Goal: Task Accomplishment & Management: Manage account settings

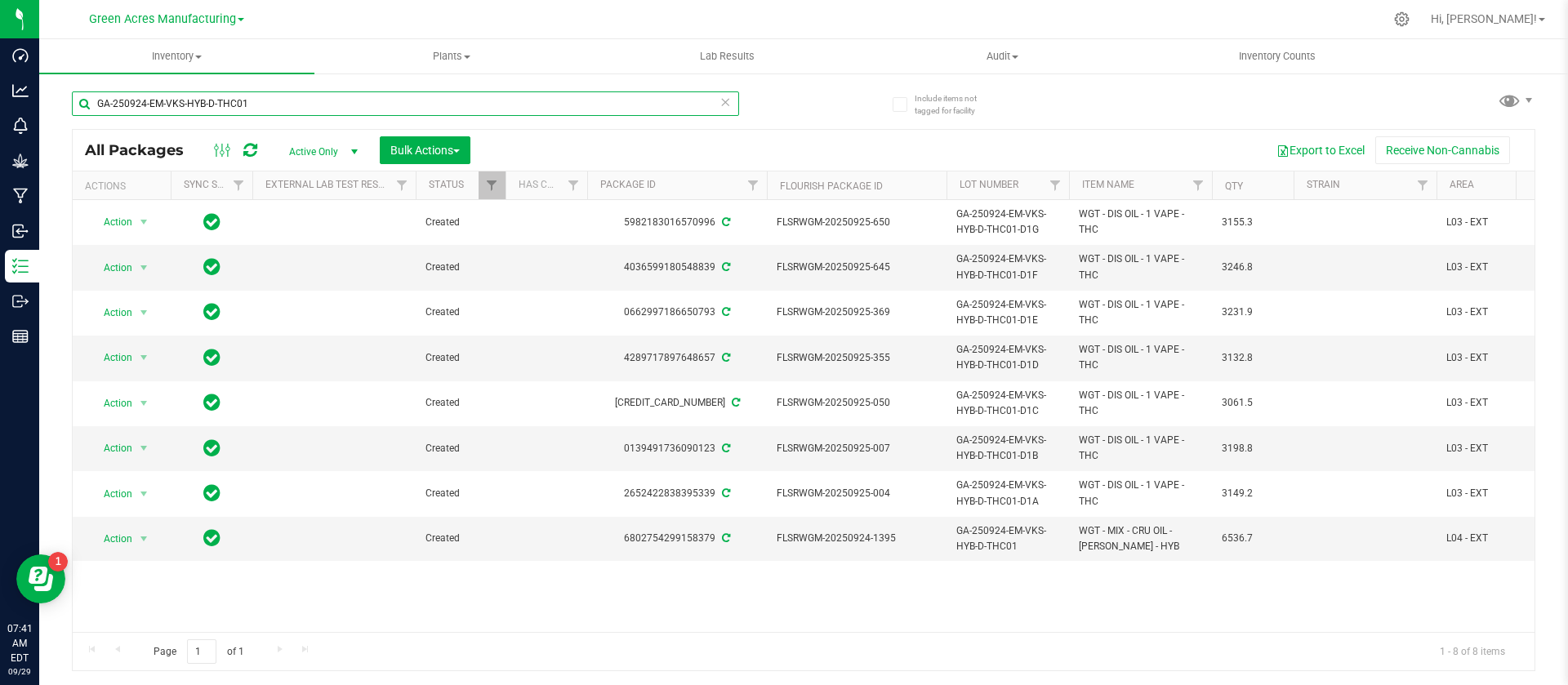
click at [292, 107] on input "GA-250924-EM-VKS-HYB-D-THC01" at bounding box center [405, 104] width 667 height 24
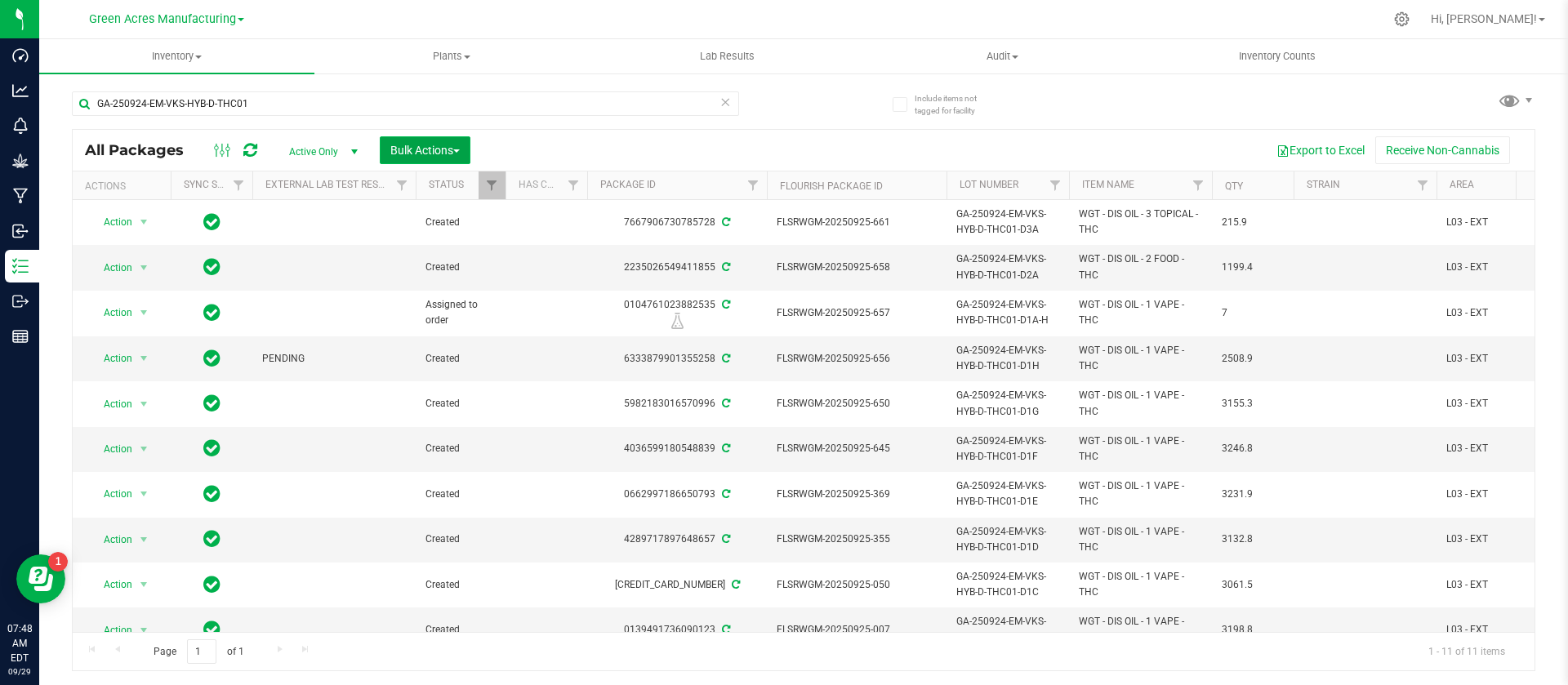
click at [414, 150] on span "Bulk Actions" at bounding box center [425, 150] width 69 height 13
click at [438, 361] on span "Print package labels" at bounding box center [438, 367] width 98 height 13
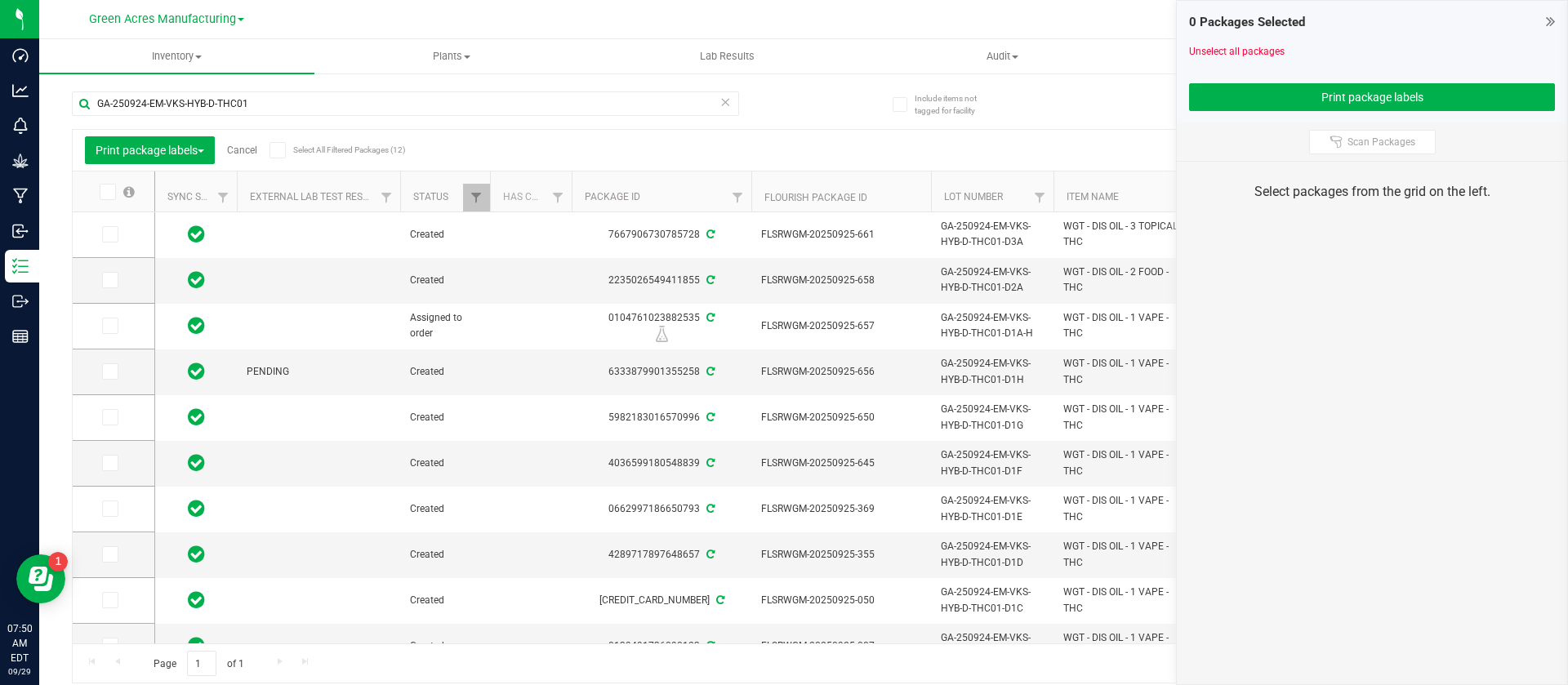
click at [106, 192] on icon at bounding box center [106, 192] width 10 height 0
click at [0, 0] on input "checkbox" at bounding box center [0, 0] width 0 height 0
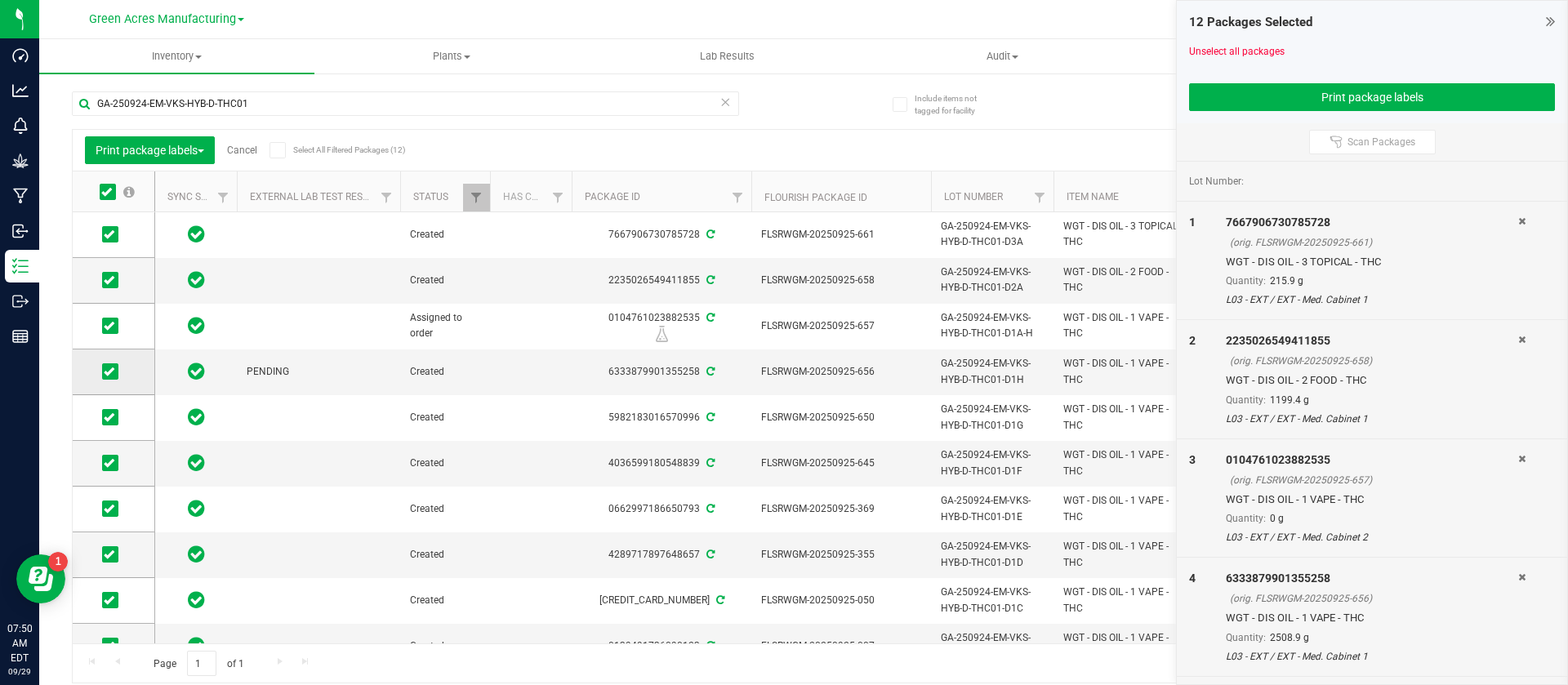
click at [112, 372] on icon at bounding box center [109, 372] width 10 height 0
click at [0, 0] on input "checkbox" at bounding box center [0, 0] width 0 height 0
click at [1313, 102] on button "Print package labels" at bounding box center [1372, 97] width 366 height 28
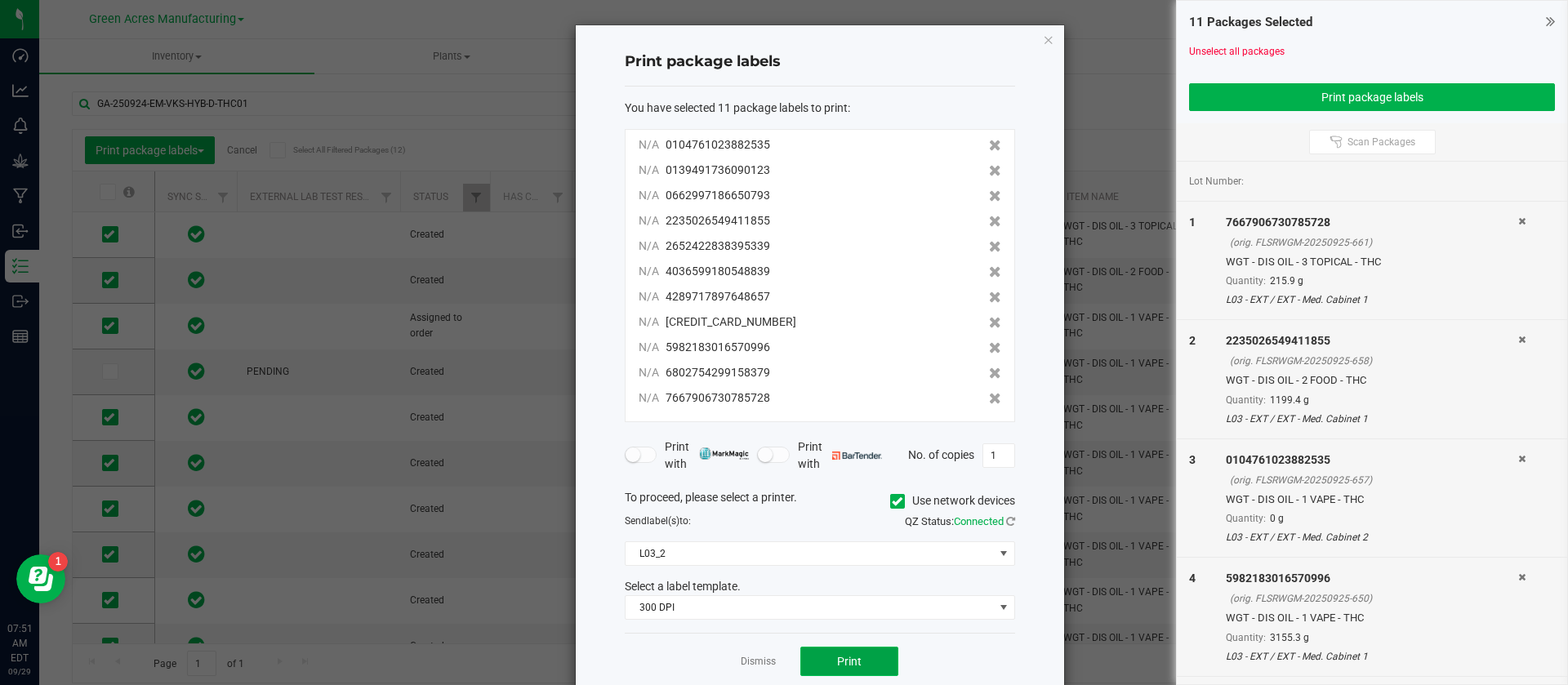
click at [827, 654] on button "Print" at bounding box center [849, 661] width 98 height 29
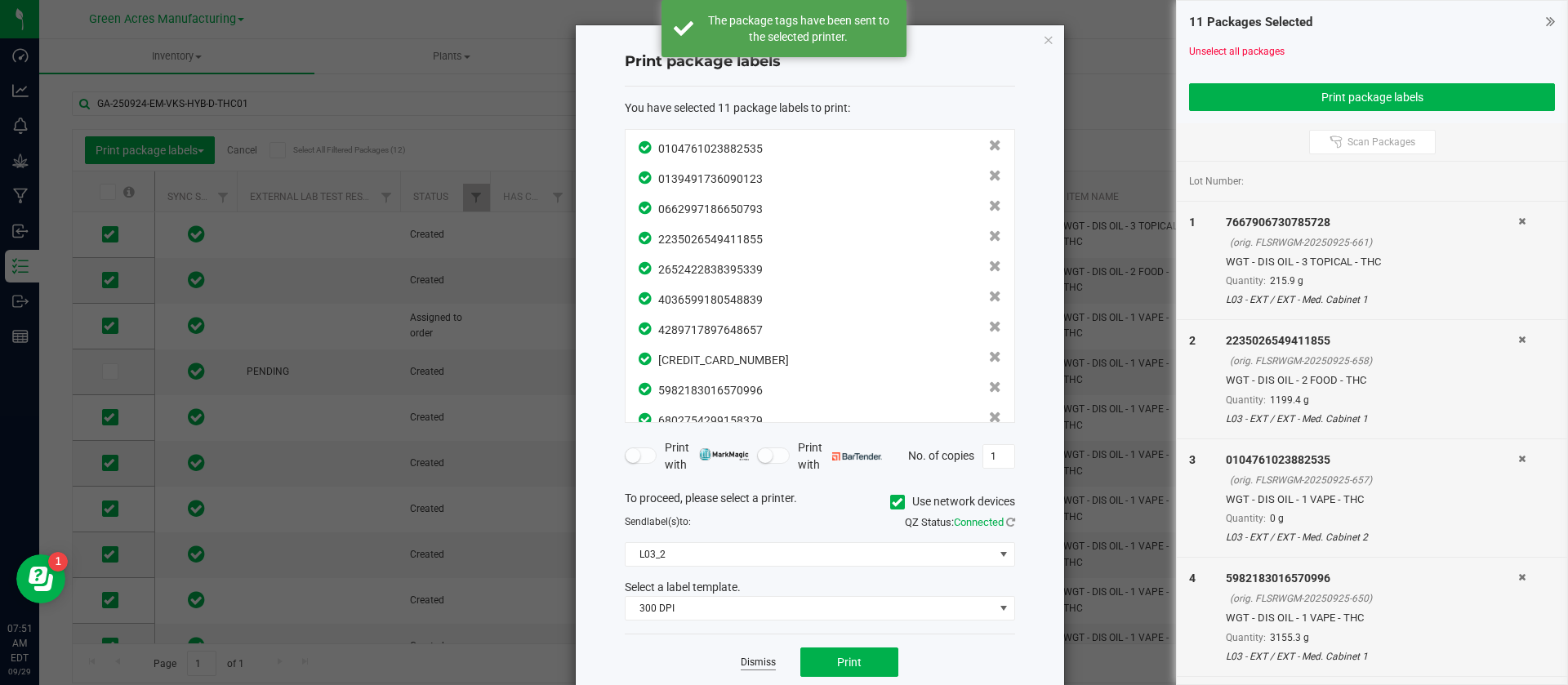
click at [744, 660] on link "Dismiss" at bounding box center [758, 663] width 35 height 14
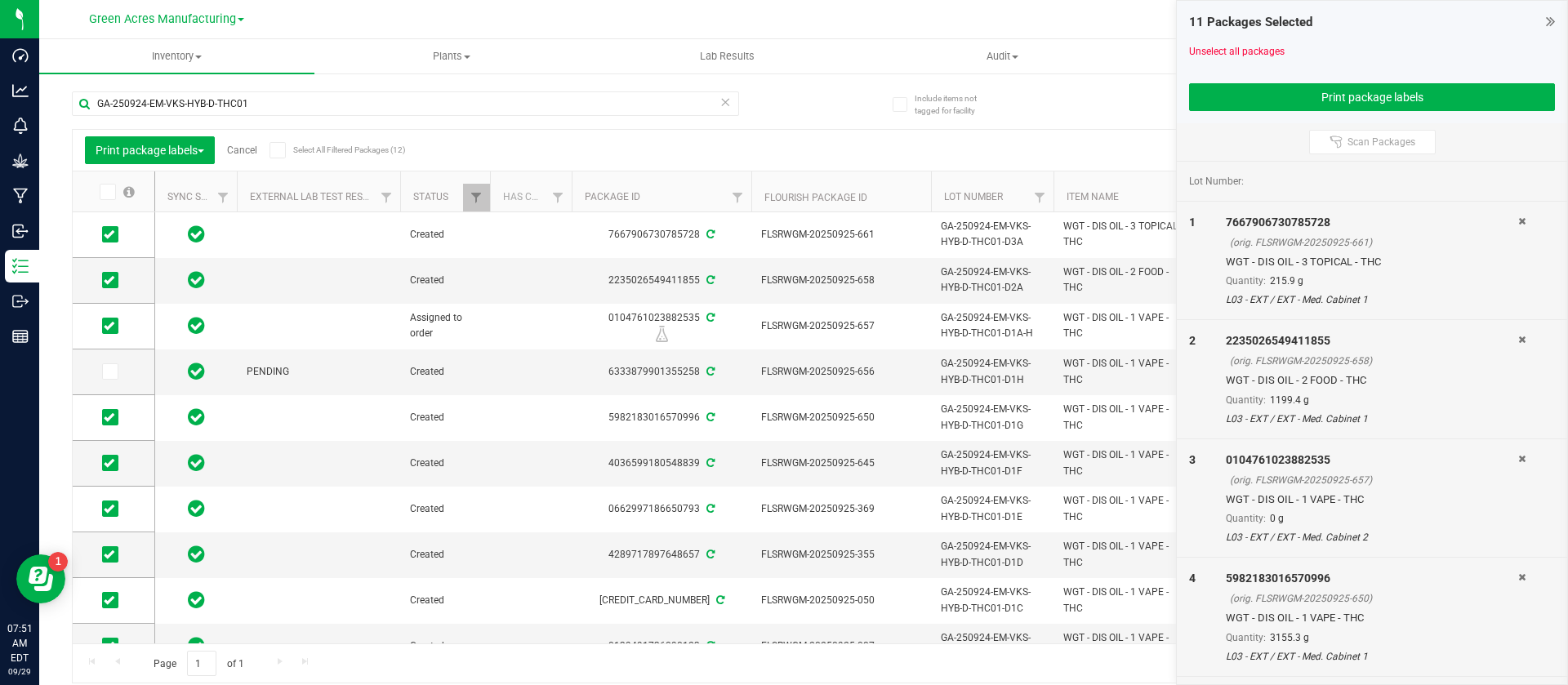
click at [1552, 16] on icon at bounding box center [1550, 21] width 9 height 16
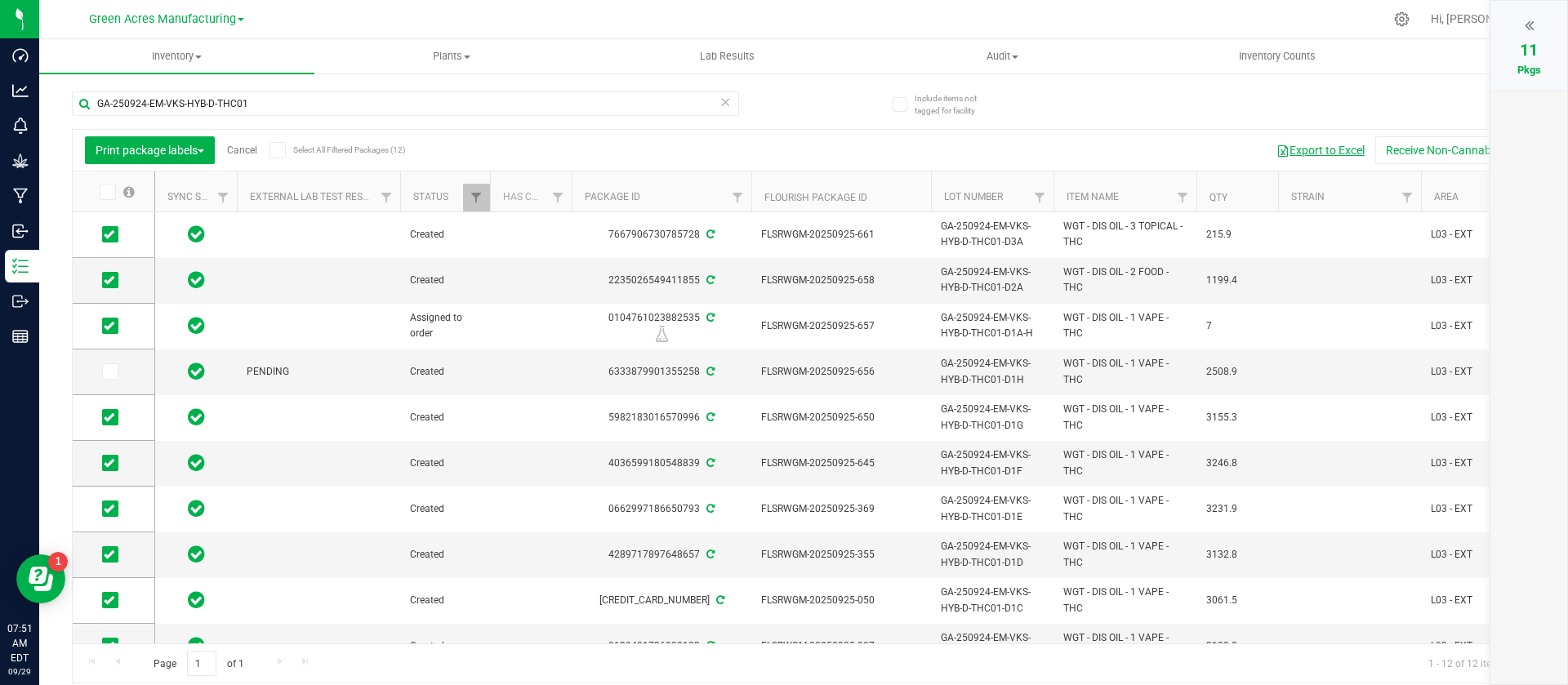
click at [1304, 145] on button "Export to Excel" at bounding box center [1320, 150] width 110 height 28
click at [1538, 35] on div at bounding box center [1528, 25] width 44 height 24
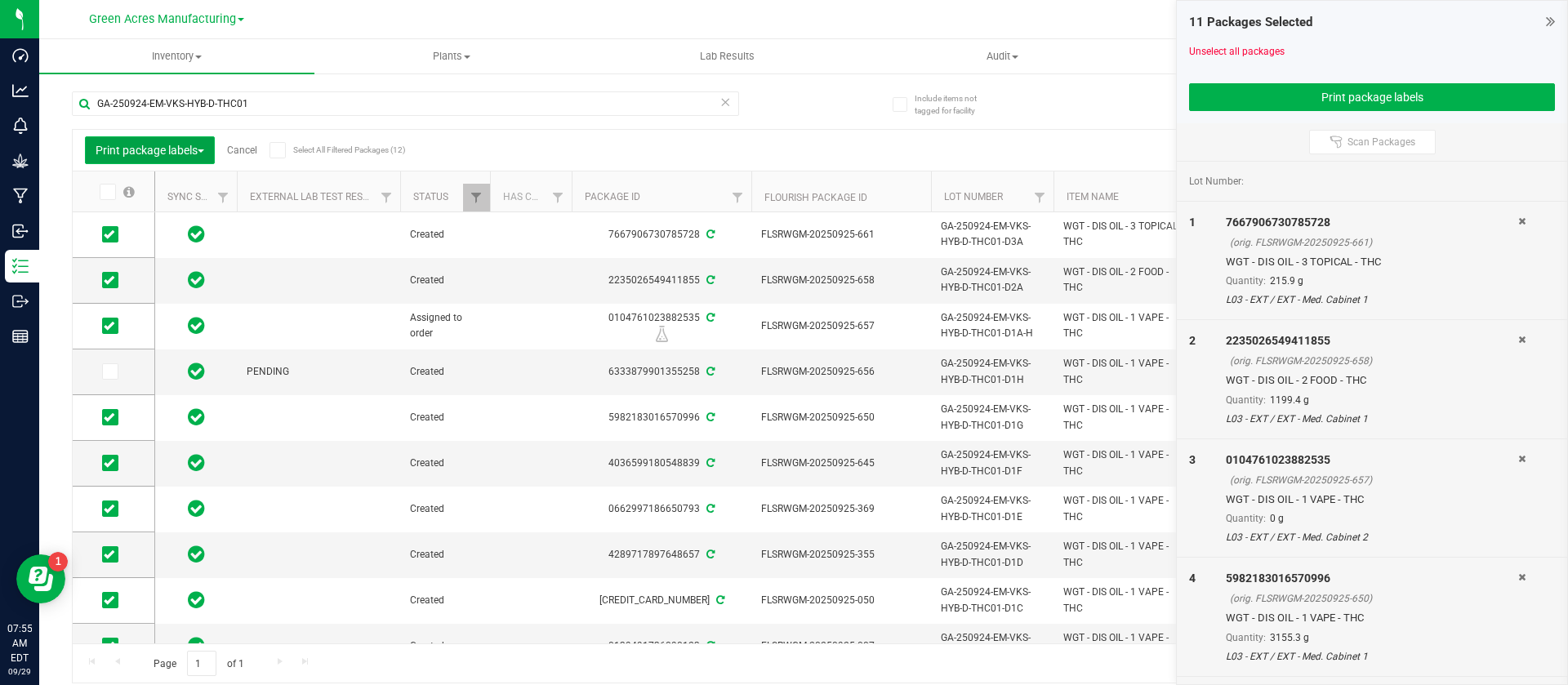
click at [187, 155] on span "Print package labels" at bounding box center [150, 150] width 109 height 13
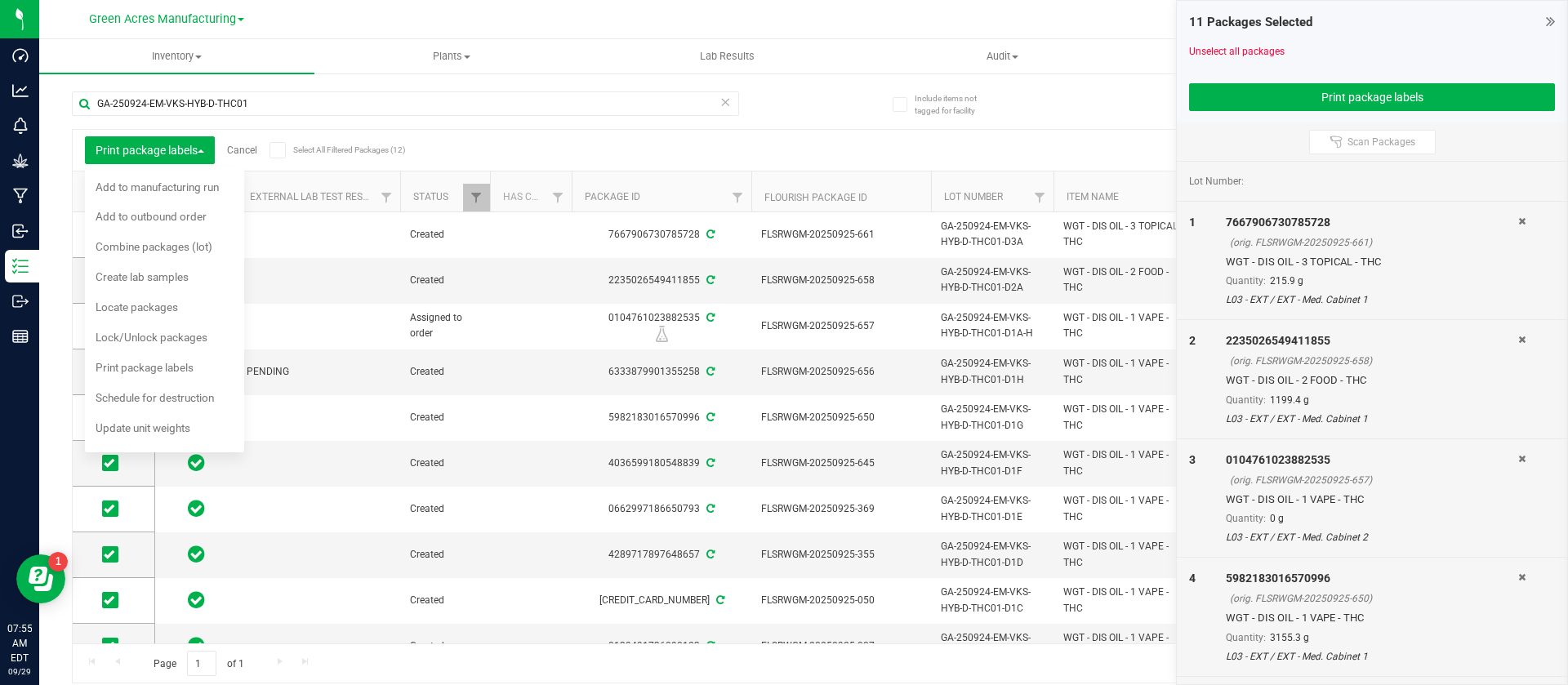
click at [1555, 30] on div "11 Packages Selected Unselect all packages Print package labels" at bounding box center [1371, 62] width 390 height 123
click at [1550, 22] on icon at bounding box center [1550, 21] width 9 height 16
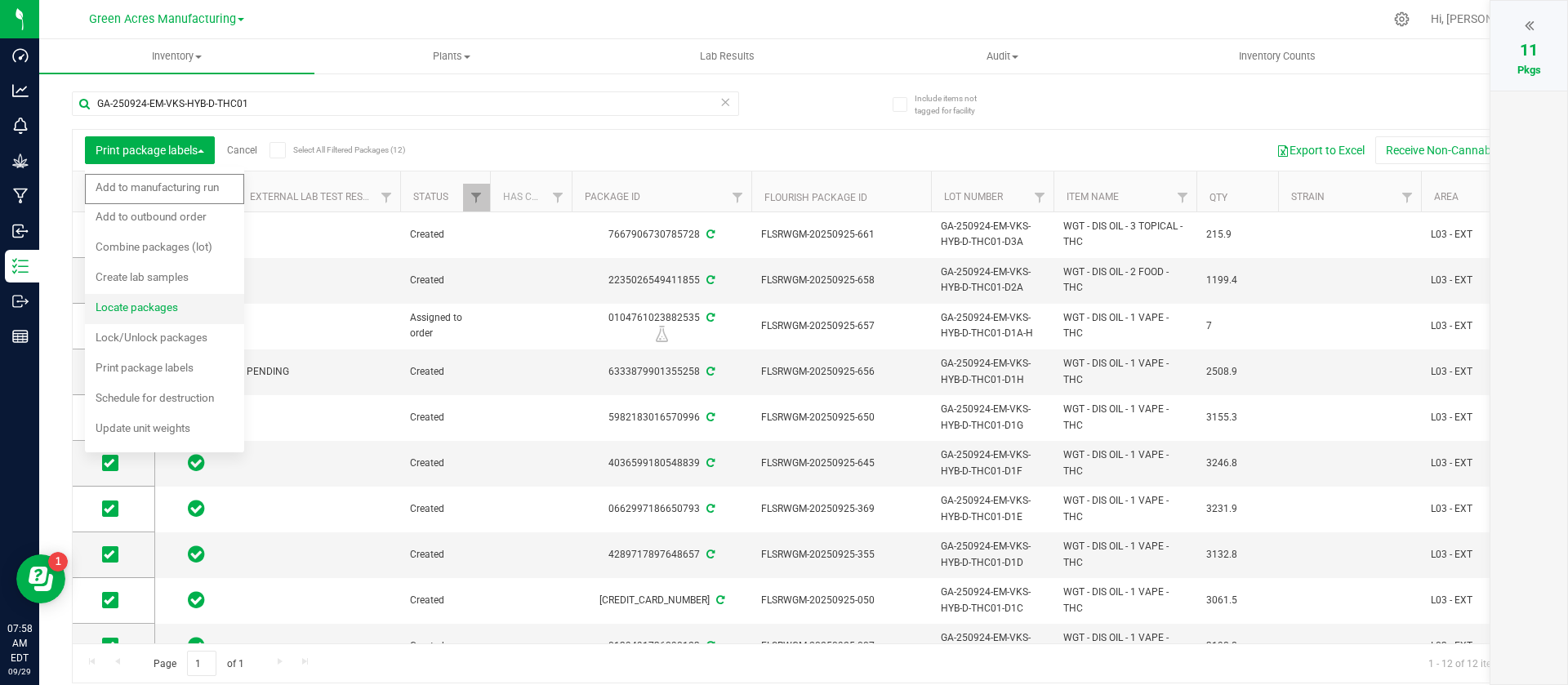
click at [160, 312] on span "Locate packages" at bounding box center [137, 306] width 83 height 13
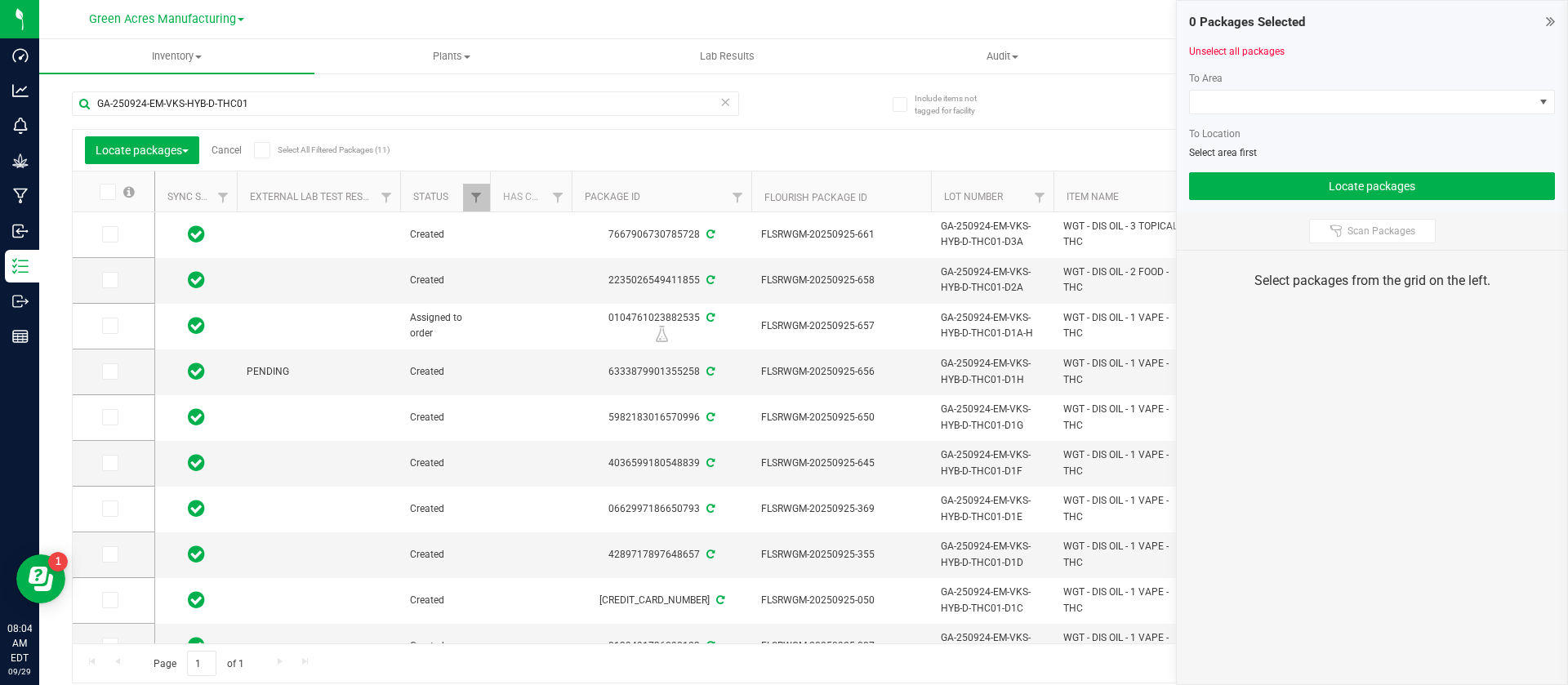
click at [104, 192] on icon at bounding box center [106, 192] width 10 height 0
click at [0, 0] on input "checkbox" at bounding box center [0, 0] width 0 height 0
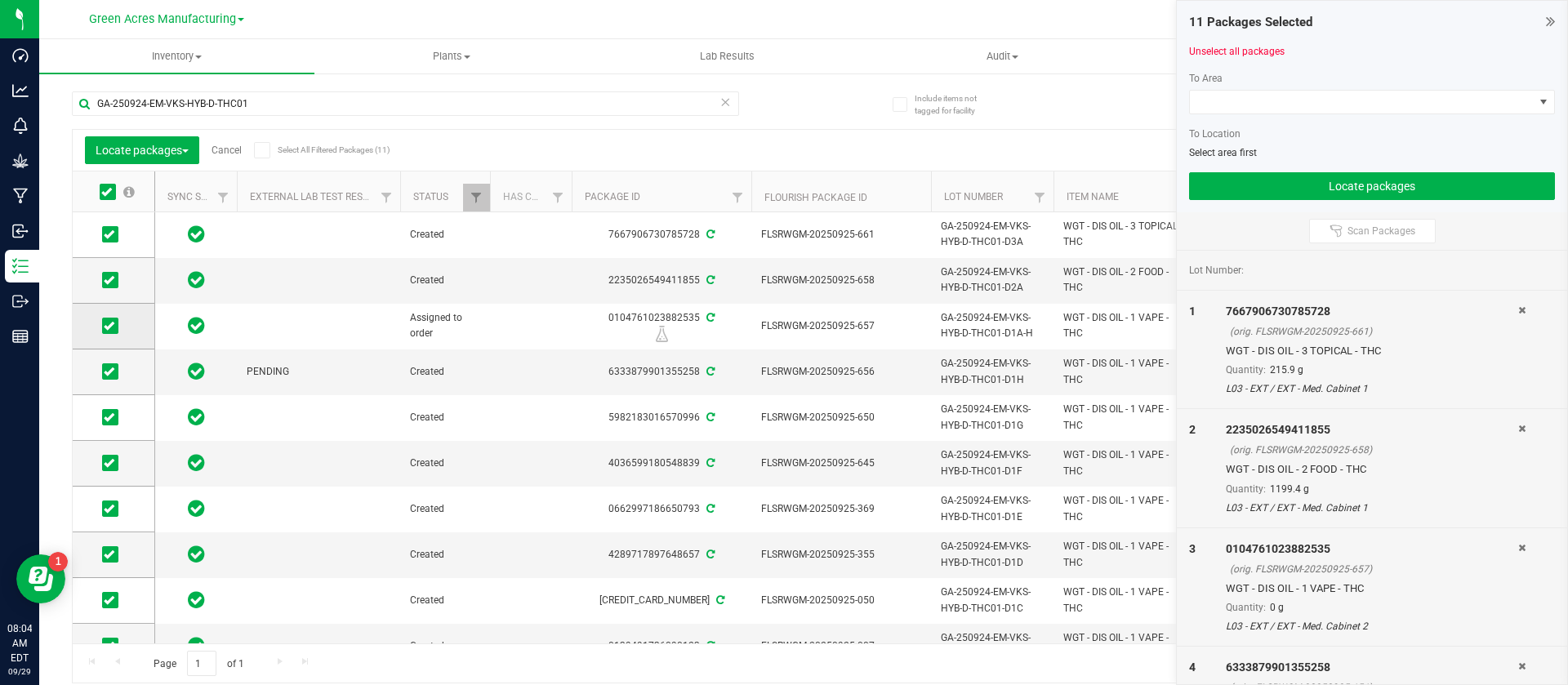
click at [109, 326] on icon at bounding box center [109, 326] width 10 height 0
click at [0, 0] on input "checkbox" at bounding box center [0, 0] width 0 height 0
click at [1283, 97] on span at bounding box center [1362, 102] width 343 height 22
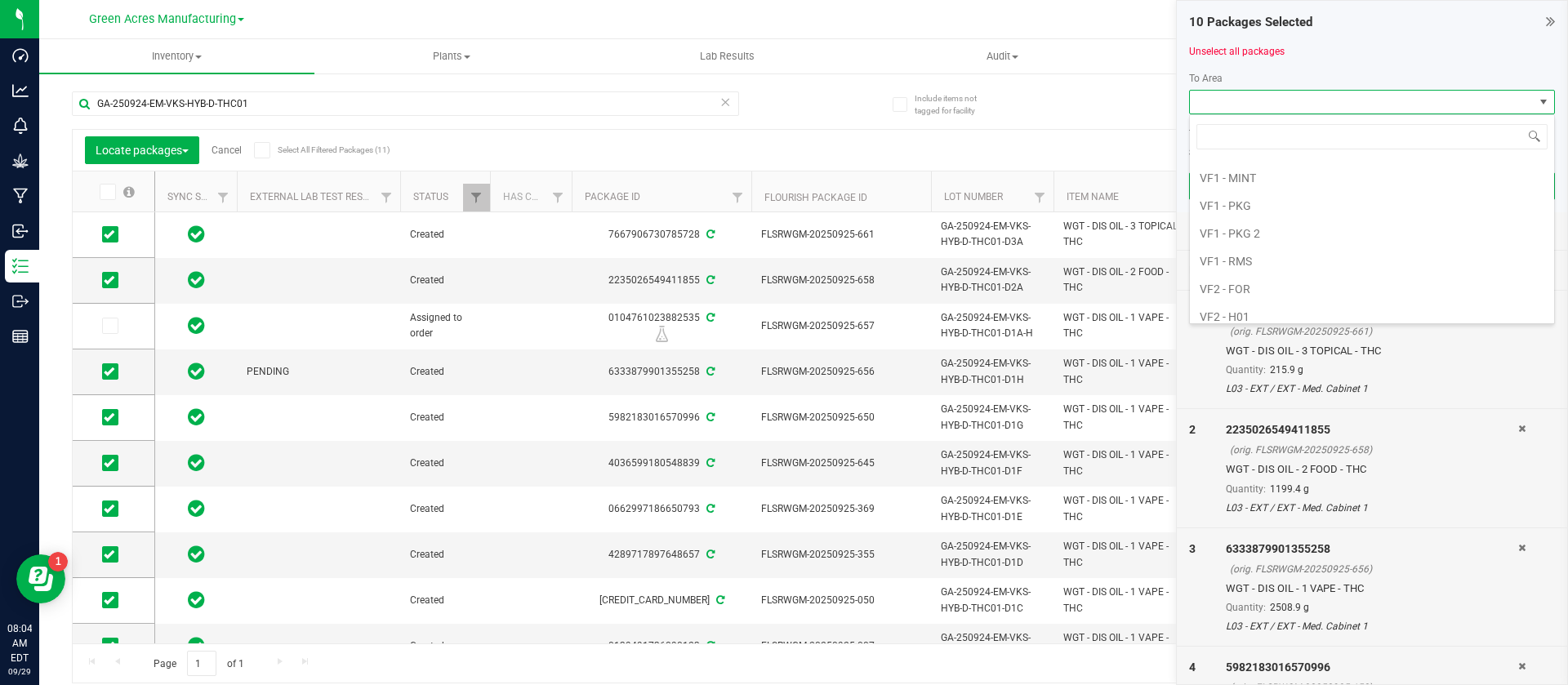
scroll to position [931, 0]
click at [1268, 244] on li "VF2 - FOR" at bounding box center [1372, 240] width 364 height 28
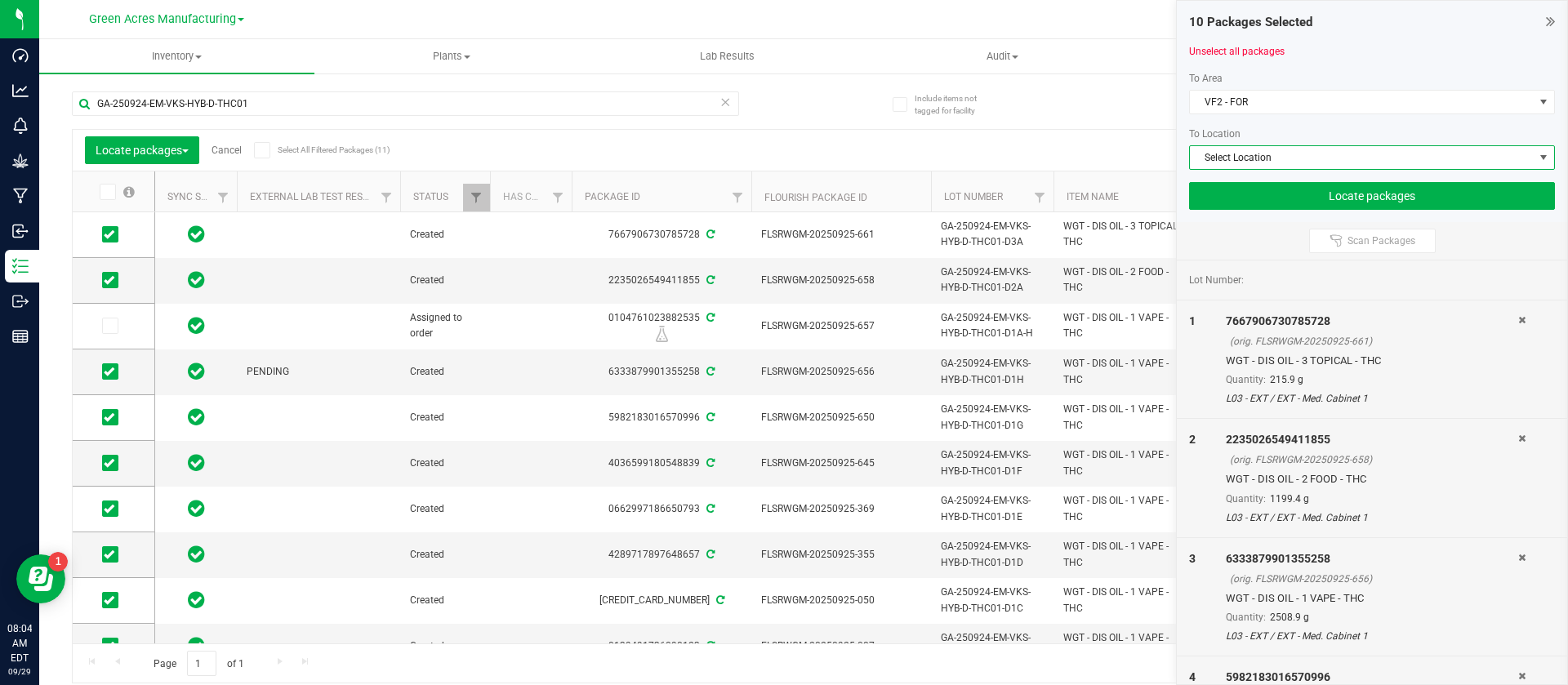
click at [1242, 158] on span "Select Location" at bounding box center [1362, 157] width 343 height 22
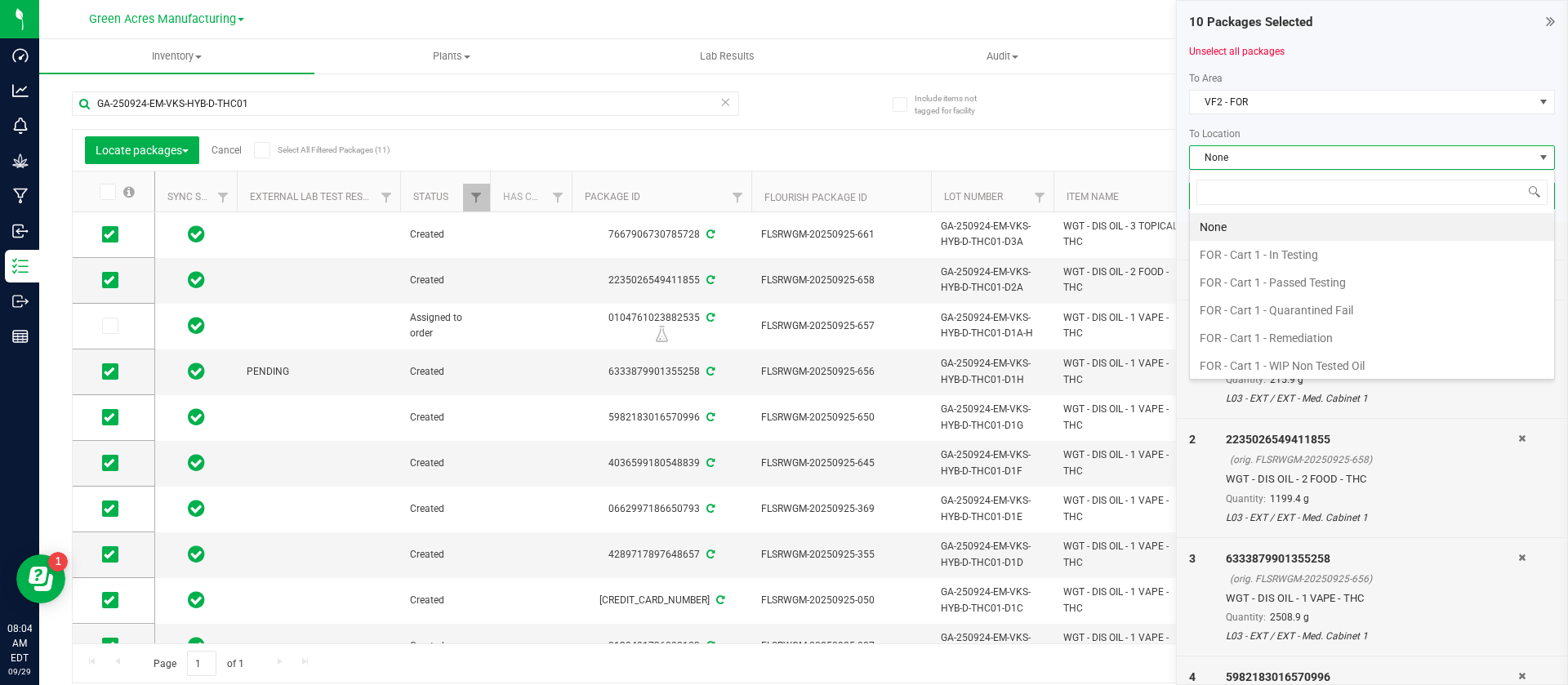
scroll to position [24, 366]
click at [1343, 262] on li "FOR - Cart 1 - In Testing" at bounding box center [1372, 255] width 364 height 28
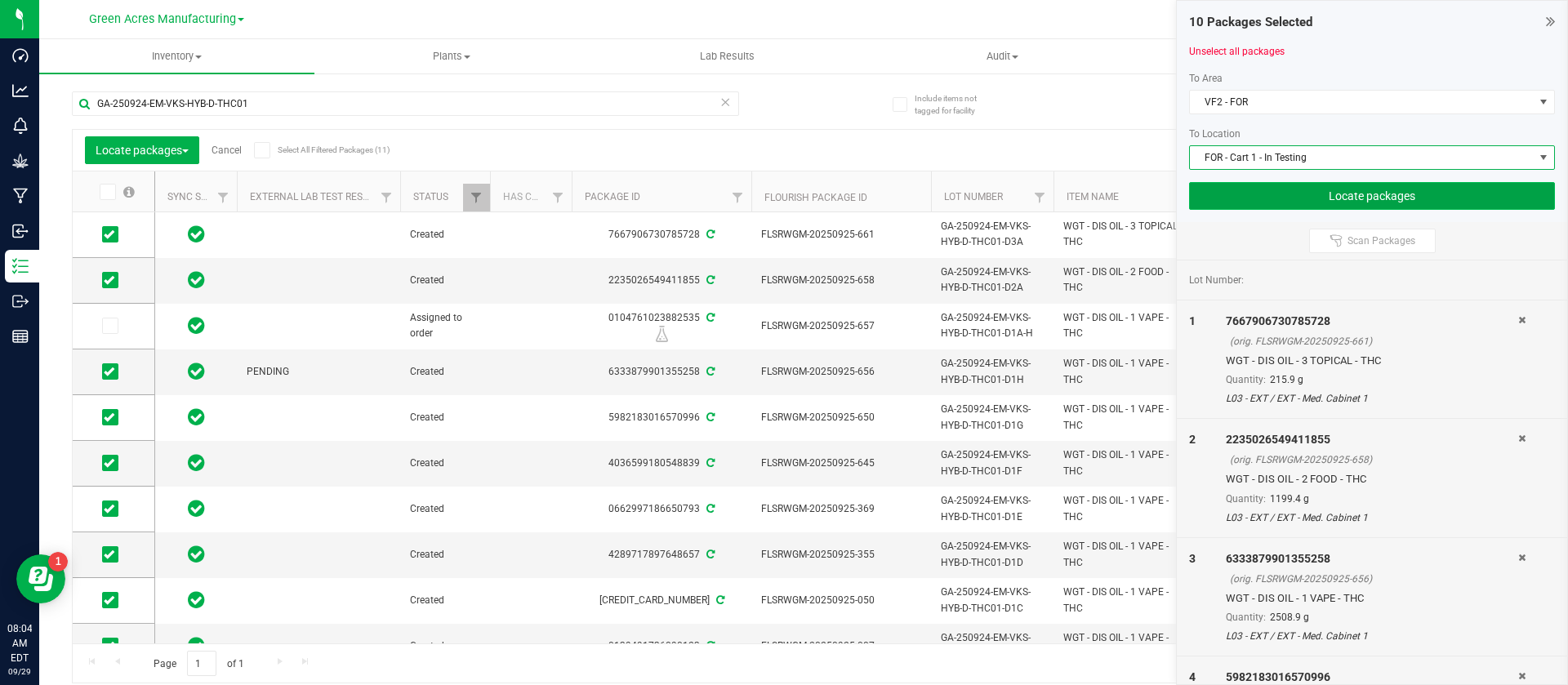
click at [1293, 200] on button "Locate packages" at bounding box center [1372, 196] width 366 height 28
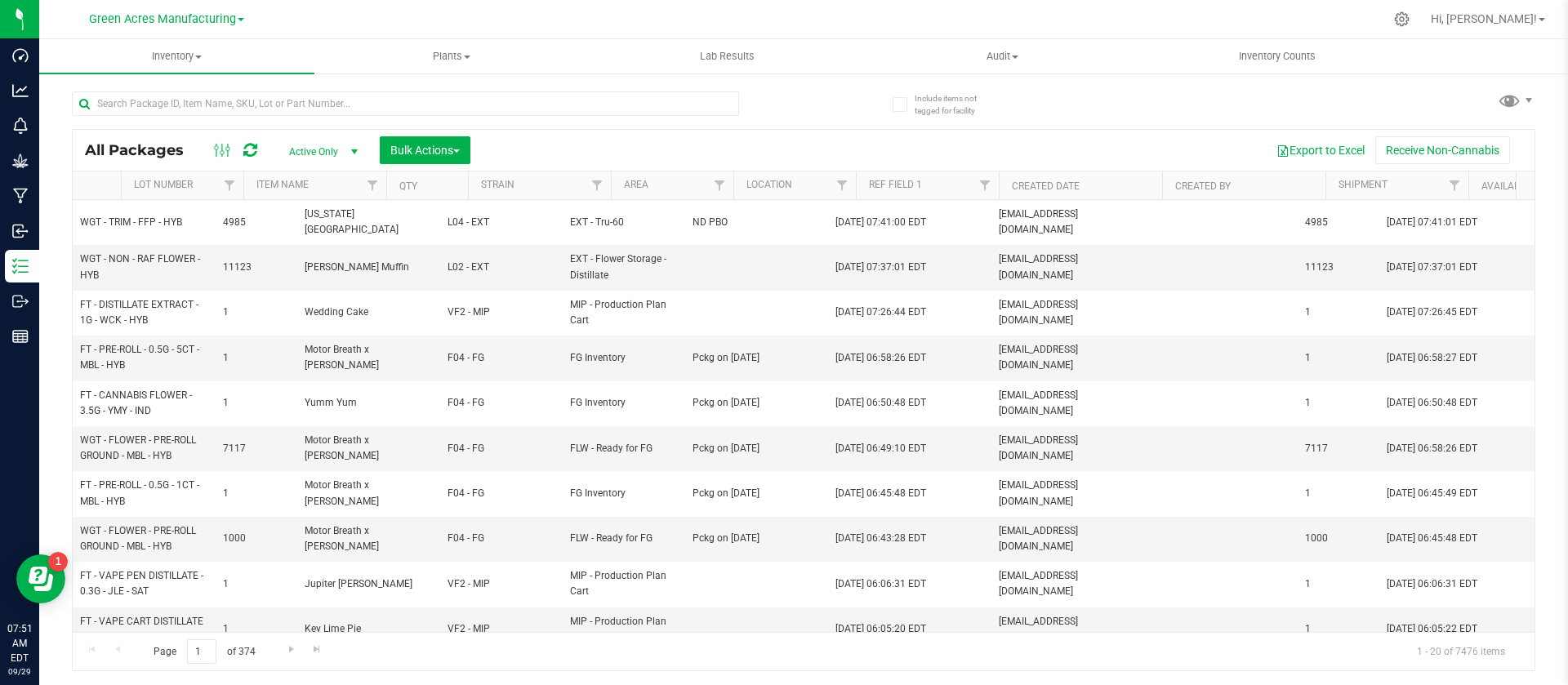
scroll to position [0, 998]
click at [672, 189] on span "Filter" at bounding box center [668, 185] width 13 height 13
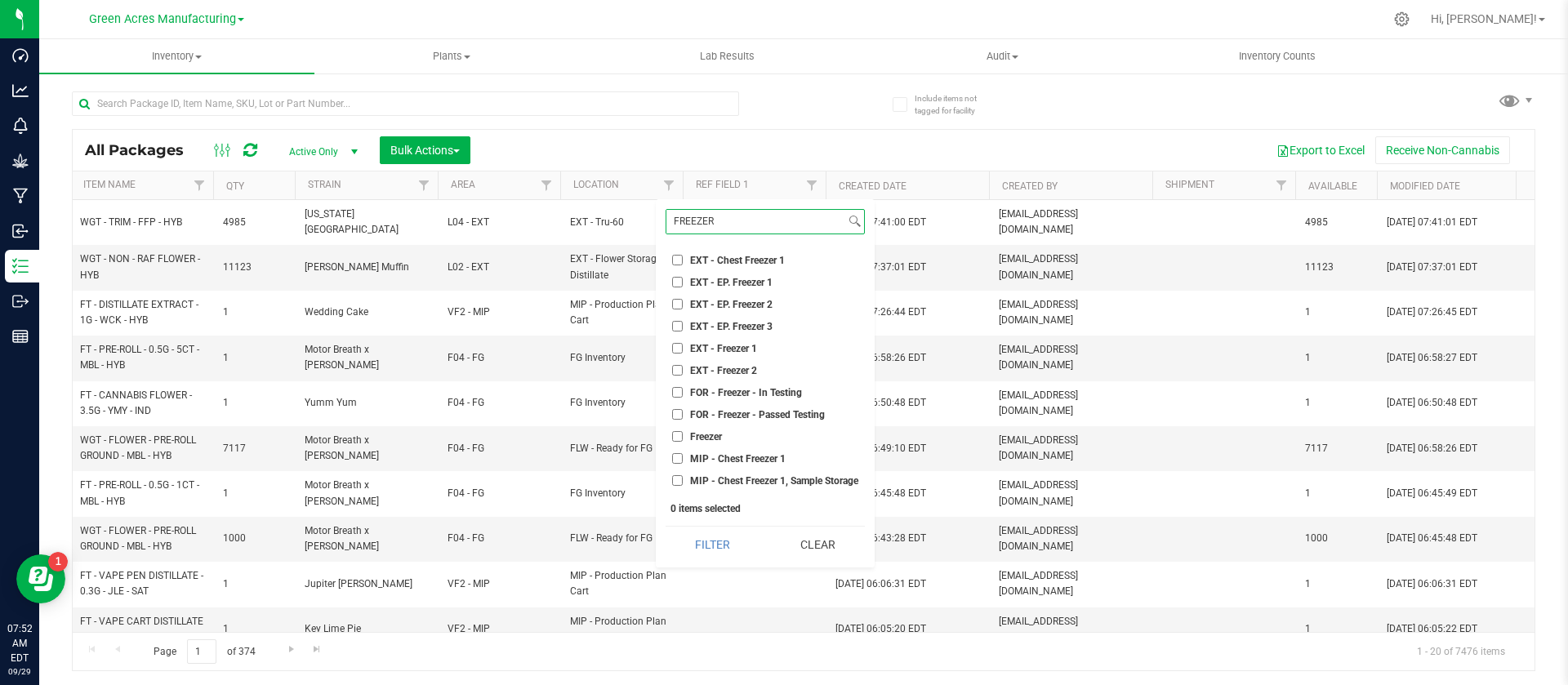
type input "FREEZER"
click at [750, 302] on span "EXT - EP. Freezer 2" at bounding box center [732, 304] width 83 height 9
click at [683, 302] on input "EXT - EP. Freezer 2" at bounding box center [677, 304] width 10 height 10
checkbox input "true"
click at [716, 538] on button "Filter" at bounding box center [712, 544] width 94 height 36
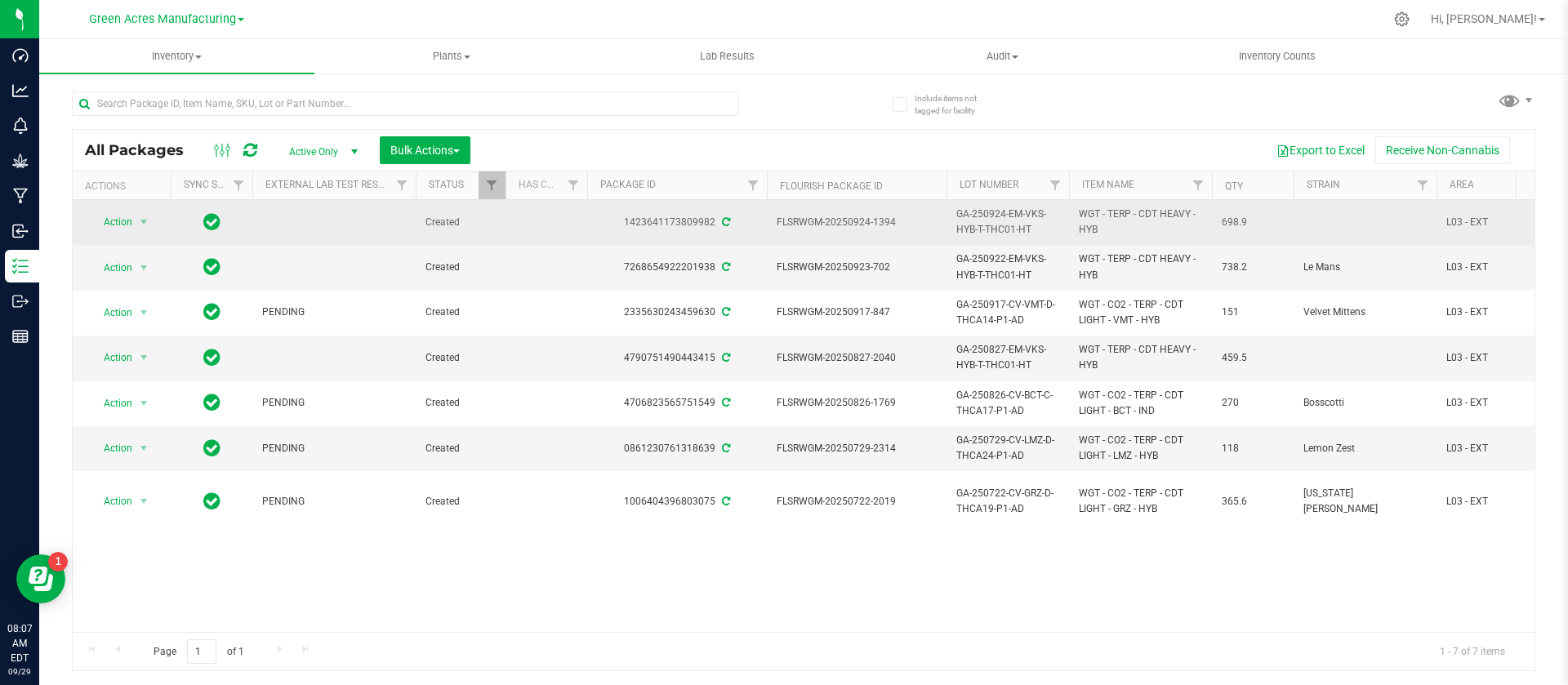
click at [1242, 220] on span "698.9" at bounding box center [1252, 223] width 62 height 16
copy td "698.9"
click at [1012, 227] on span "GA-250924-EM-VKS-HYB-T-THC01-HT" at bounding box center [1007, 222] width 103 height 31
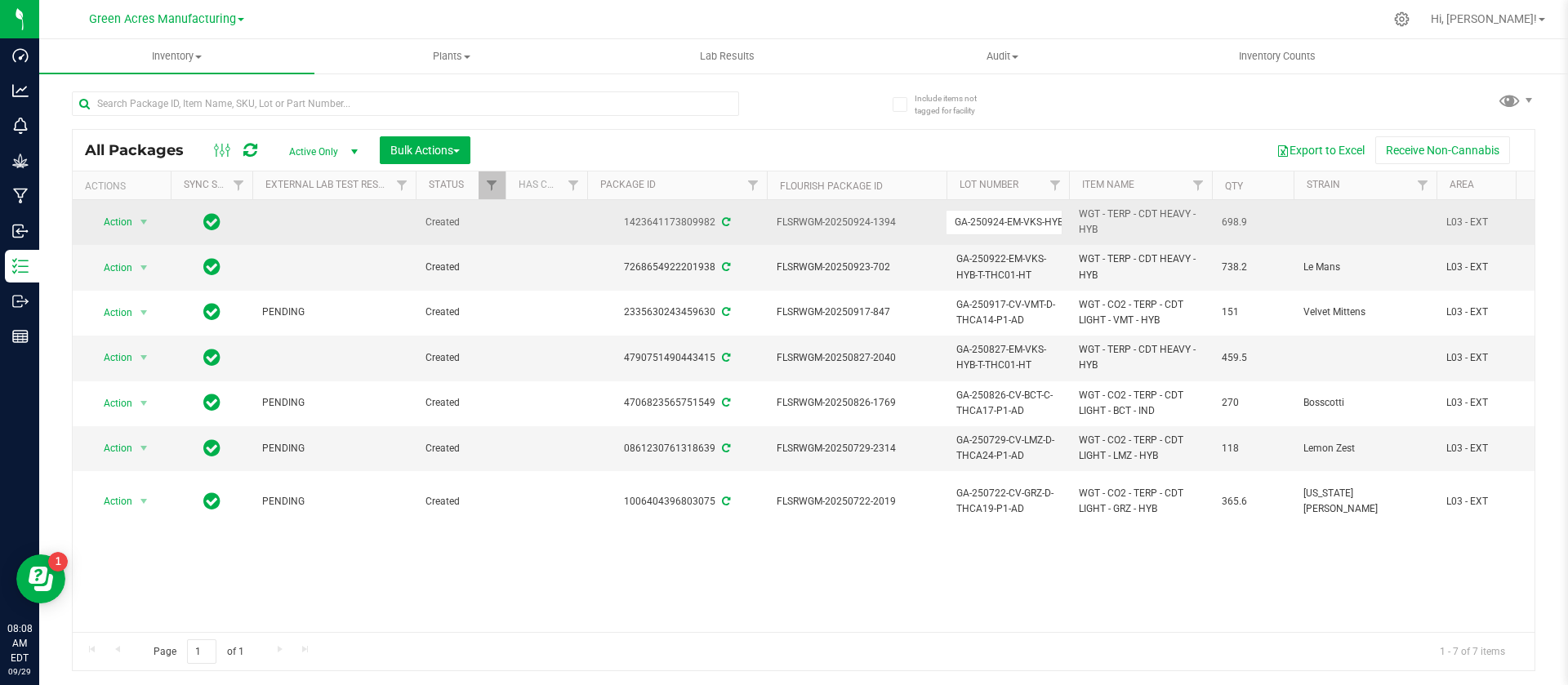
click at [1012, 227] on input "GA-250924-EM-VKS-HYB-T-THC01-HT" at bounding box center [1004, 222] width 116 height 25
click at [809, 223] on span "FLSRWGM-20250924-1394" at bounding box center [856, 223] width 160 height 16
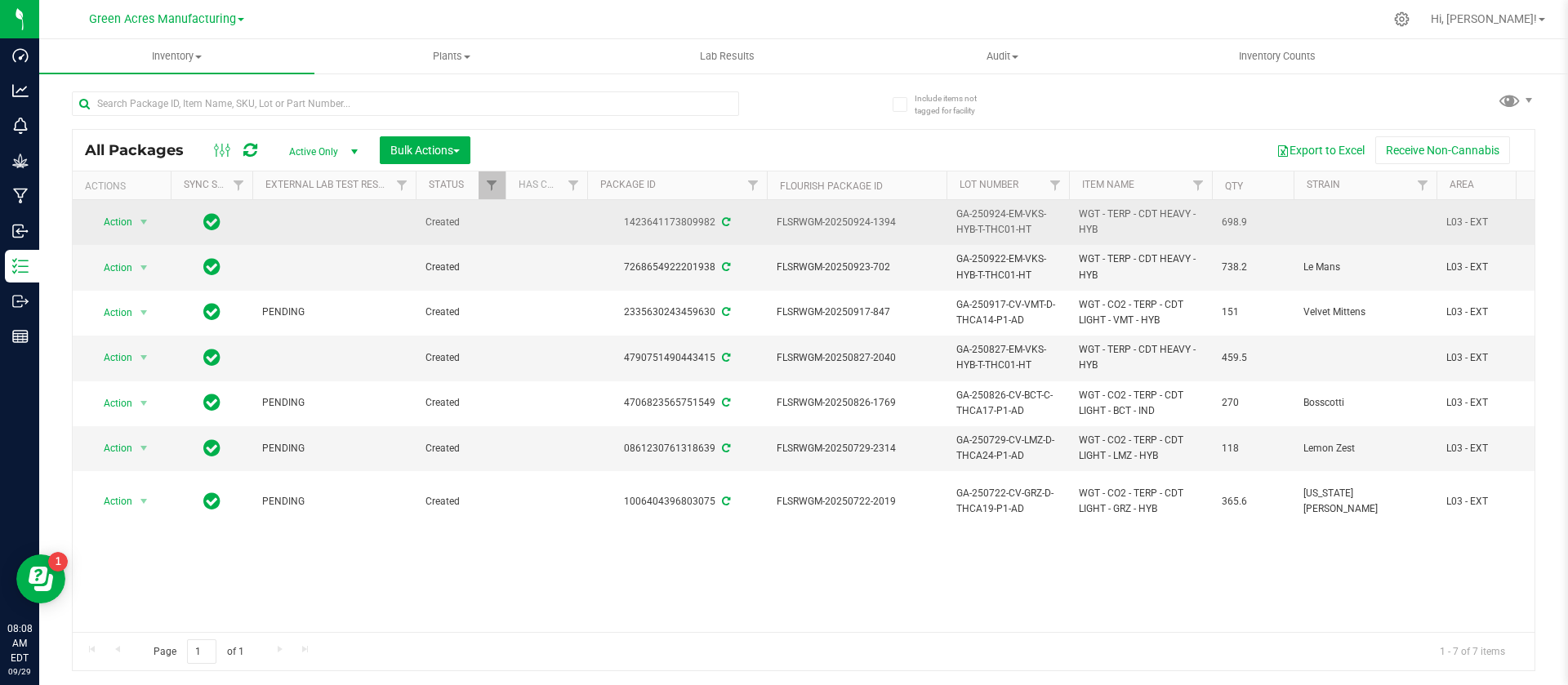
click at [809, 223] on span "FLSRWGM-20250924-1394" at bounding box center [856, 223] width 160 height 16
copy tr "FLSRWGM-20250924-1394"
click at [129, 222] on span "Action" at bounding box center [110, 222] width 44 height 22
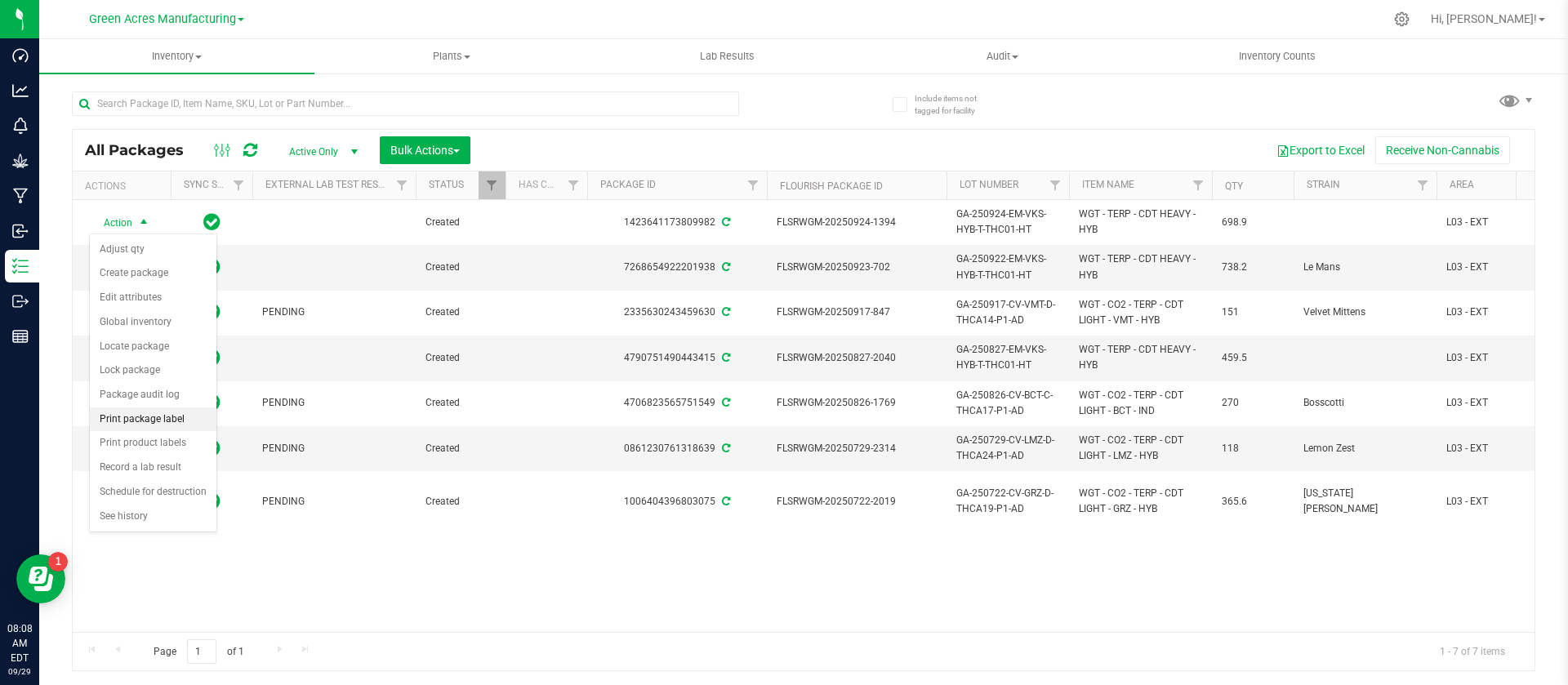
click at [142, 423] on li "Print package label" at bounding box center [153, 419] width 127 height 24
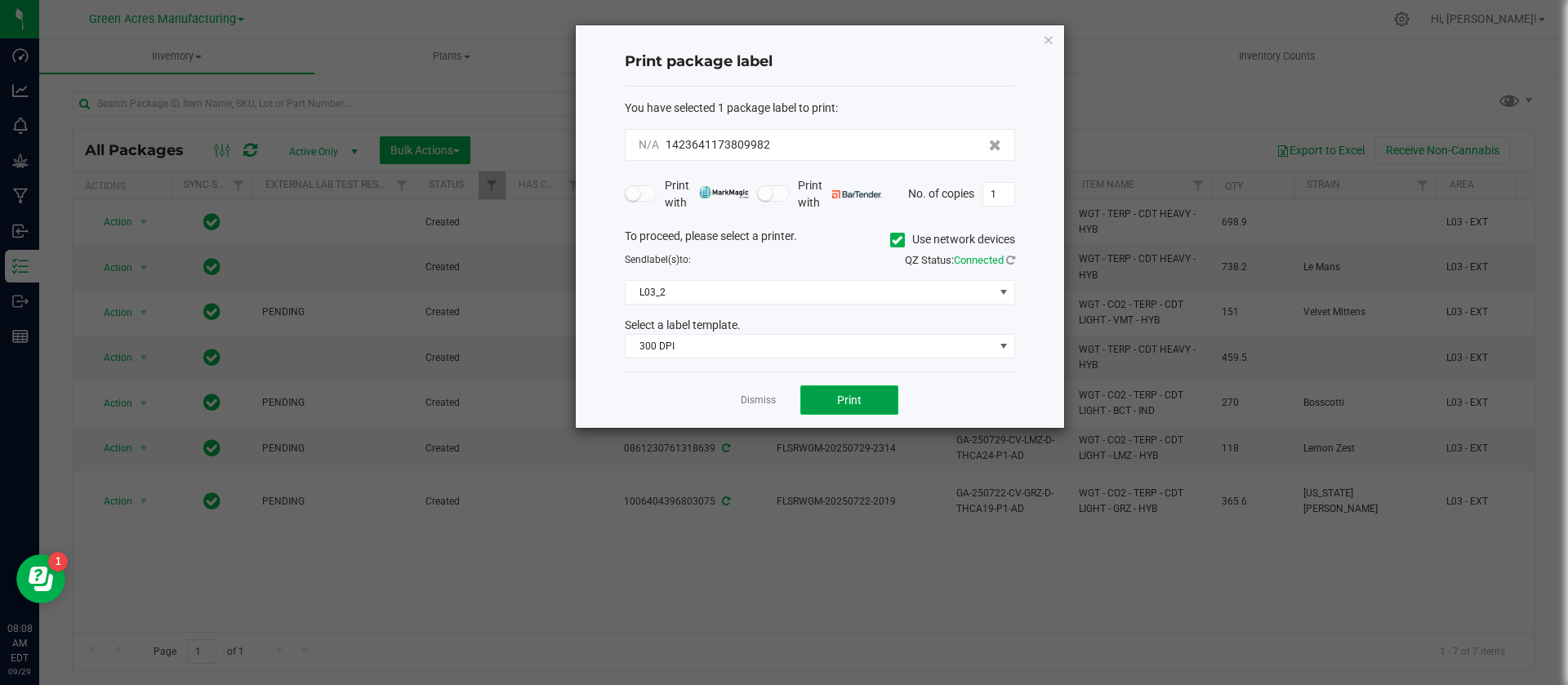
click at [851, 407] on button "Print" at bounding box center [849, 400] width 98 height 29
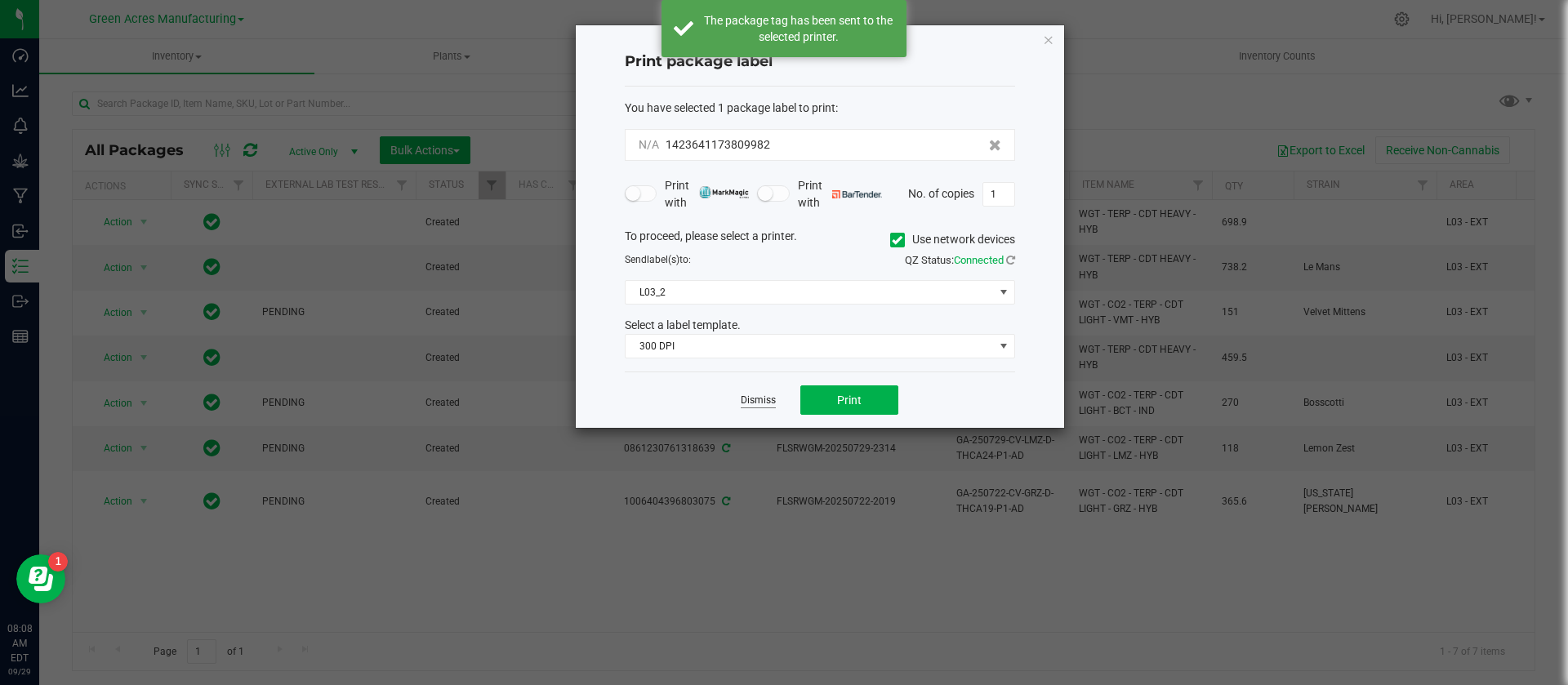
click at [753, 402] on link "Dismiss" at bounding box center [758, 400] width 35 height 14
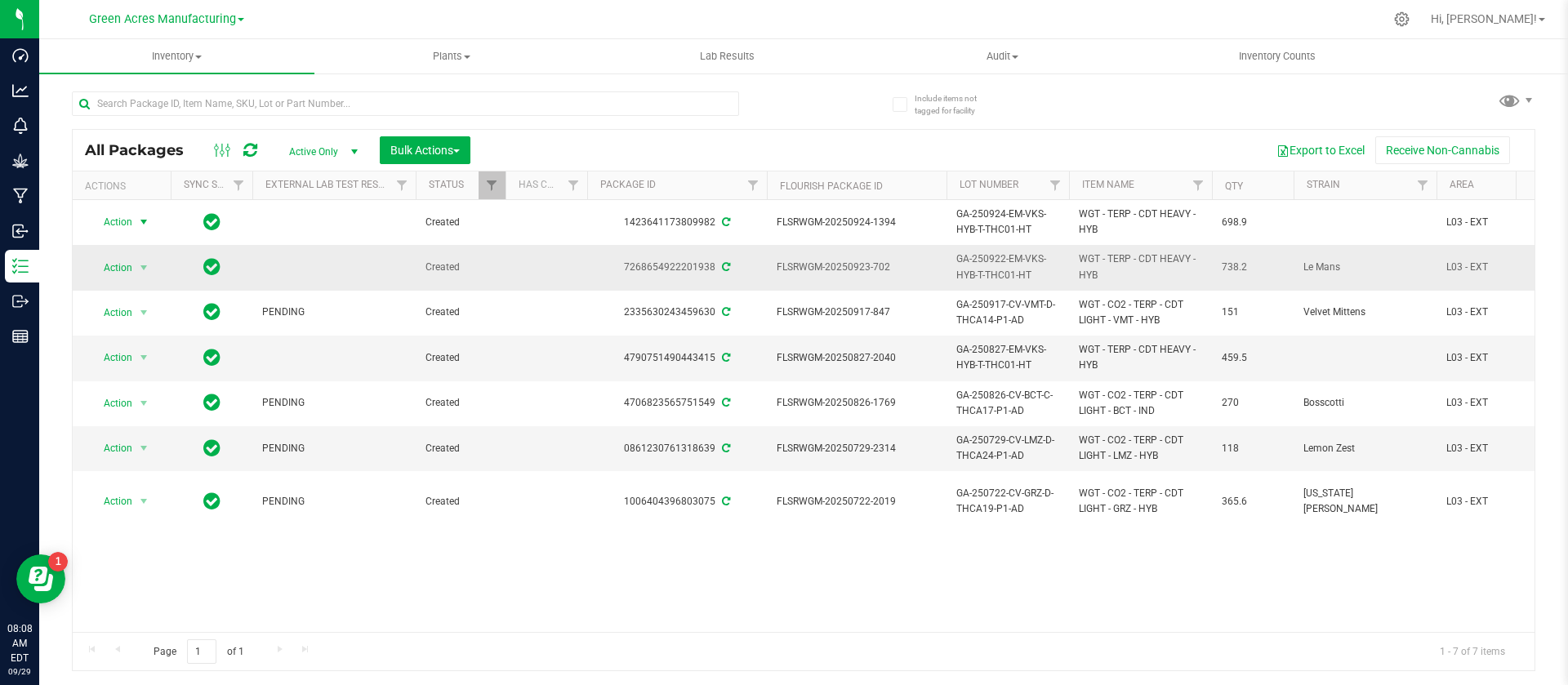
click at [809, 266] on span "FLSRWGM-20250923-702" at bounding box center [856, 267] width 160 height 16
copy tr "FLSRWGM-20250923-702"
click at [1010, 273] on span "GA-250922-EM-VKS-HYB-T-THC01-HT" at bounding box center [1007, 267] width 103 height 31
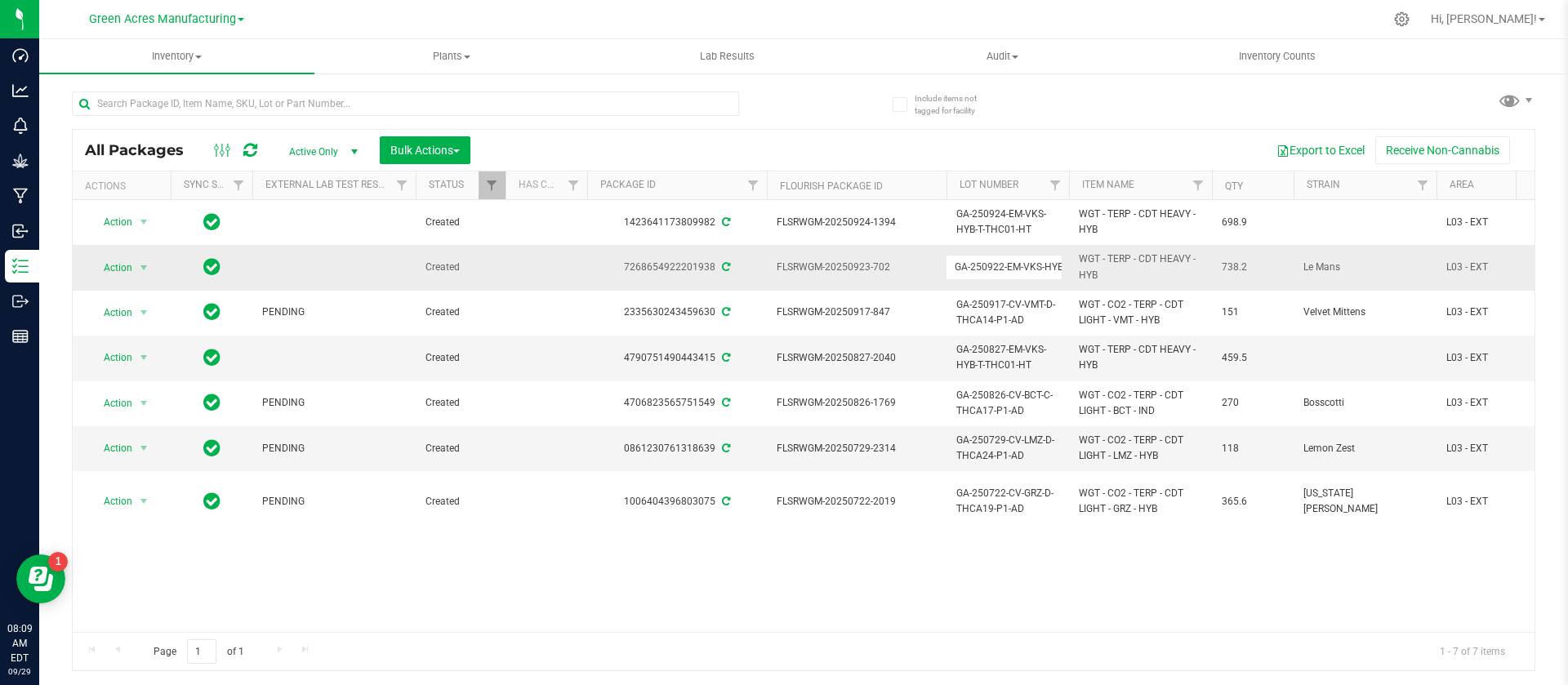
scroll to position [0, 56]
click at [1010, 273] on input "GA-250922-EM-VKS-HYB-T-THC01-HT" at bounding box center [1004, 267] width 116 height 25
click at [1239, 267] on span "738.2" at bounding box center [1252, 267] width 62 height 16
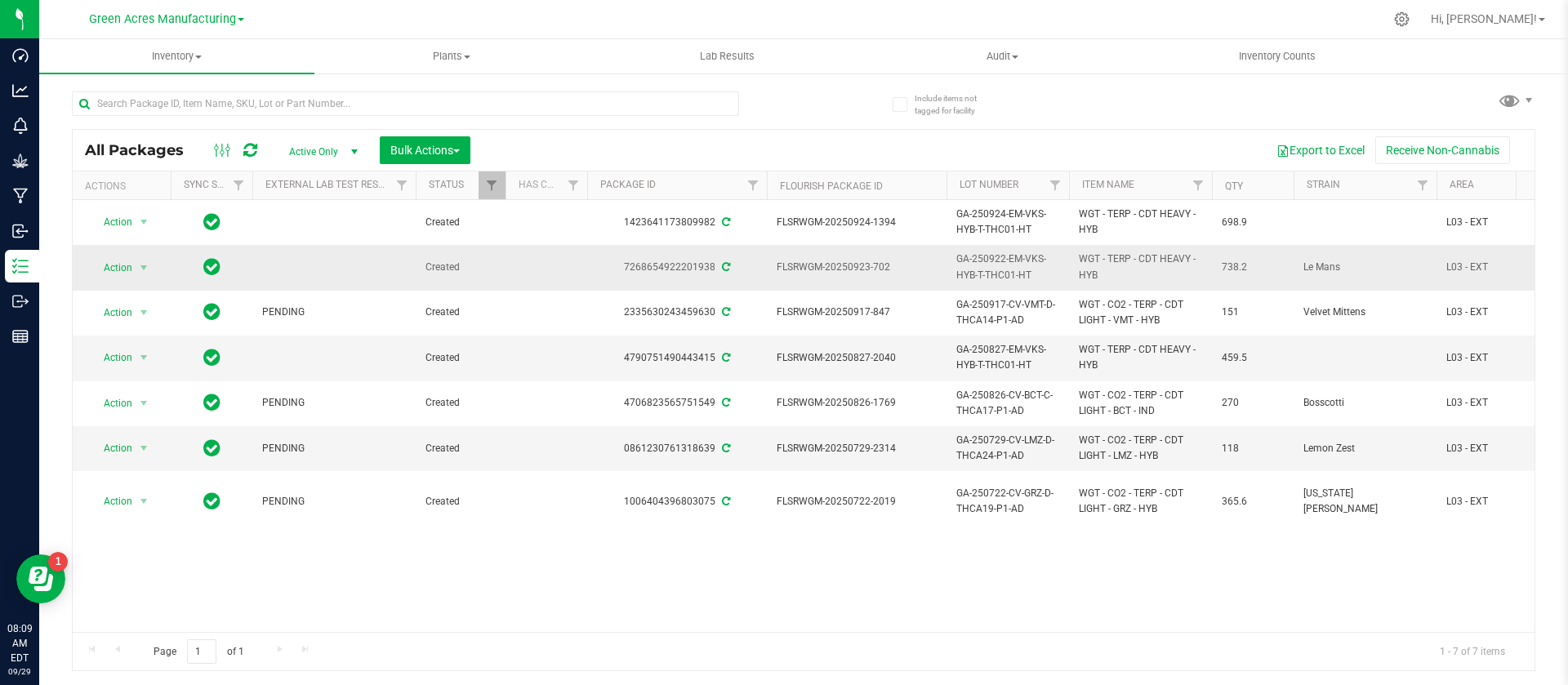
click at [1239, 267] on span "738.2" at bounding box center [1252, 267] width 62 height 16
copy span "738.2"
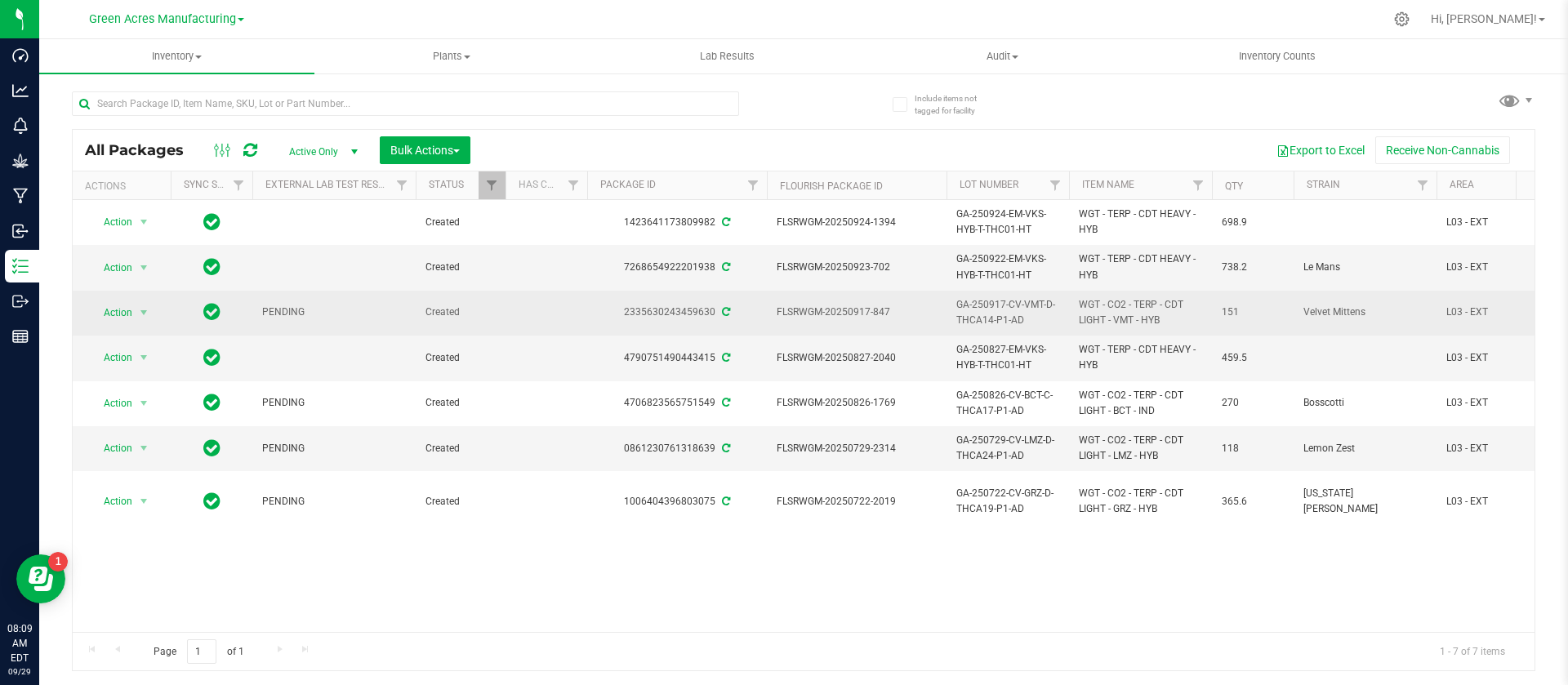
click at [979, 313] on span "GA-250917-CV-VMT-D-THCA14-P1-AD" at bounding box center [1007, 312] width 103 height 31
click at [979, 313] on input "GA-250917-CV-VMT-D-THCA14-P1-AD" at bounding box center [1004, 311] width 116 height 25
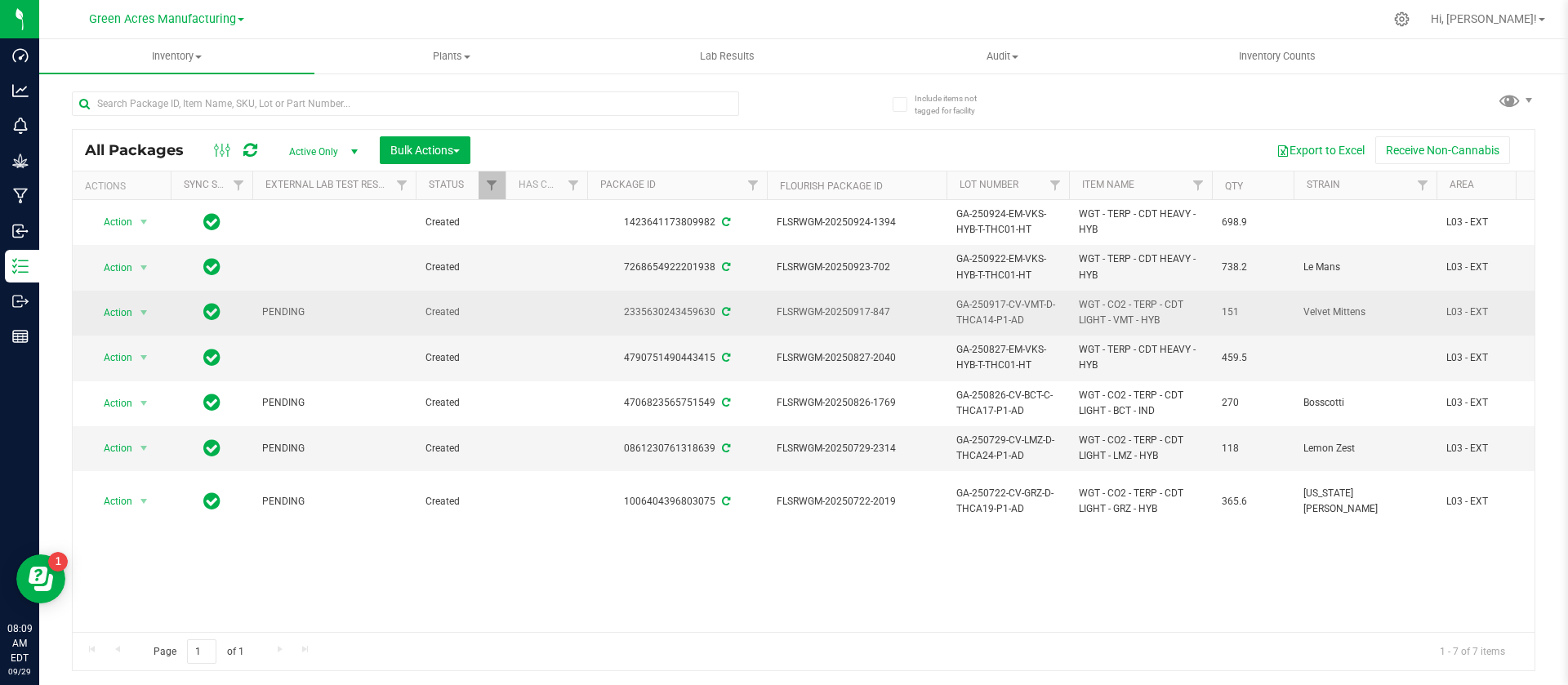
click at [846, 316] on span "FLSRWGM-20250917-847" at bounding box center [856, 312] width 160 height 16
copy tr "FLSRWGM-20250917-847"
click at [1228, 311] on span "151" at bounding box center [1252, 312] width 62 height 16
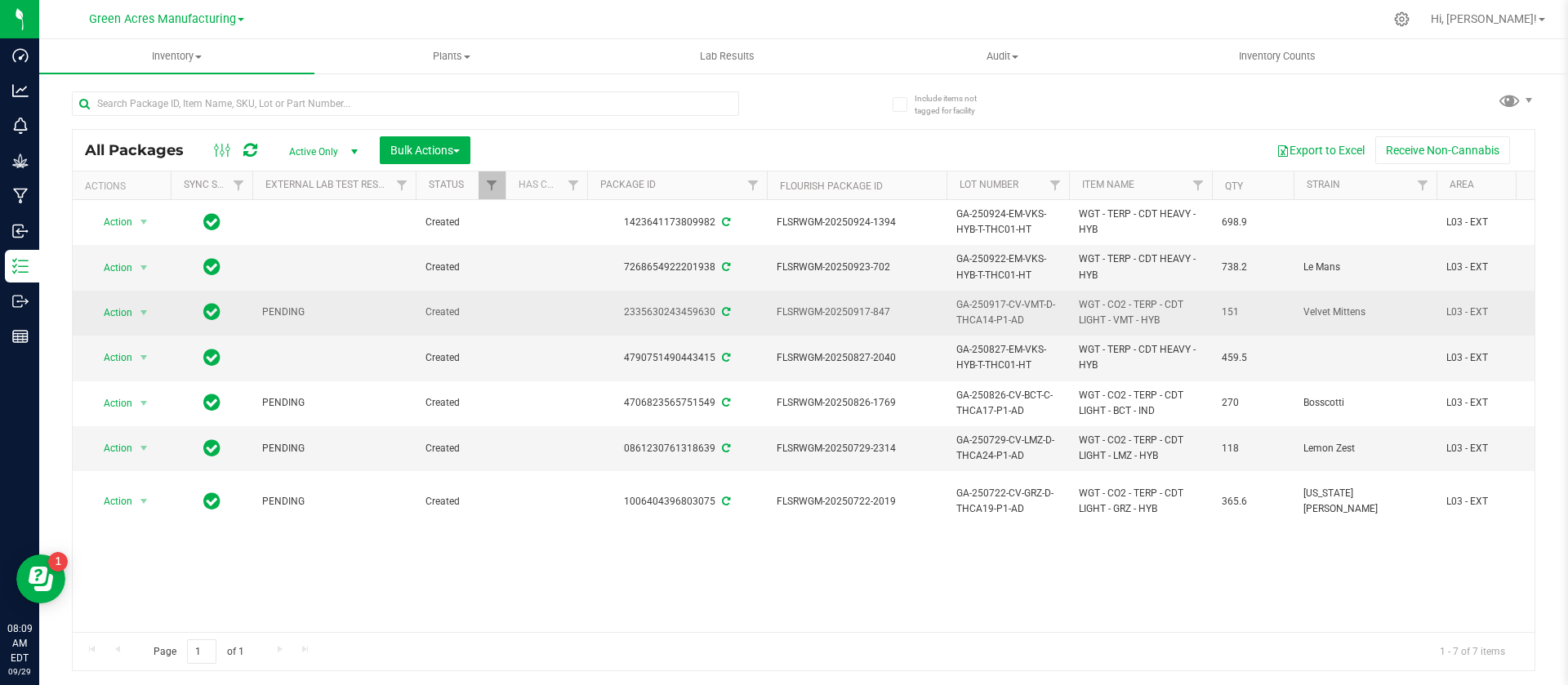
click at [1228, 311] on span "151" at bounding box center [1252, 312] width 62 height 16
copy span "151"
click at [129, 311] on span "Action" at bounding box center [110, 312] width 44 height 22
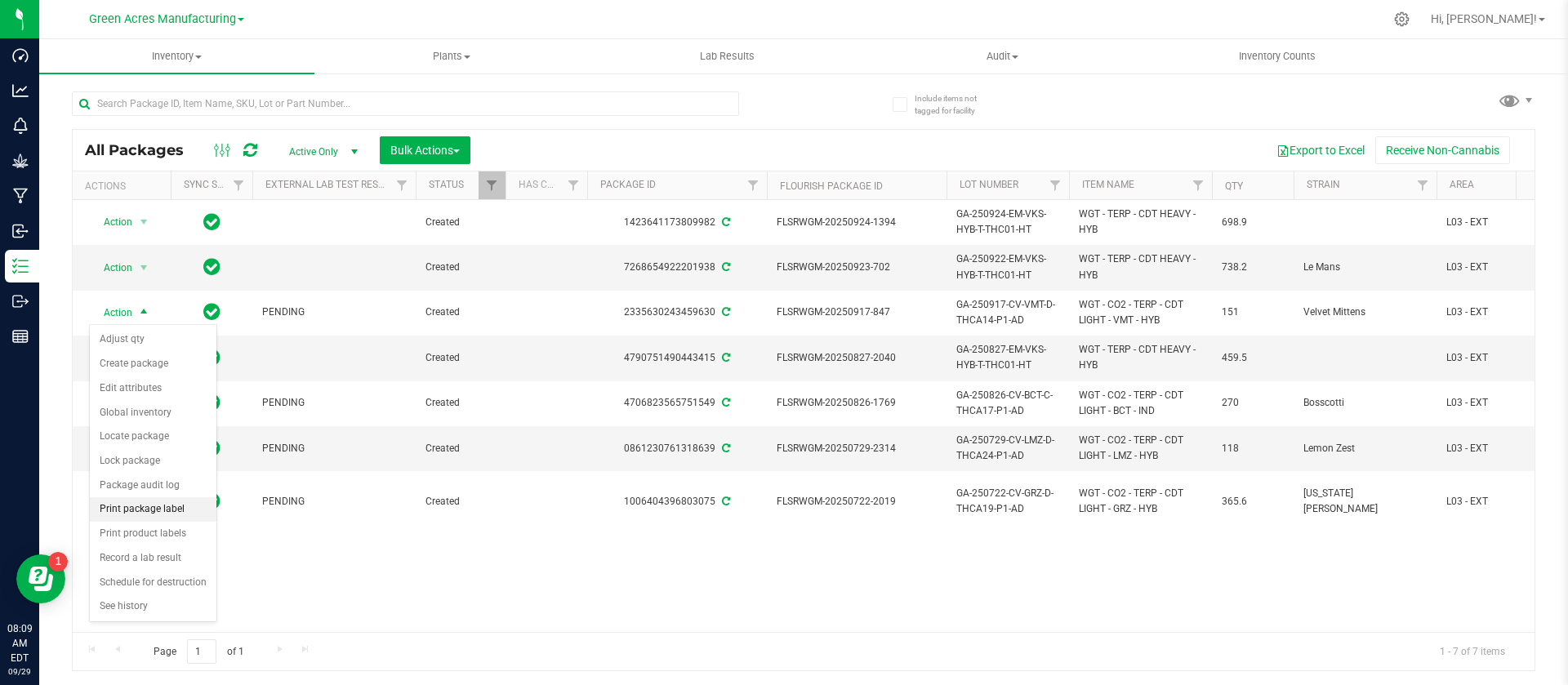
click at [161, 508] on li "Print package label" at bounding box center [153, 509] width 127 height 24
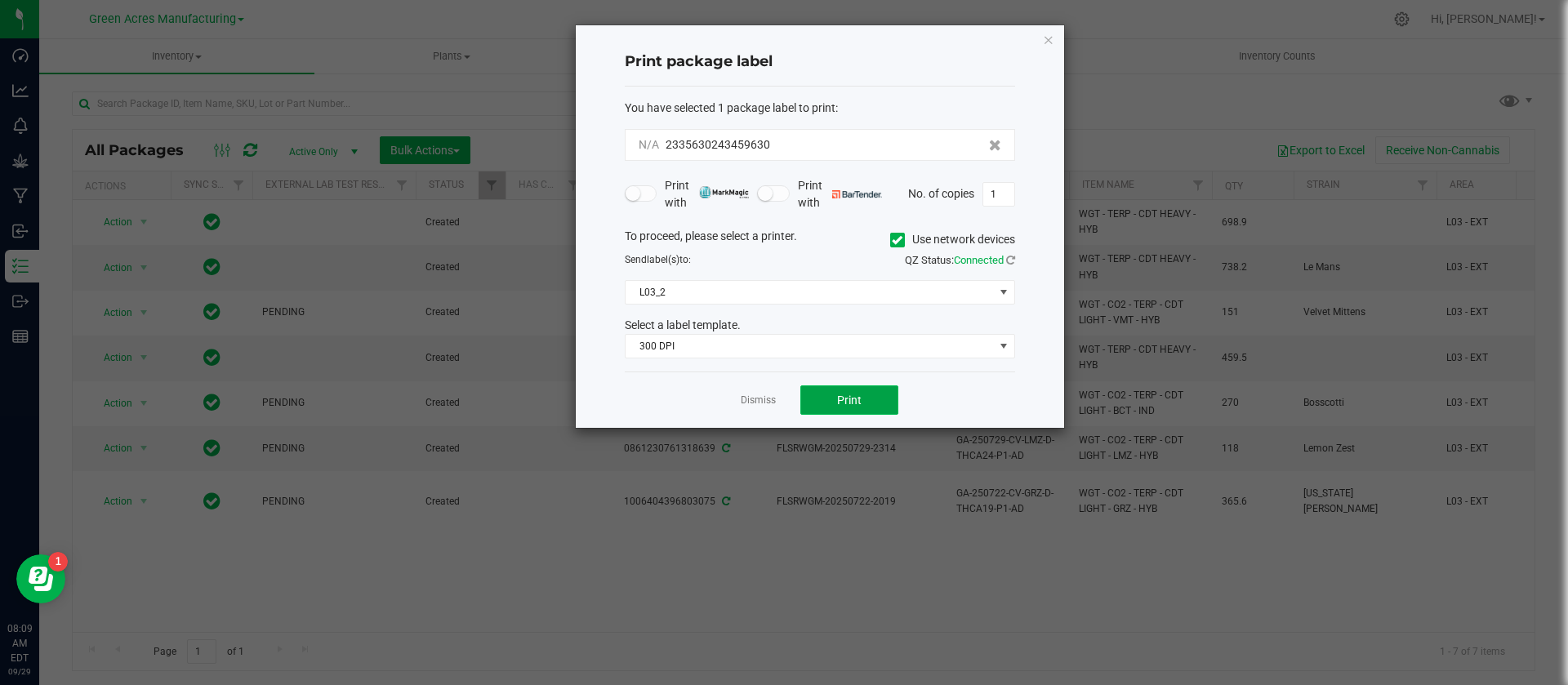
click at [851, 393] on span "Print" at bounding box center [849, 399] width 24 height 13
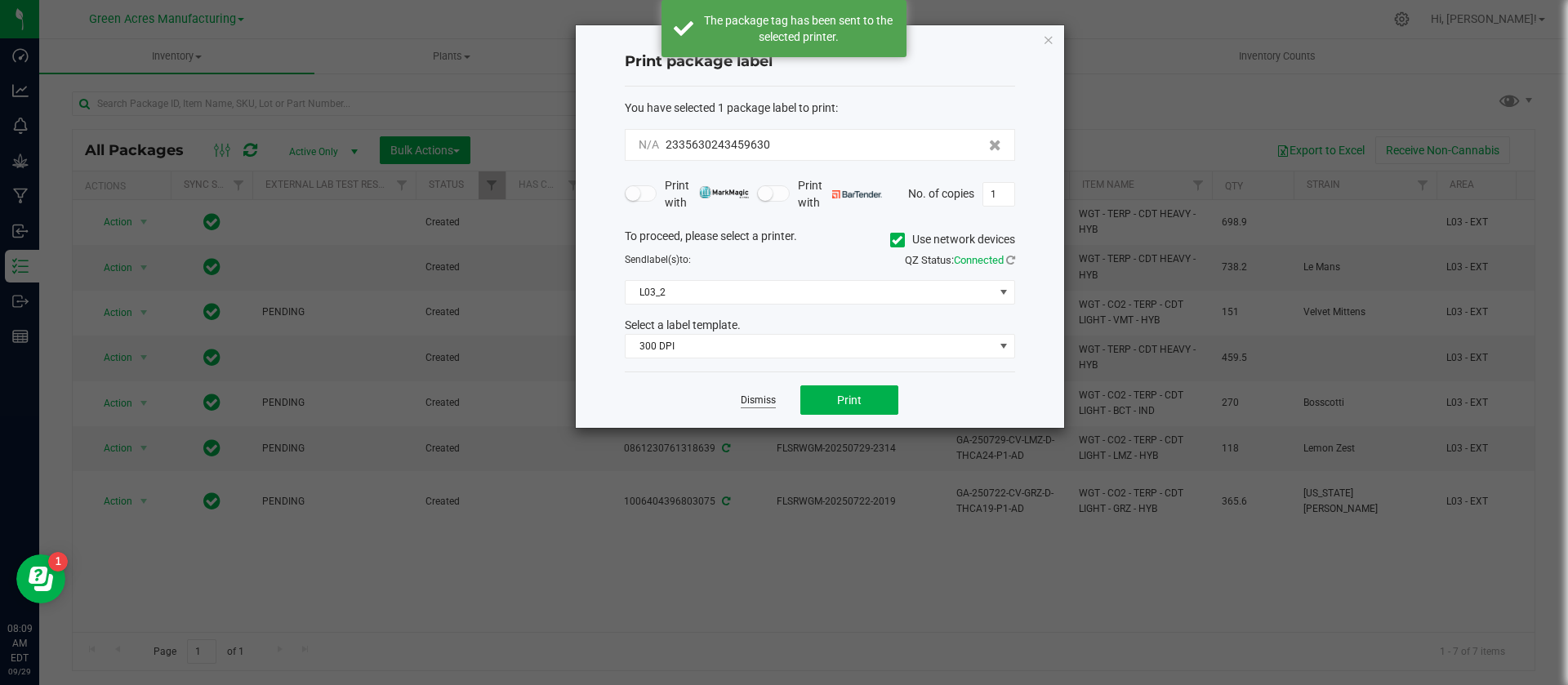
click at [766, 396] on link "Dismiss" at bounding box center [758, 400] width 35 height 14
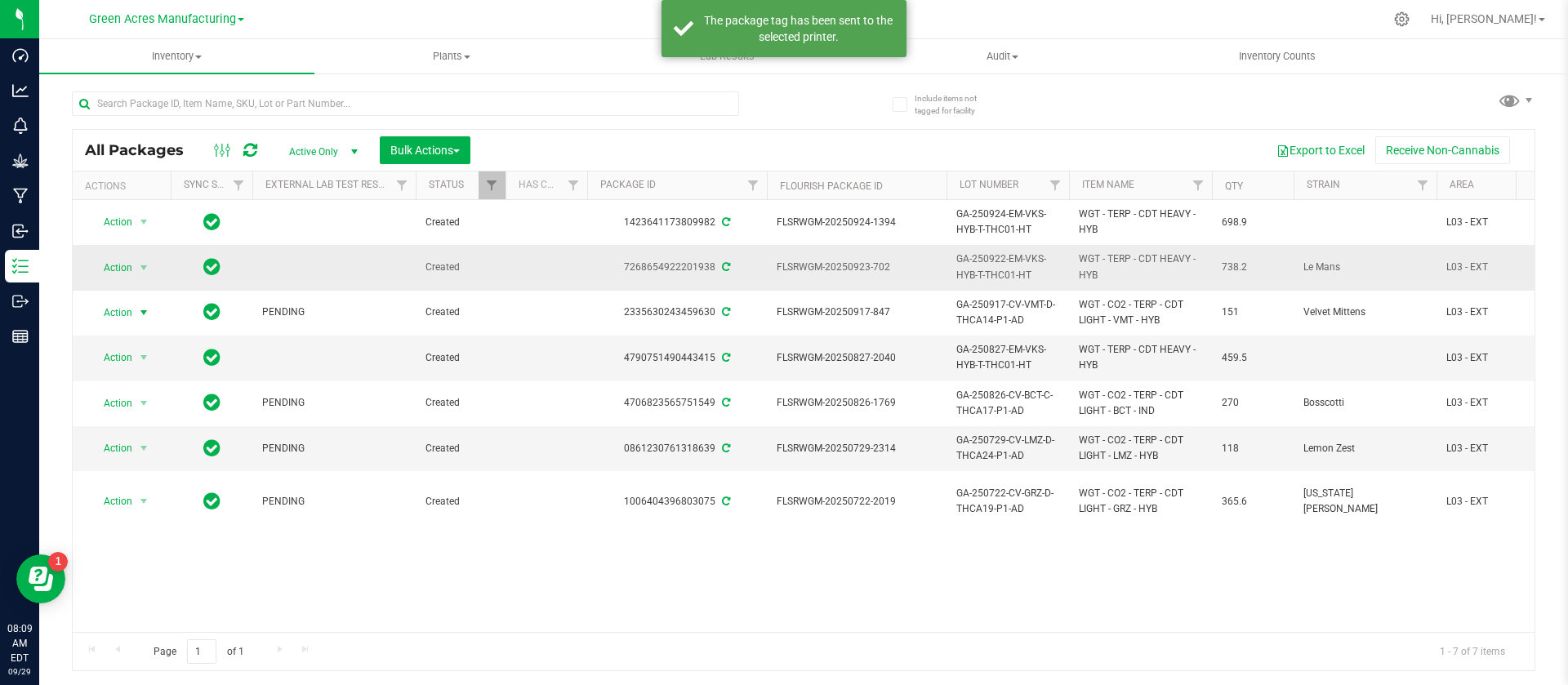
click at [120, 255] on td "Action Action Adjust qty Create package Edit attributes Global inventory Locate…" at bounding box center [122, 267] width 98 height 45
click at [120, 266] on span "Action" at bounding box center [110, 267] width 44 height 22
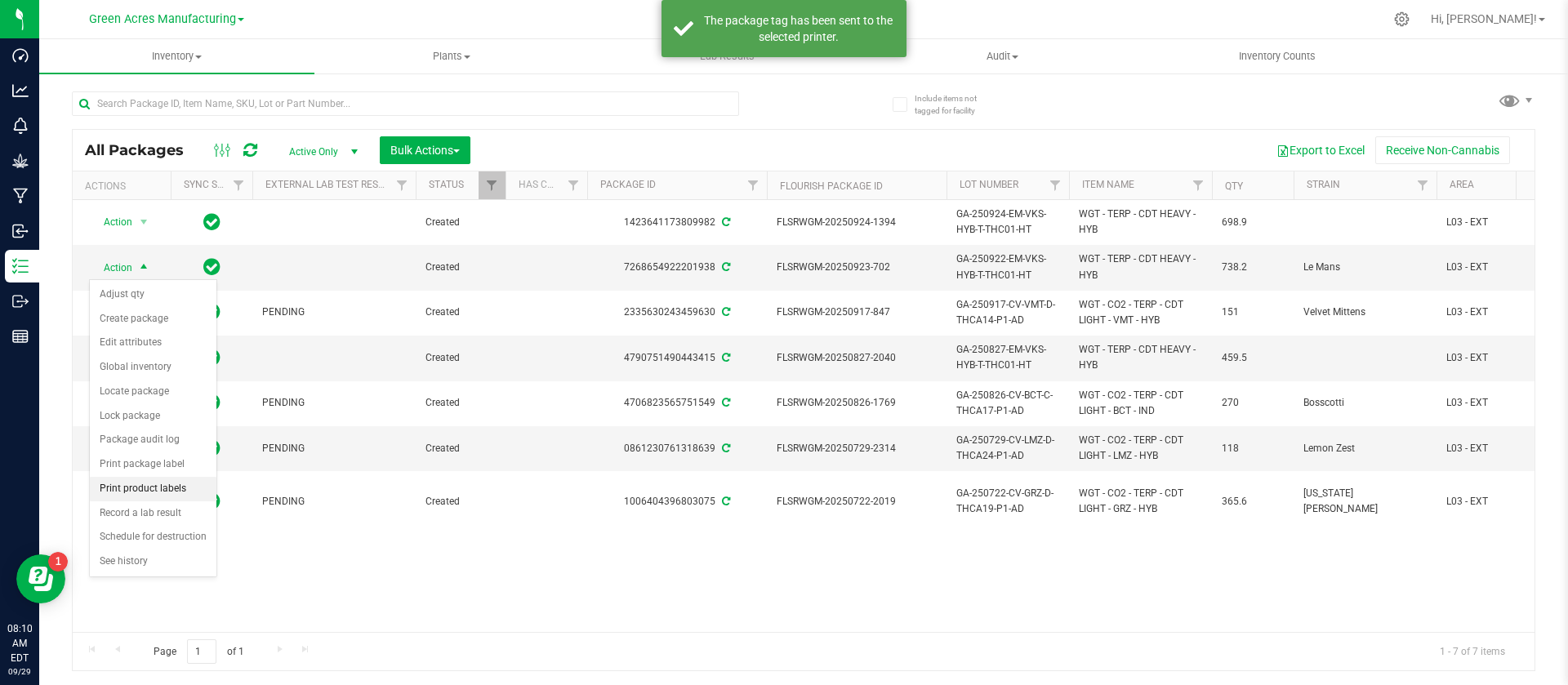
click at [149, 488] on li "Print product labels" at bounding box center [153, 489] width 127 height 24
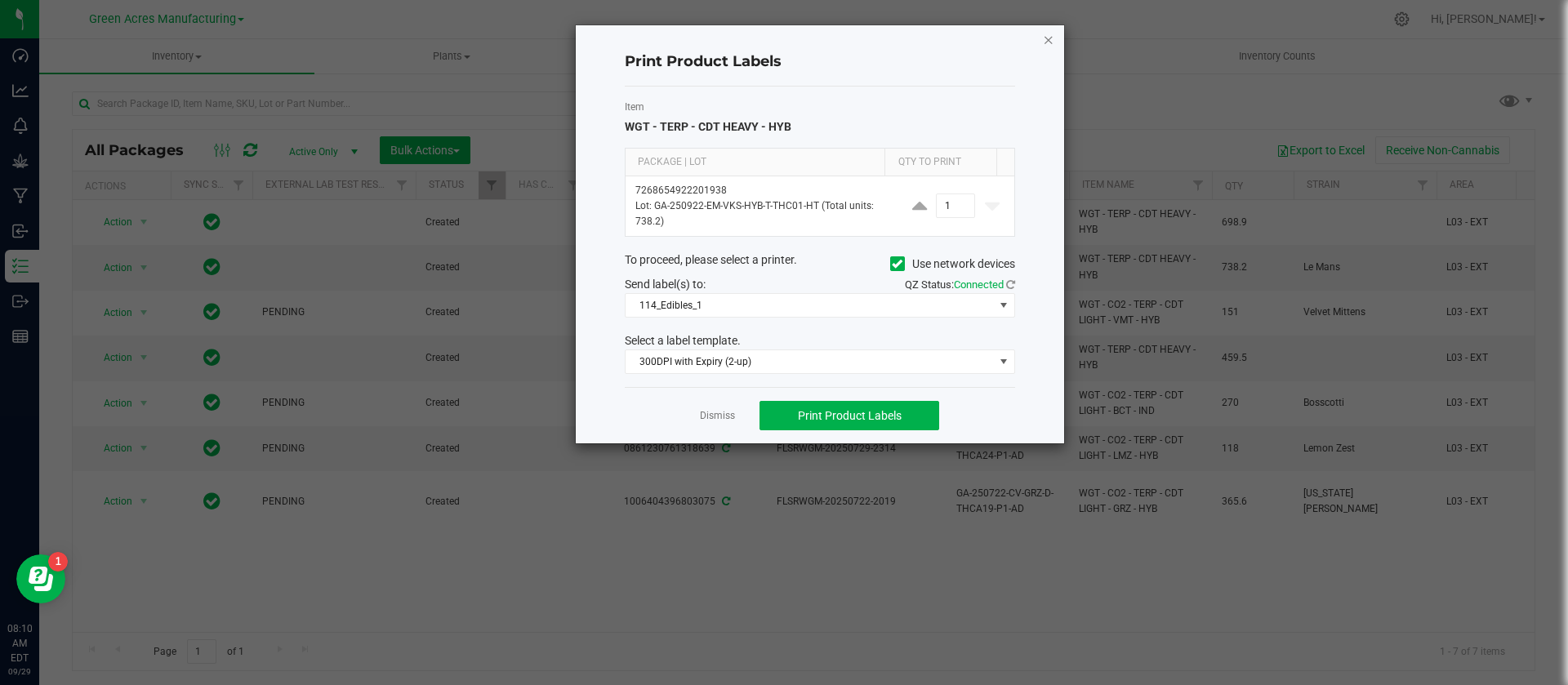
click at [1046, 41] on icon "button" at bounding box center [1048, 39] width 11 height 20
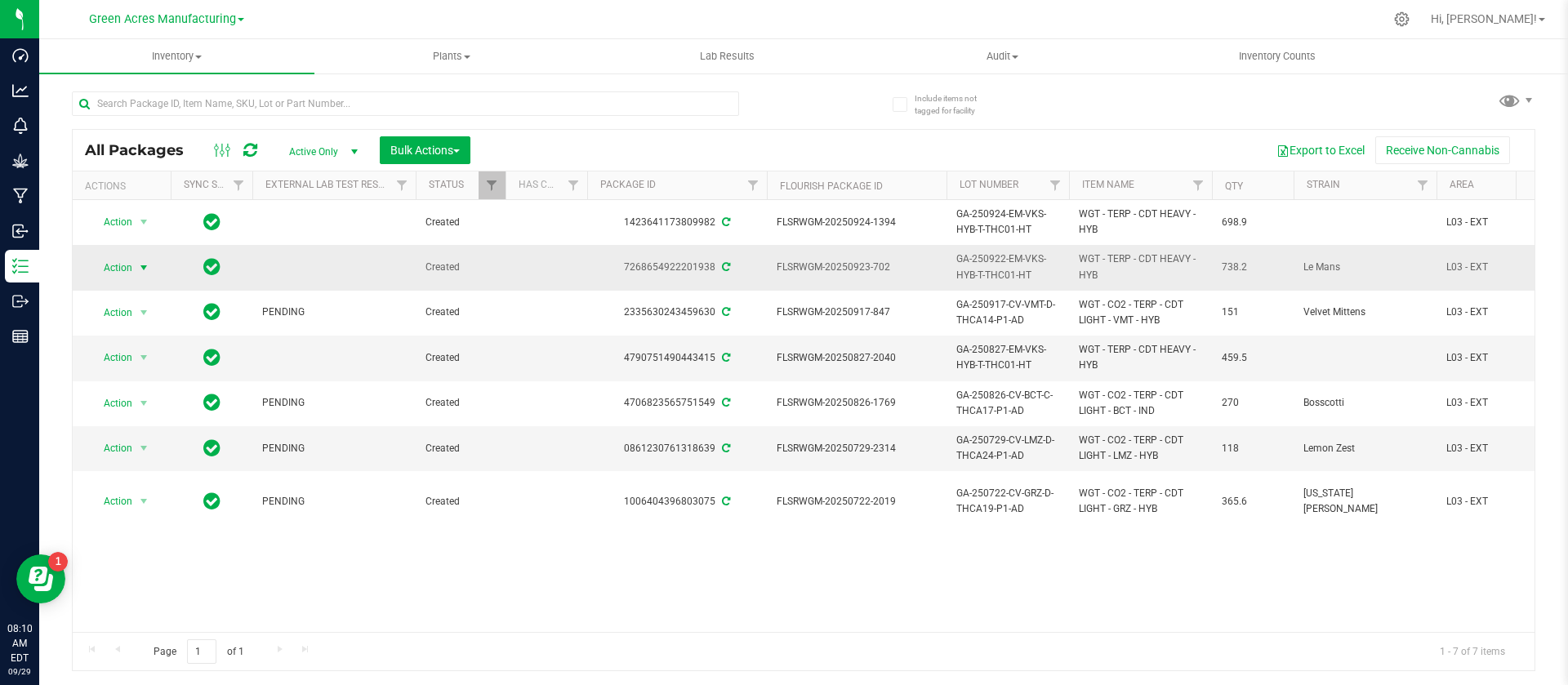
click at [127, 266] on span "Action" at bounding box center [110, 267] width 44 height 22
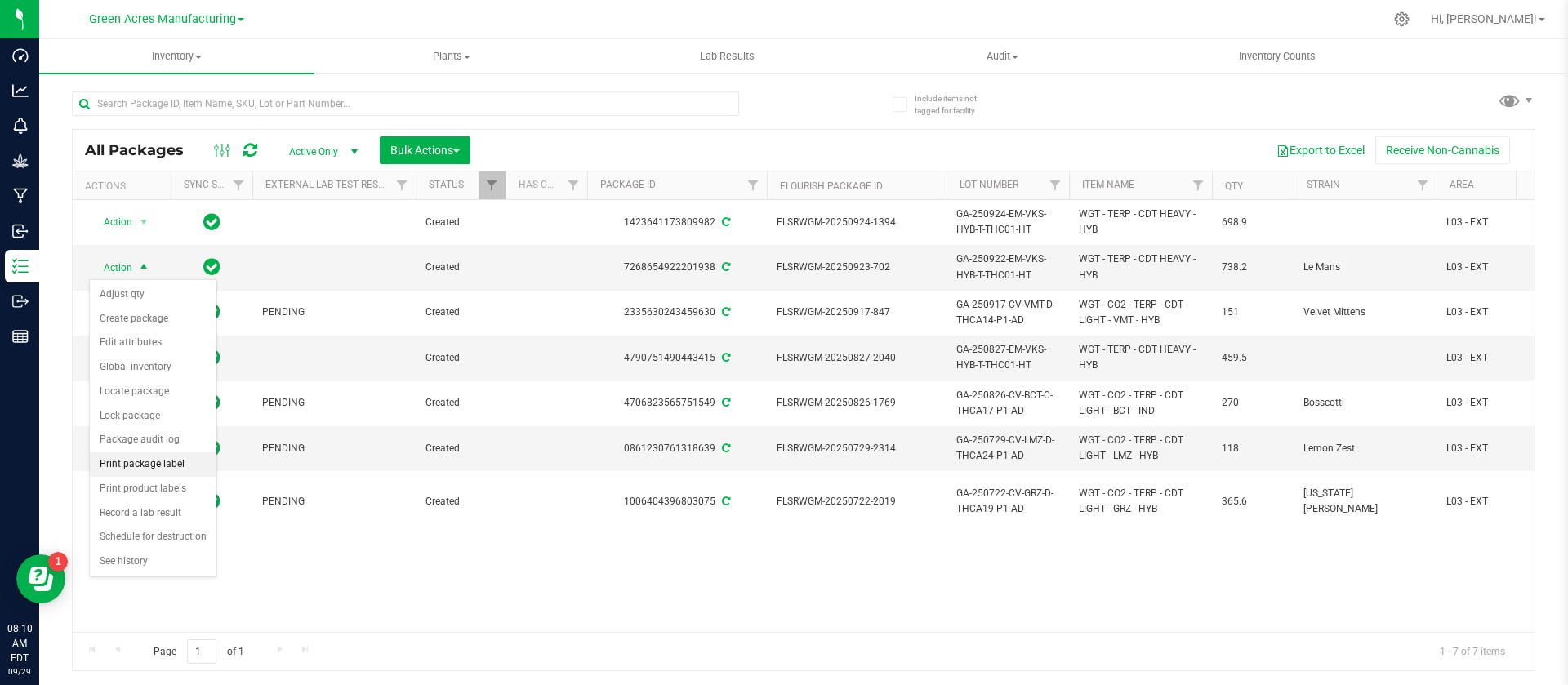
click at [161, 462] on li "Print package label" at bounding box center [153, 464] width 127 height 24
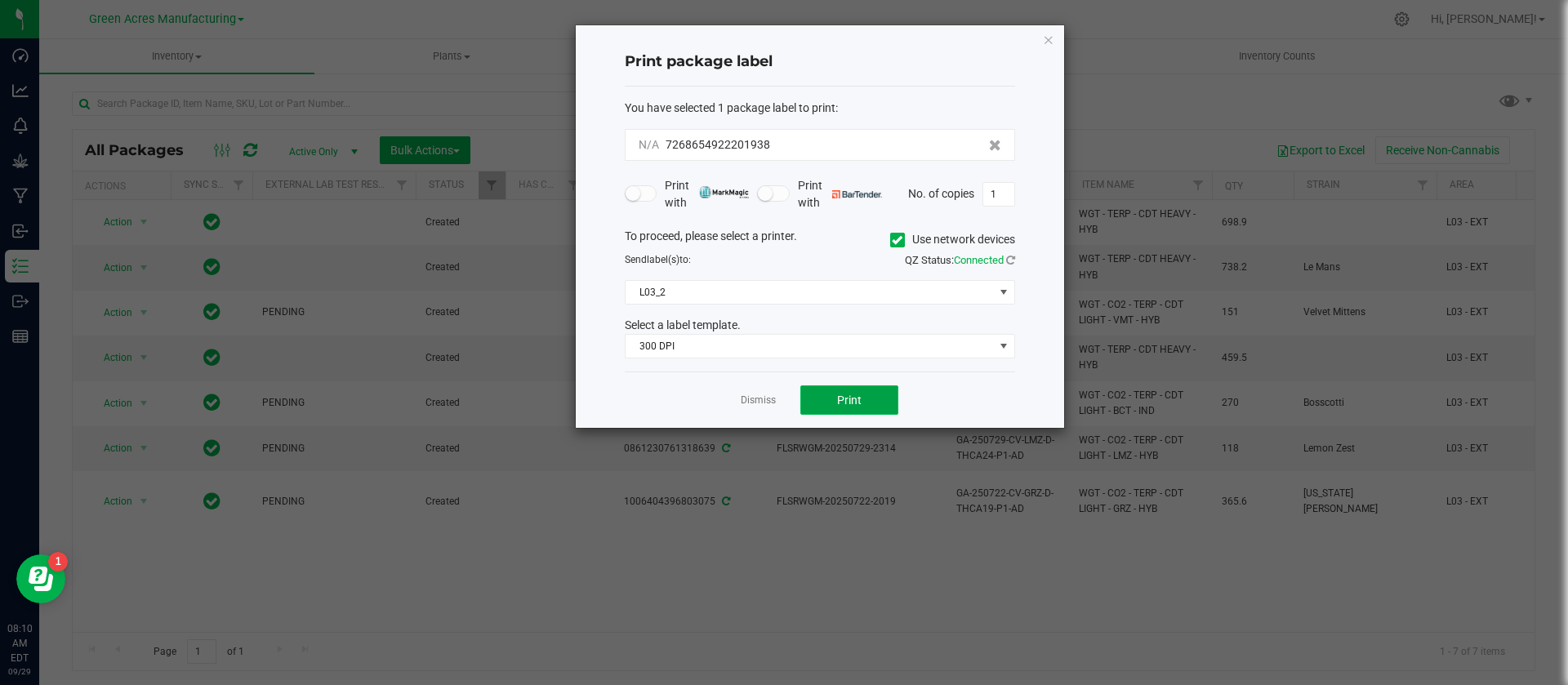
click at [866, 405] on button "Print" at bounding box center [849, 400] width 98 height 29
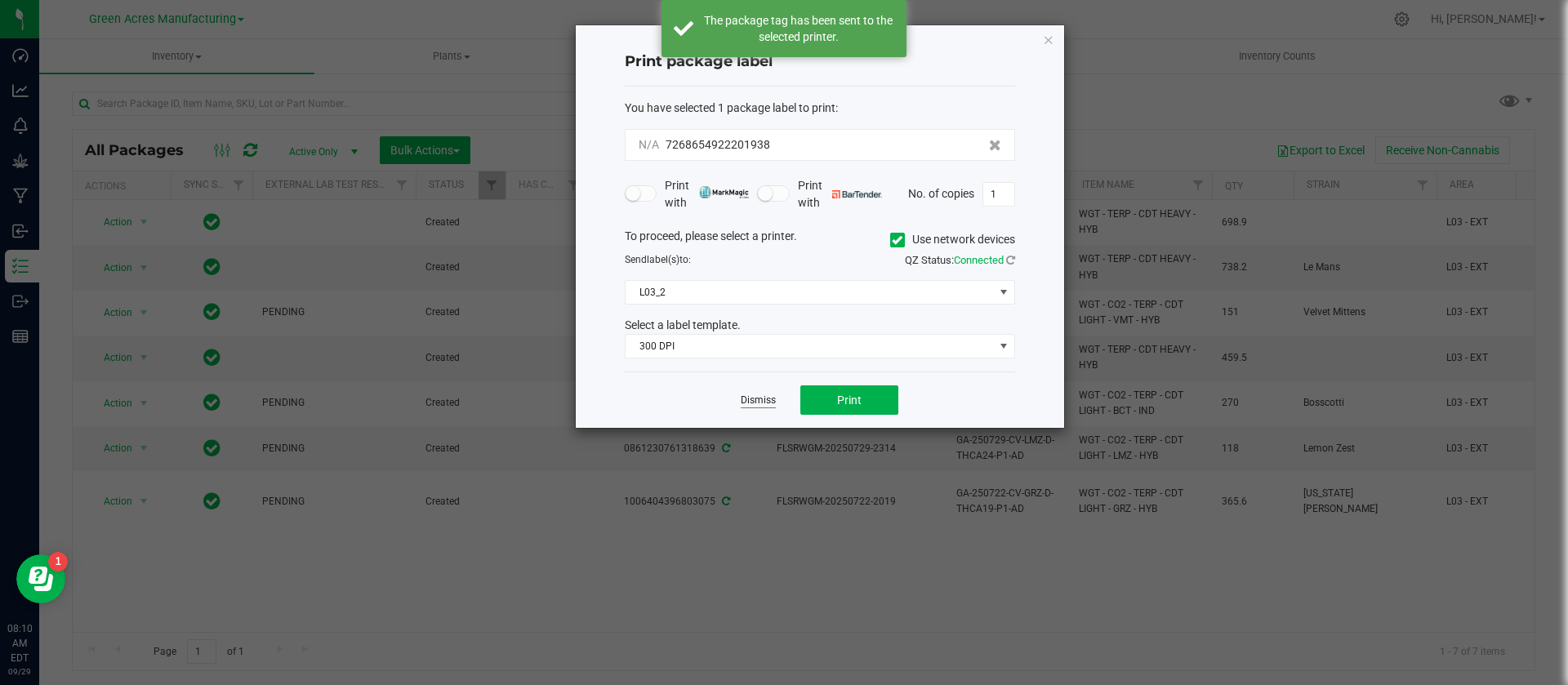
click at [758, 399] on link "Dismiss" at bounding box center [758, 400] width 35 height 14
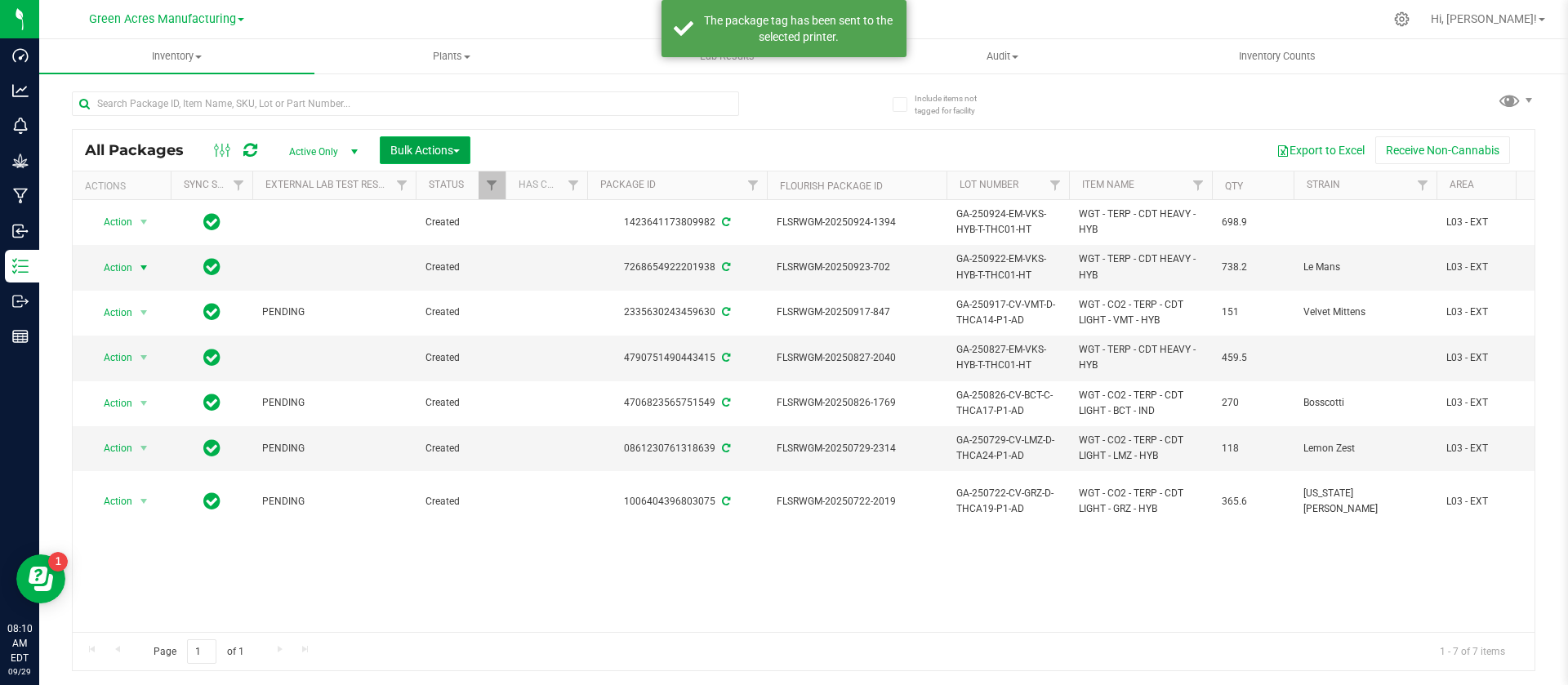
click at [425, 136] on button "Bulk Actions" at bounding box center [425, 150] width 91 height 28
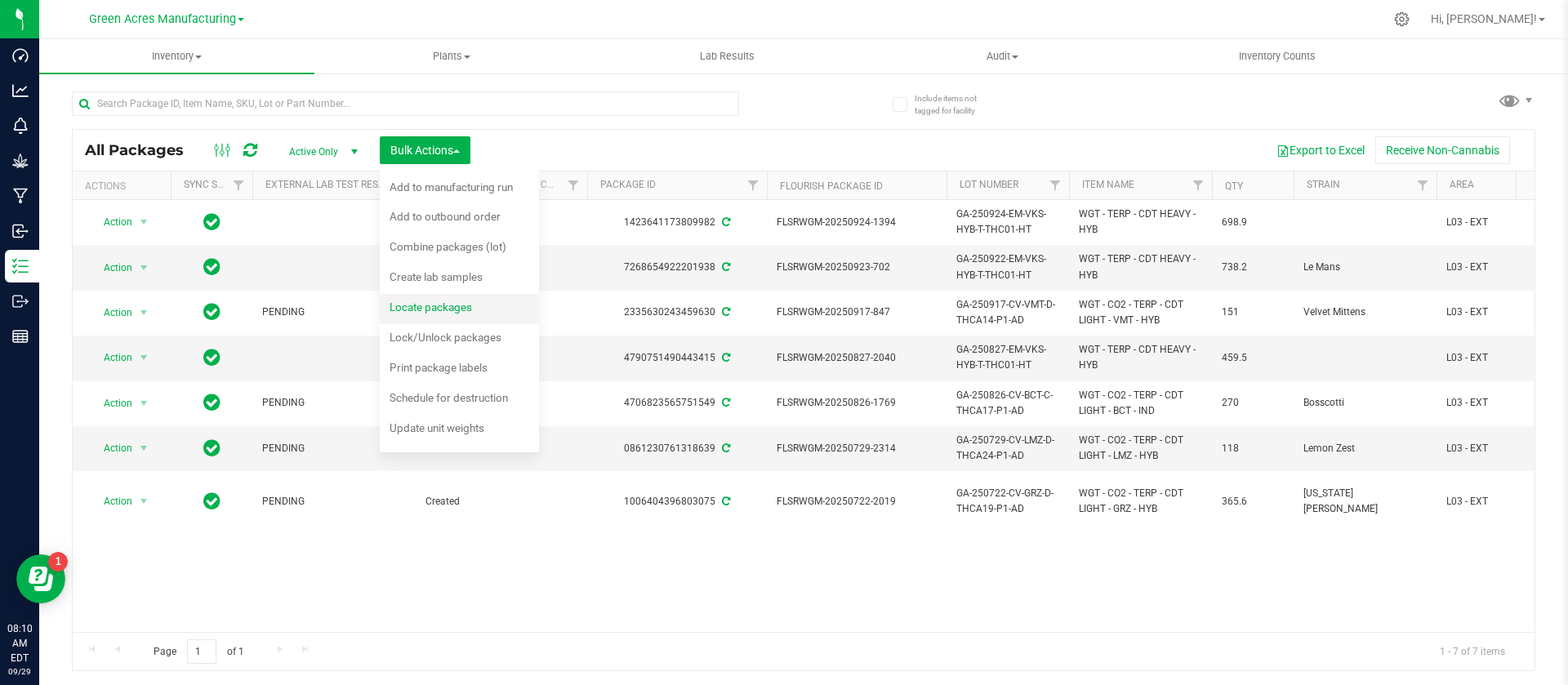
click at [430, 312] on span "Locate packages" at bounding box center [431, 306] width 83 height 13
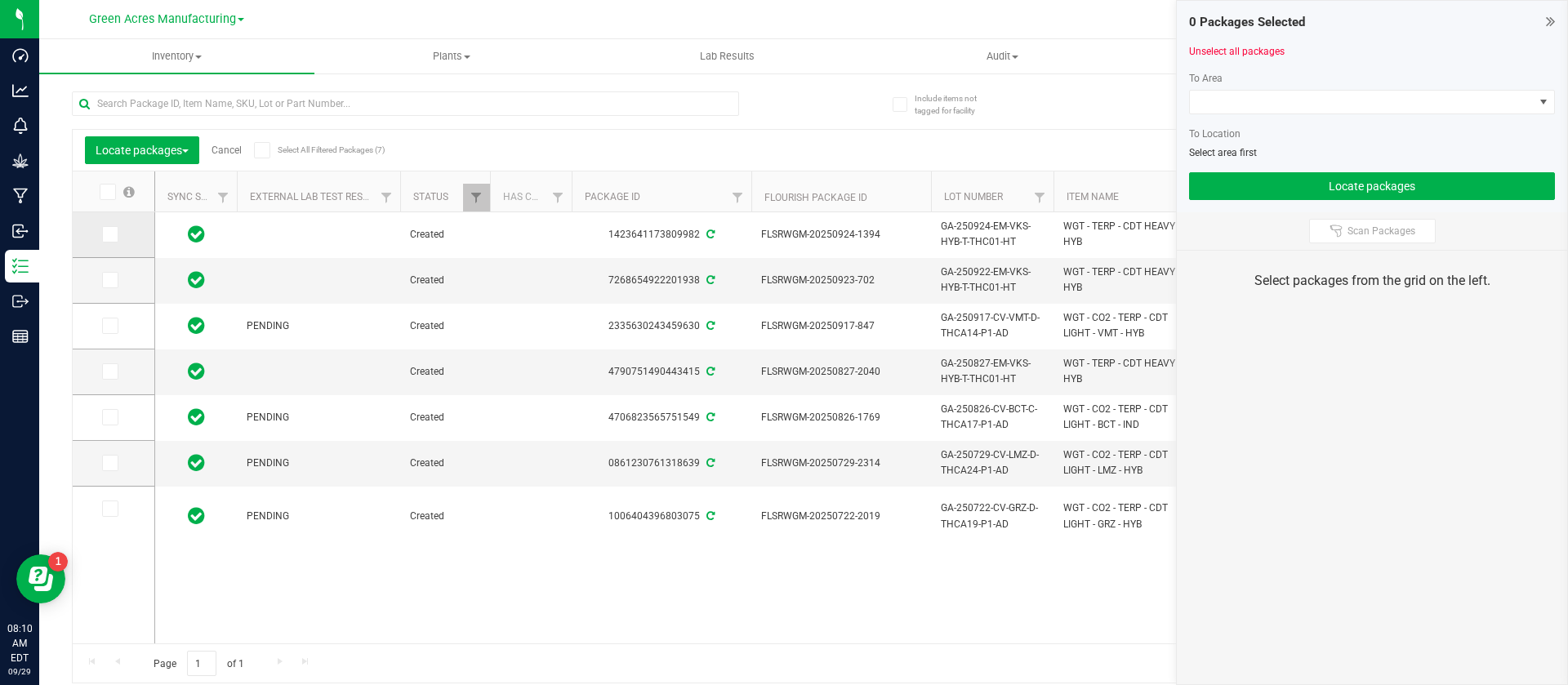
click at [109, 235] on icon at bounding box center [109, 235] width 10 height 0
click at [0, 0] on input "checkbox" at bounding box center [0, 0] width 0 height 0
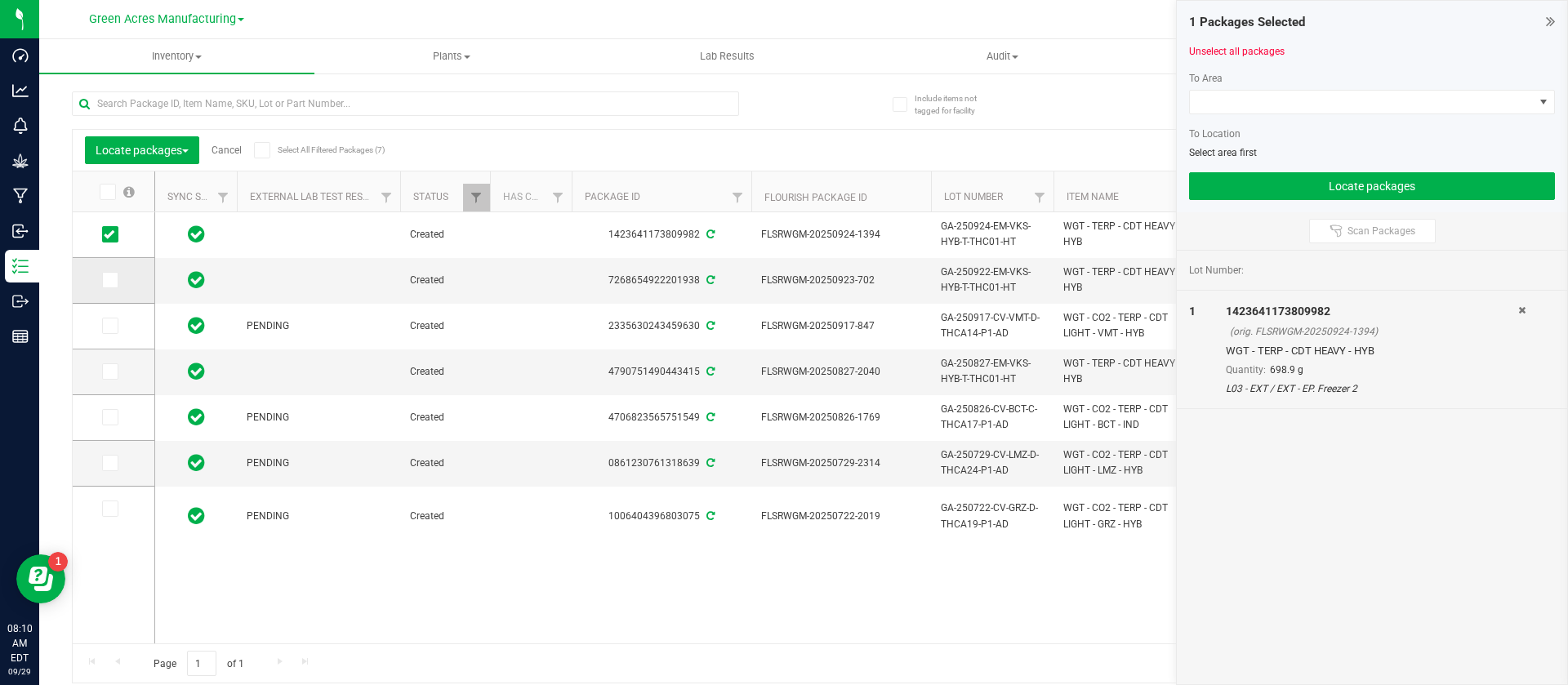
click at [108, 280] on icon at bounding box center [109, 280] width 10 height 0
click at [0, 0] on input "checkbox" at bounding box center [0, 0] width 0 height 0
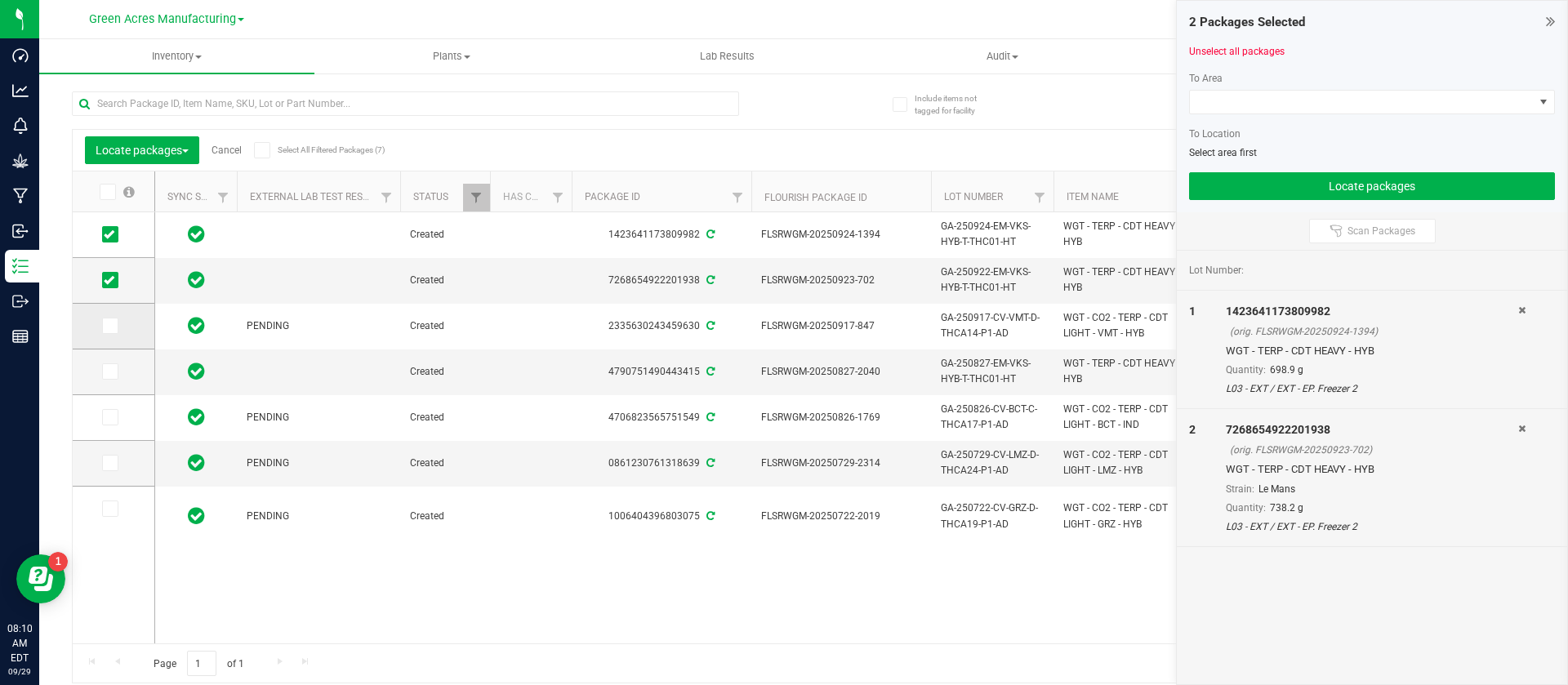
click at [109, 317] on span at bounding box center [110, 325] width 16 height 16
click at [0, 0] on input "checkbox" at bounding box center [0, 0] width 0 height 0
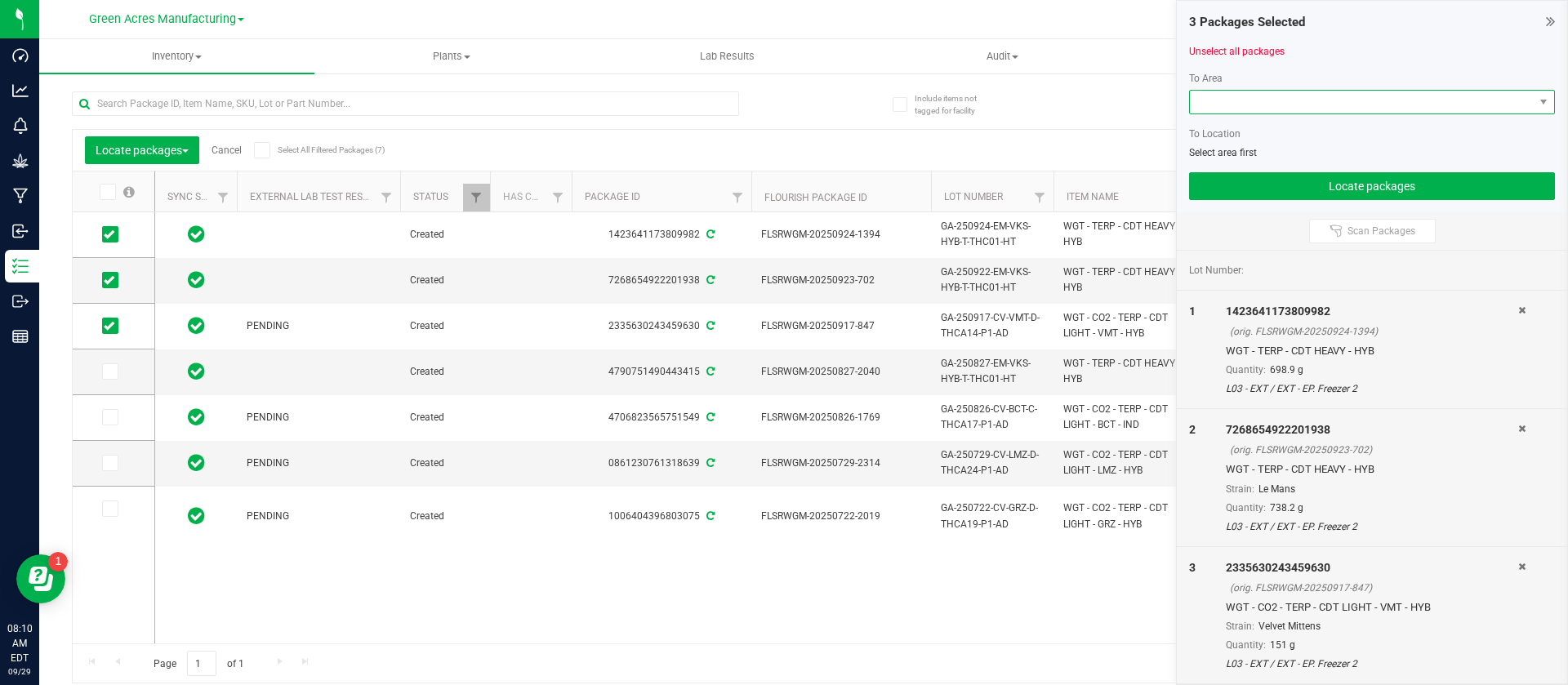
click at [1348, 105] on span at bounding box center [1362, 102] width 343 height 22
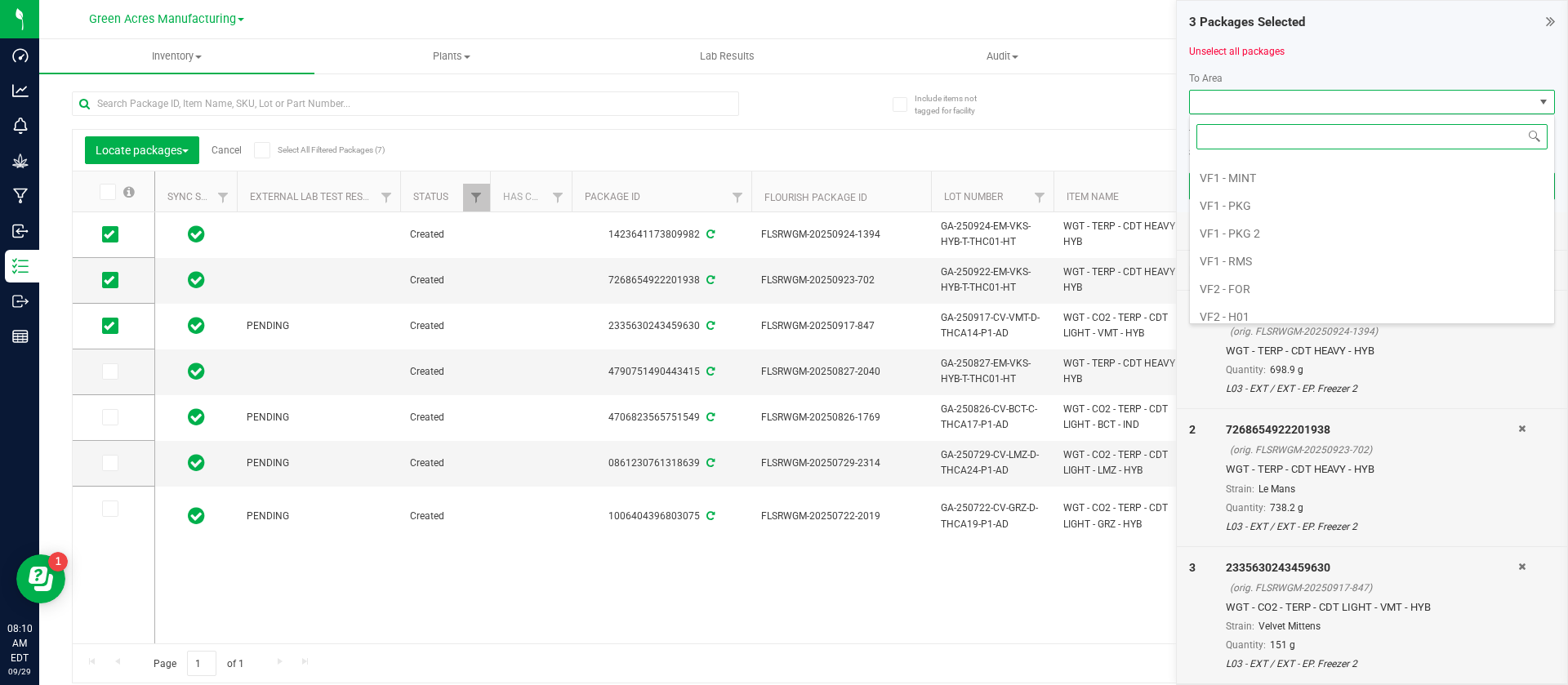
scroll to position [931, 0]
click at [1281, 242] on li "VF2 - FOR" at bounding box center [1372, 240] width 364 height 28
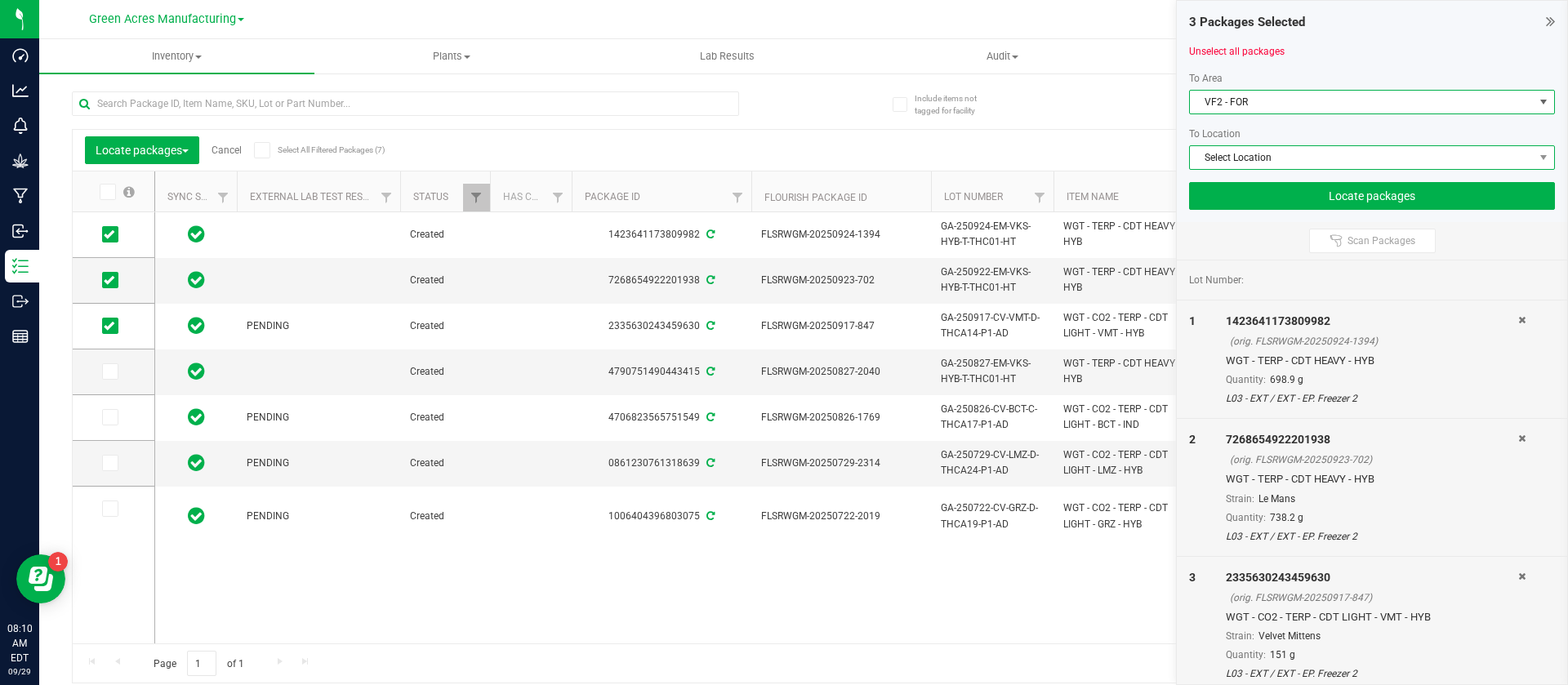
click at [1271, 162] on span "Select Location" at bounding box center [1362, 157] width 343 height 22
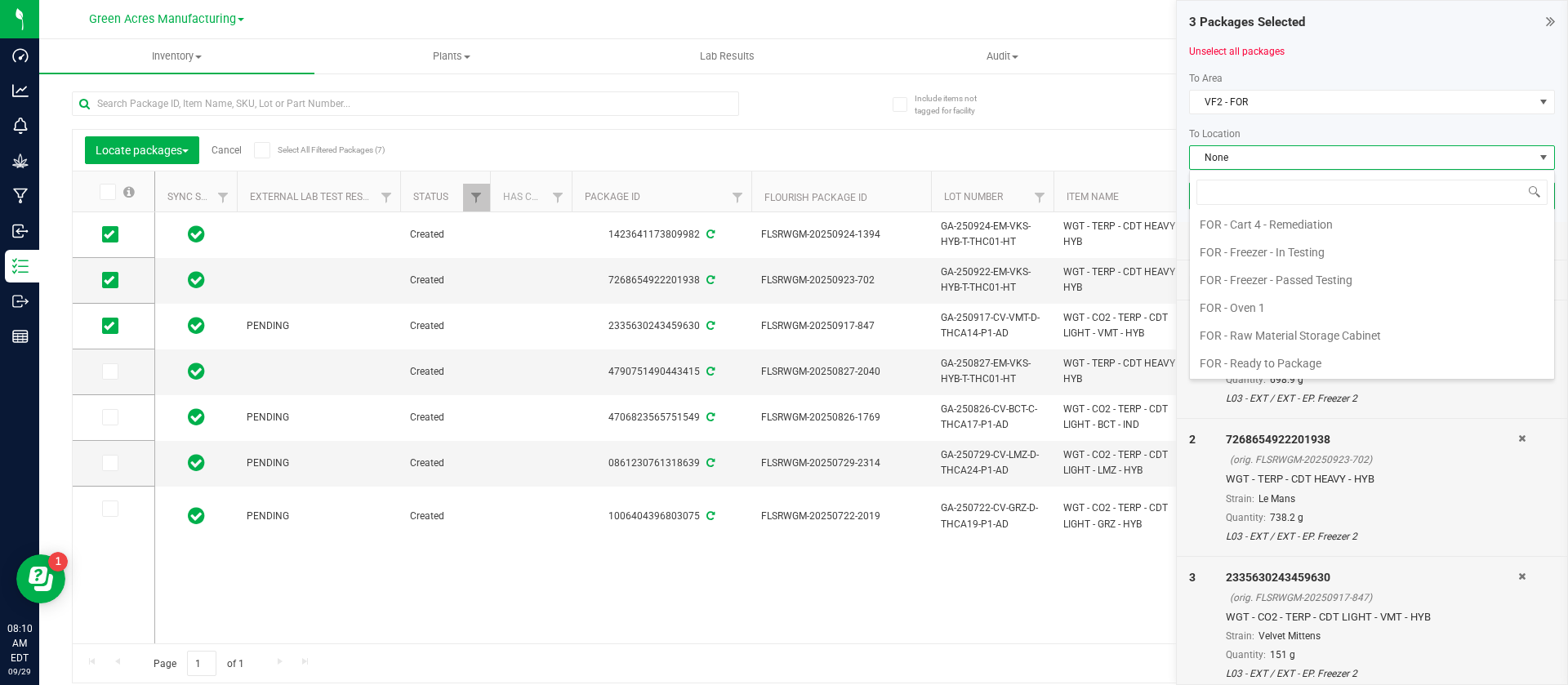
scroll to position [531, 0]
click at [1308, 224] on li "FOR - Freezer - Passed Testing" at bounding box center [1372, 223] width 364 height 28
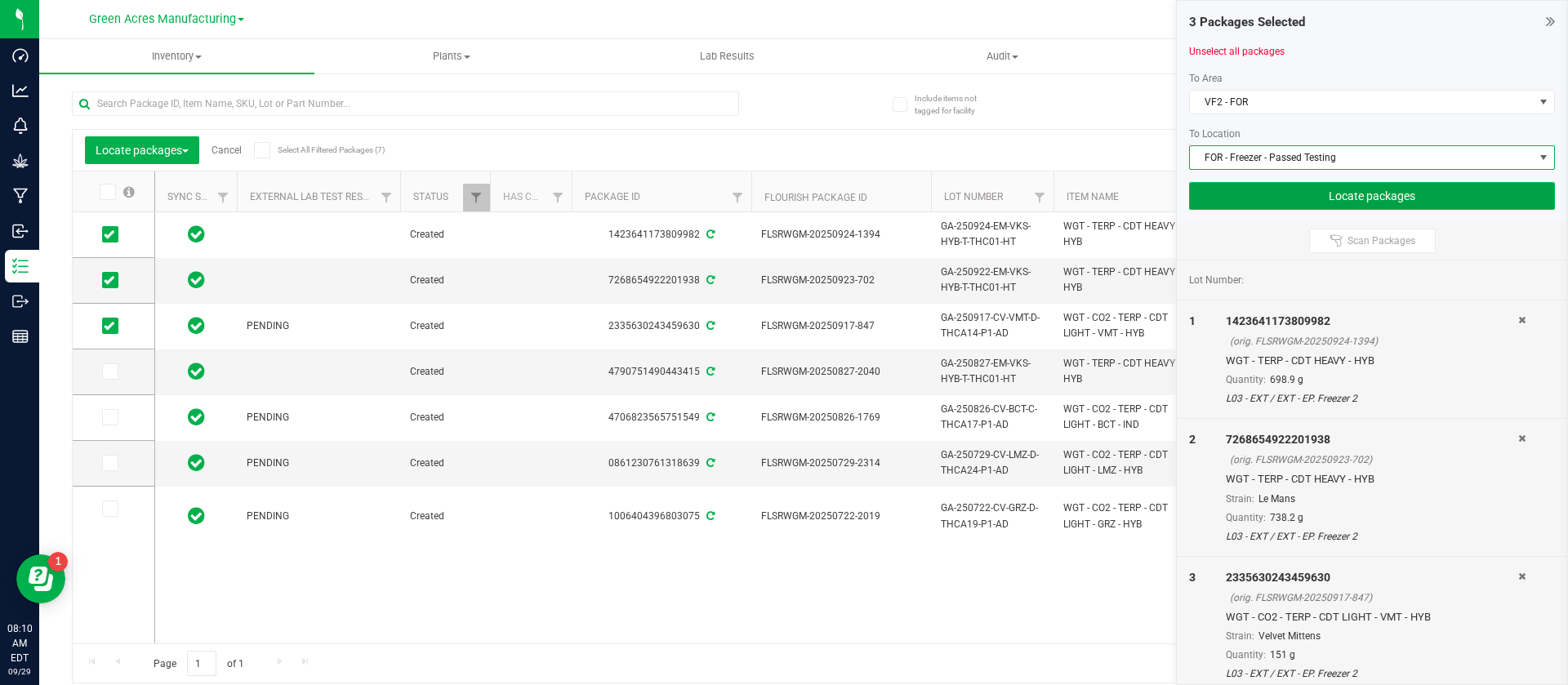
click at [1297, 204] on button "Locate packages" at bounding box center [1372, 196] width 366 height 28
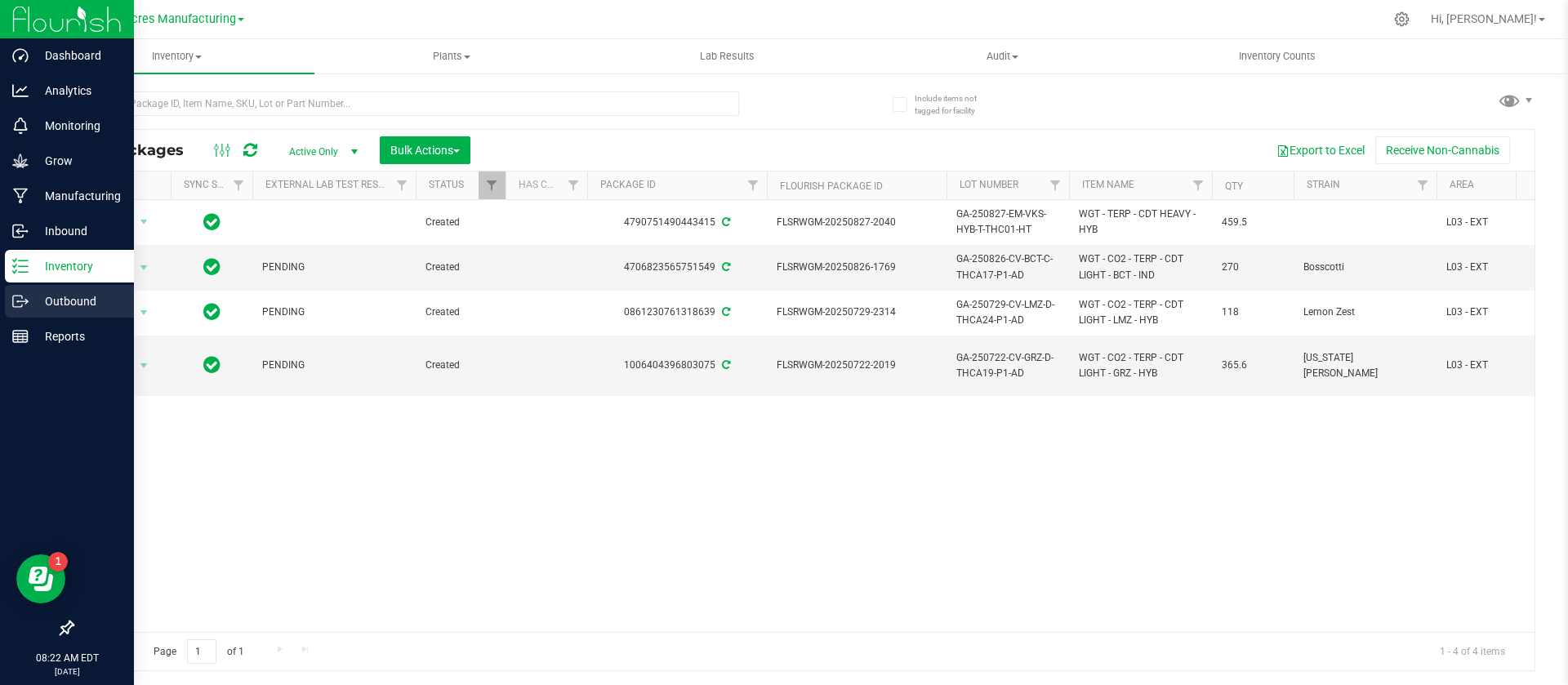
click at [68, 311] on div "Outbound" at bounding box center [69, 301] width 129 height 33
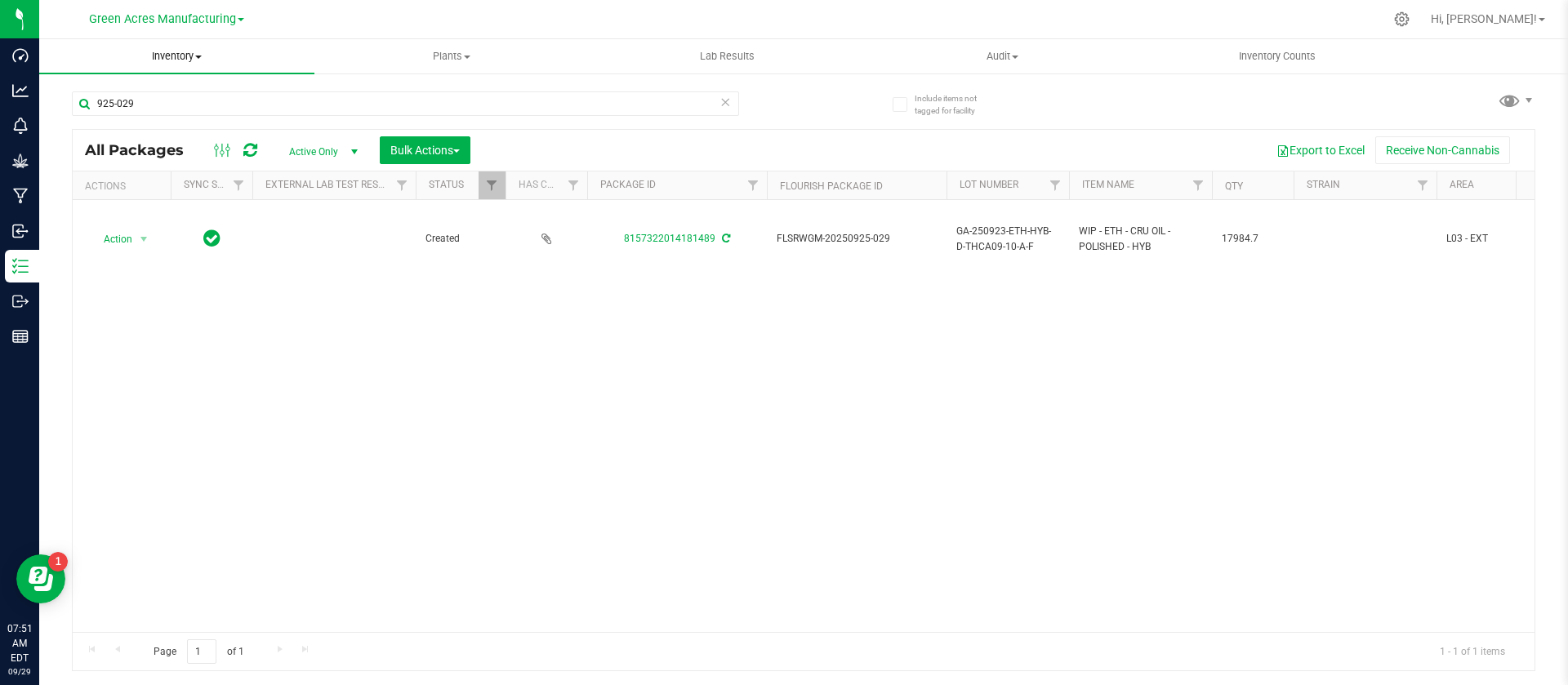
click at [172, 61] on span "Inventory" at bounding box center [176, 56] width 275 height 15
click at [124, 91] on span "All packages" at bounding box center [95, 98] width 112 height 14
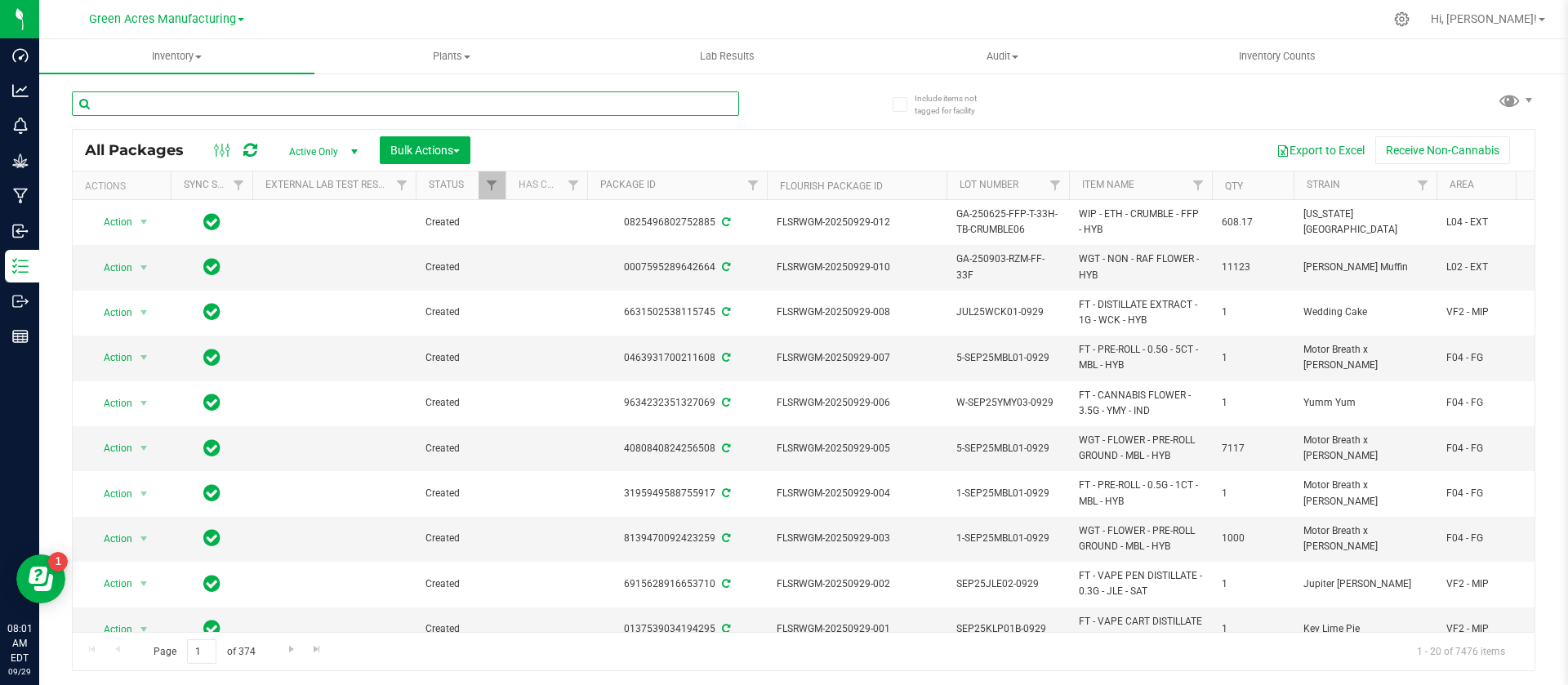
click at [252, 114] on input "text" at bounding box center [405, 104] width 667 height 24
paste input "827-2016"
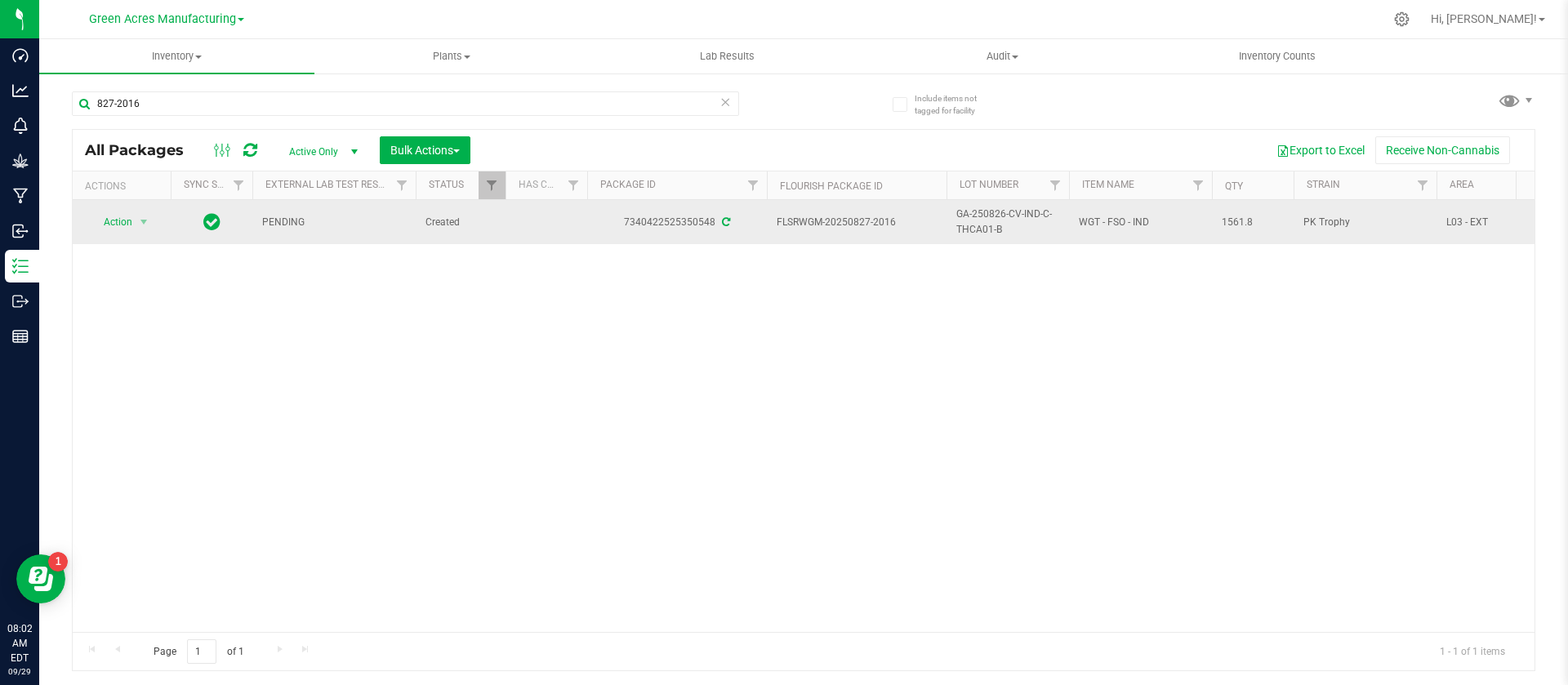
click at [979, 223] on span "GA-250826-CV-IND-C-THCA01-B" at bounding box center [1007, 222] width 103 height 31
click at [979, 223] on input "GA-250826-CV-IND-C-THCA01-B" at bounding box center [1004, 222] width 116 height 25
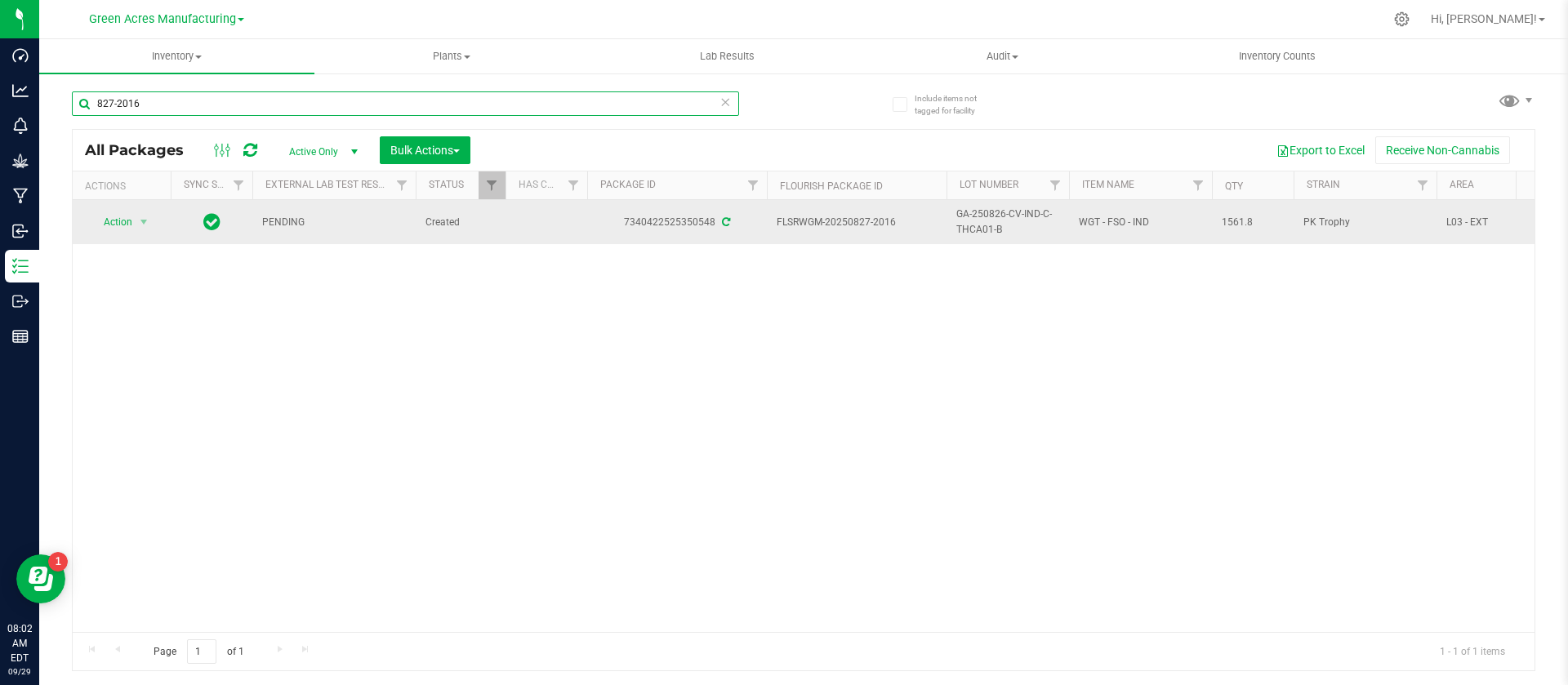
click at [224, 93] on input "827-2016" at bounding box center [405, 104] width 667 height 24
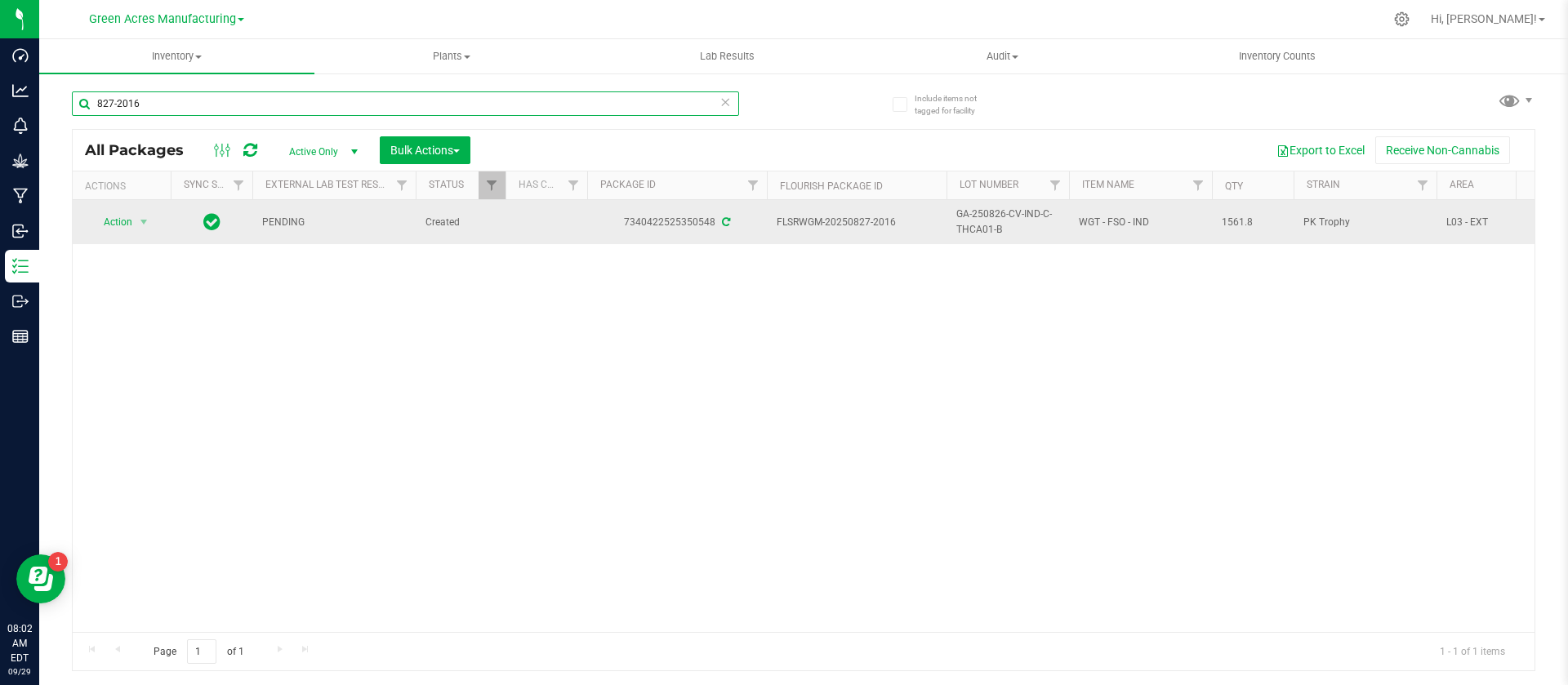
paste input "GA-250826-CV-IND-C-THCA01-B"
type input "GA-250826-CV-IND-C-THCA01"
click at [323, 355] on div "Action Action Adjust qty Create package Edit attributes Global inventory Locate…" at bounding box center [803, 416] width 1462 height 432
click at [323, 355] on div "Inventory All packages All inventory Waste log Create inventory Plants All plan…" at bounding box center [803, 361] width 1528 height 645
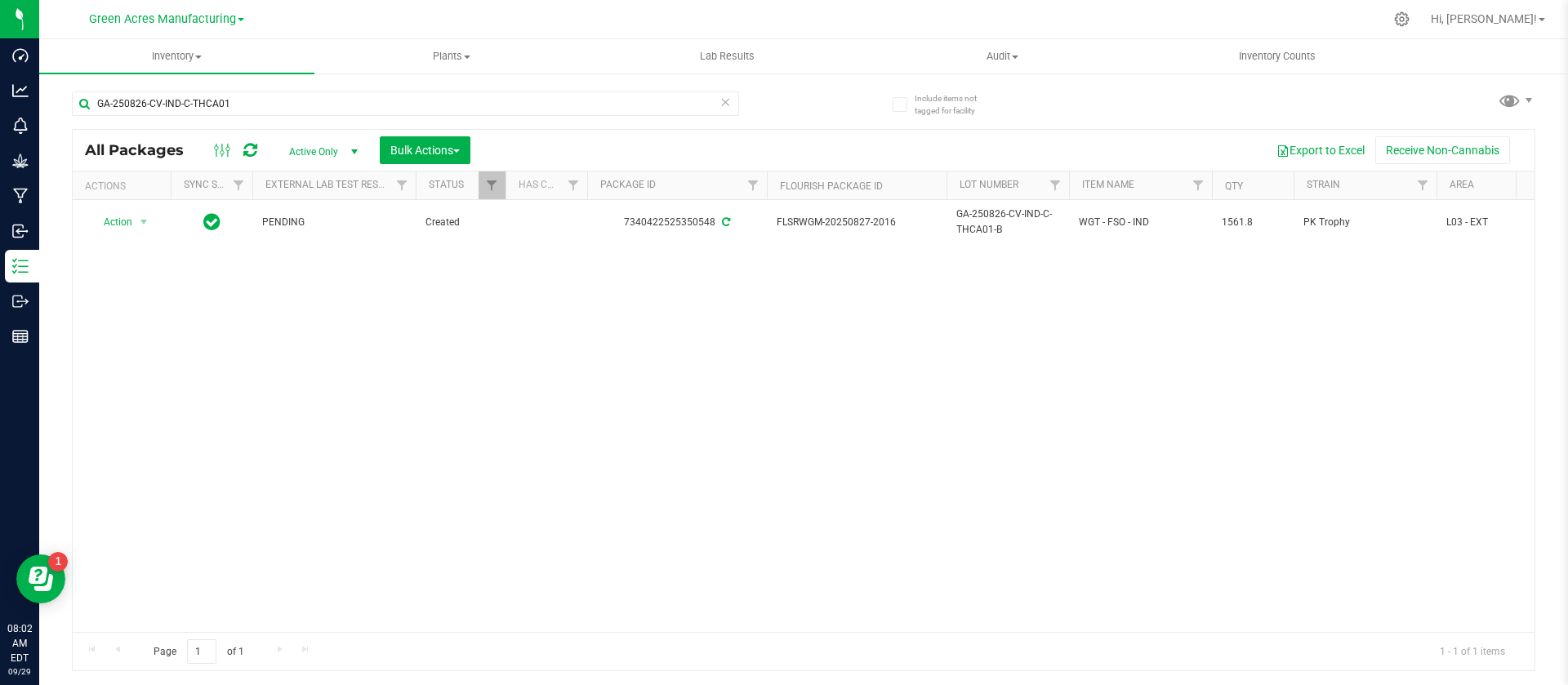
click at [792, 502] on div "Action Action Adjust qty Create package Edit attributes Global inventory Locate…" at bounding box center [803, 416] width 1462 height 432
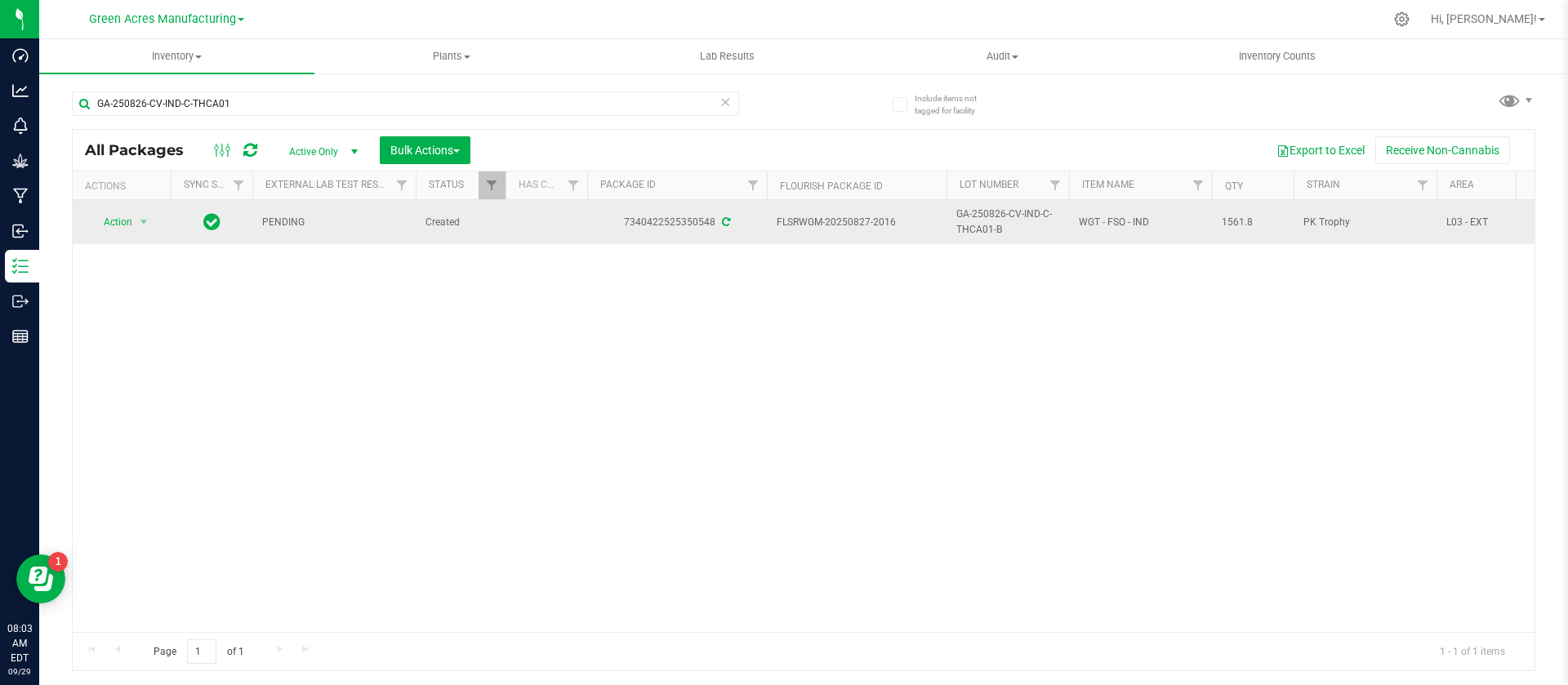
click at [992, 223] on span "GA-250826-CV-IND-C-THCA01-B" at bounding box center [1007, 222] width 103 height 31
click at [992, 223] on input "GA-250826-CV-IND-C-THCA01-B" at bounding box center [1004, 222] width 116 height 25
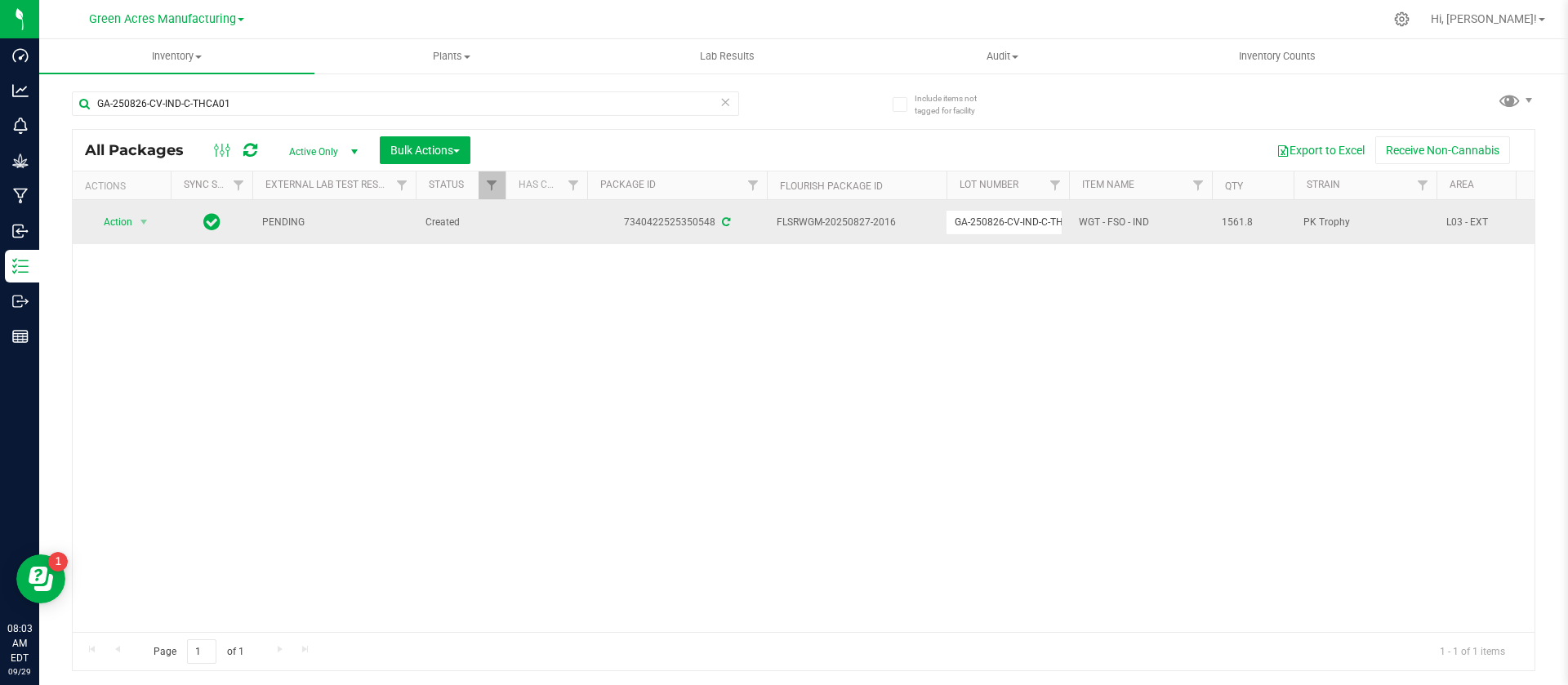
click at [1245, 215] on span "1561.8" at bounding box center [1252, 223] width 62 height 16
copy tr "1561.8"
click at [823, 220] on span "FLSRWGM-20250827-2016" at bounding box center [856, 223] width 160 height 16
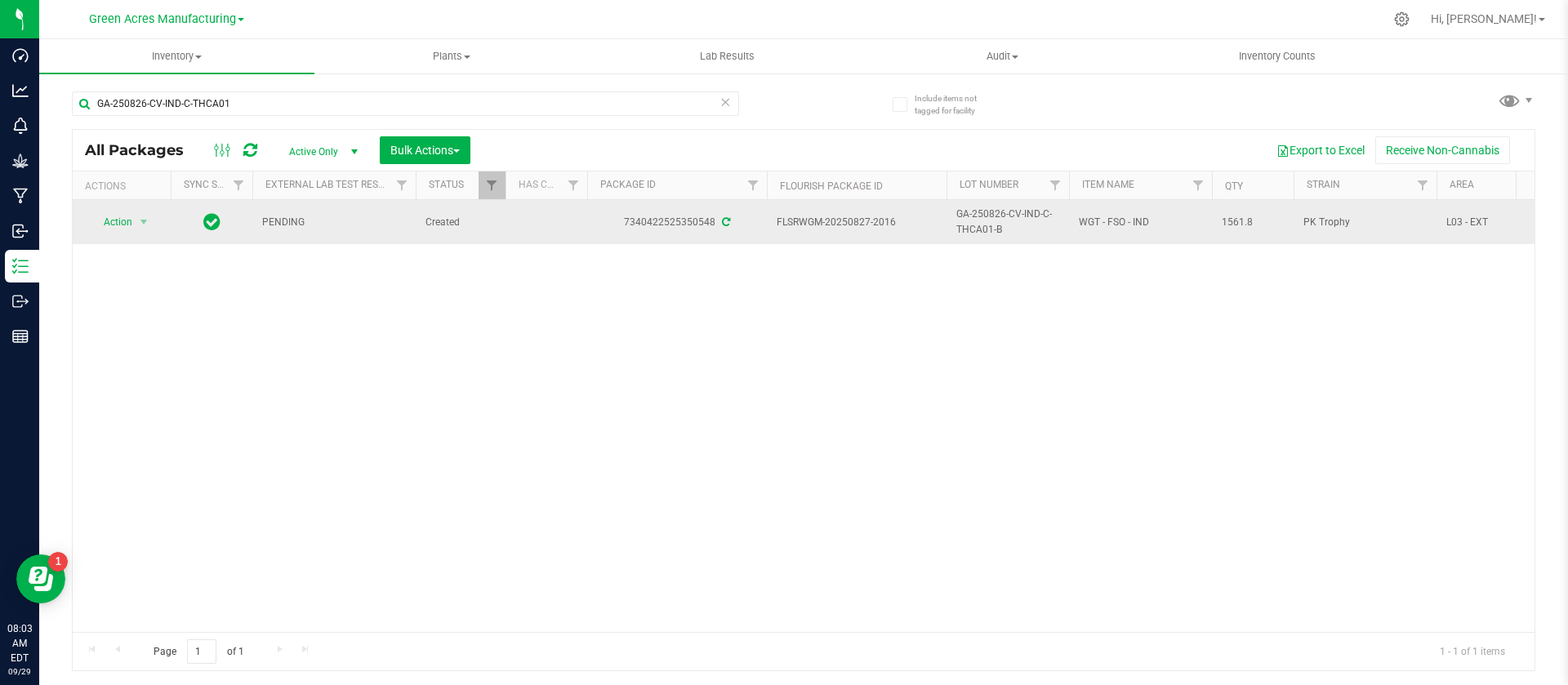
click at [823, 220] on span "FLSRWGM-20250827-2016" at bounding box center [856, 223] width 160 height 16
copy tr "FLSRWGM-20250827-2016"
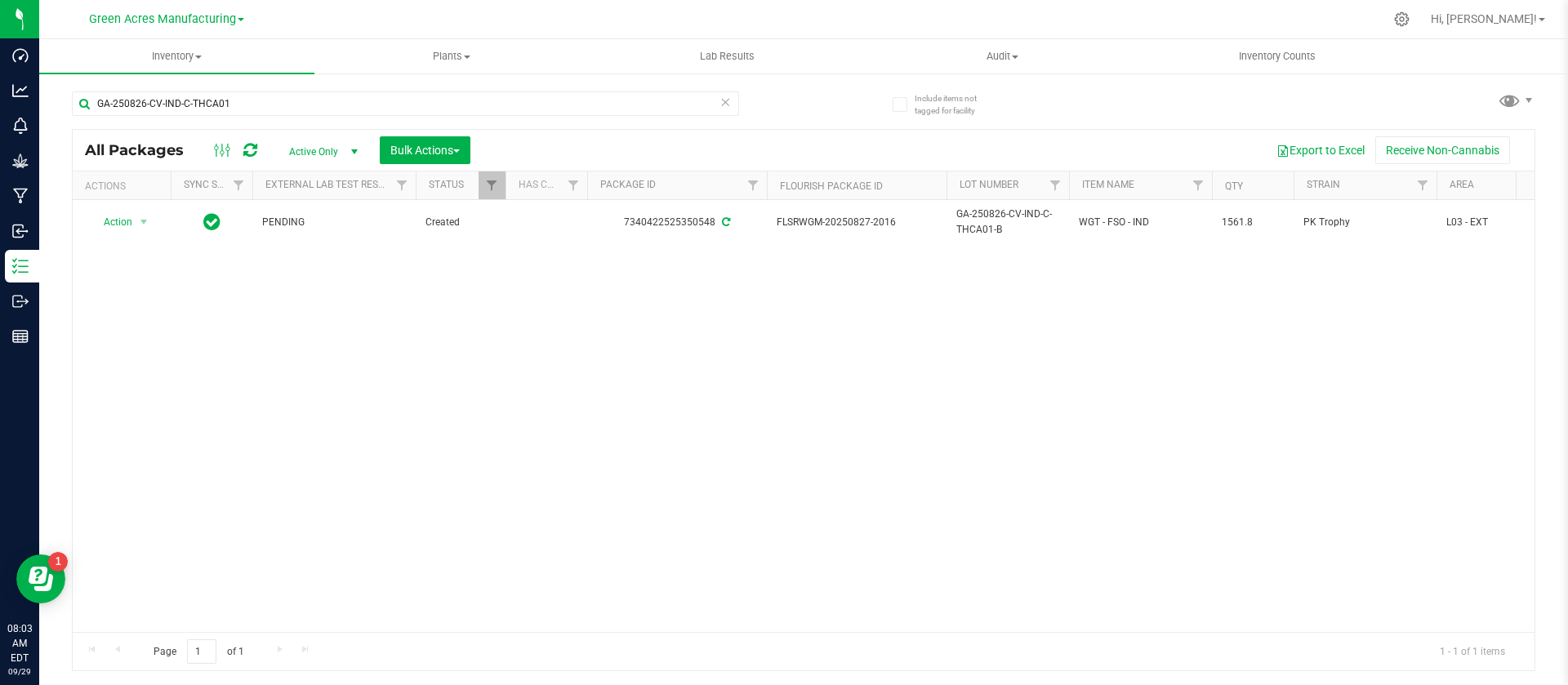
click at [625, 418] on div "Action Action Adjust qty Create package Edit attributes Global inventory Locate…" at bounding box center [803, 416] width 1462 height 432
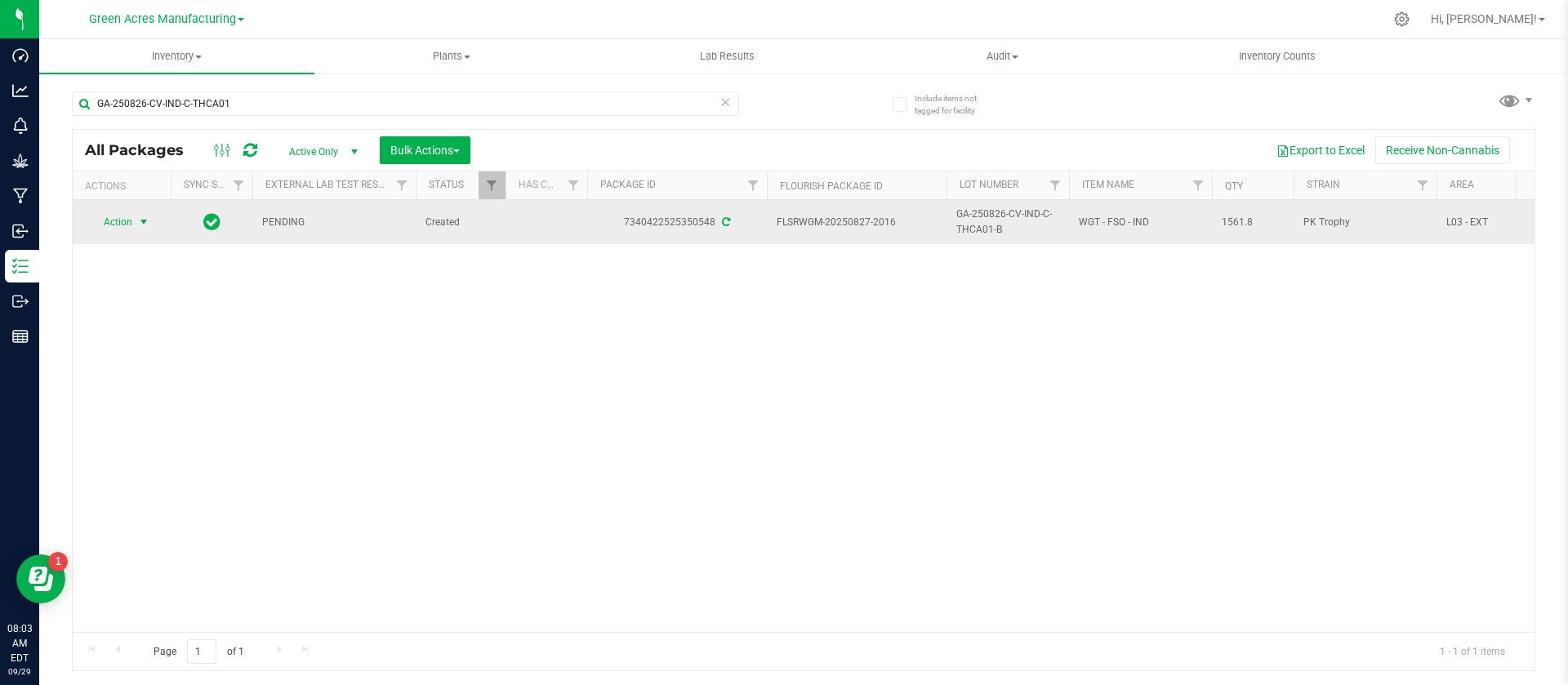
click at [121, 215] on span "Action" at bounding box center [110, 222] width 44 height 22
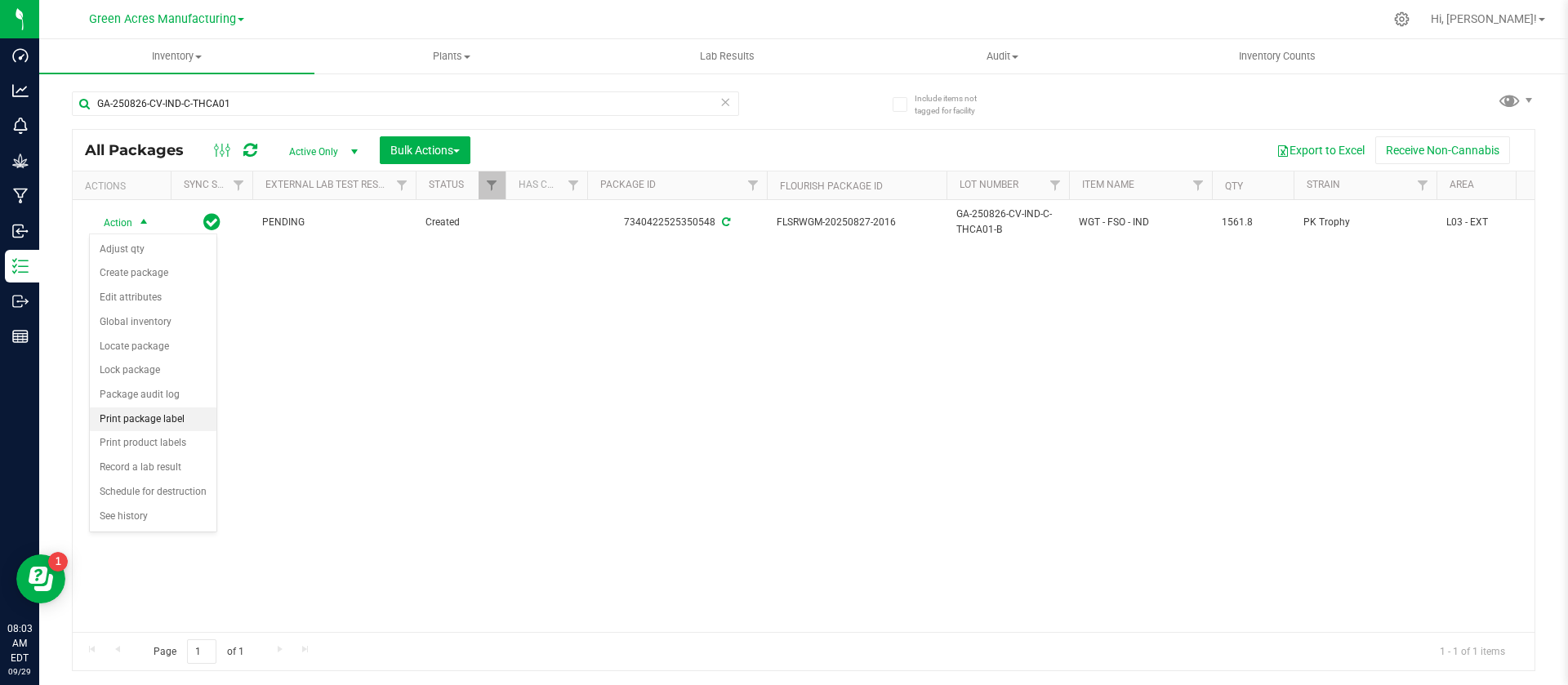
click at [162, 417] on li "Print package label" at bounding box center [153, 419] width 127 height 24
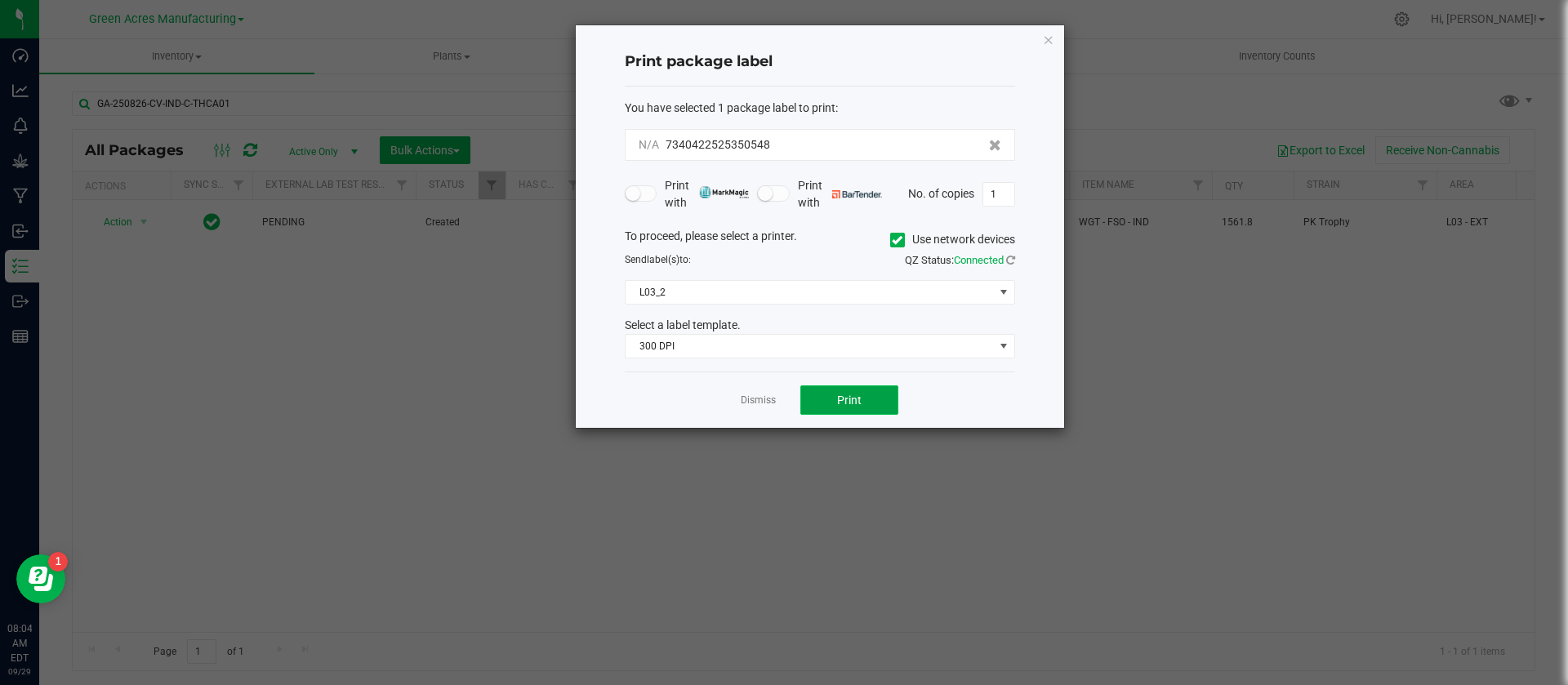
click at [853, 399] on span "Print" at bounding box center [849, 399] width 24 height 13
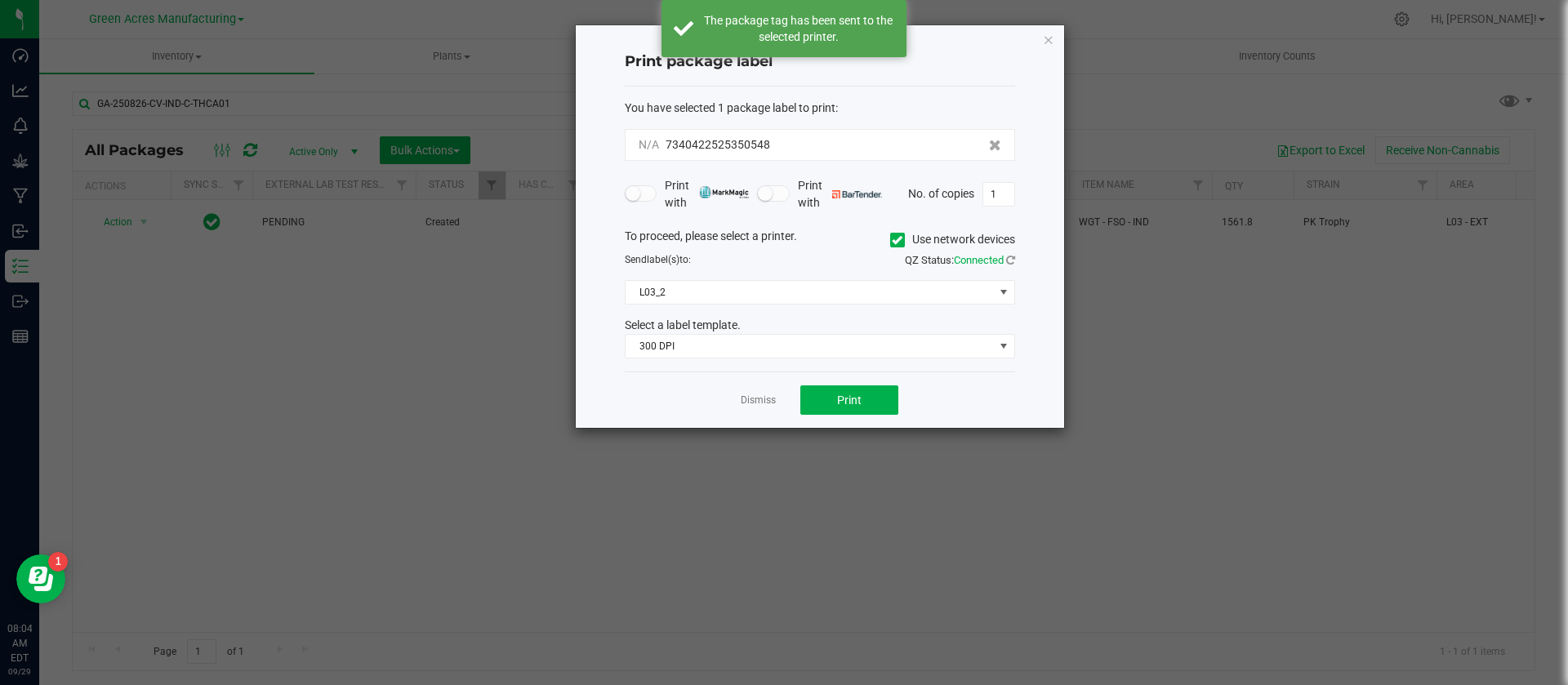
click at [776, 404] on div "Dismiss Print" at bounding box center [820, 399] width 390 height 56
click at [755, 400] on link "Dismiss" at bounding box center [758, 400] width 35 height 14
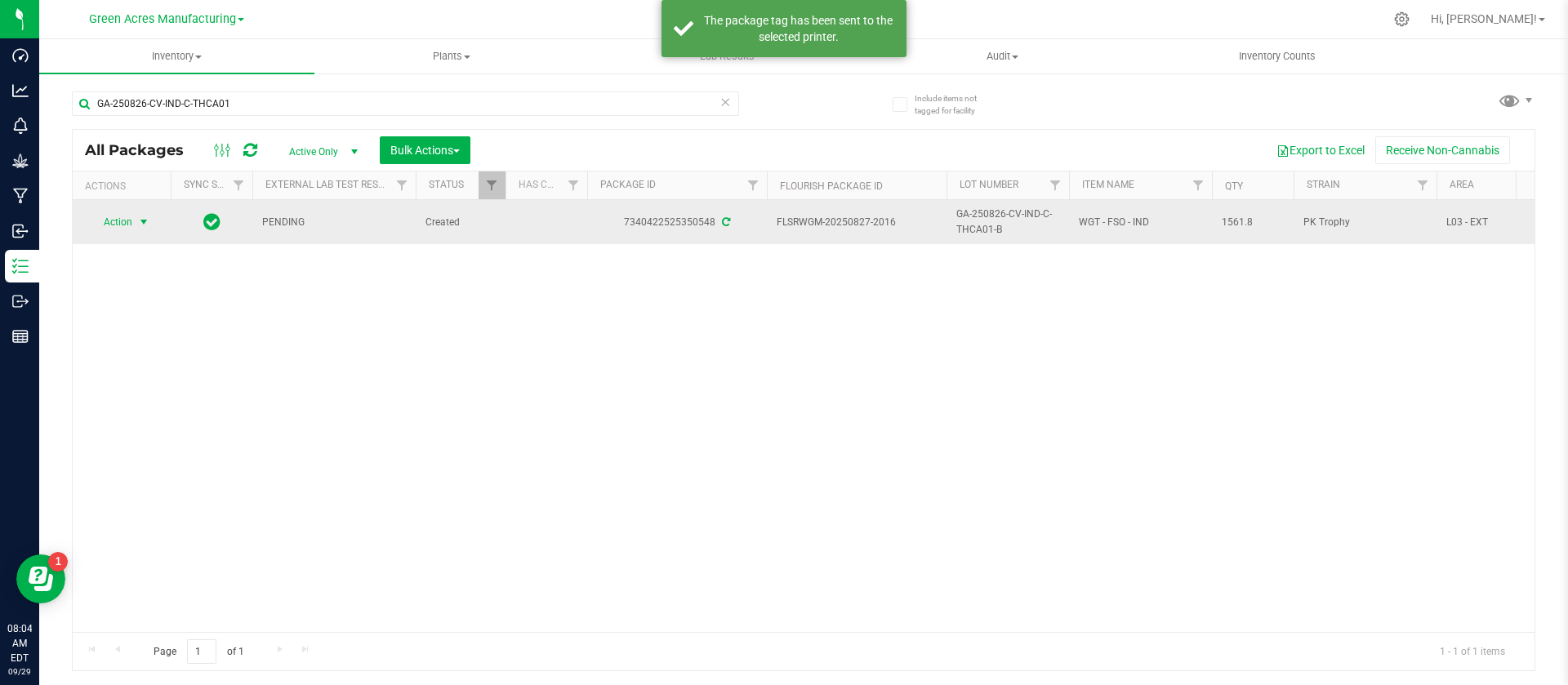
click at [136, 231] on span "select" at bounding box center [144, 222] width 21 height 22
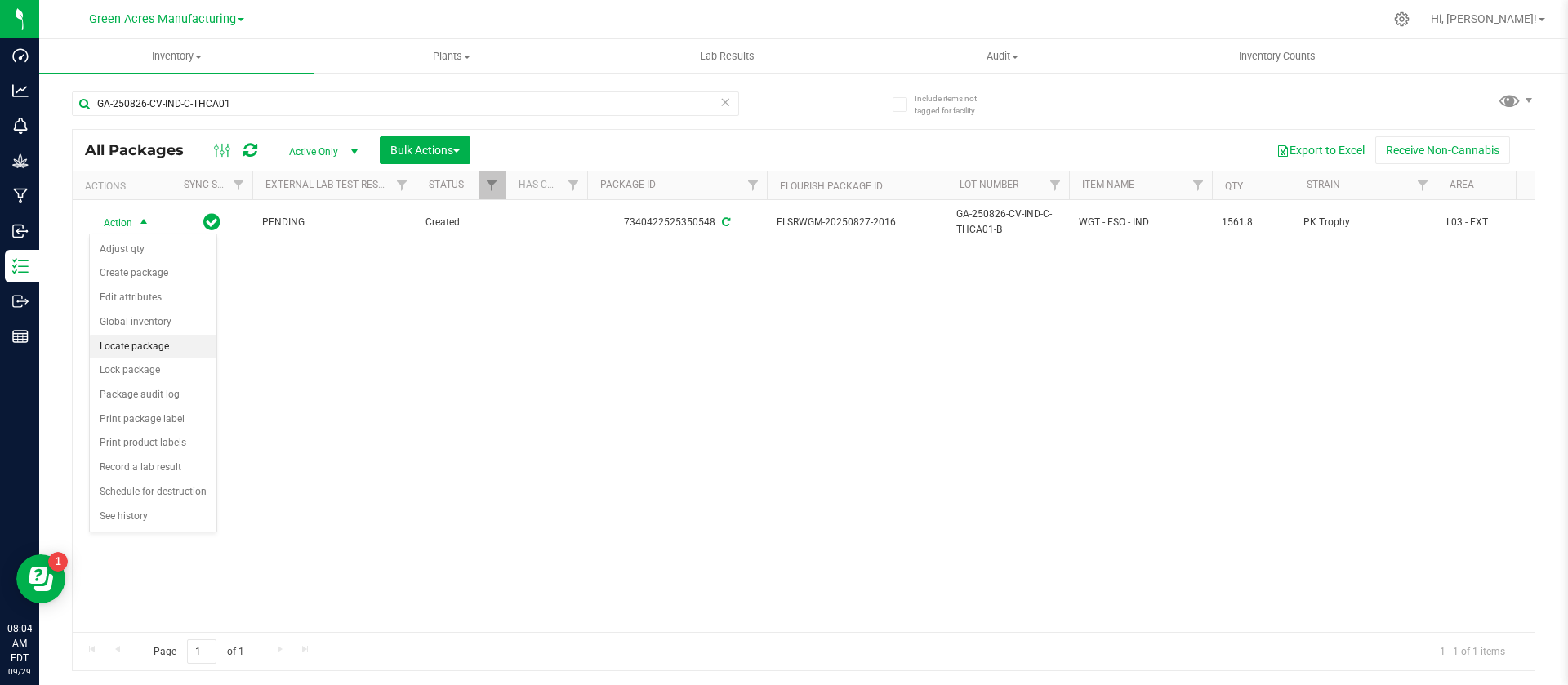
click at [145, 347] on li "Locate package" at bounding box center [153, 347] width 127 height 24
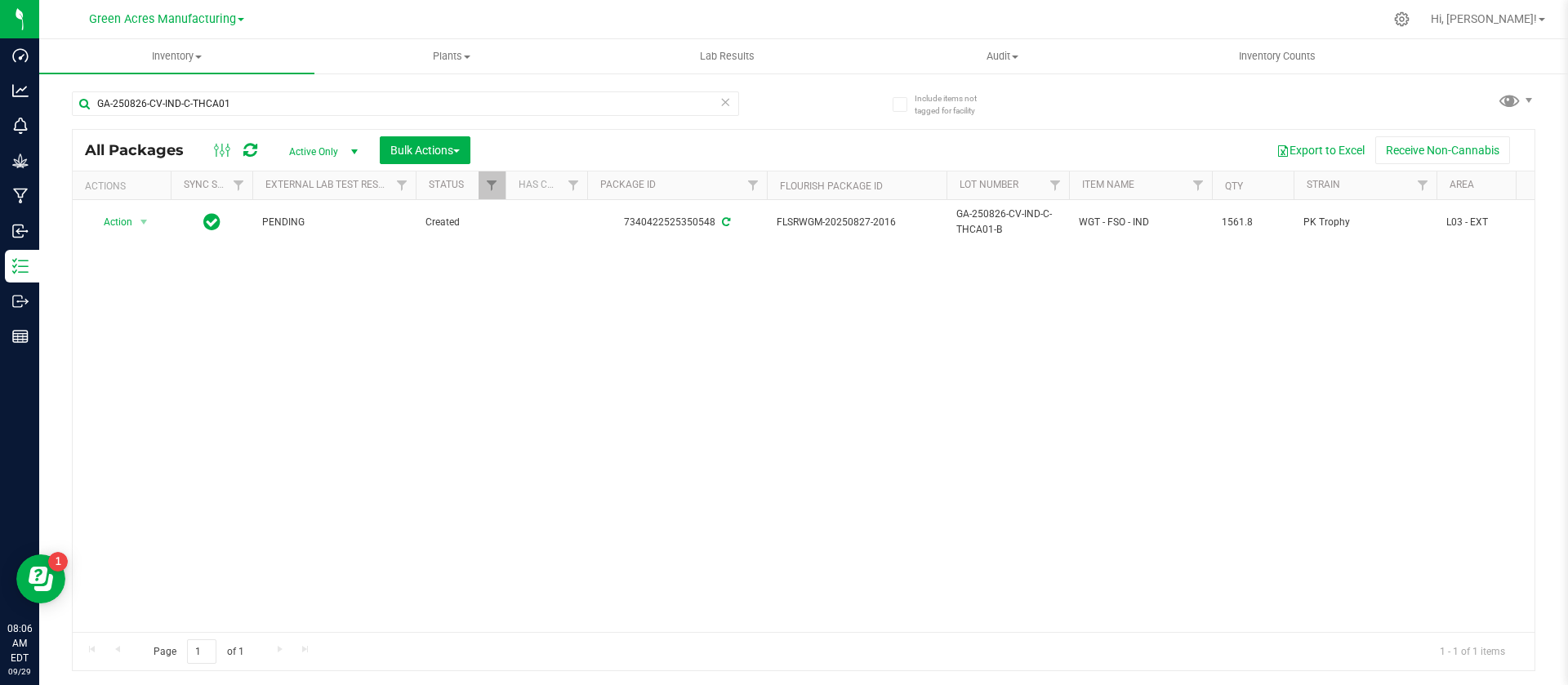
click at [307, 147] on span "Active Only" at bounding box center [320, 152] width 90 height 22
click at [296, 250] on li "All" at bounding box center [319, 250] width 88 height 24
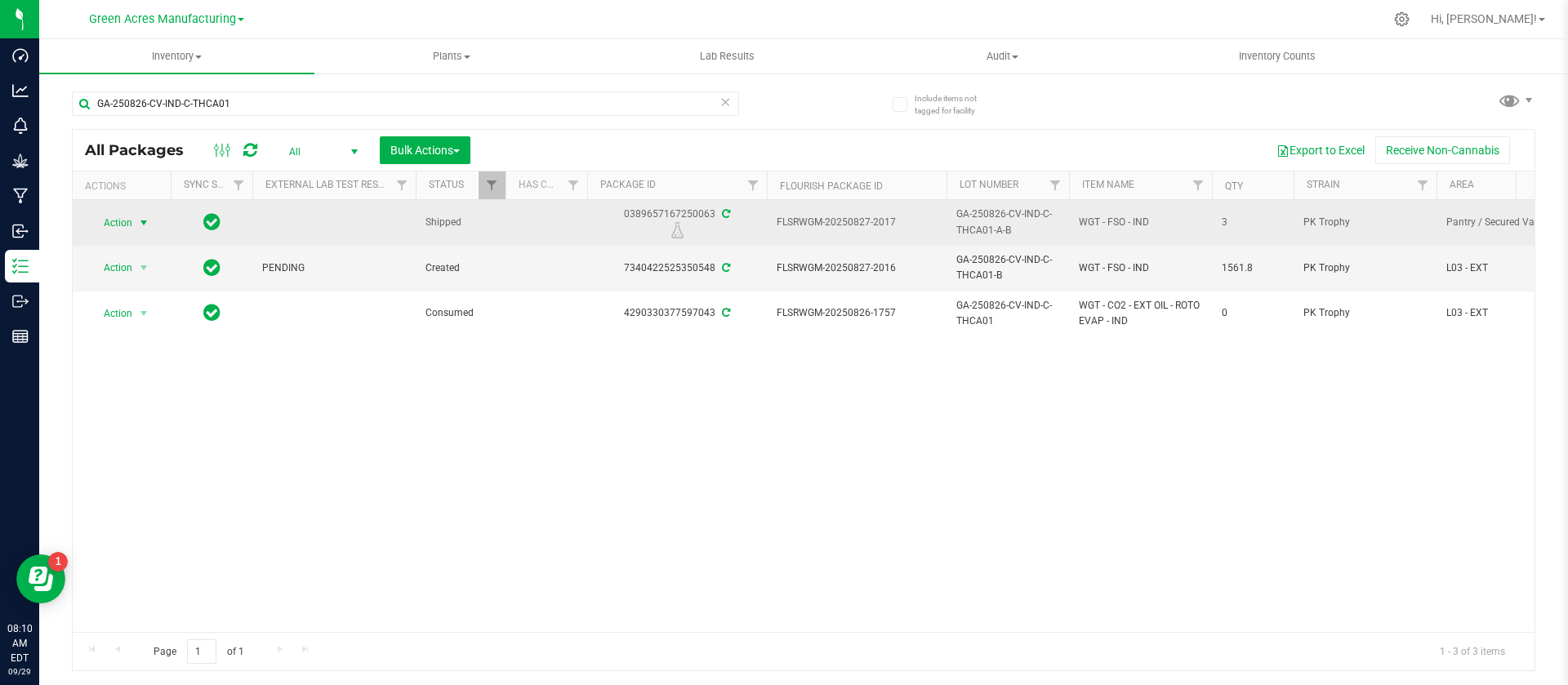
click at [115, 223] on span "Action" at bounding box center [110, 223] width 44 height 22
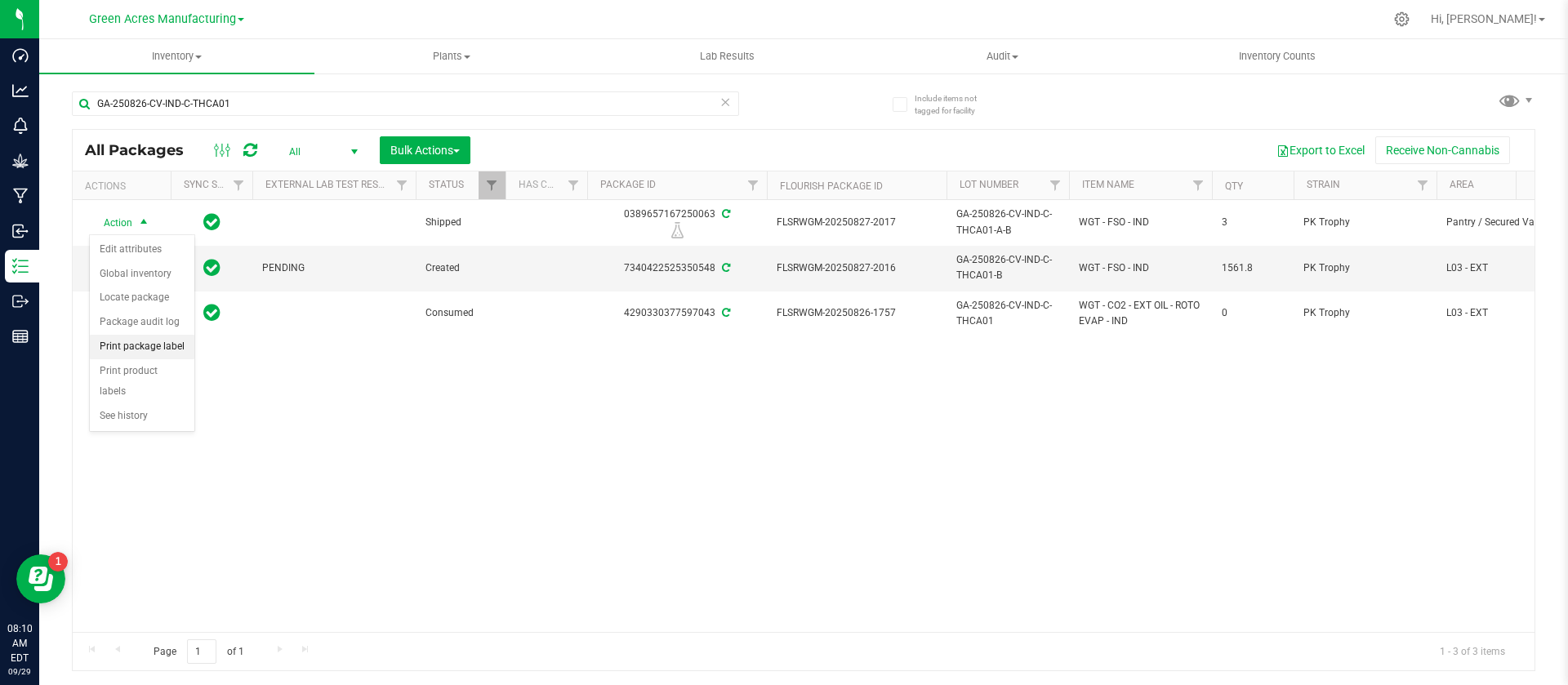
click at [148, 341] on li "Print package label" at bounding box center [142, 347] width 104 height 24
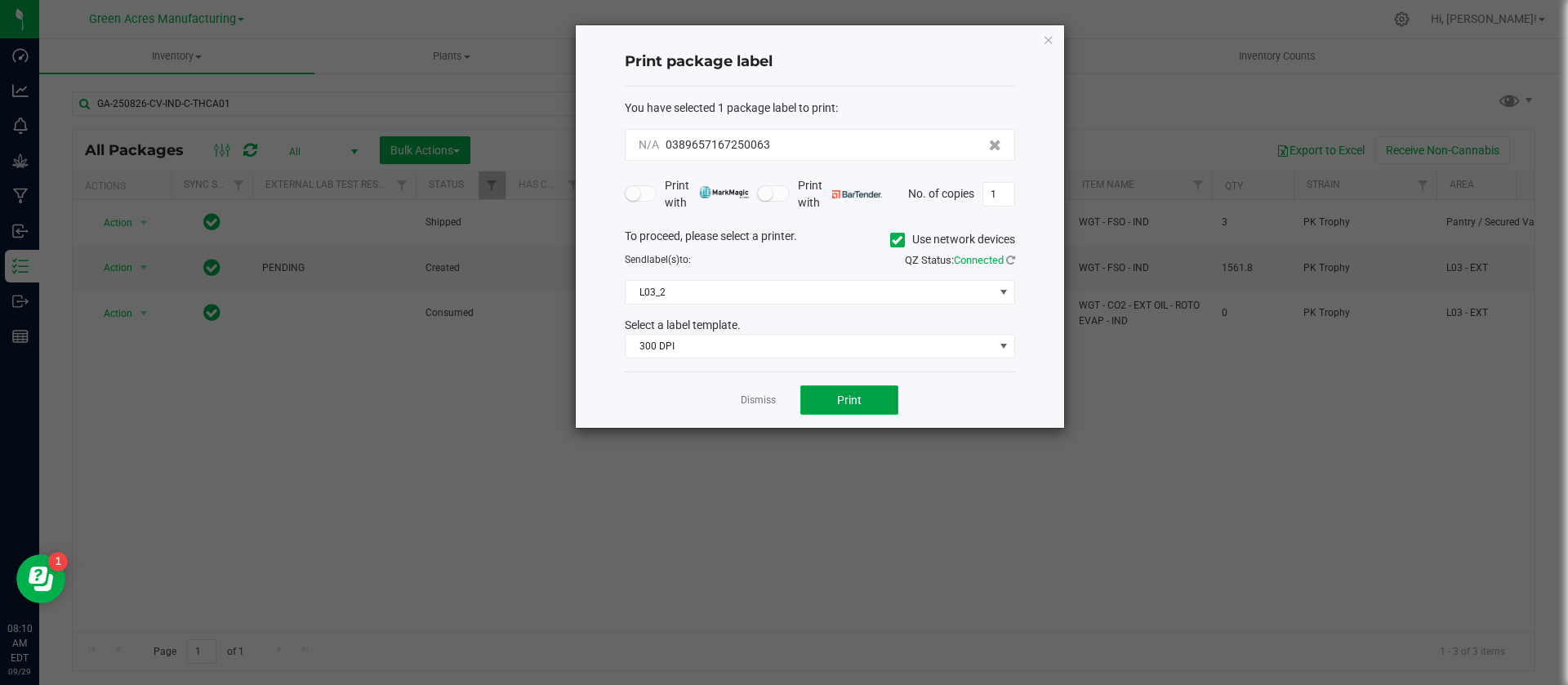
click at [852, 402] on span "Print" at bounding box center [849, 399] width 24 height 13
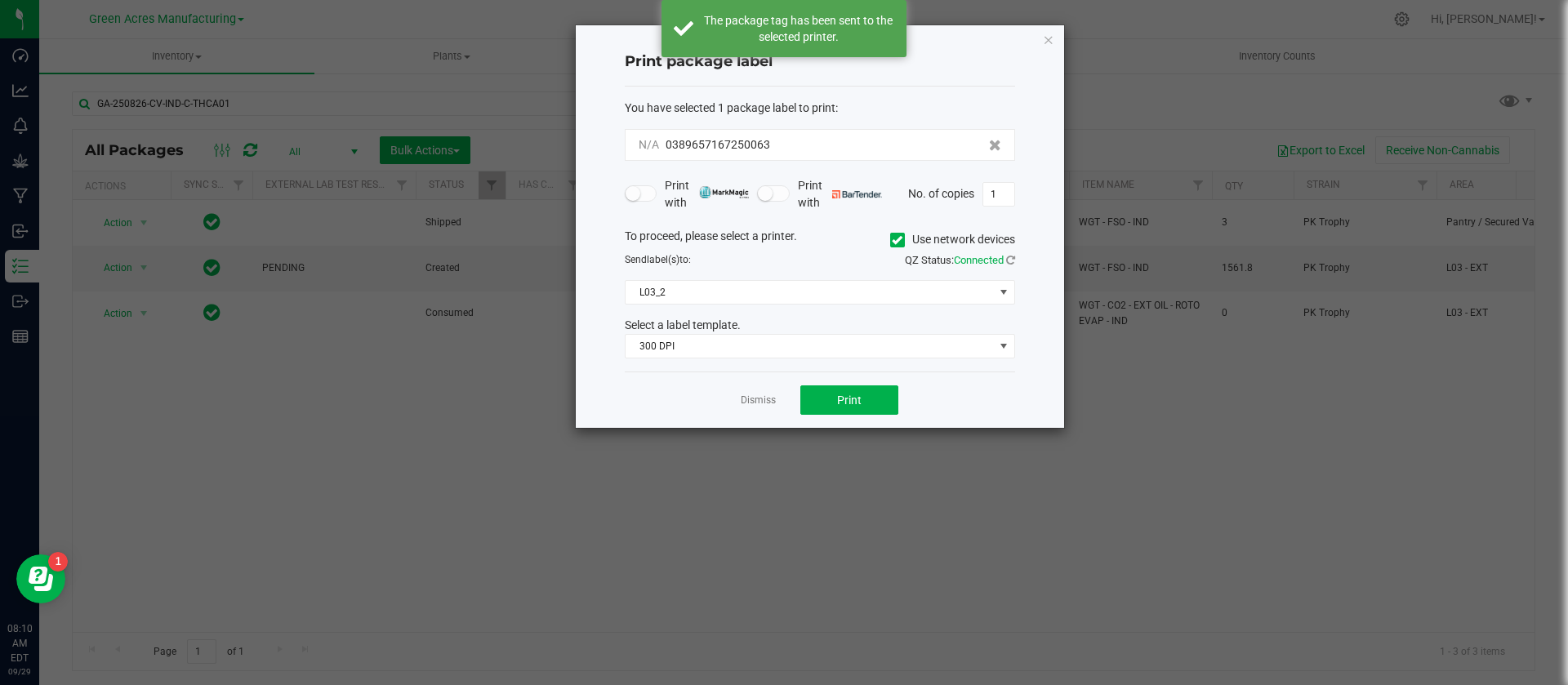
click at [762, 401] on link "Dismiss" at bounding box center [758, 400] width 35 height 14
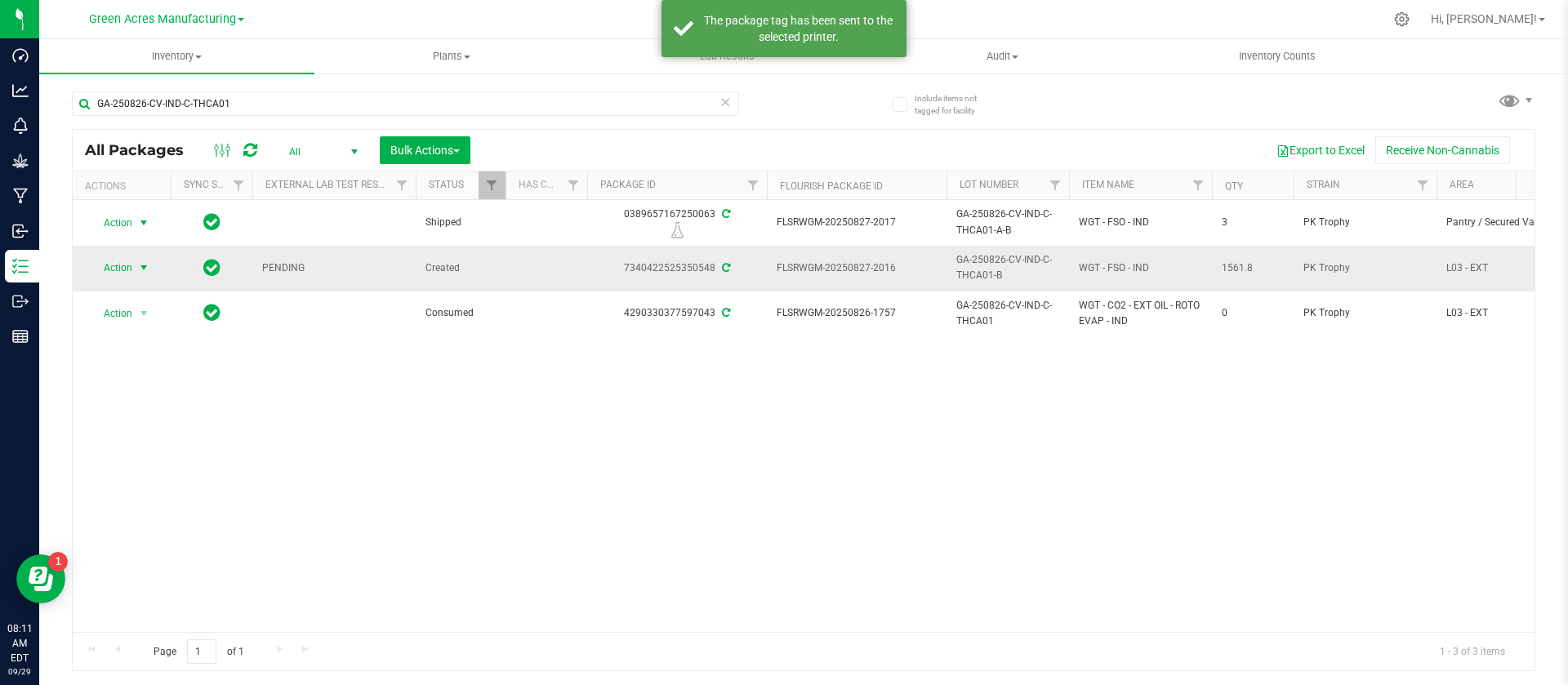
click at [135, 266] on span "select" at bounding box center [144, 267] width 21 height 22
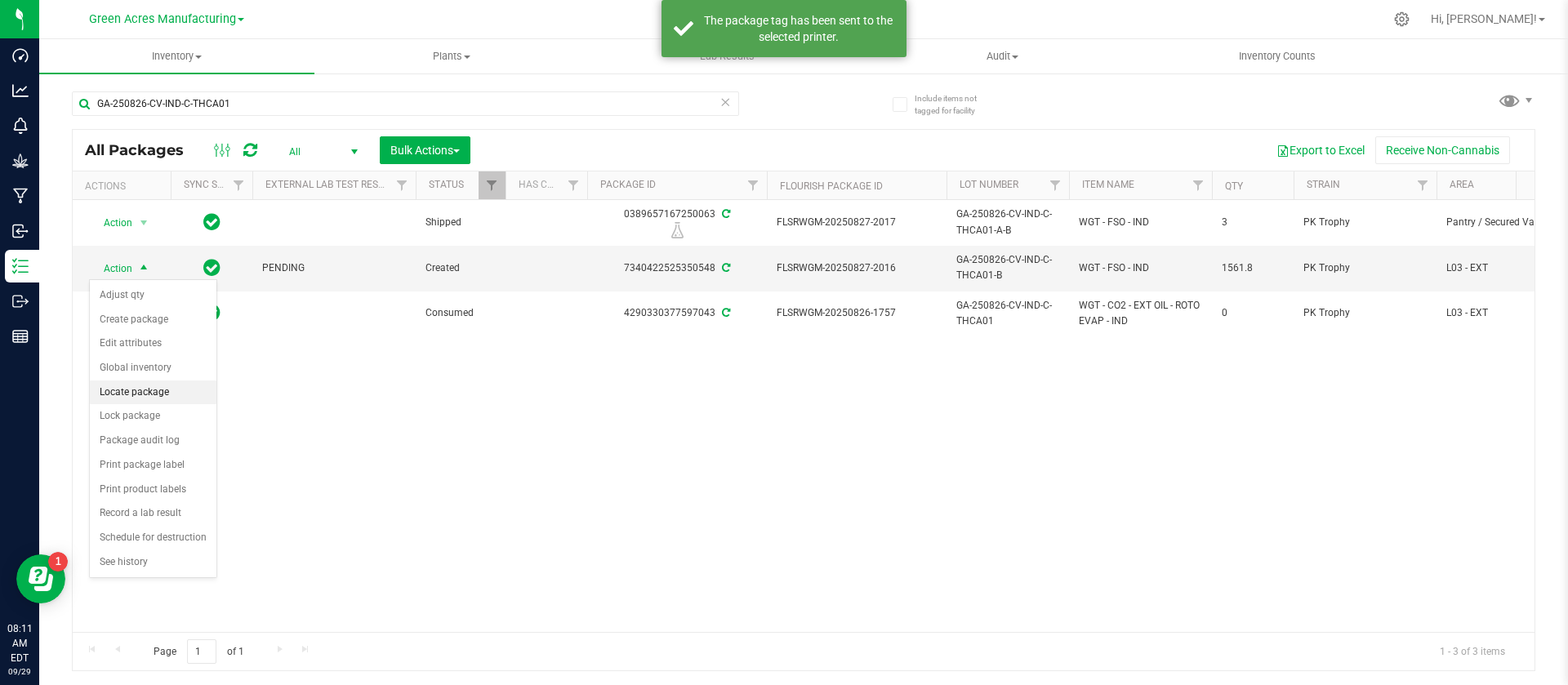
click at [140, 389] on li "Locate package" at bounding box center [153, 393] width 127 height 24
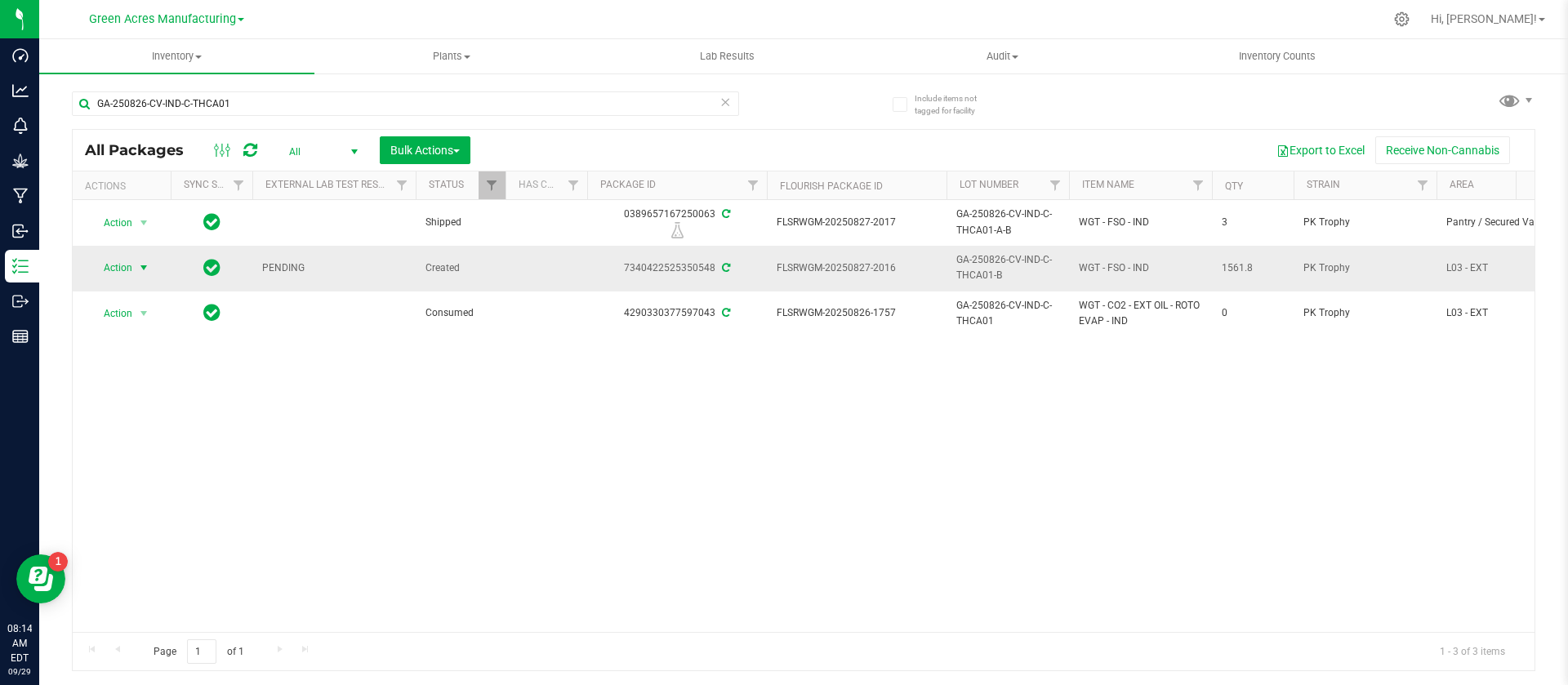
click at [122, 258] on span "Action" at bounding box center [110, 267] width 44 height 22
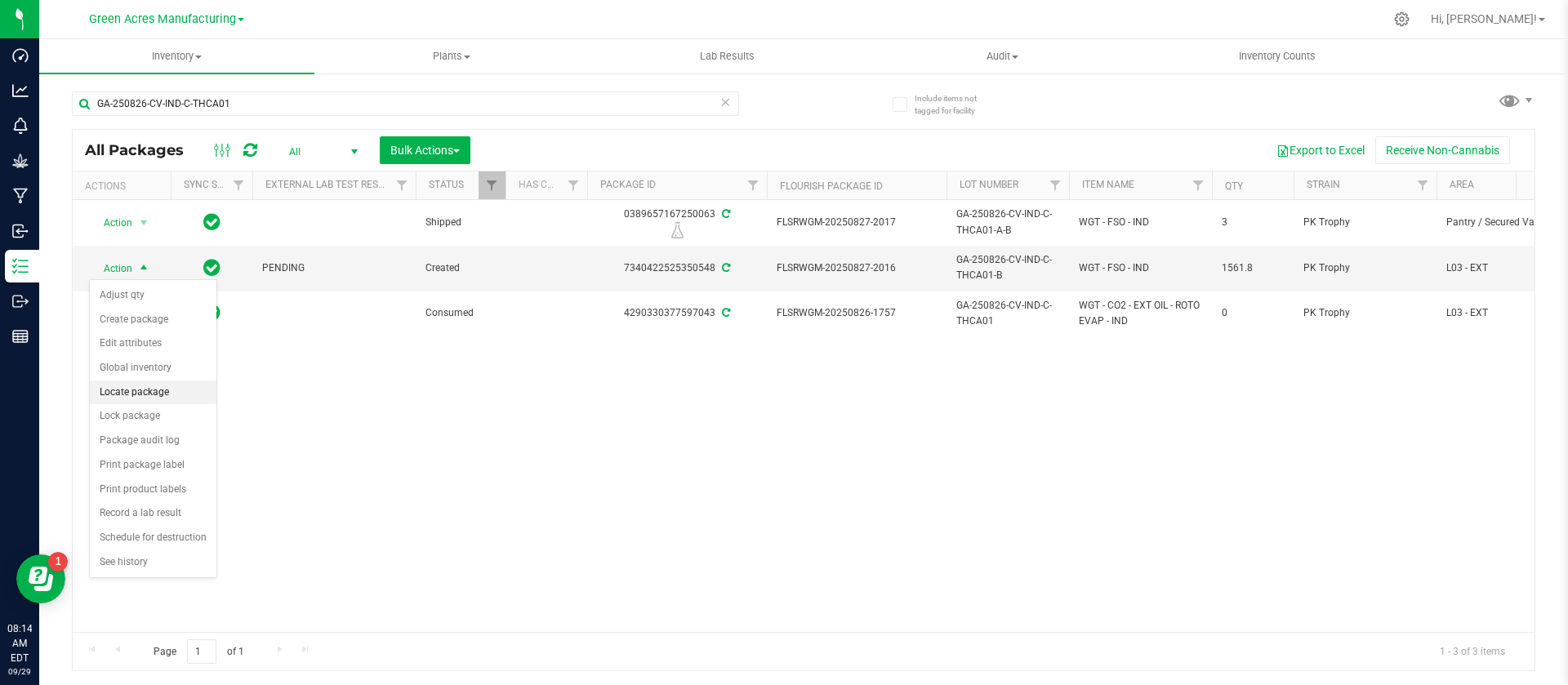
click at [141, 389] on li "Locate package" at bounding box center [153, 393] width 127 height 24
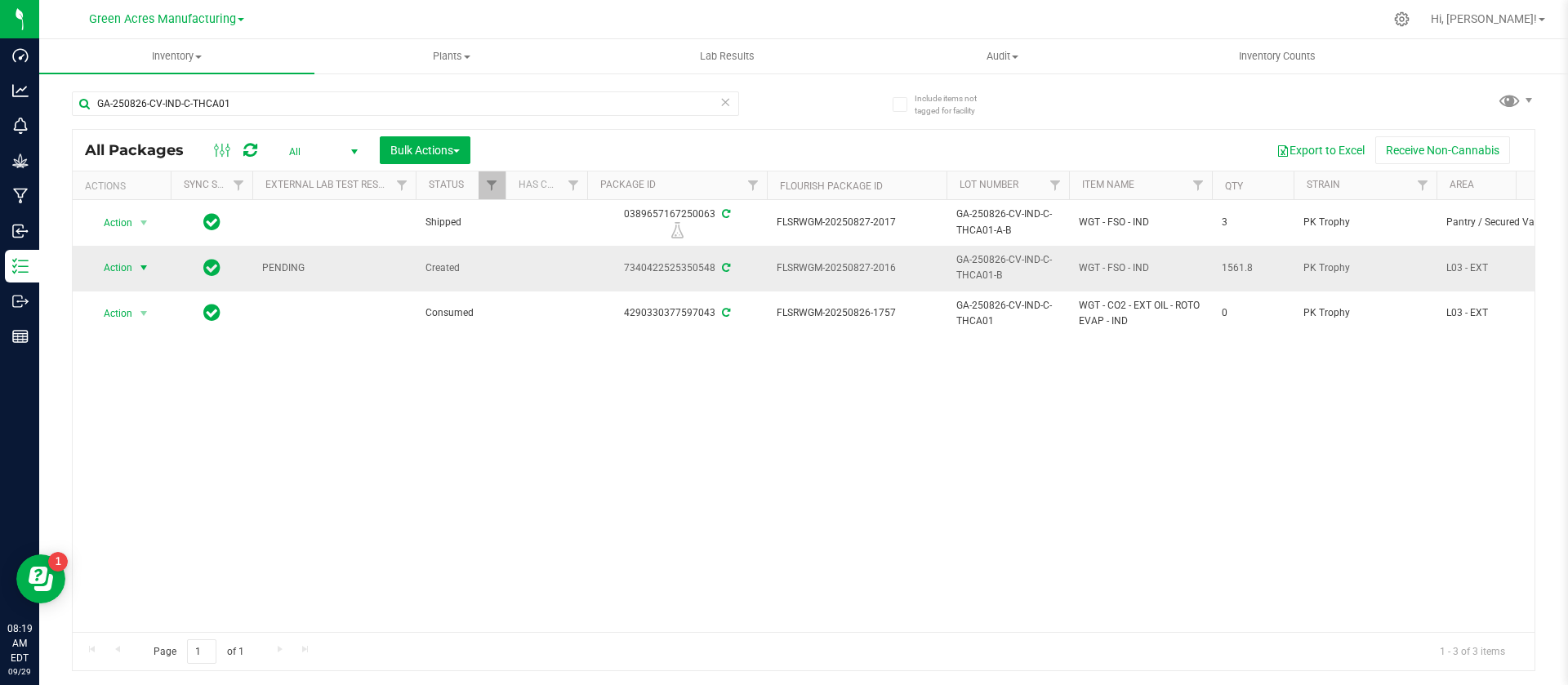
click at [131, 264] on span "Action" at bounding box center [110, 267] width 44 height 22
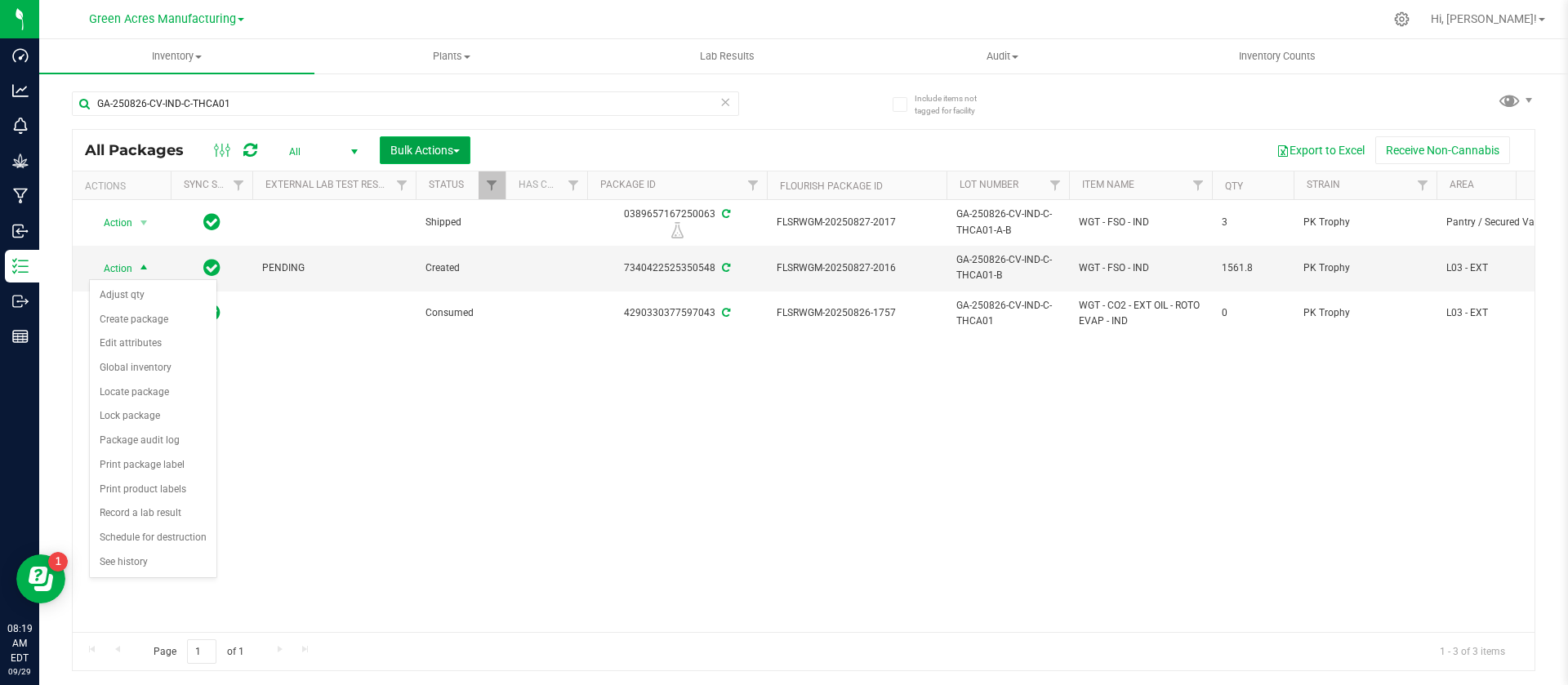
click at [434, 145] on span "Bulk Actions" at bounding box center [425, 150] width 69 height 13
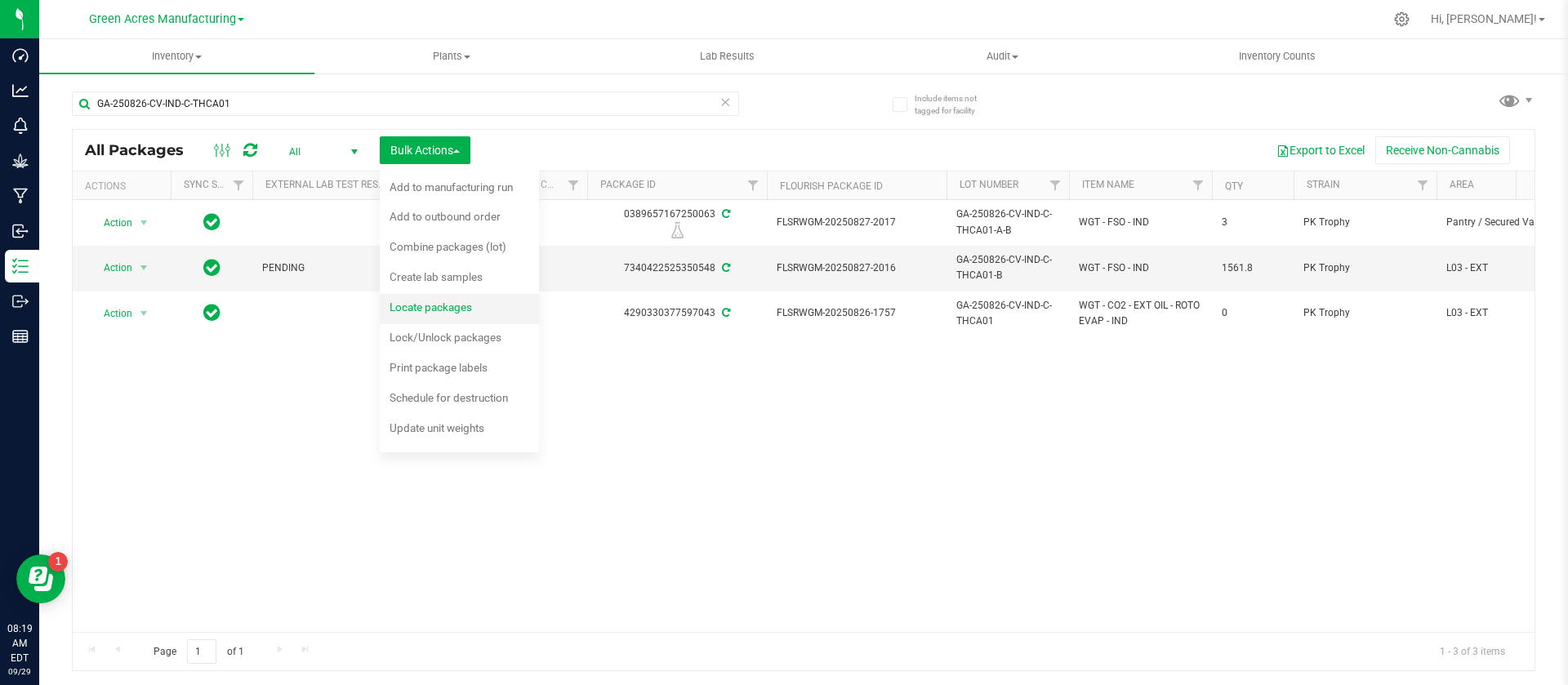
click at [448, 300] on span "Locate packages" at bounding box center [431, 306] width 83 height 13
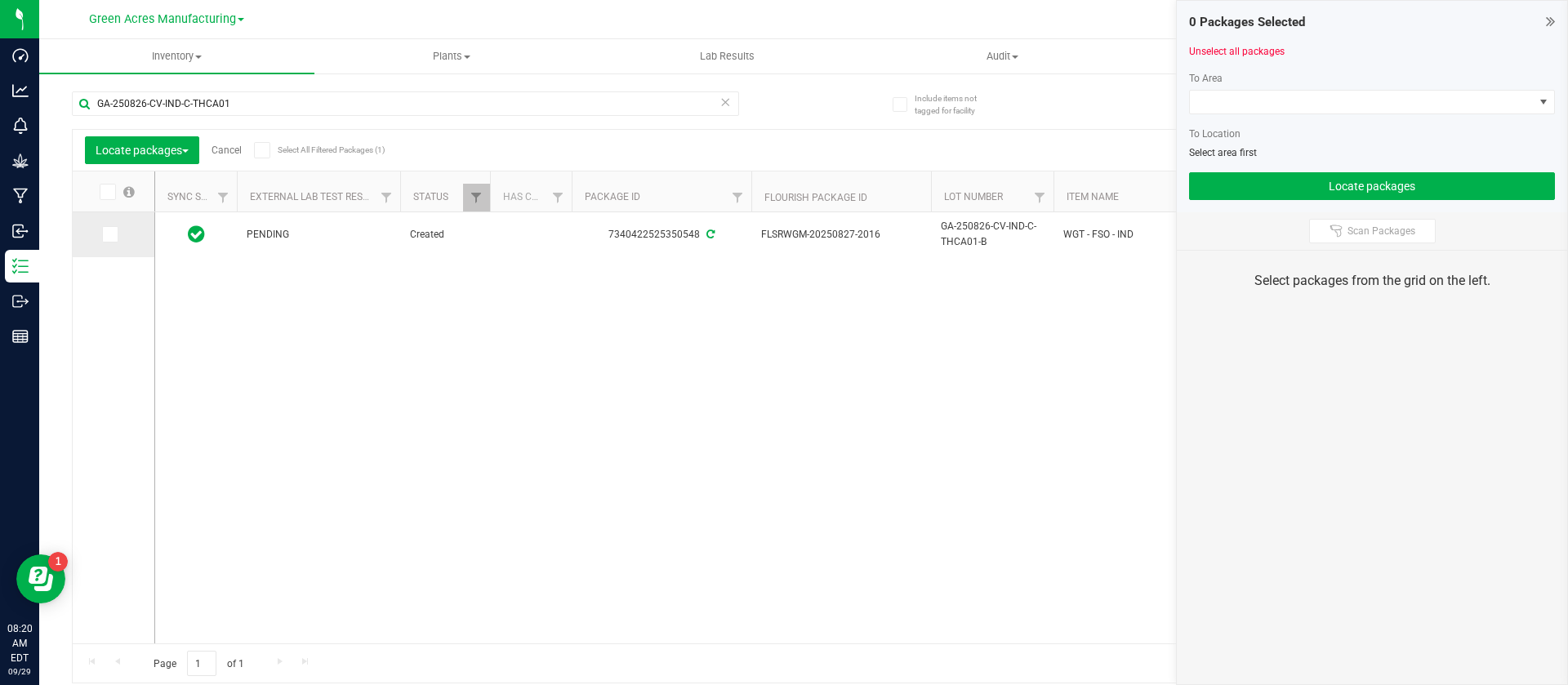
click at [114, 235] on span at bounding box center [110, 234] width 16 height 16
click at [0, 0] on input "checkbox" at bounding box center [0, 0] width 0 height 0
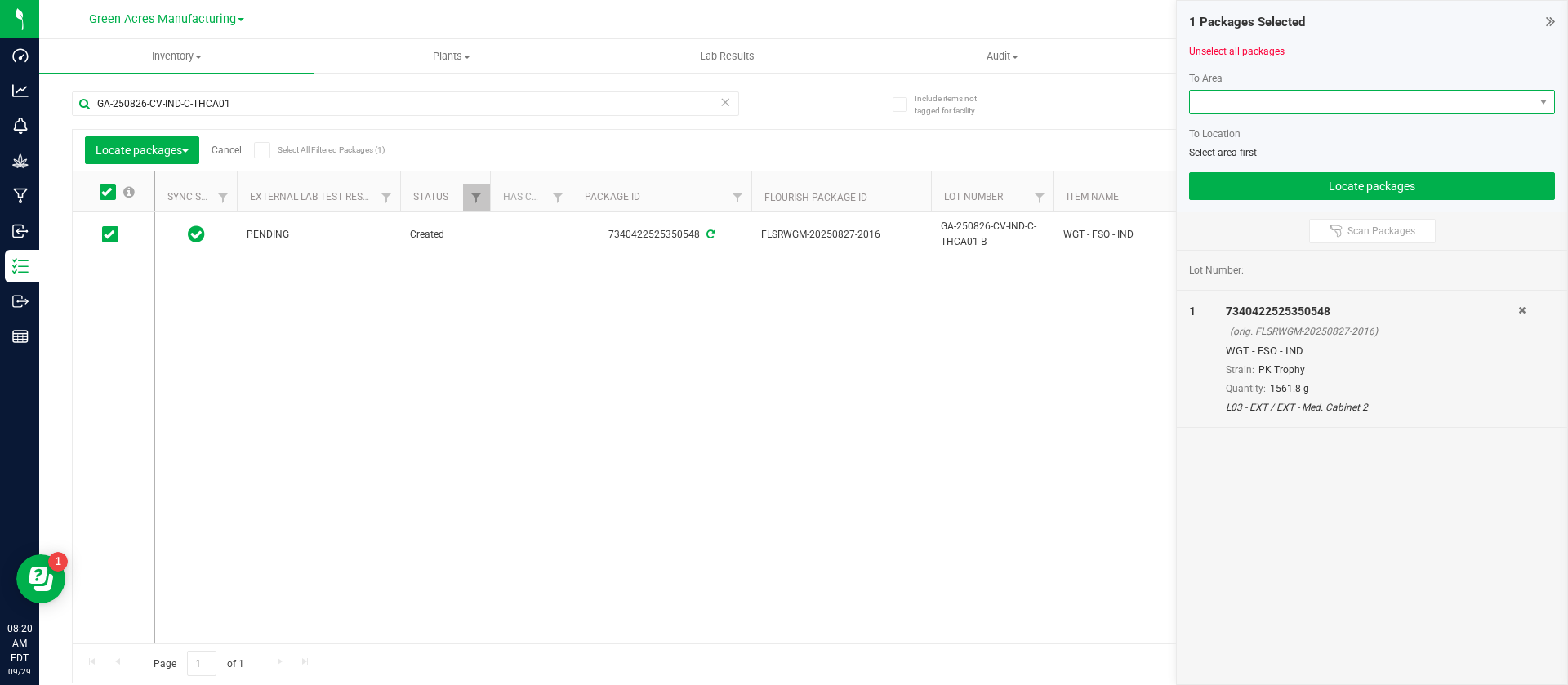
click at [1220, 98] on span at bounding box center [1362, 102] width 343 height 22
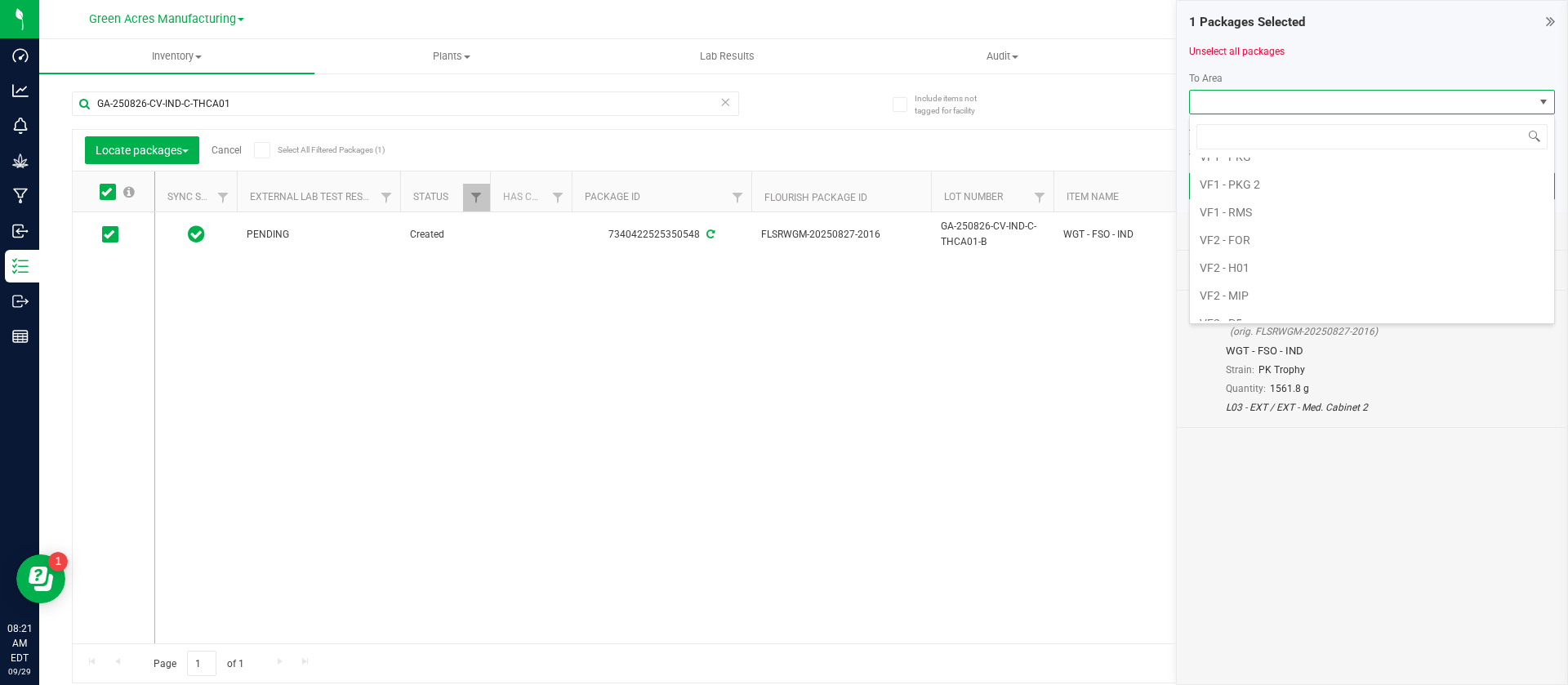
scroll to position [979, 0]
click at [1300, 242] on li "VF2 - MIP" at bounding box center [1372, 247] width 364 height 28
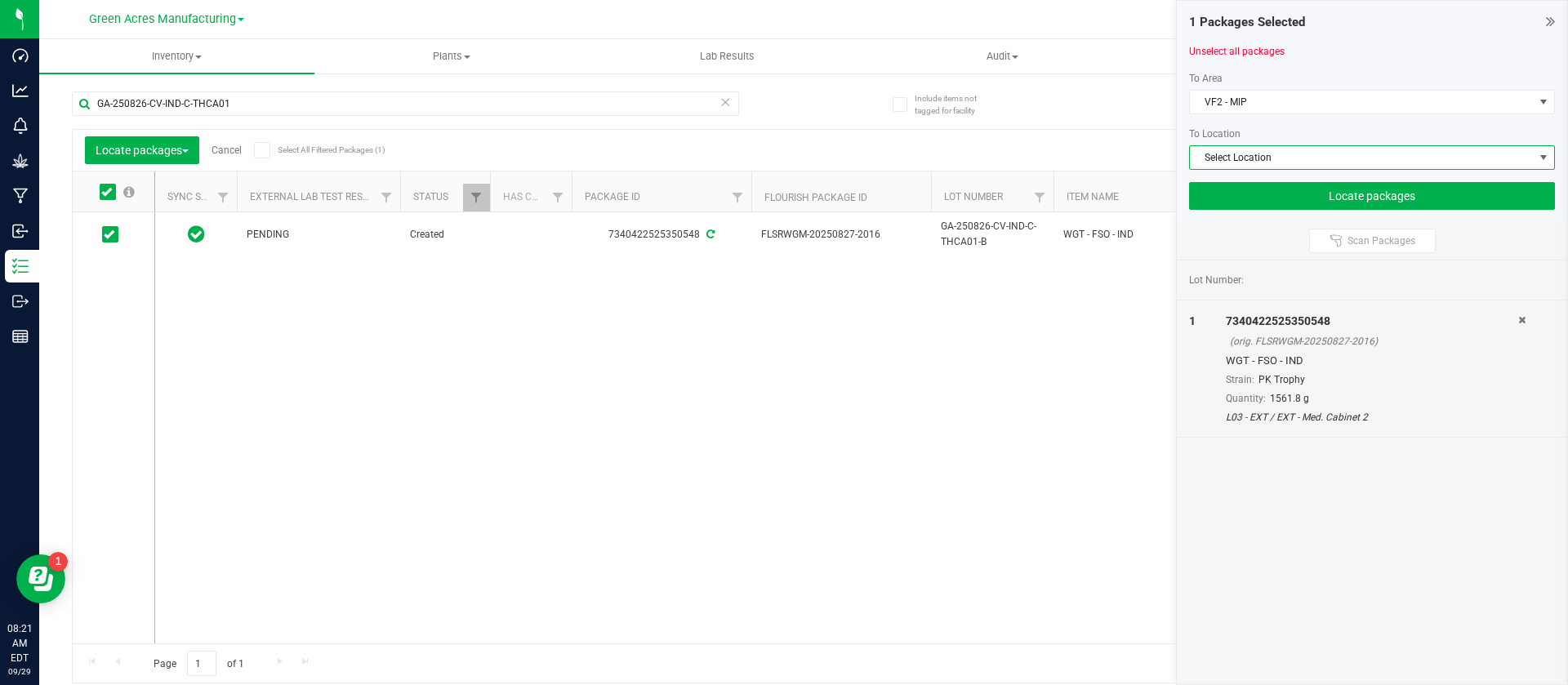
click at [1257, 162] on span "Select Location" at bounding box center [1362, 157] width 343 height 22
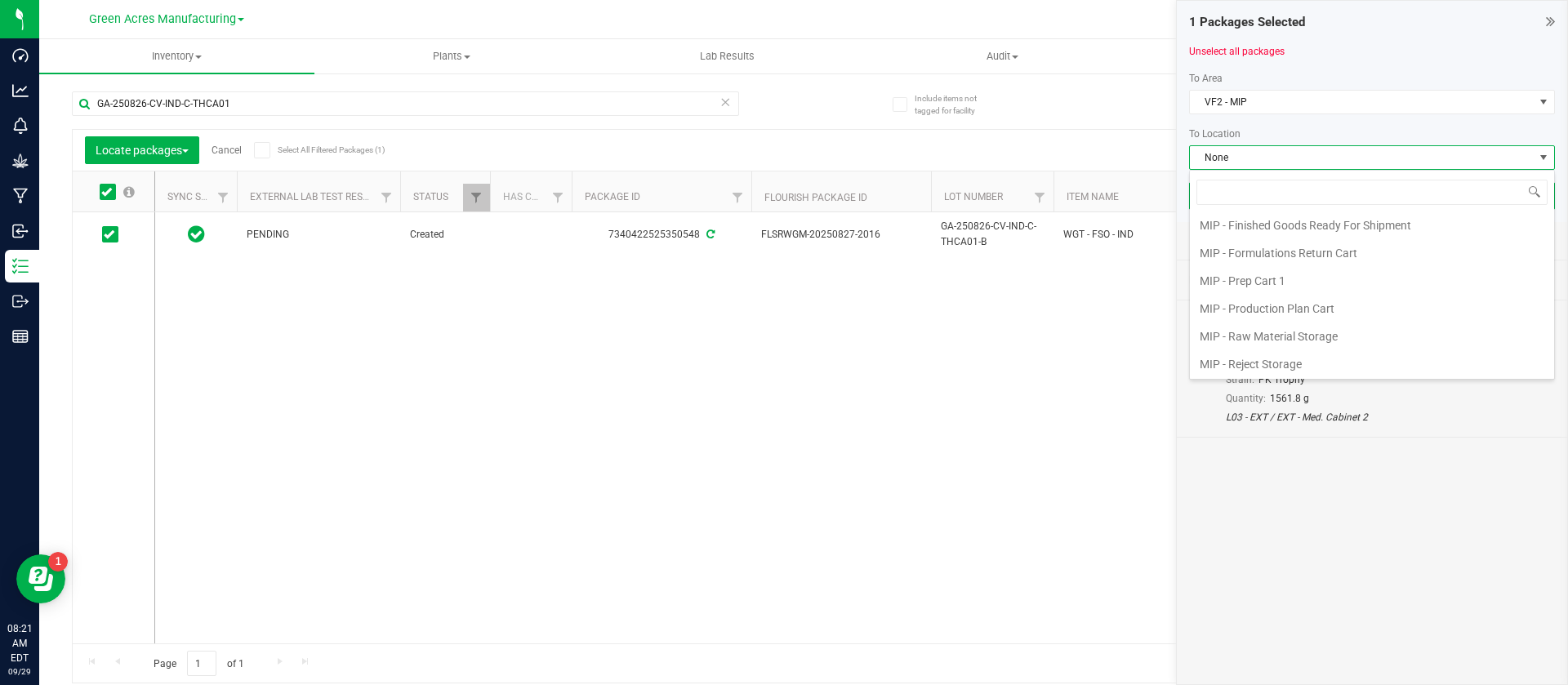
scroll to position [225, 0]
click at [1365, 273] on li "MIP - Production Plan Cart" at bounding box center [1372, 280] width 364 height 28
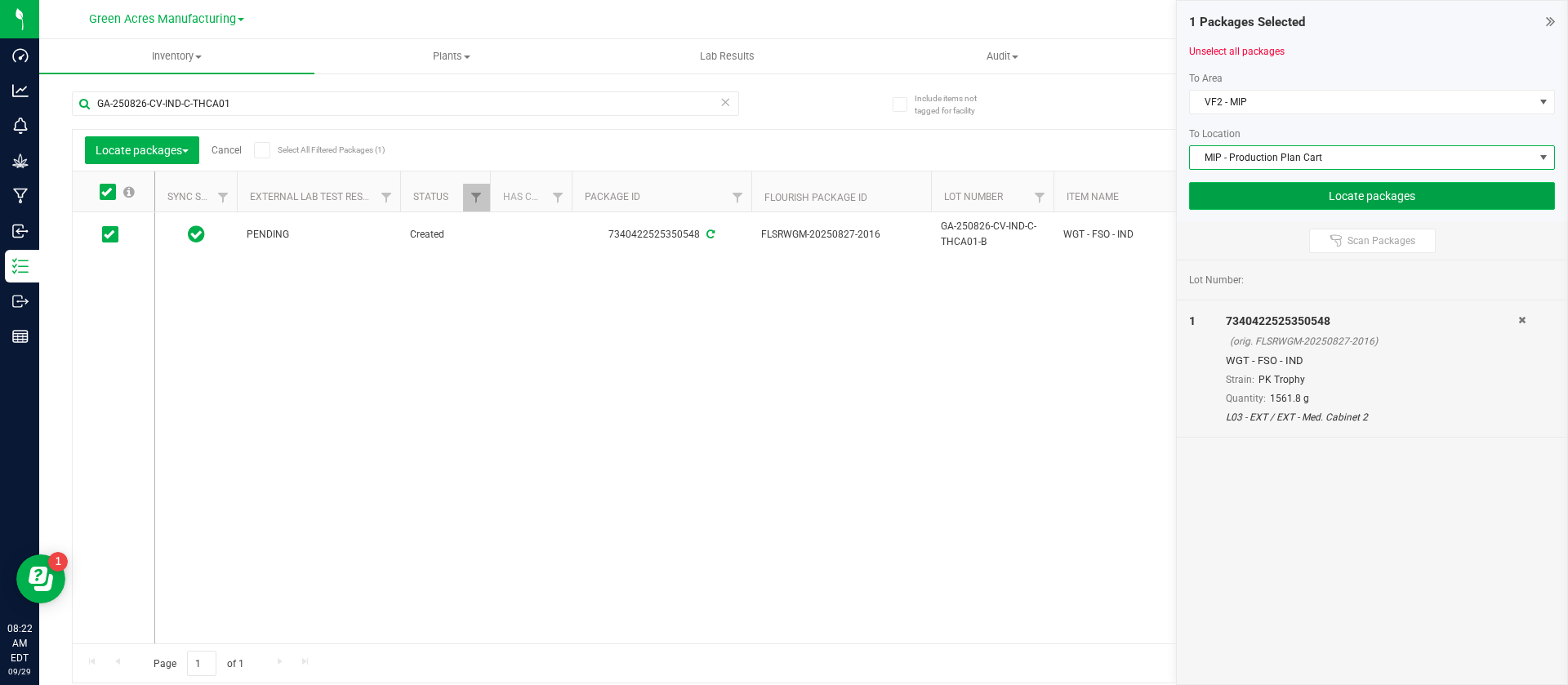
click at [1303, 192] on button "Locate packages" at bounding box center [1372, 196] width 366 height 28
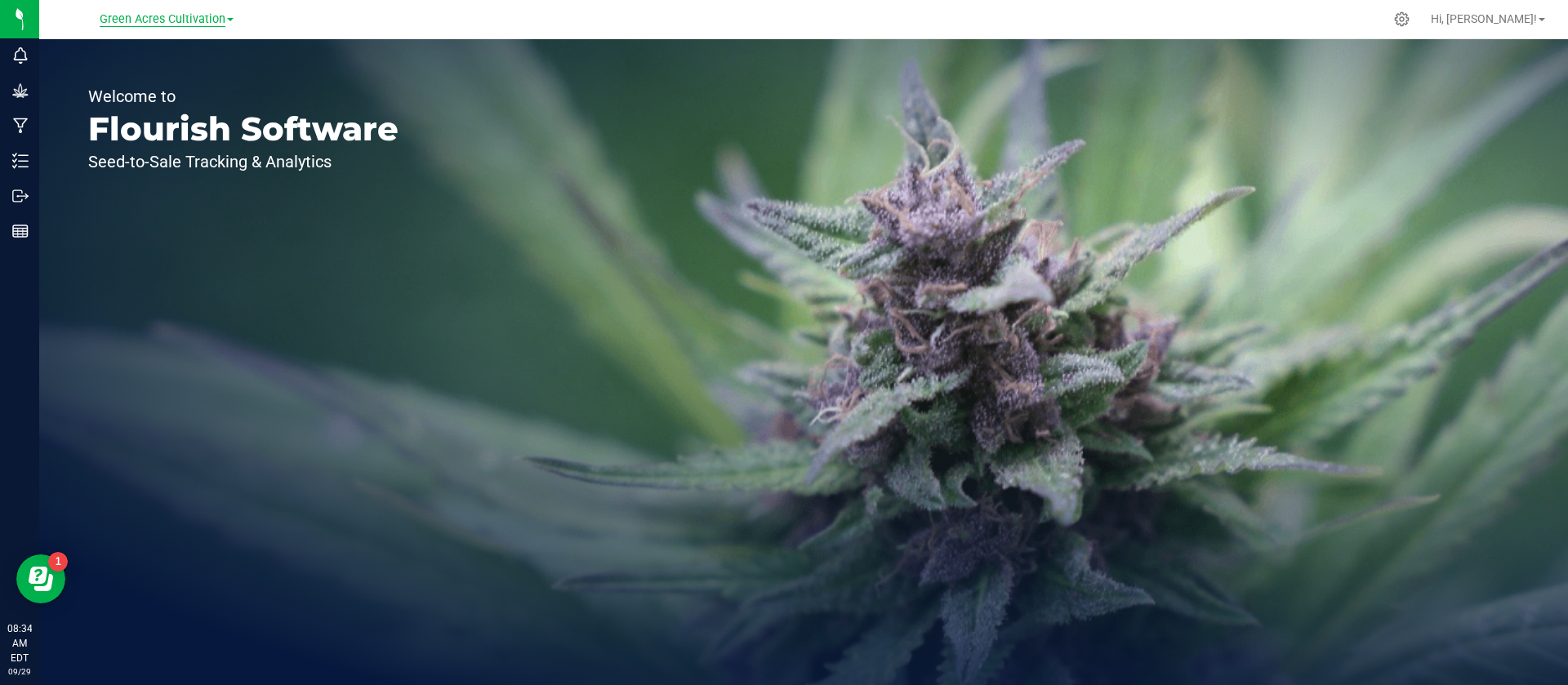
click at [167, 22] on span "Green Acres Cultivation" at bounding box center [162, 19] width 126 height 15
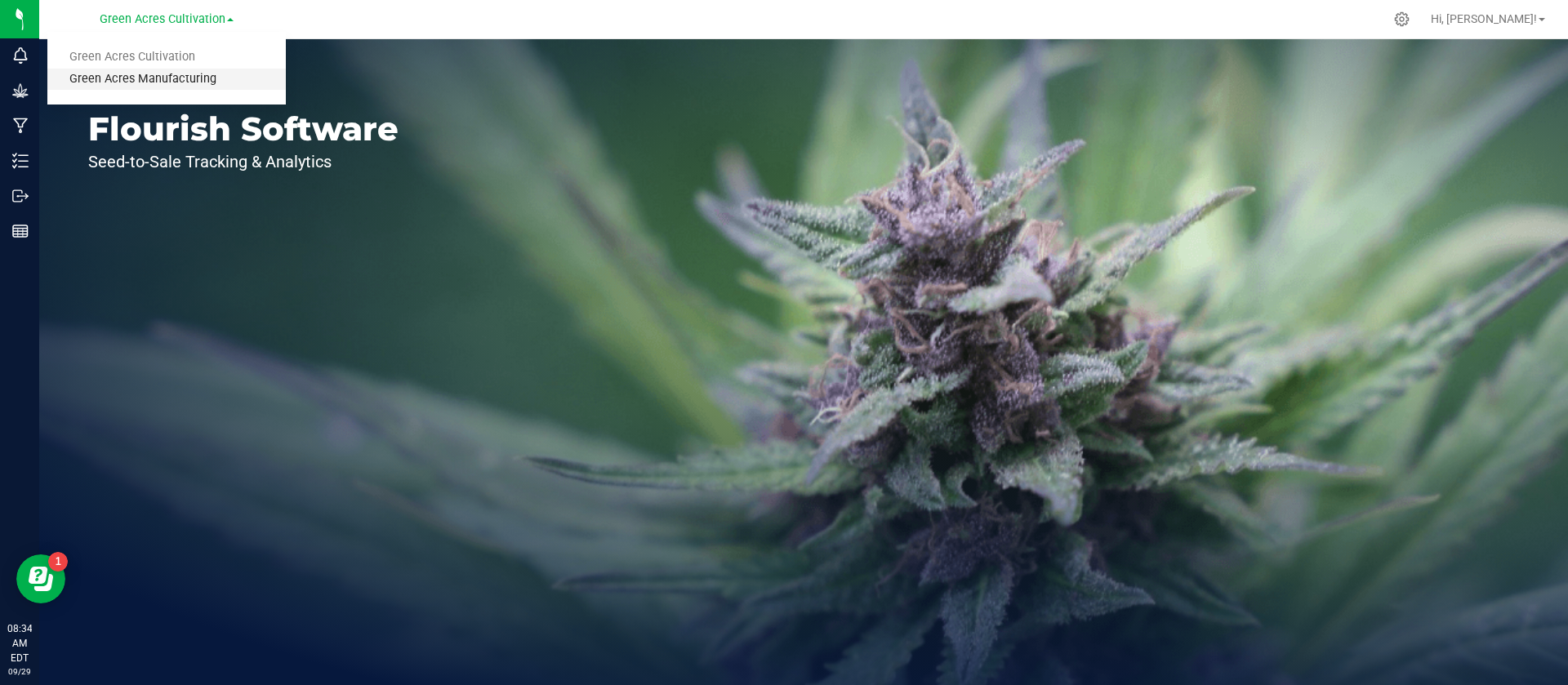
click at [165, 75] on link "Green Acres Manufacturing" at bounding box center [167, 79] width 238 height 22
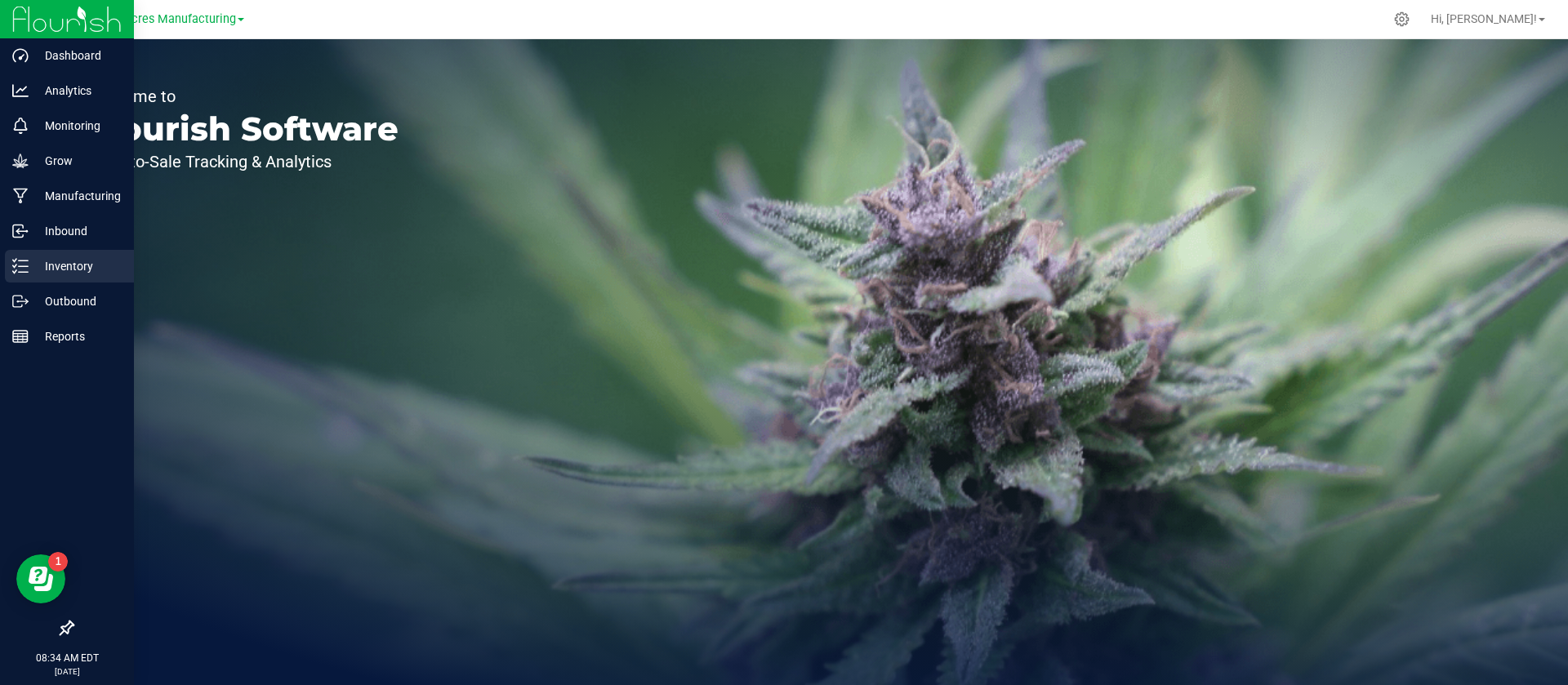
click at [66, 263] on p "Inventory" at bounding box center [78, 266] width 98 height 20
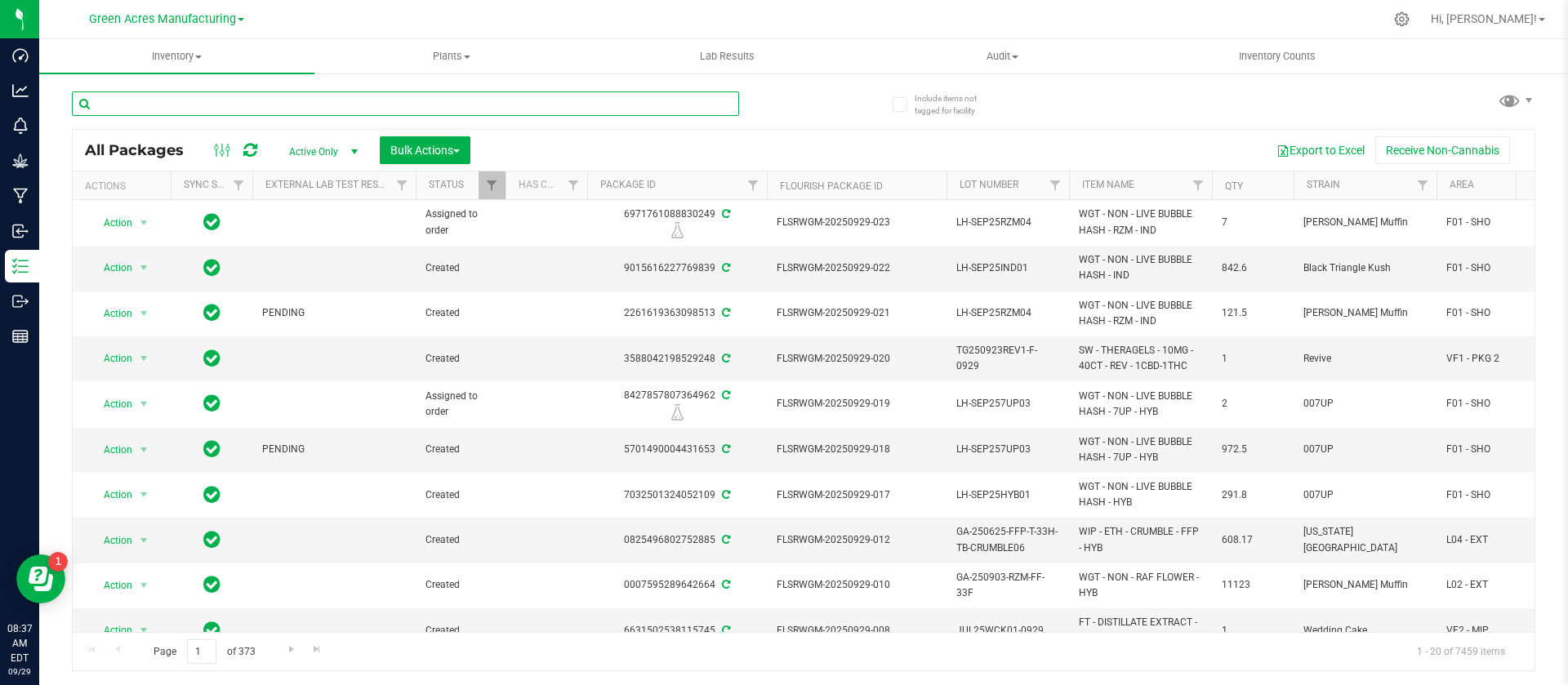
click at [264, 103] on input "text" at bounding box center [405, 104] width 667 height 24
type input "924-1344"
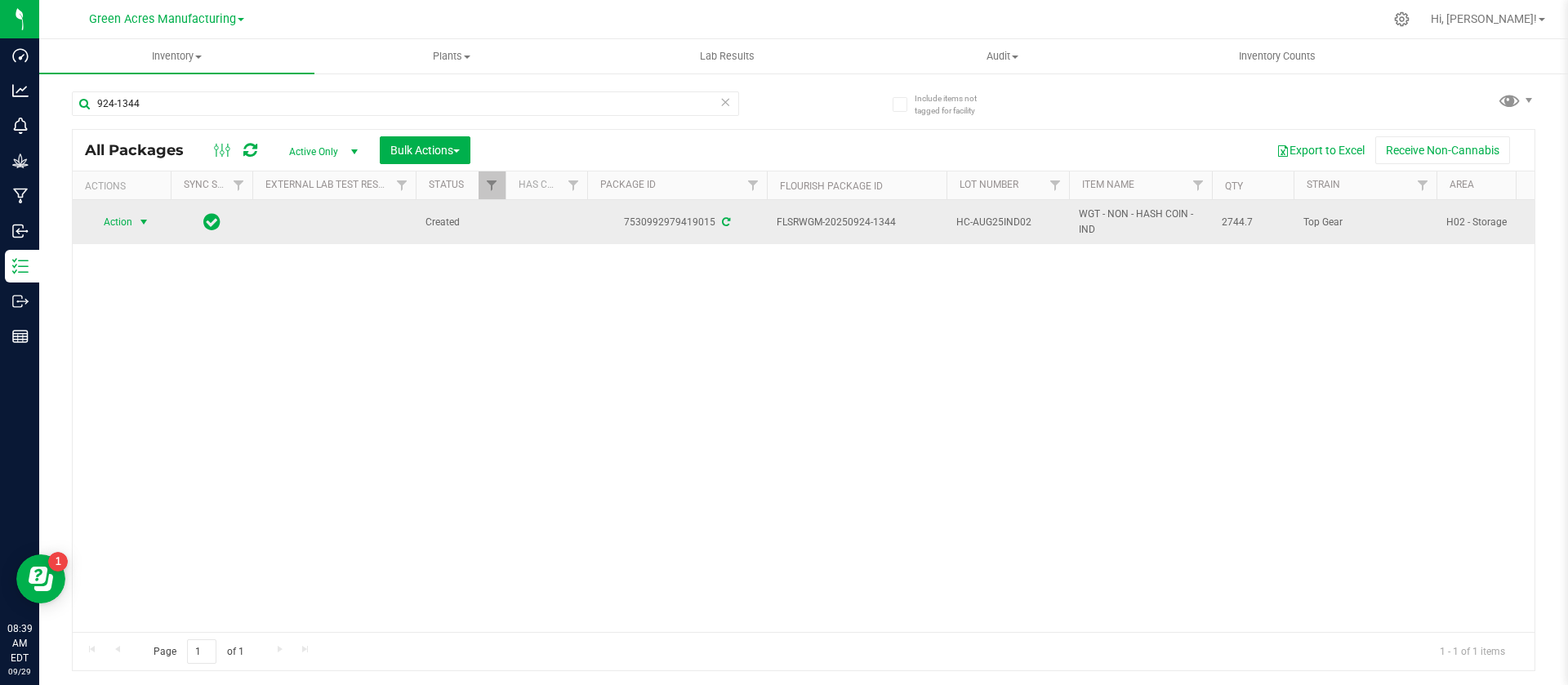
click at [111, 221] on span "Action" at bounding box center [110, 222] width 44 height 22
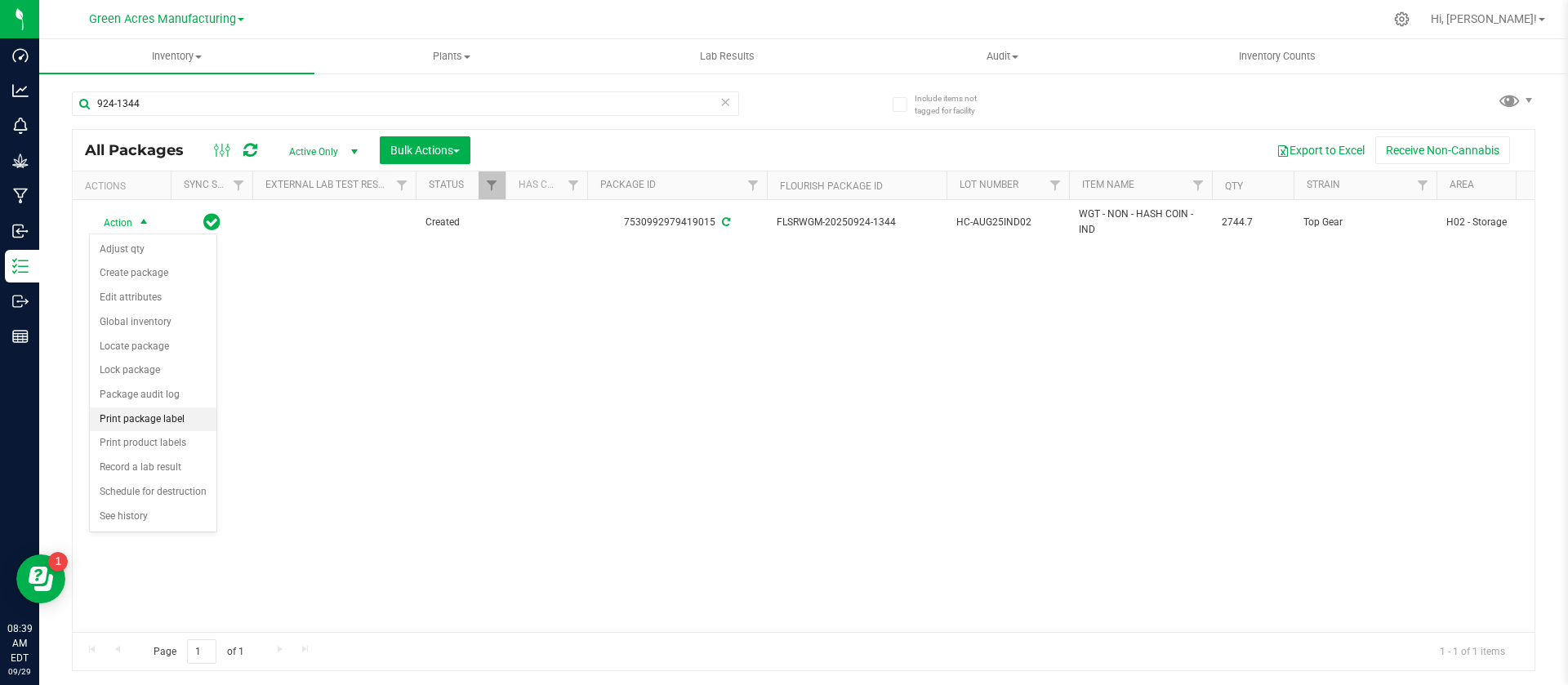
click at [167, 418] on li "Print package label" at bounding box center [153, 419] width 127 height 24
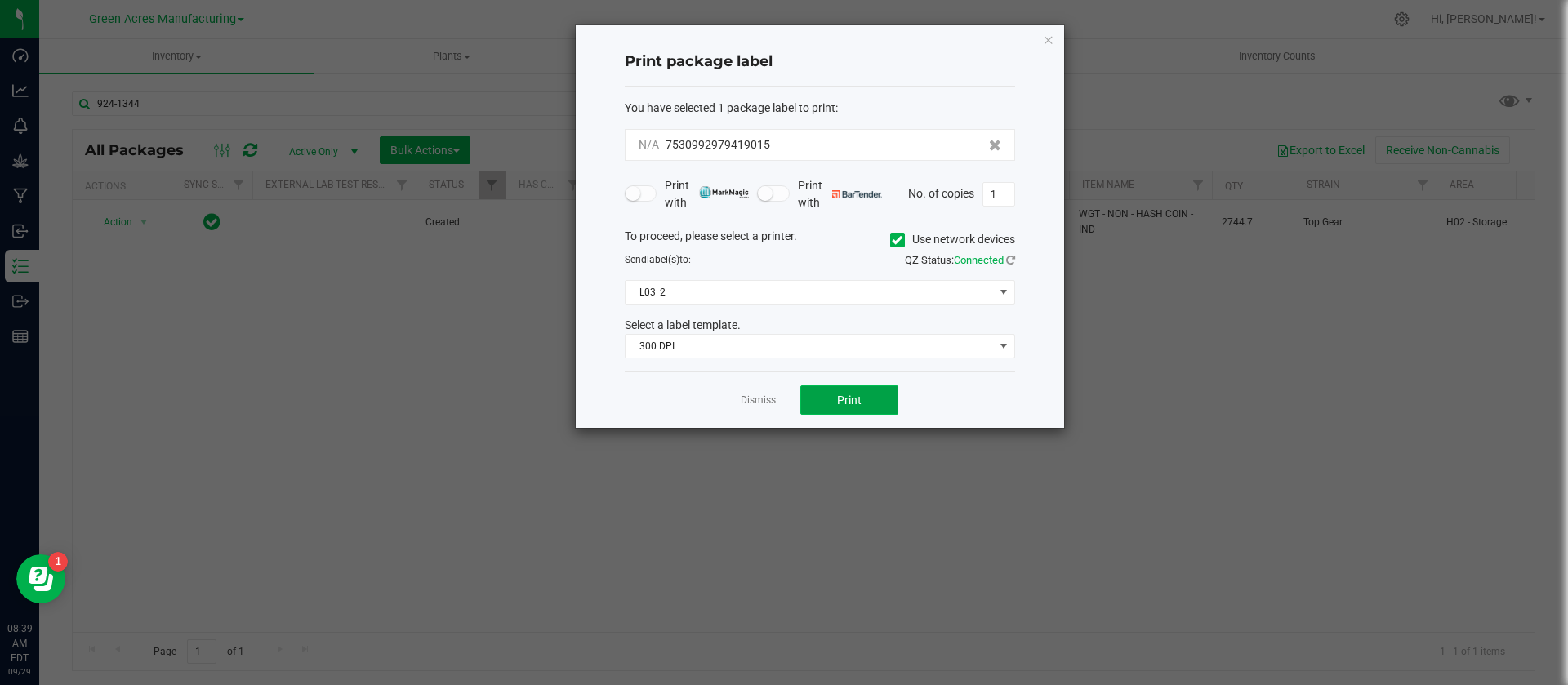
click at [854, 399] on span "Print" at bounding box center [849, 399] width 24 height 13
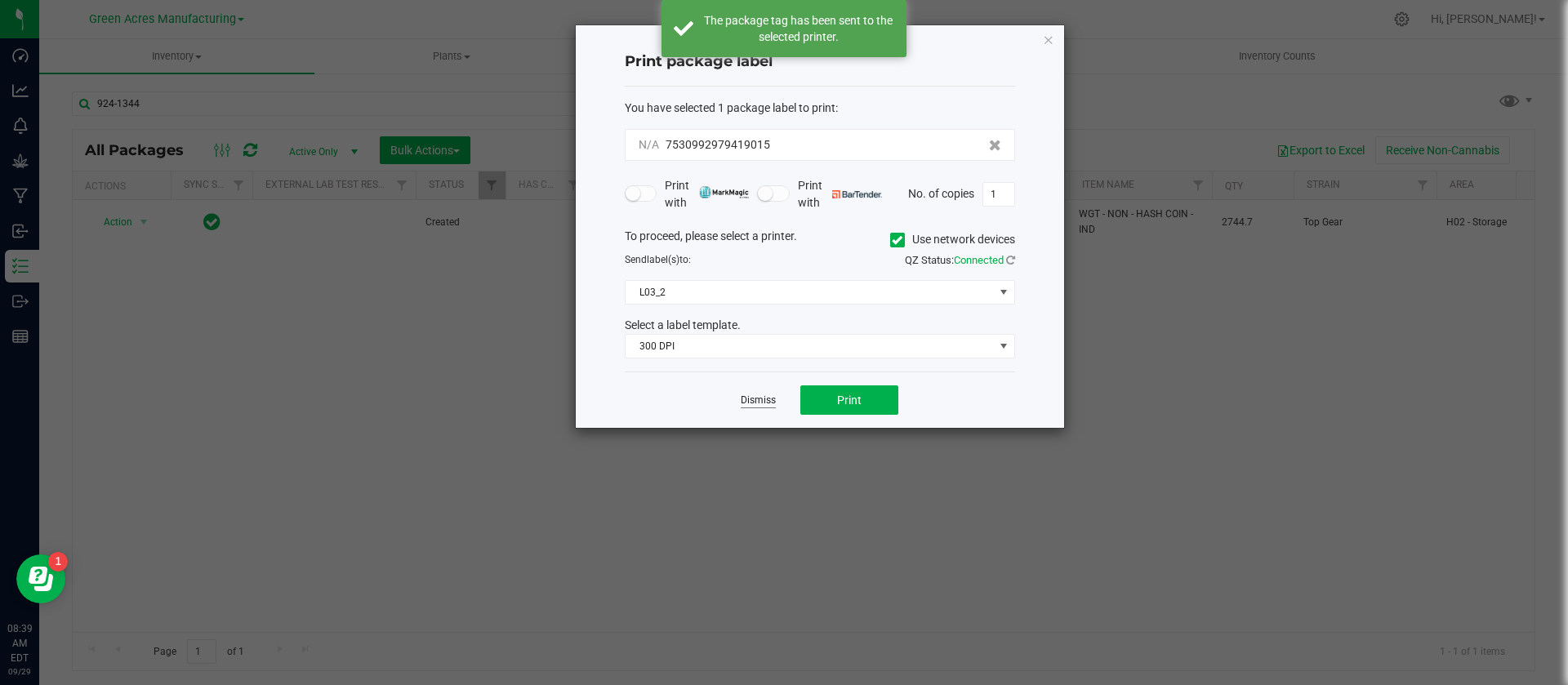
click at [751, 399] on link "Dismiss" at bounding box center [758, 400] width 35 height 14
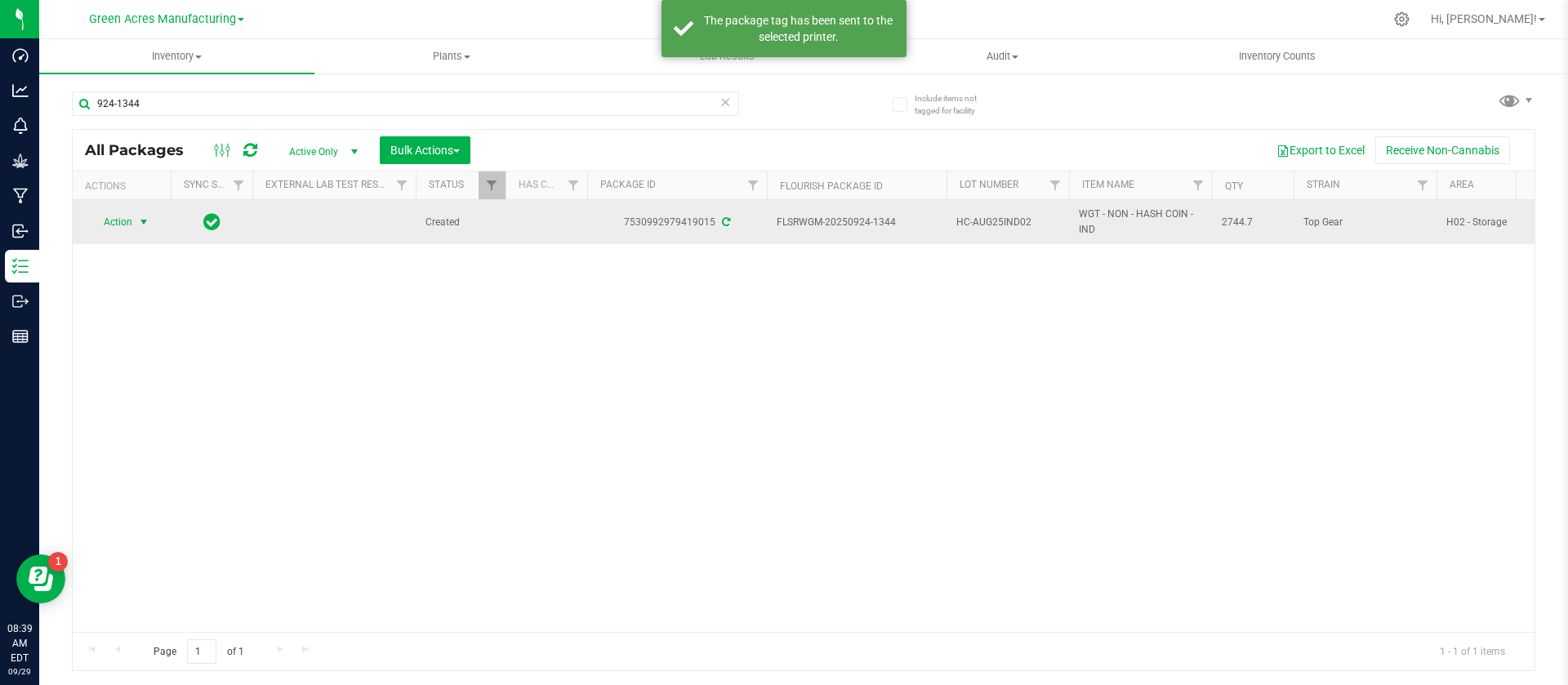
click at [1002, 217] on span "HC-AUG25IND02" at bounding box center [1007, 223] width 103 height 16
click at [1002, 217] on input "HC-AUG25IND02" at bounding box center [1004, 222] width 116 height 25
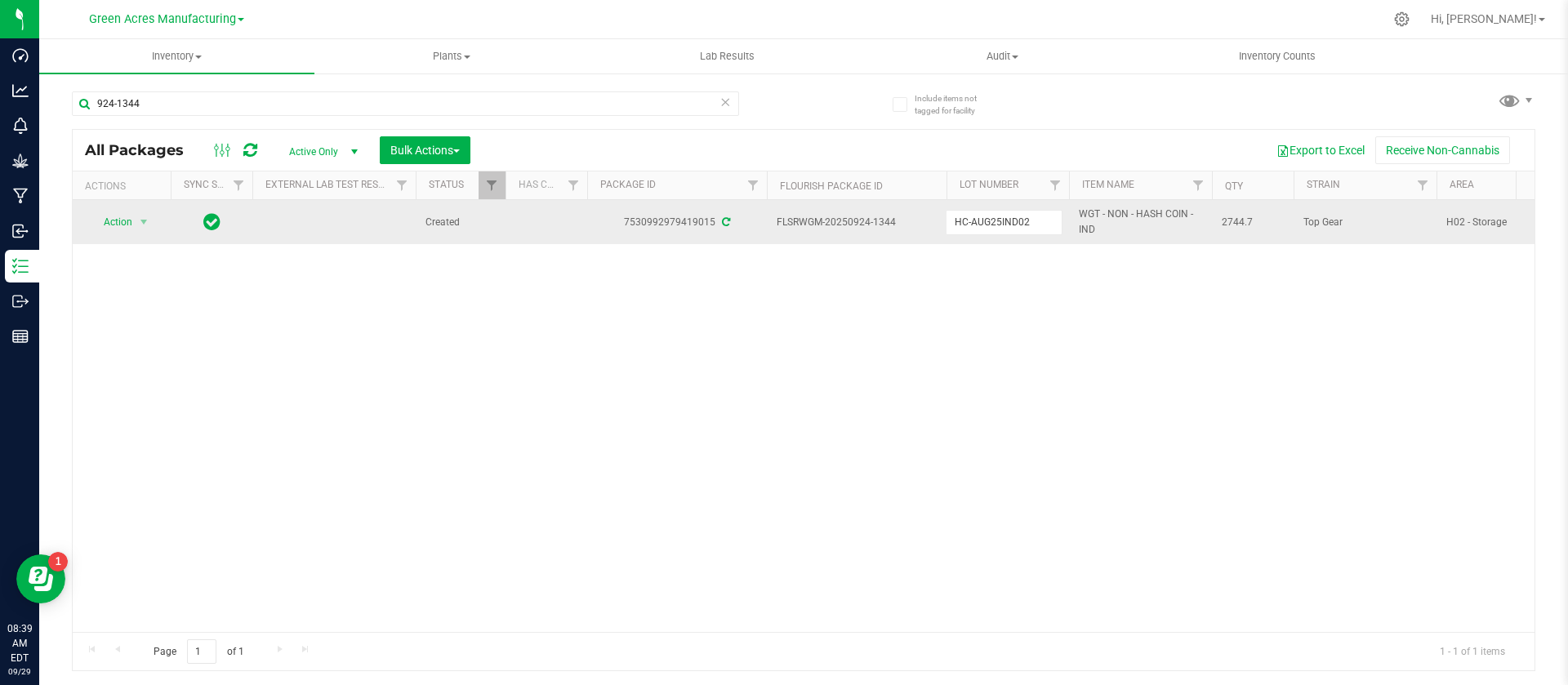
click at [859, 218] on span "FLSRWGM-20250924-1344" at bounding box center [856, 223] width 160 height 16
copy tr "FLSRWGM-20250924-1344"
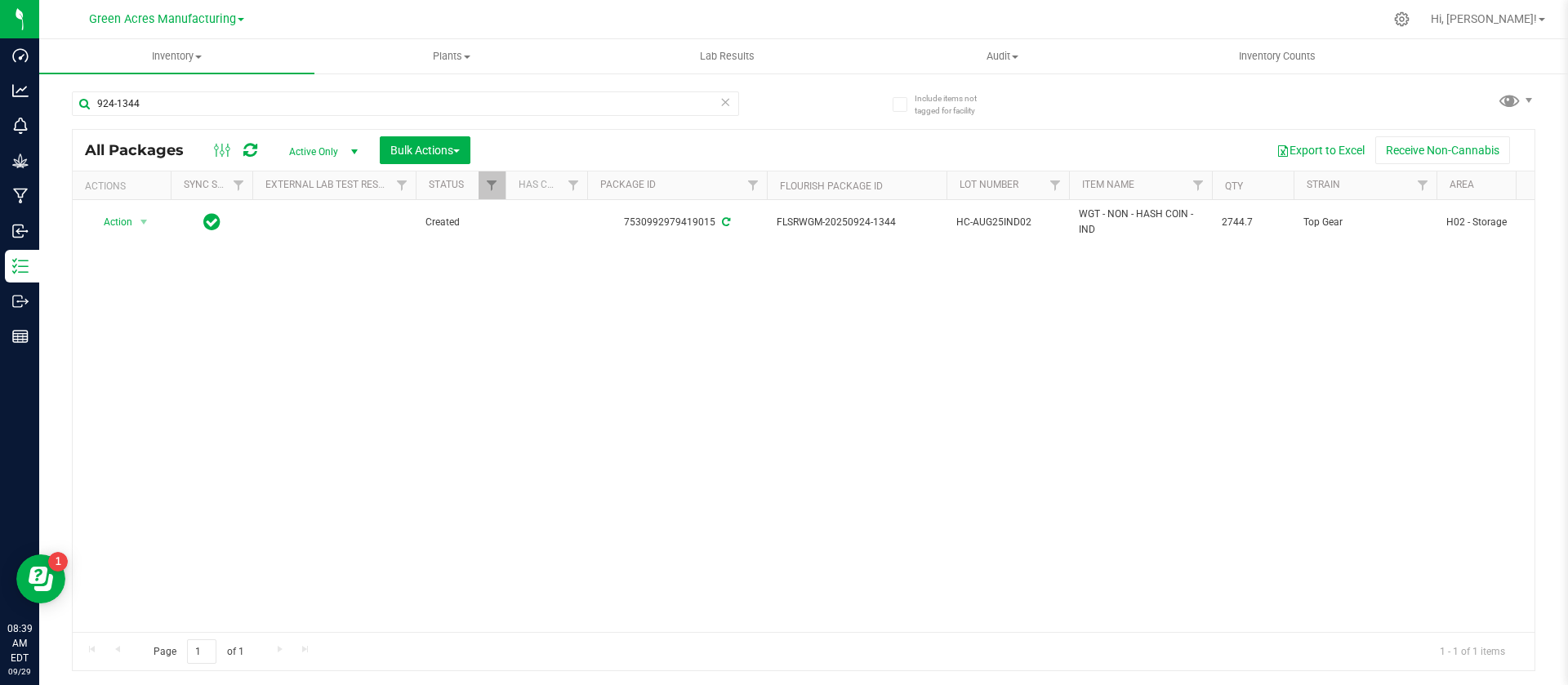
click at [711, 277] on div "Action Action Adjust qty Create package Edit attributes Global inventory Locate…" at bounding box center [803, 416] width 1462 height 432
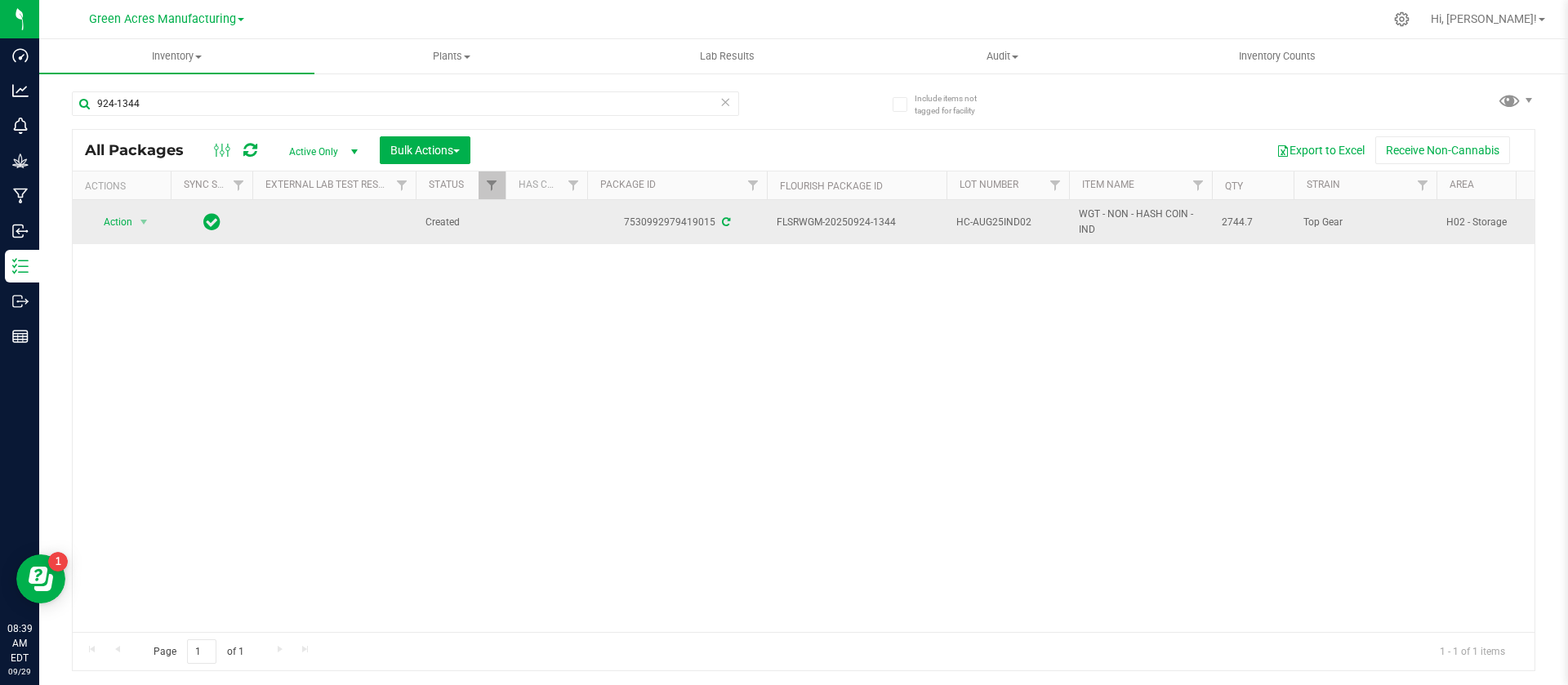
drag, startPoint x: 897, startPoint y: 220, endPoint x: 848, endPoint y: 223, distance: 49.1
click at [848, 223] on span "FLSRWGM-20250924-1344" at bounding box center [856, 223] width 160 height 16
copy span "0924-1344"
click at [1120, 217] on span "WGT - NON - HASH COIN - IND" at bounding box center [1140, 222] width 123 height 31
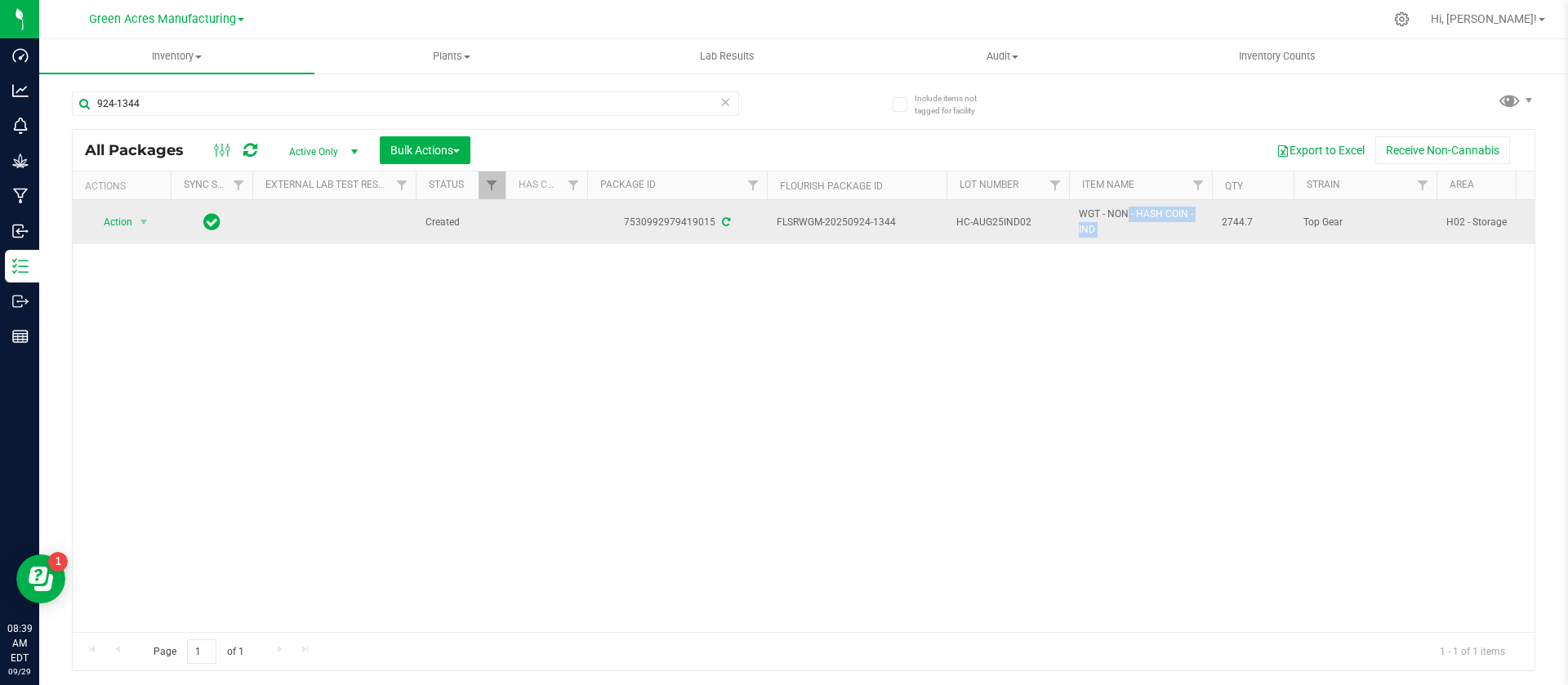
click at [1120, 217] on span "WGT - NON - HASH COIN - IND" at bounding box center [1140, 222] width 123 height 31
copy tr "WGT - NON - HASH COIN - IND"
click at [1237, 217] on span "2744.7" at bounding box center [1252, 223] width 62 height 16
copy span "2744.7"
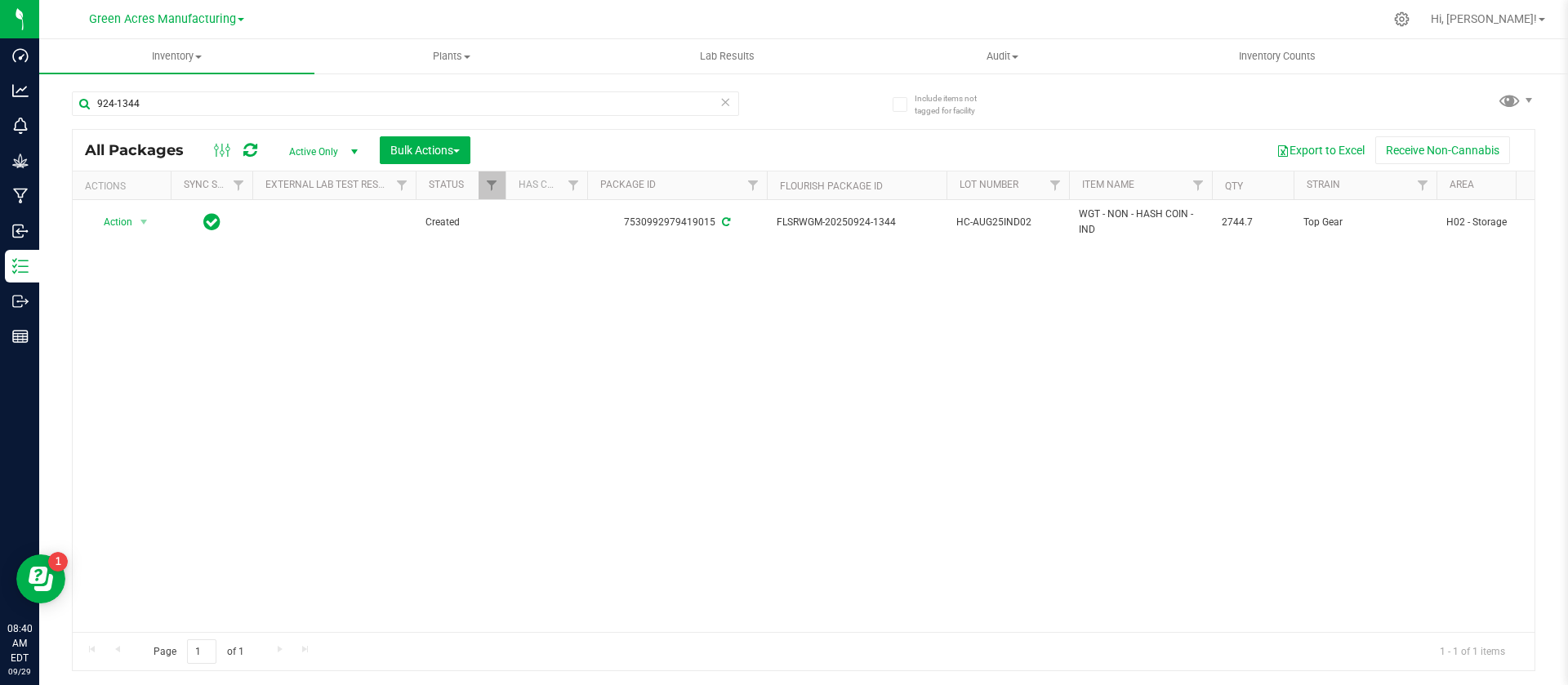
click at [505, 415] on div "Action Action Adjust qty Create package Edit attributes Global inventory Locate…" at bounding box center [803, 416] width 1462 height 432
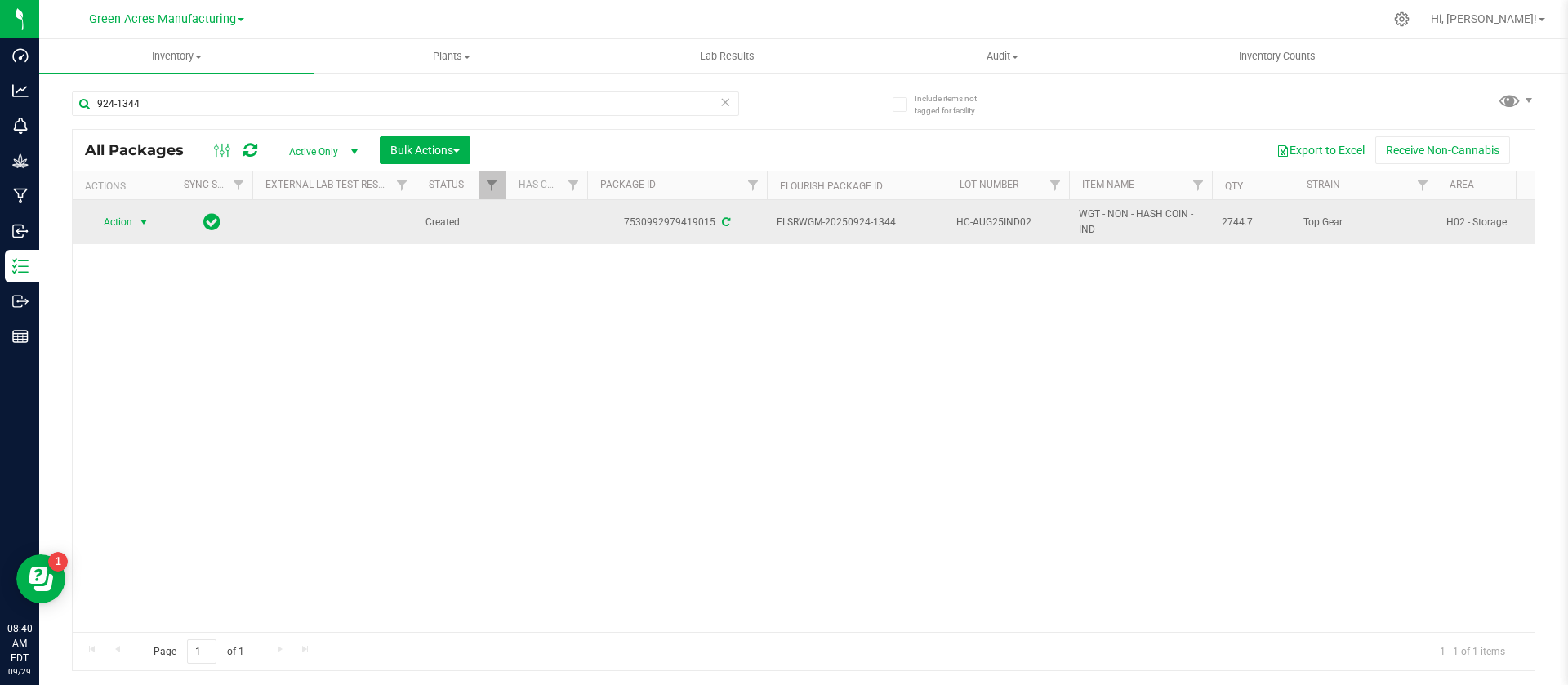
click at [129, 221] on span "Action" at bounding box center [110, 222] width 44 height 22
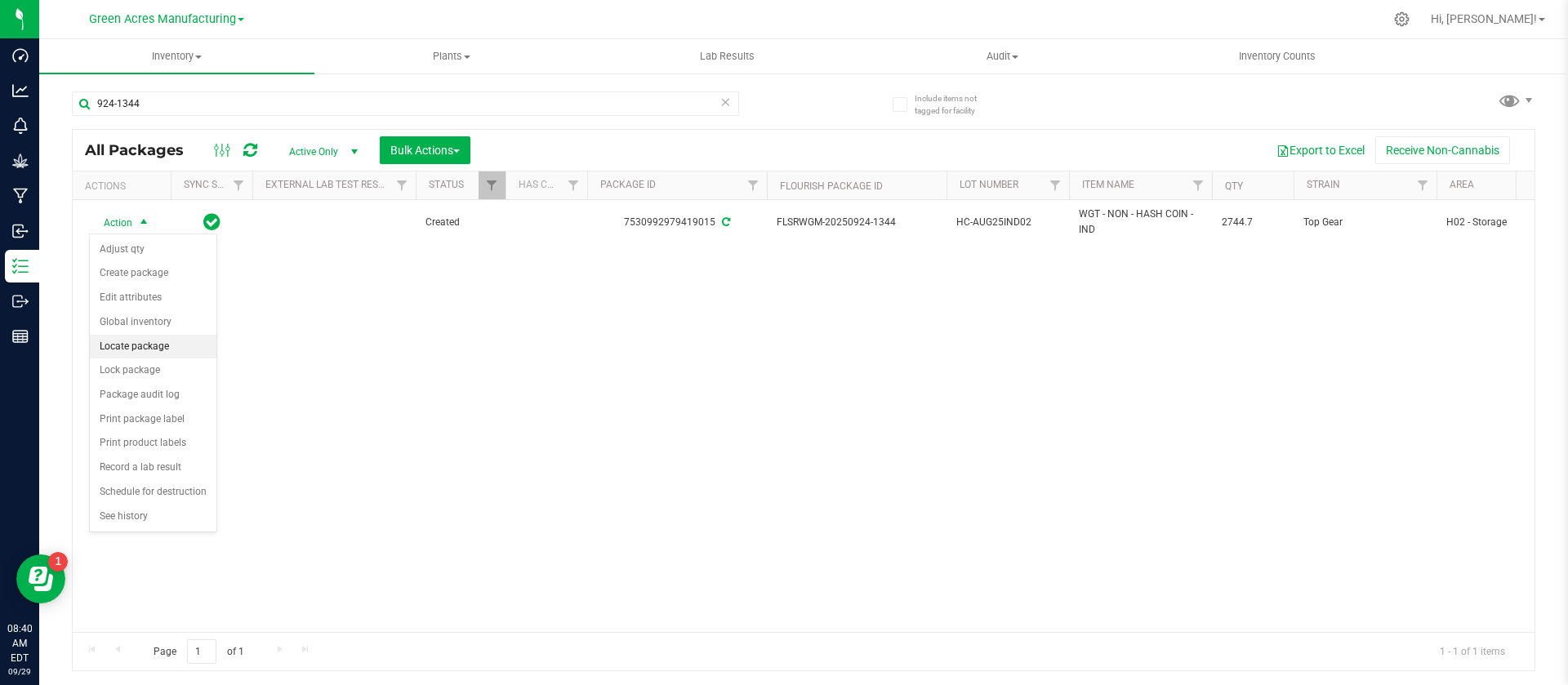
click at [141, 346] on li "Locate package" at bounding box center [153, 347] width 127 height 24
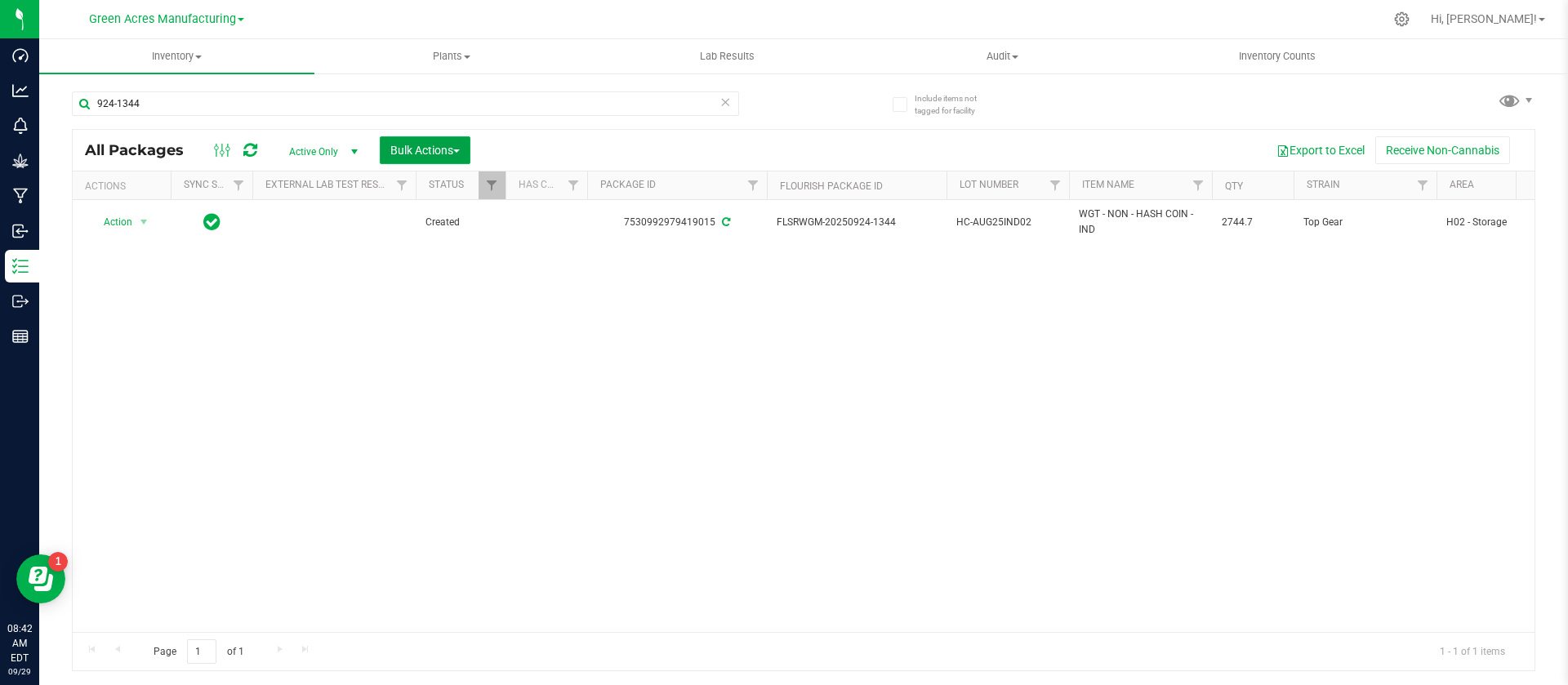
click at [419, 145] on span "Bulk Actions" at bounding box center [425, 150] width 69 height 13
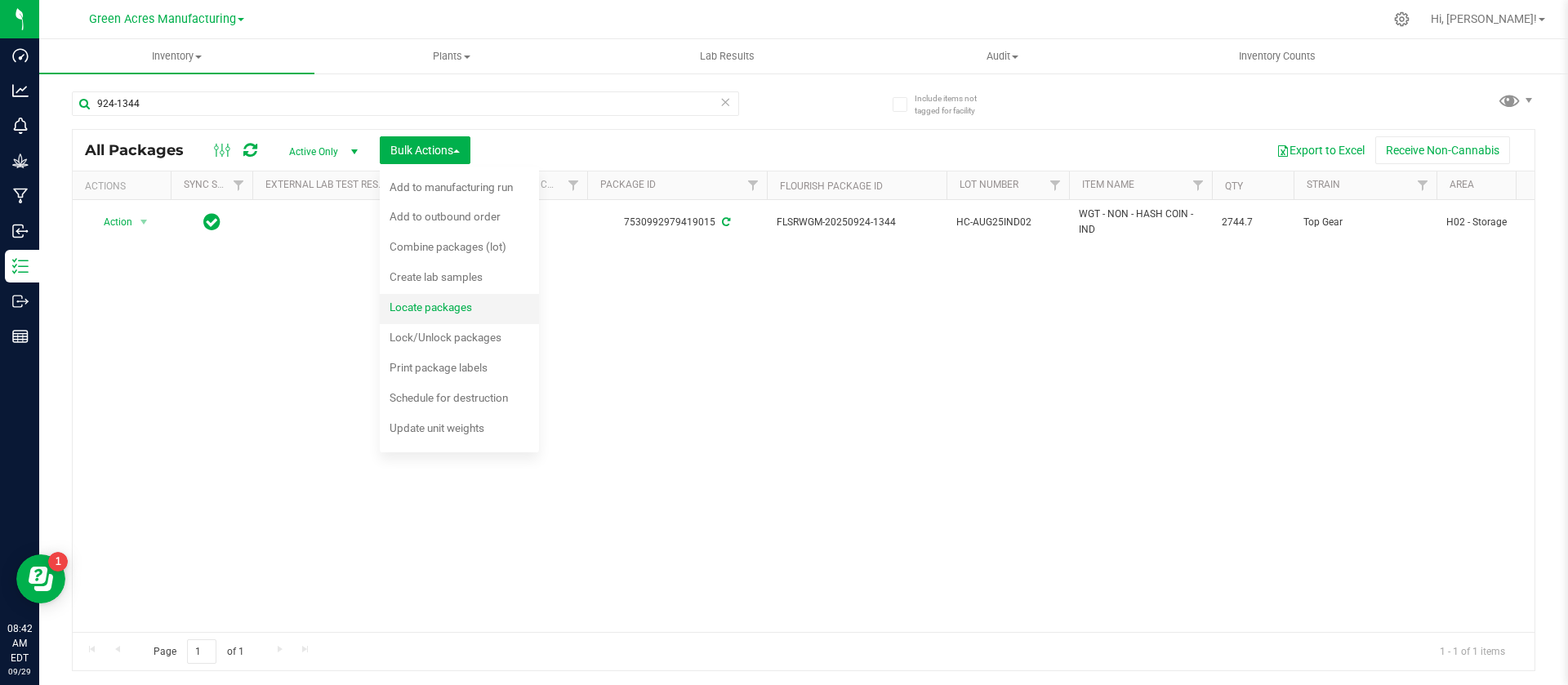
click at [392, 317] on div "Locate packages" at bounding box center [441, 309] width 104 height 26
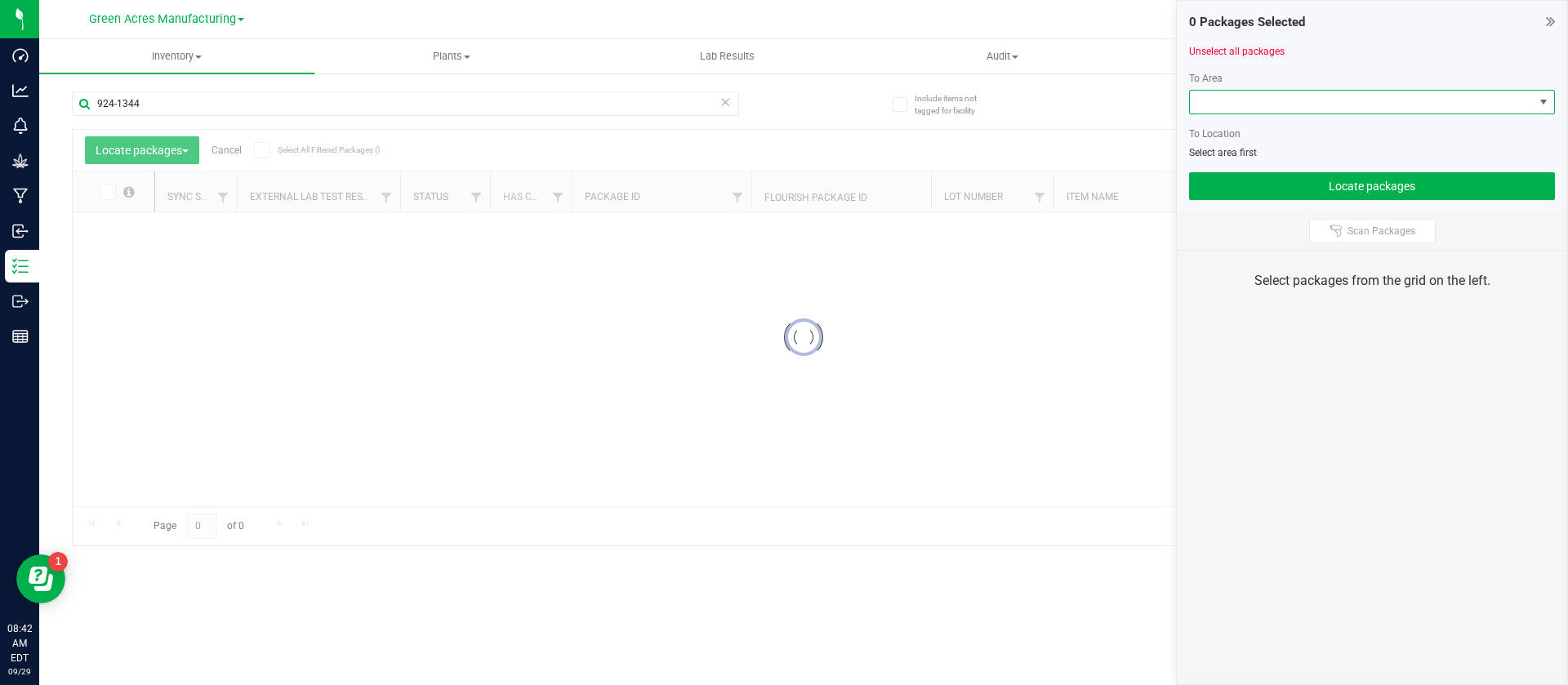
click at [1329, 98] on span at bounding box center [1362, 102] width 343 height 22
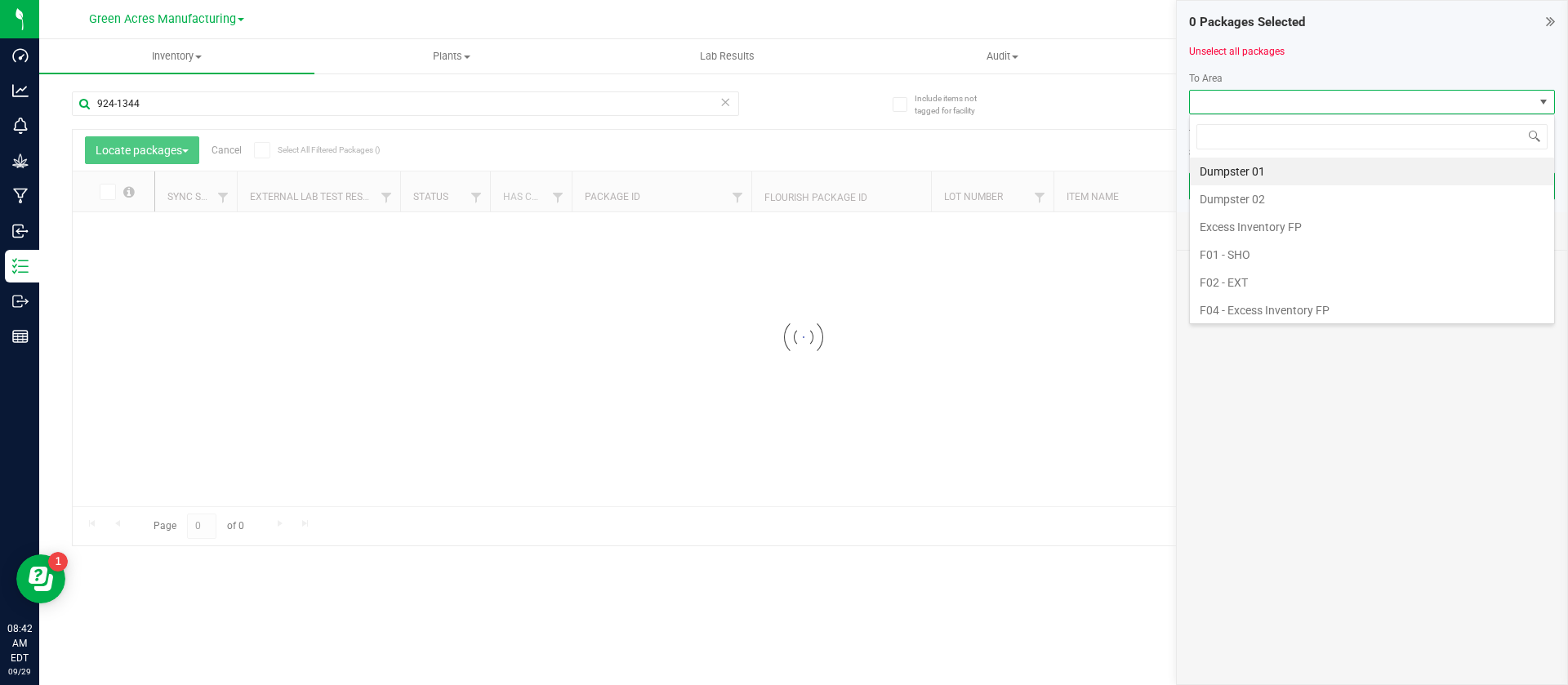
scroll to position [24, 366]
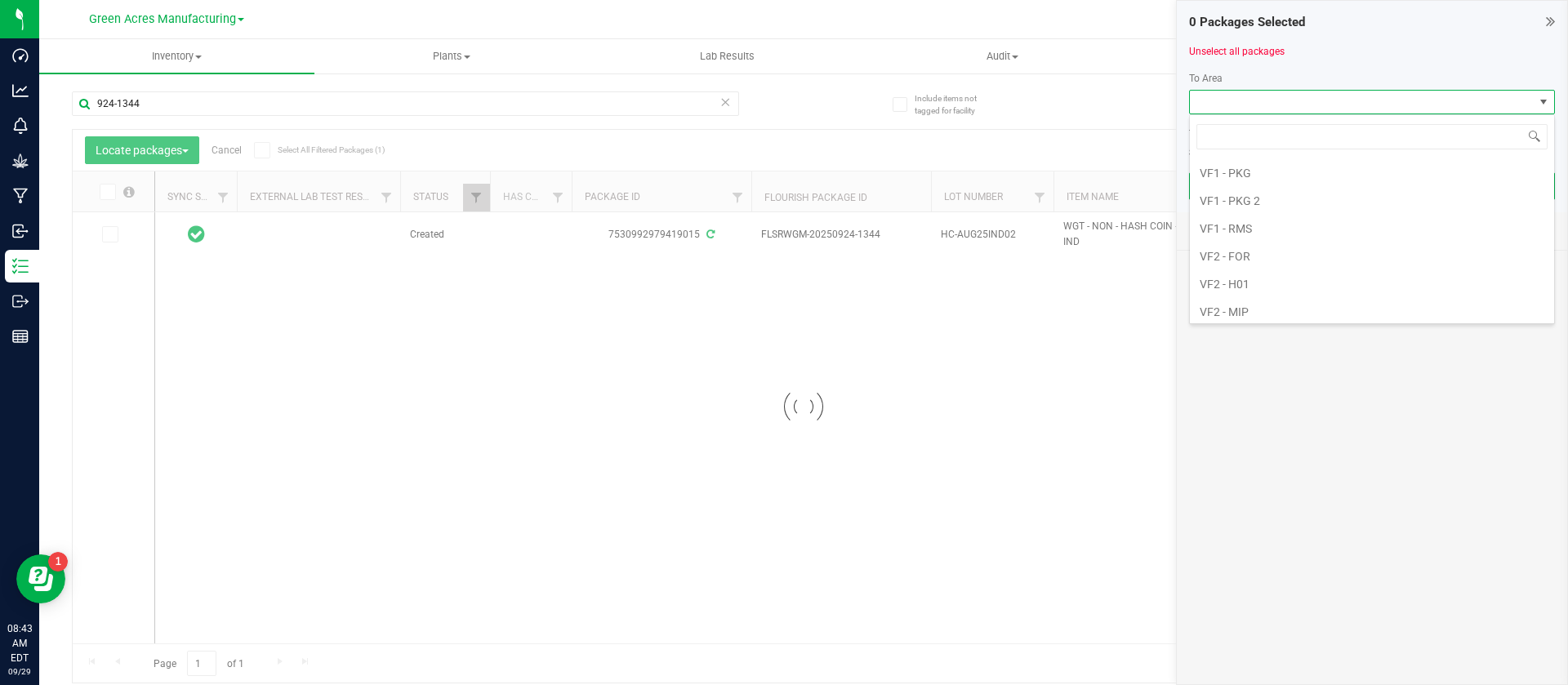
scroll to position [963, 0]
click at [1261, 265] on li "VF2 - MIP" at bounding box center [1372, 263] width 364 height 28
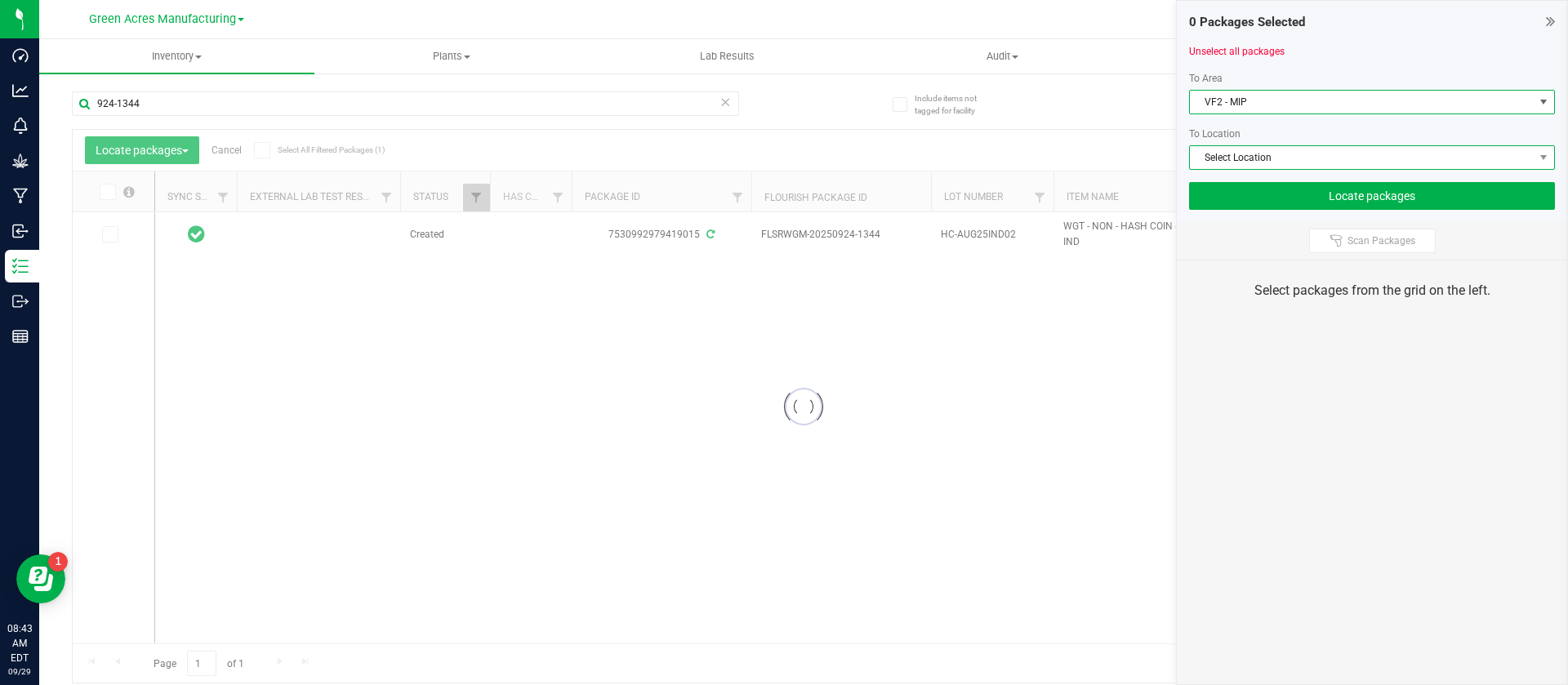
click at [1229, 150] on span "Select Location" at bounding box center [1362, 157] width 343 height 22
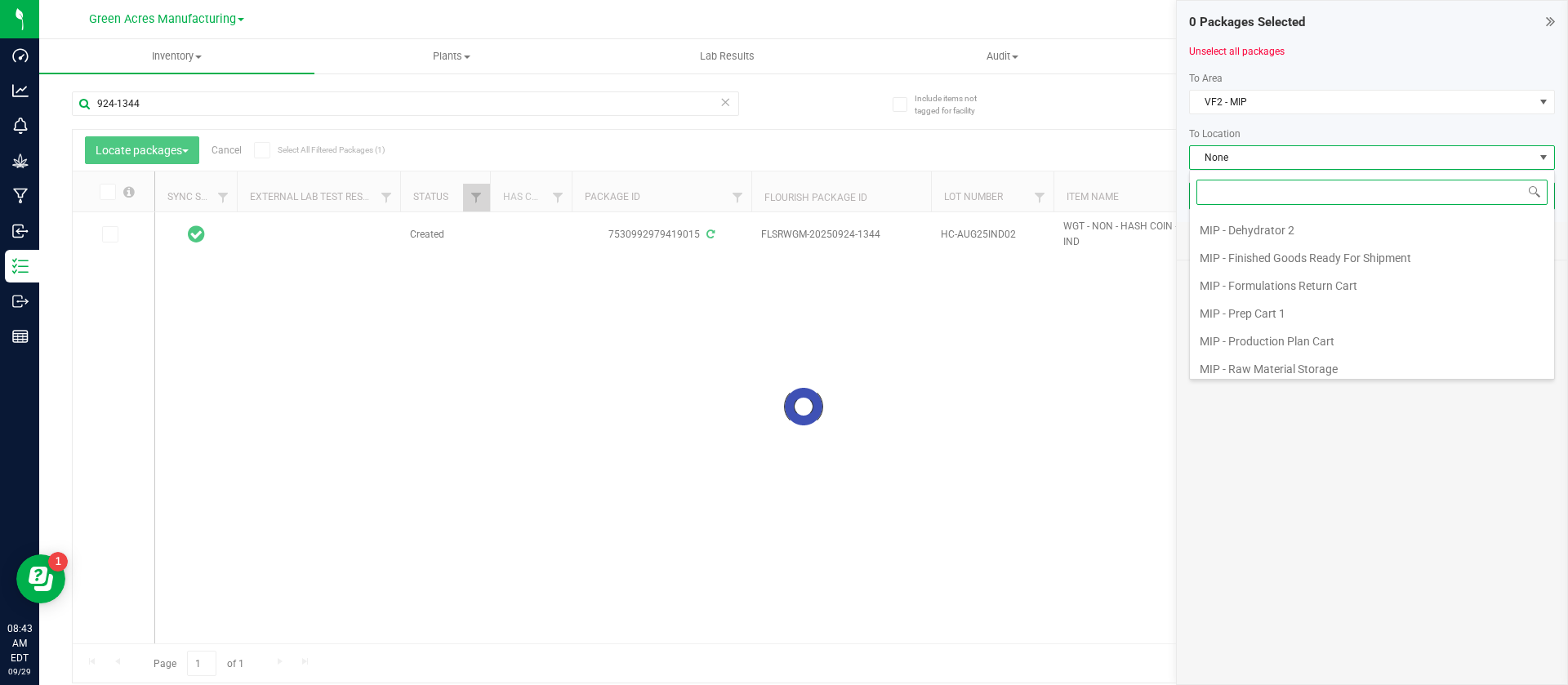
scroll to position [225, 0]
click at [1332, 266] on li "MIP - Production Plan Cart" at bounding box center [1372, 280] width 364 height 28
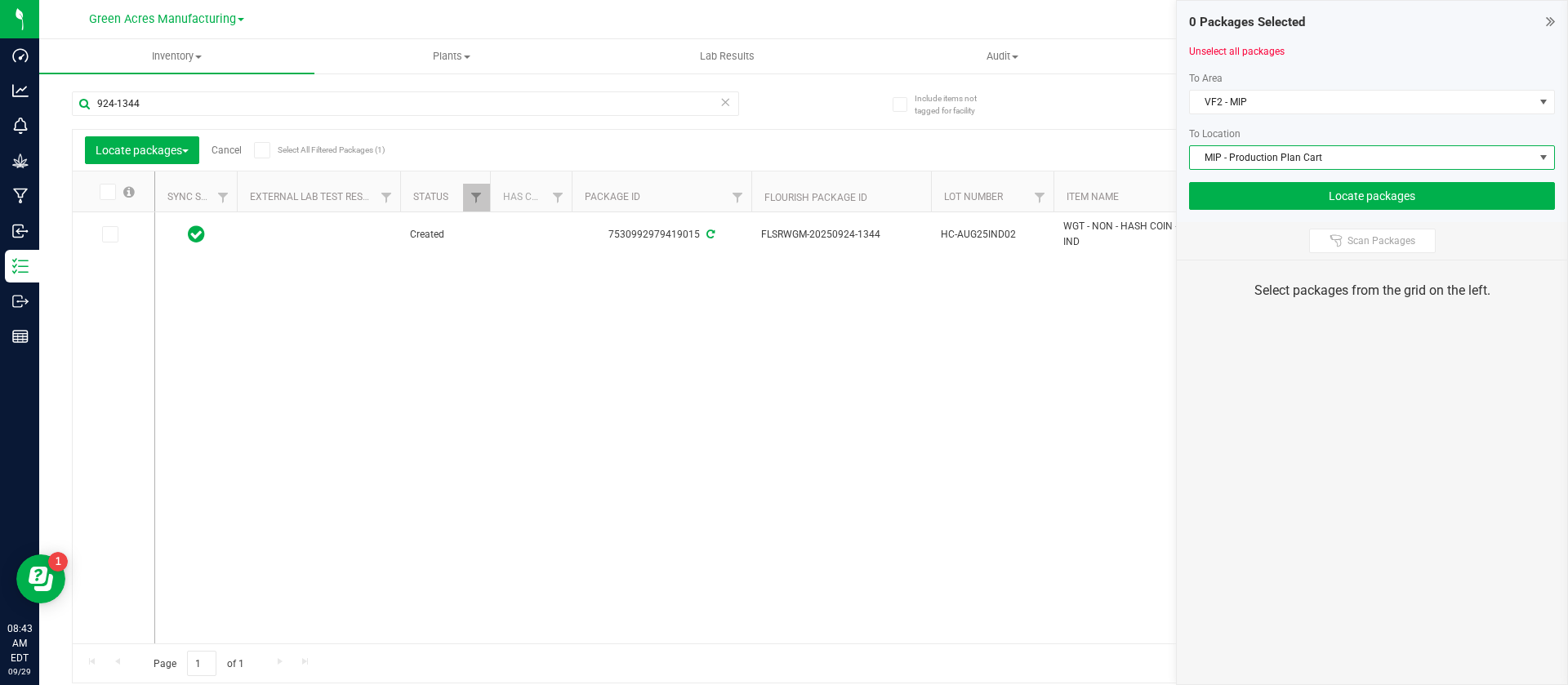
click at [110, 192] on icon at bounding box center [106, 192] width 10 height 0
click at [0, 0] on input "checkbox" at bounding box center [0, 0] width 0 height 0
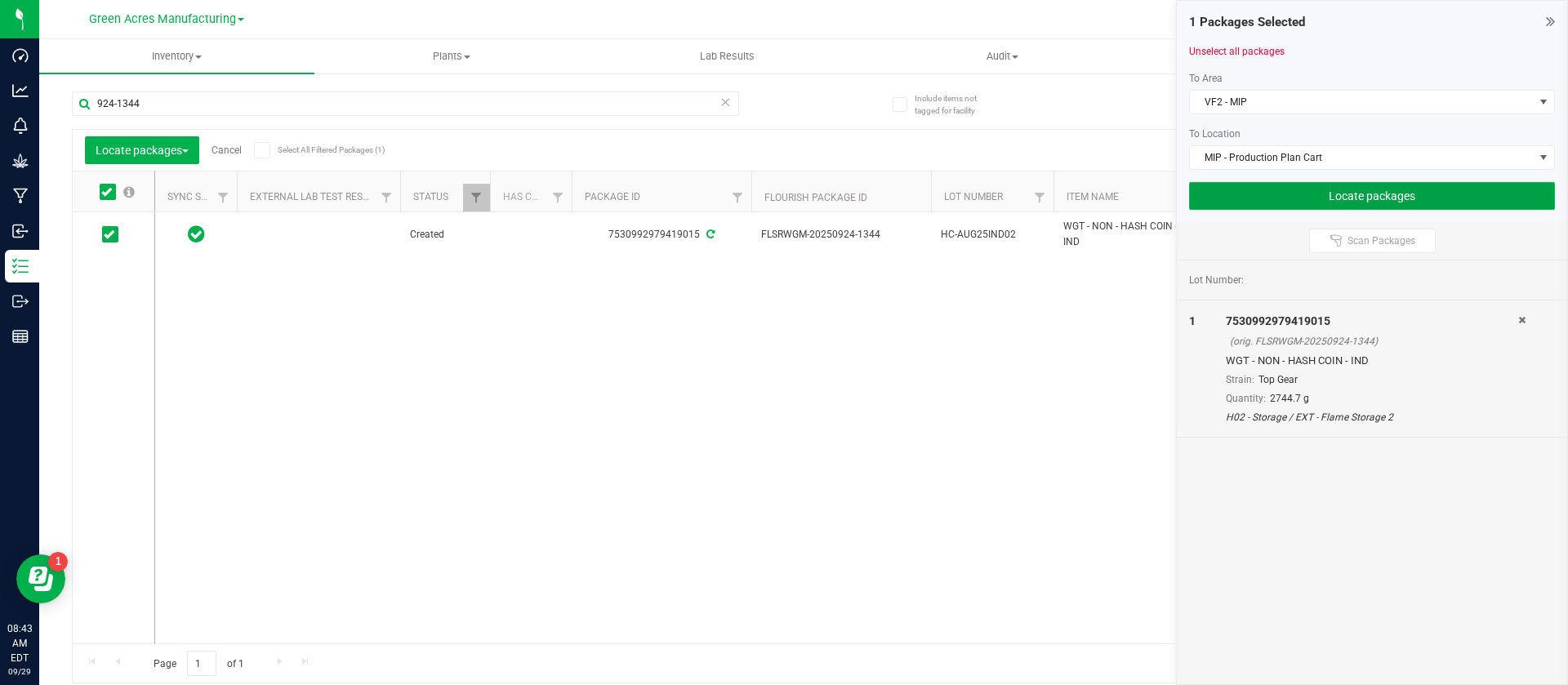
click at [1251, 190] on button "Locate packages" at bounding box center [1372, 196] width 366 height 28
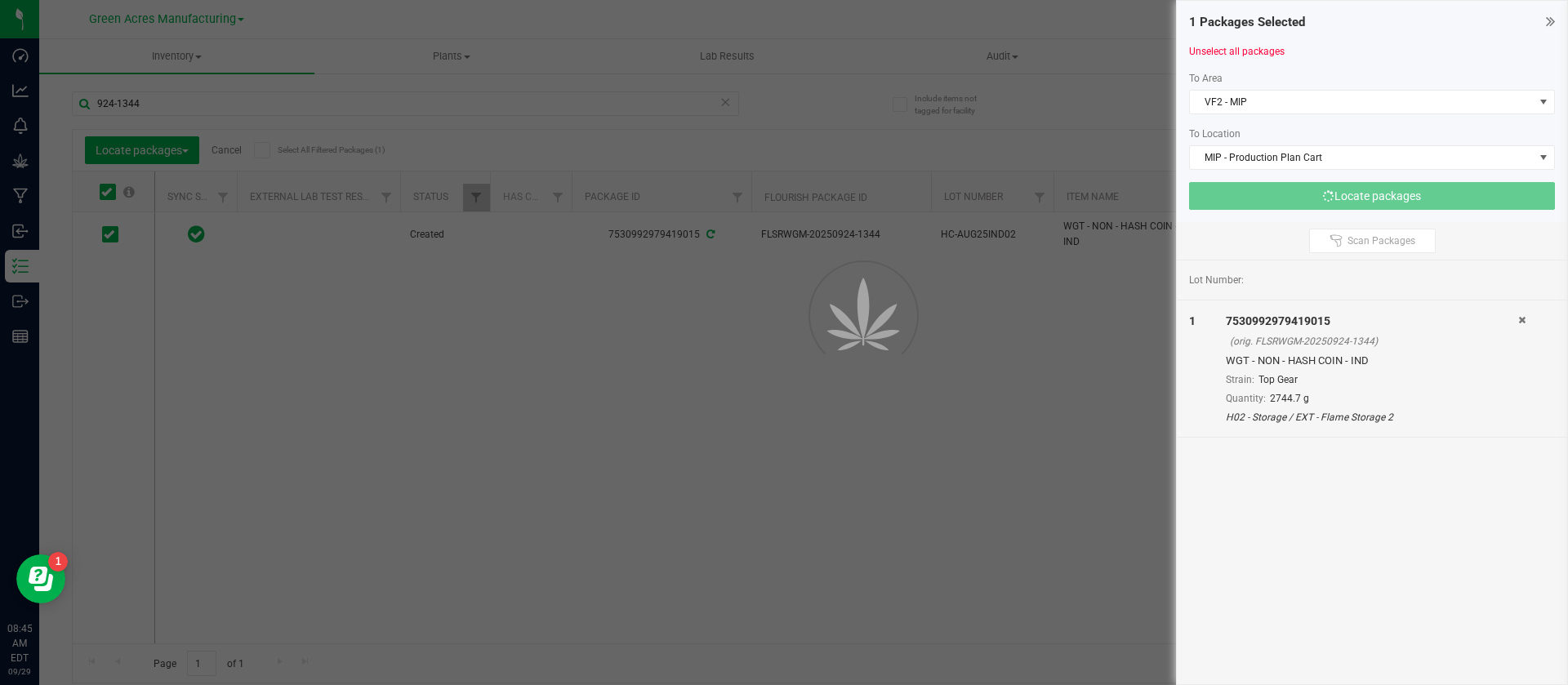
click at [1543, 19] on div "1 Packages Selected" at bounding box center [1372, 22] width 366 height 19
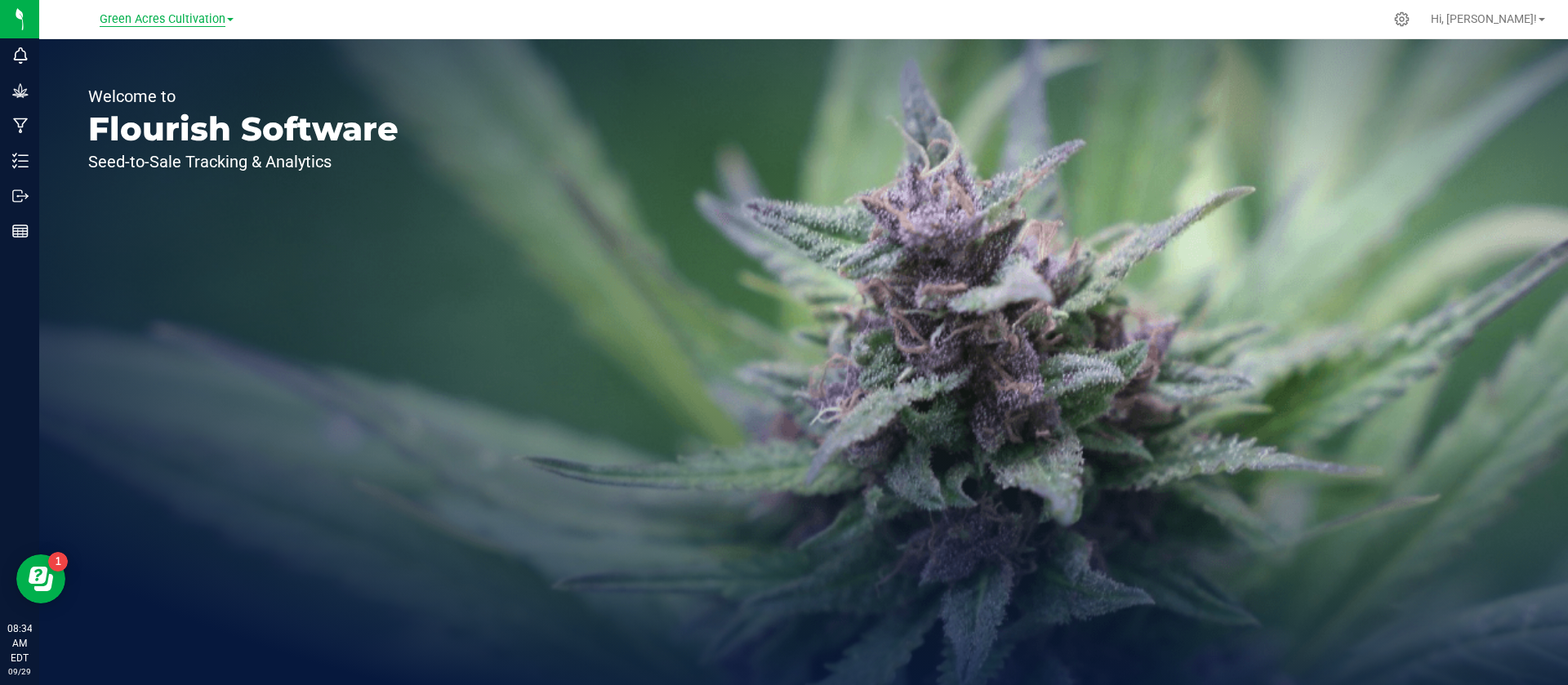
click at [144, 24] on span "Green Acres Cultivation" at bounding box center [162, 19] width 126 height 15
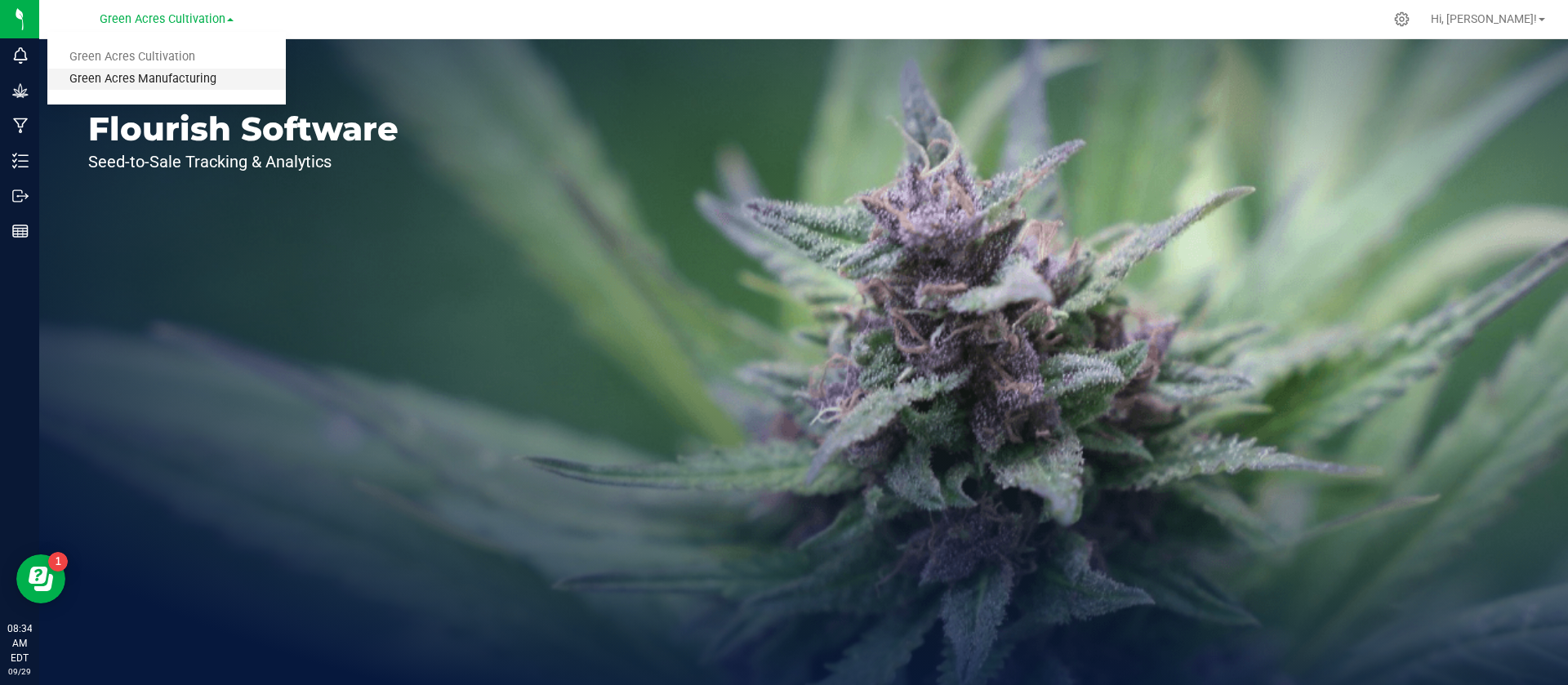
click at [142, 87] on link "Green Acres Manufacturing" at bounding box center [167, 79] width 238 height 22
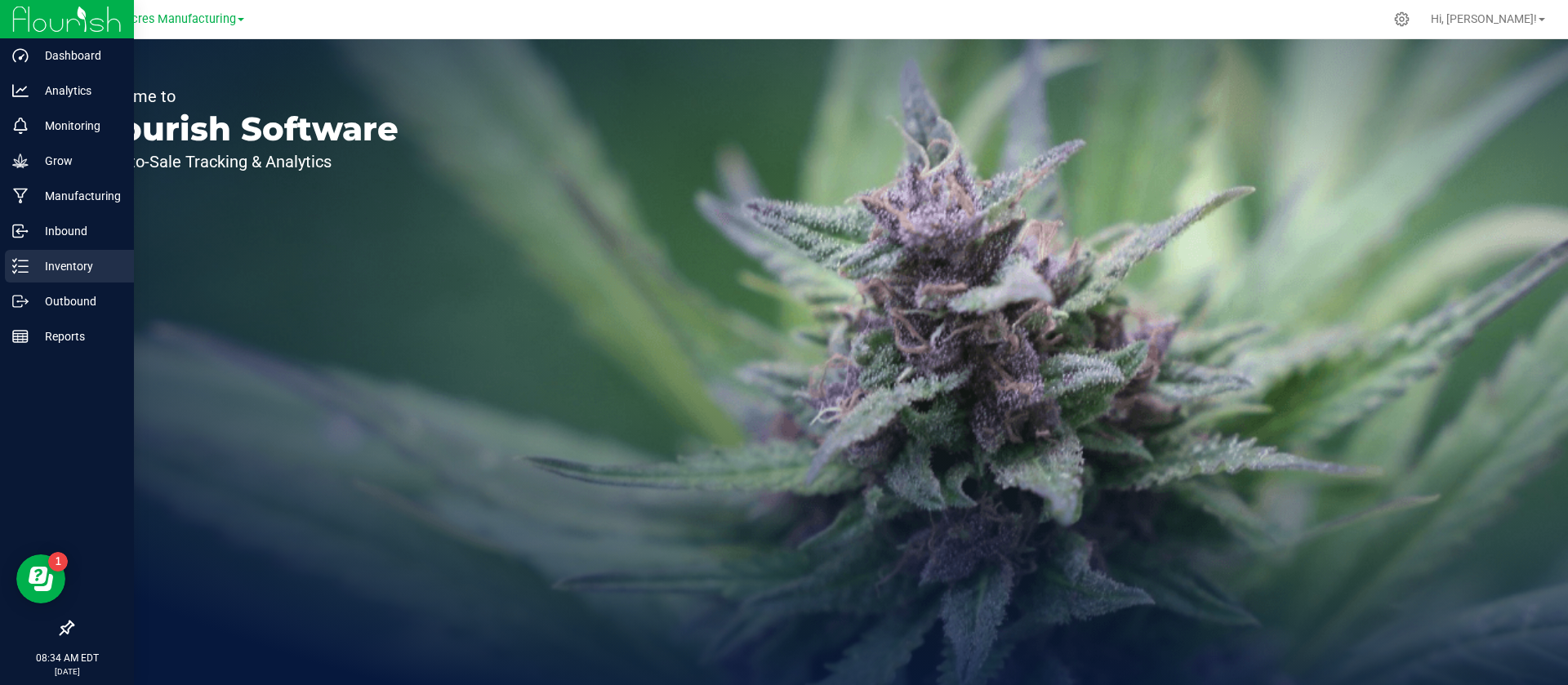
click at [58, 266] on p "Inventory" at bounding box center [78, 266] width 98 height 20
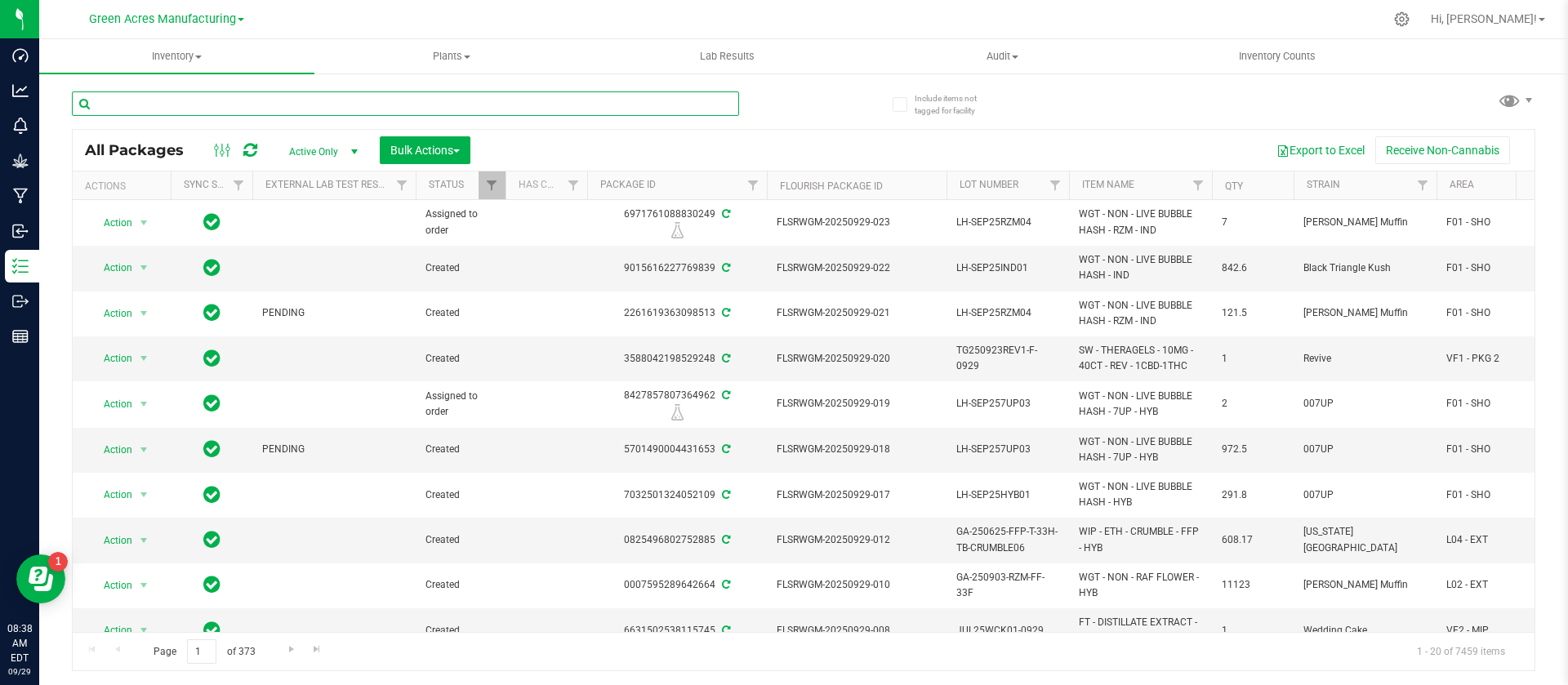
click at [251, 95] on input "text" at bounding box center [405, 104] width 667 height 24
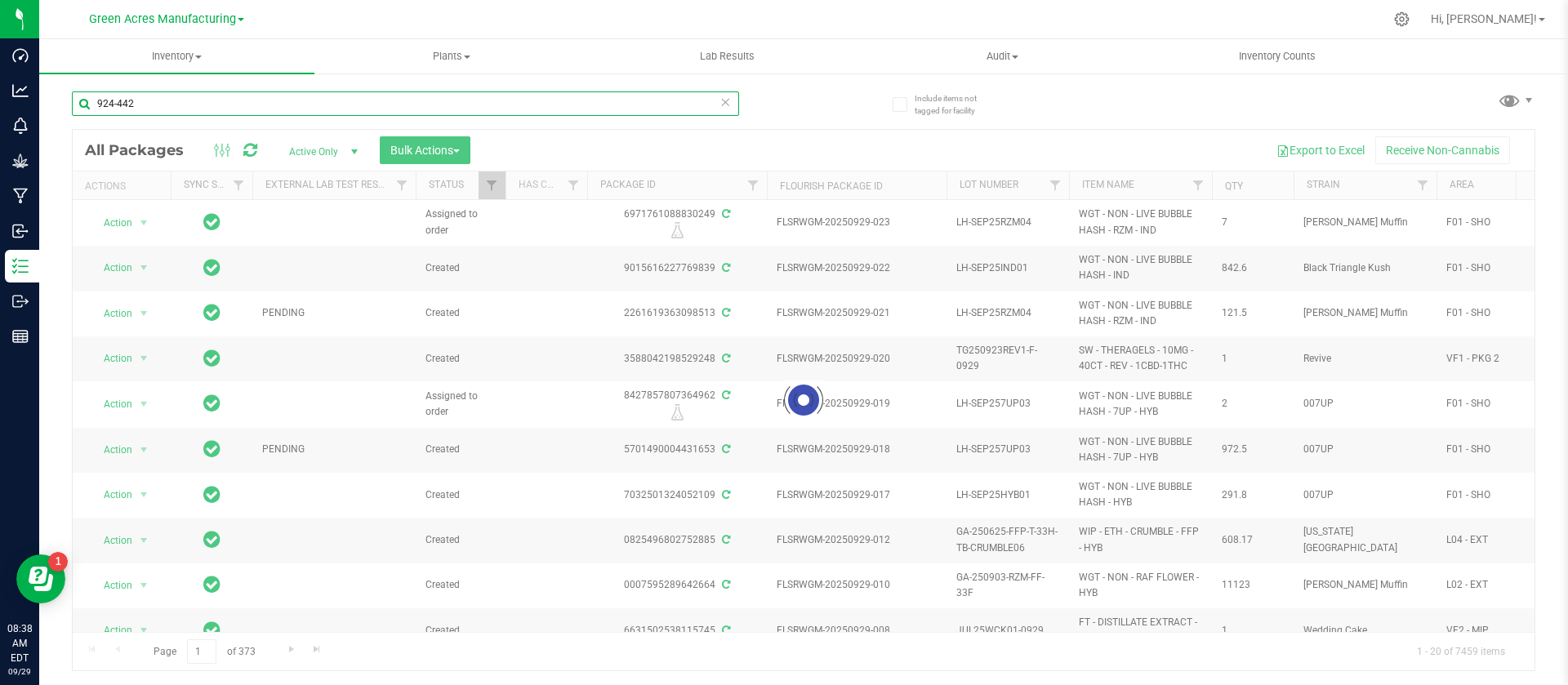
type input "924-442"
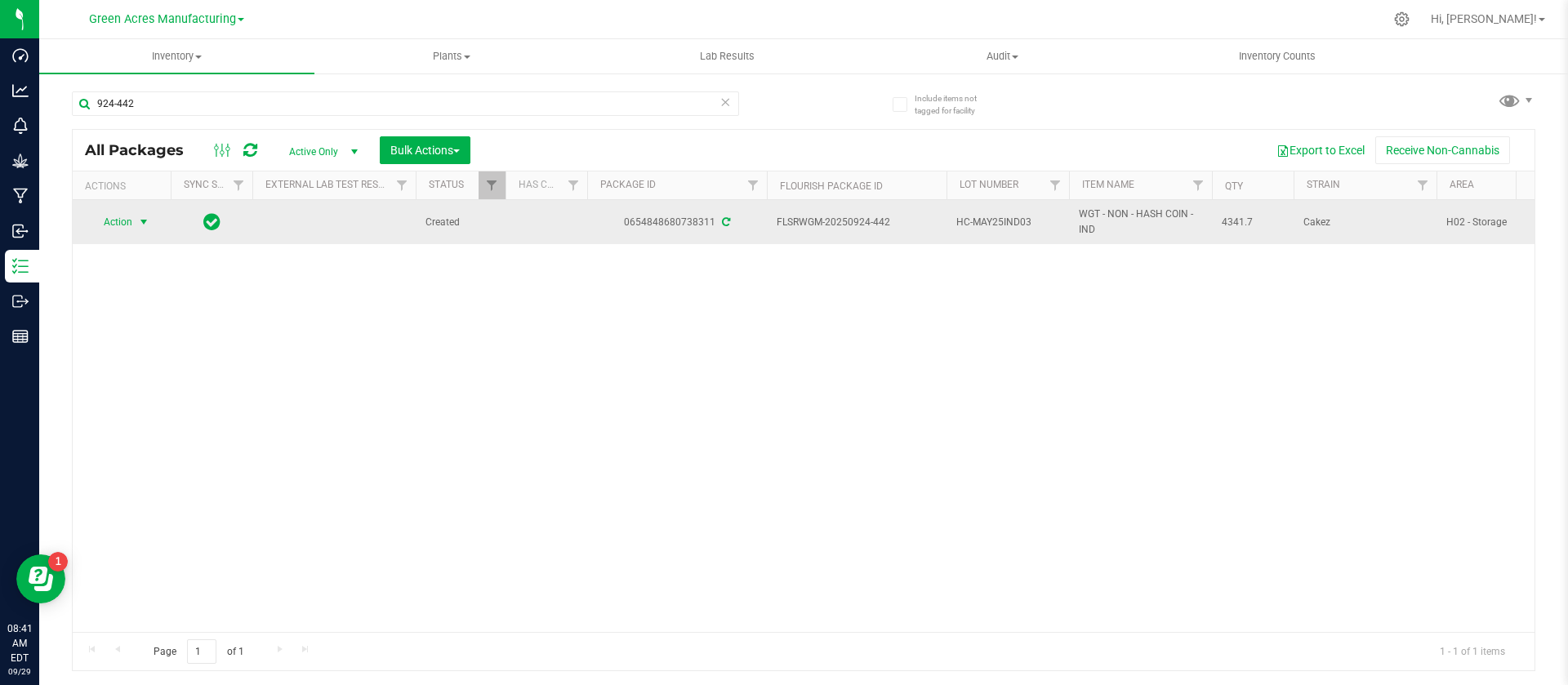
click at [128, 229] on span "Action" at bounding box center [110, 222] width 44 height 22
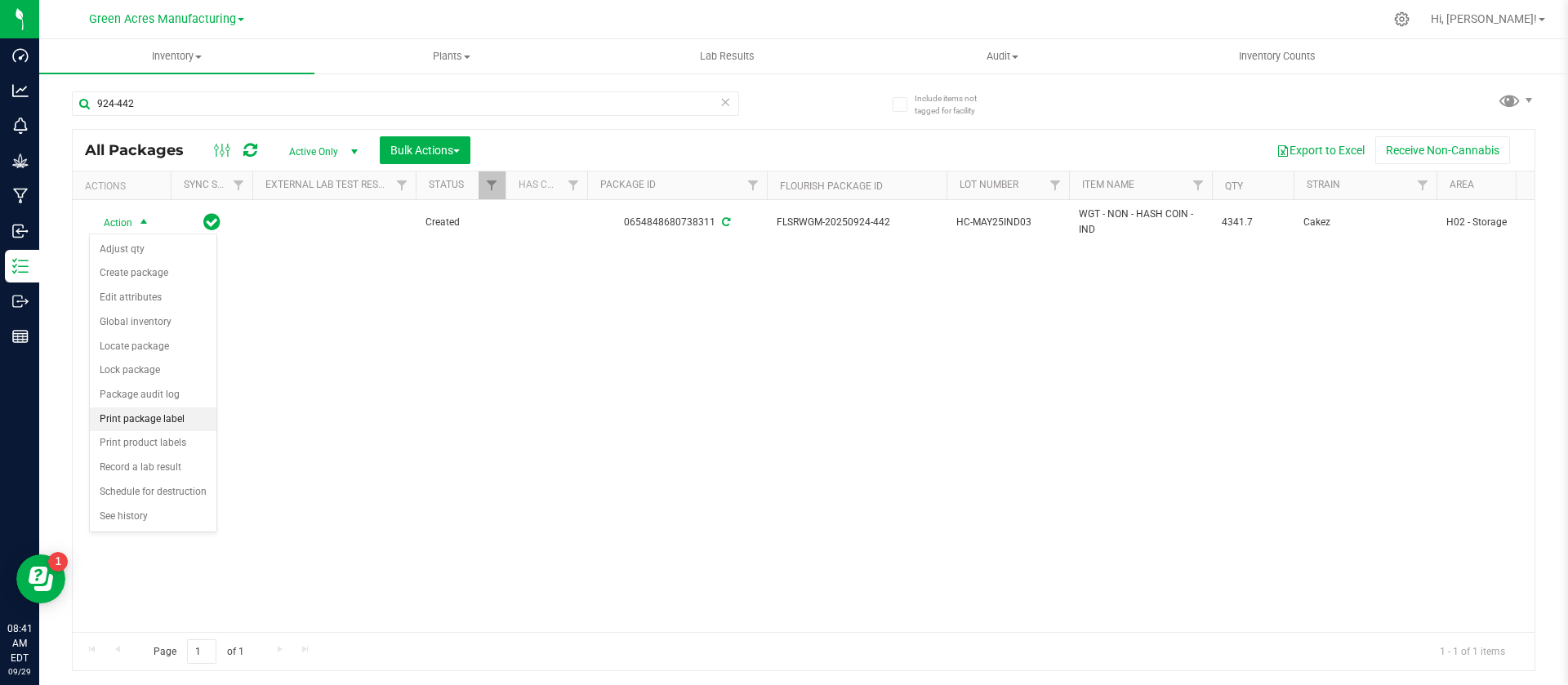
click at [138, 424] on li "Print package label" at bounding box center [153, 419] width 127 height 24
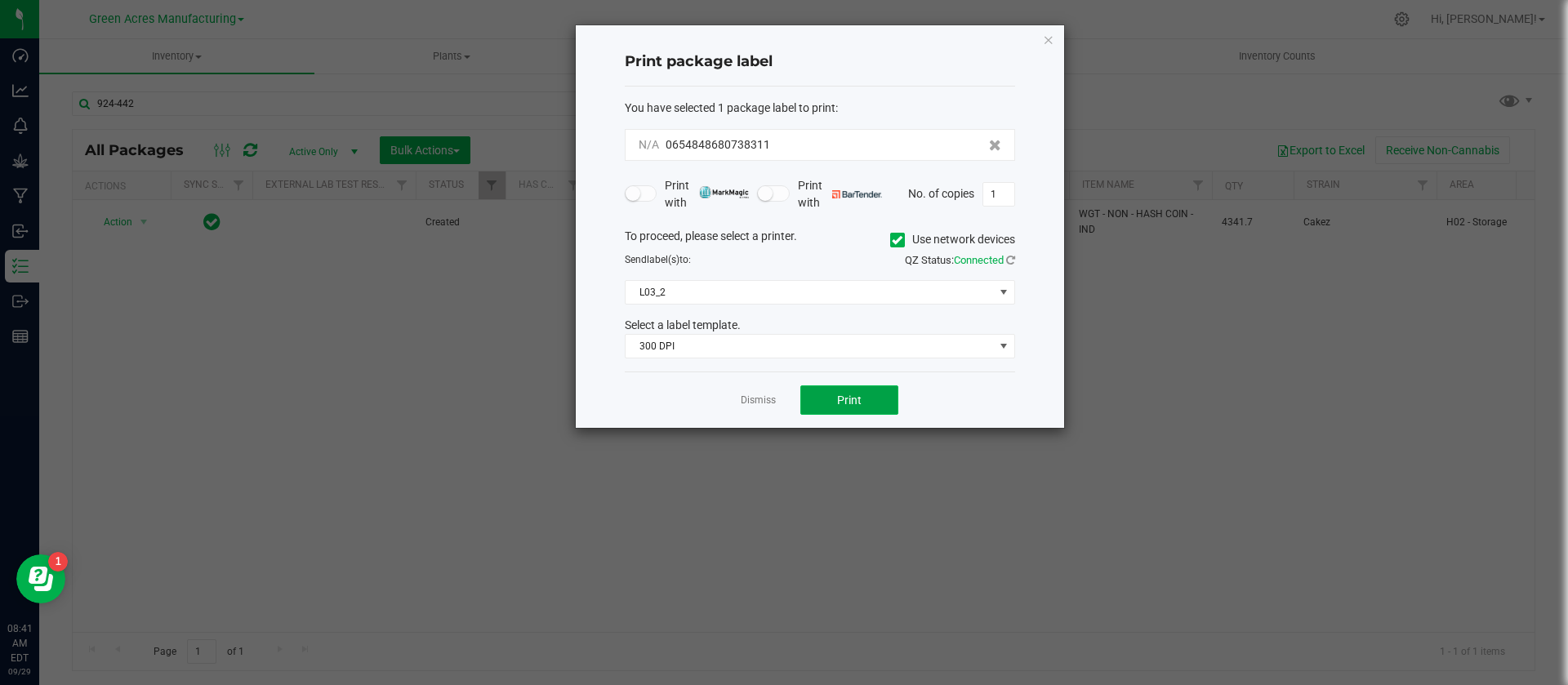
click at [870, 389] on button "Print" at bounding box center [849, 400] width 98 height 29
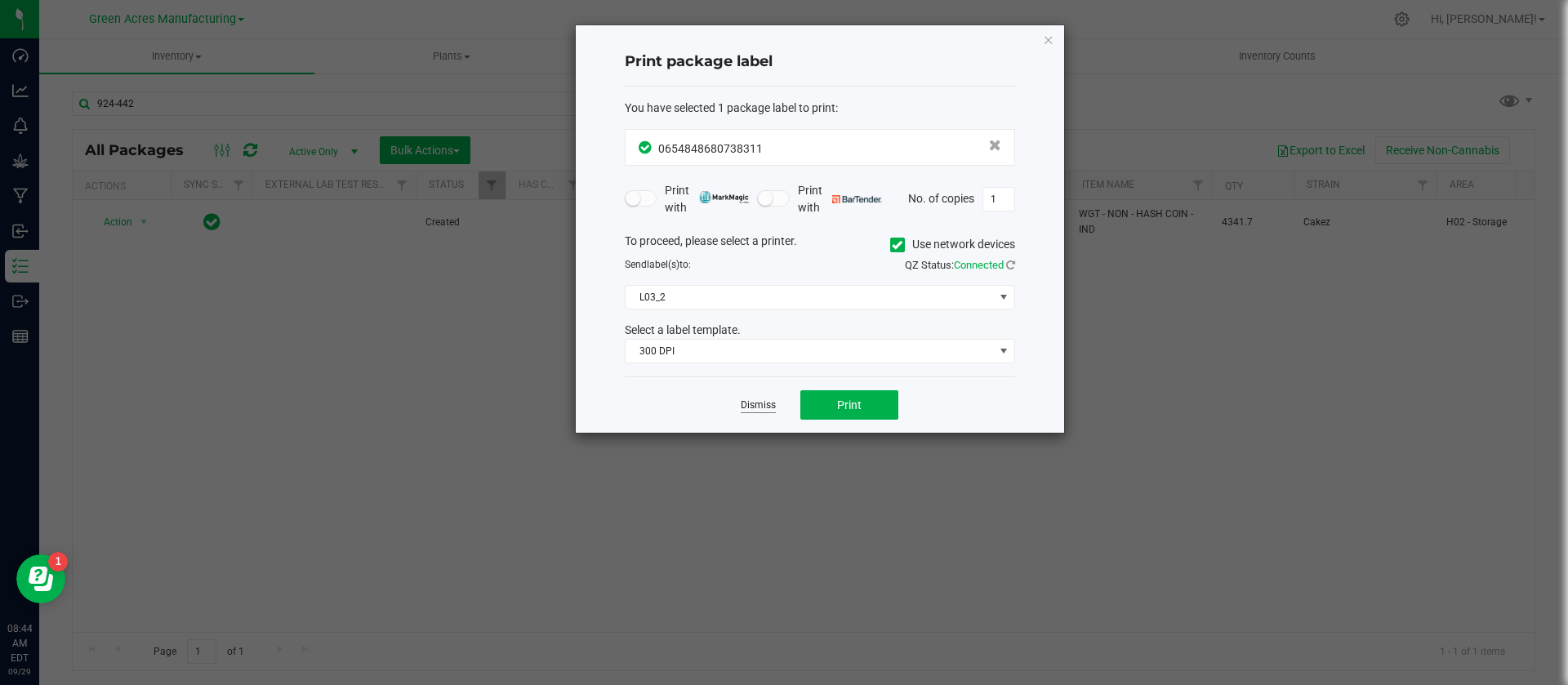
click at [751, 404] on link "Dismiss" at bounding box center [758, 405] width 35 height 14
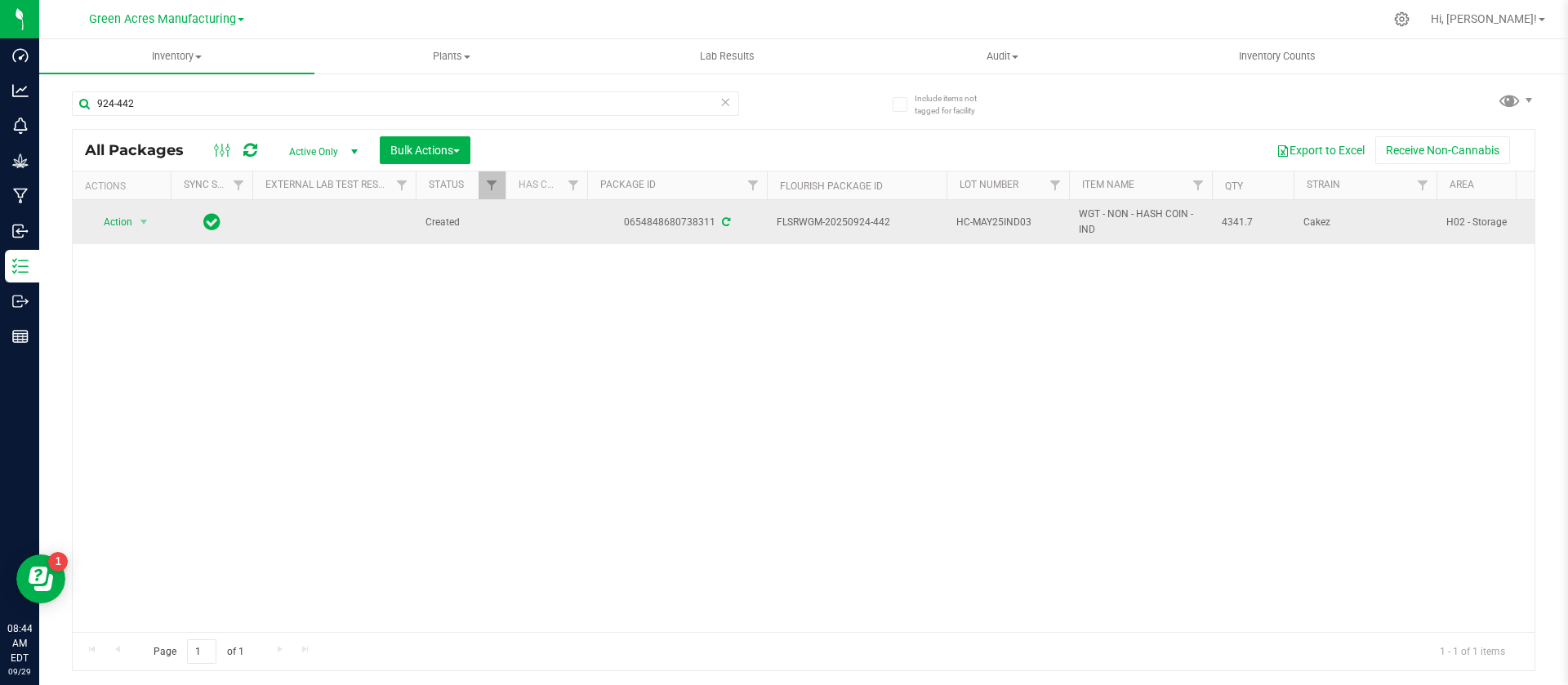
drag, startPoint x: 896, startPoint y: 224, endPoint x: 847, endPoint y: 224, distance: 49.0
click at [847, 224] on span "FLSRWGM-20250924-442" at bounding box center [856, 223] width 160 height 16
copy span "0924-442"
click at [1006, 223] on span "HC-MAY25IND03" at bounding box center [1007, 223] width 103 height 16
click at [1006, 223] on input "HC-MAY25IND03" at bounding box center [1004, 222] width 116 height 25
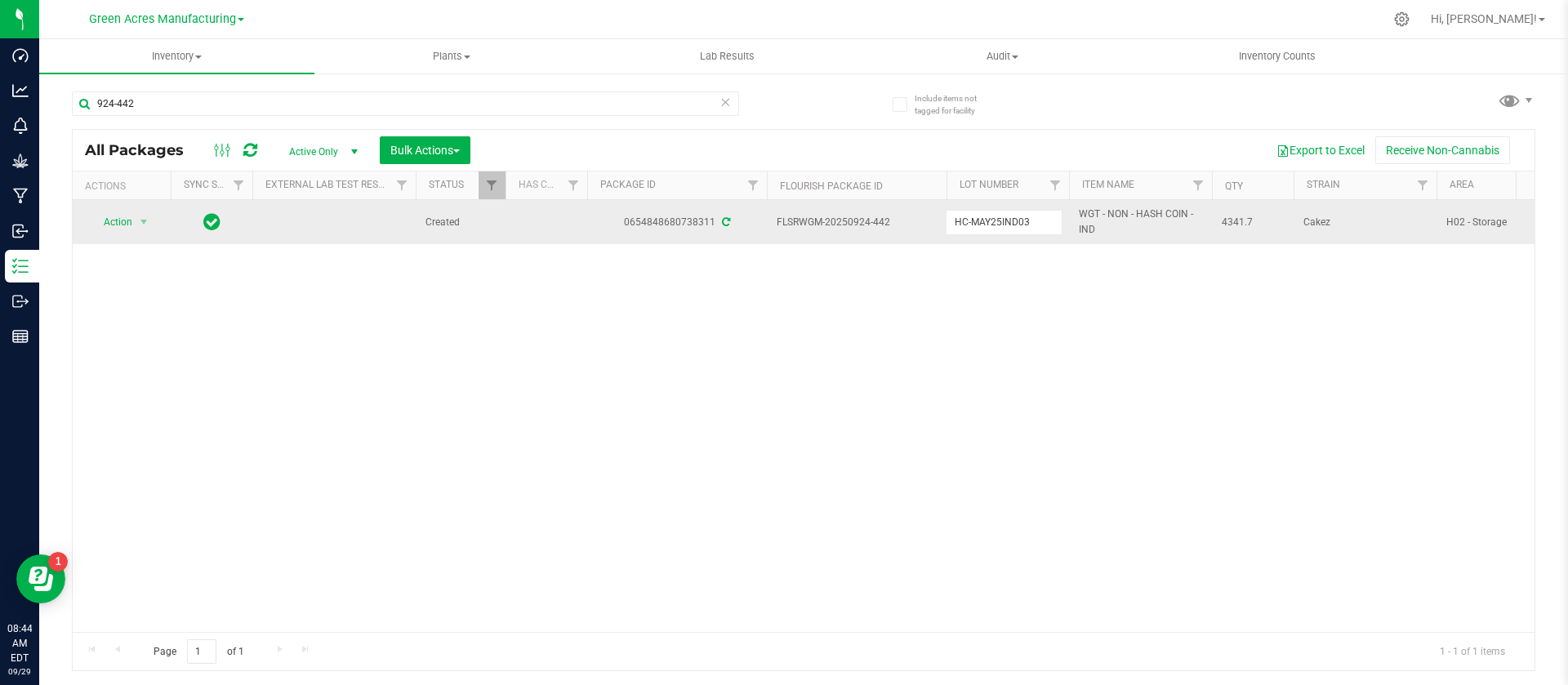
click at [1240, 221] on span "4341.7" at bounding box center [1252, 223] width 62 height 16
copy tr "4341.7"
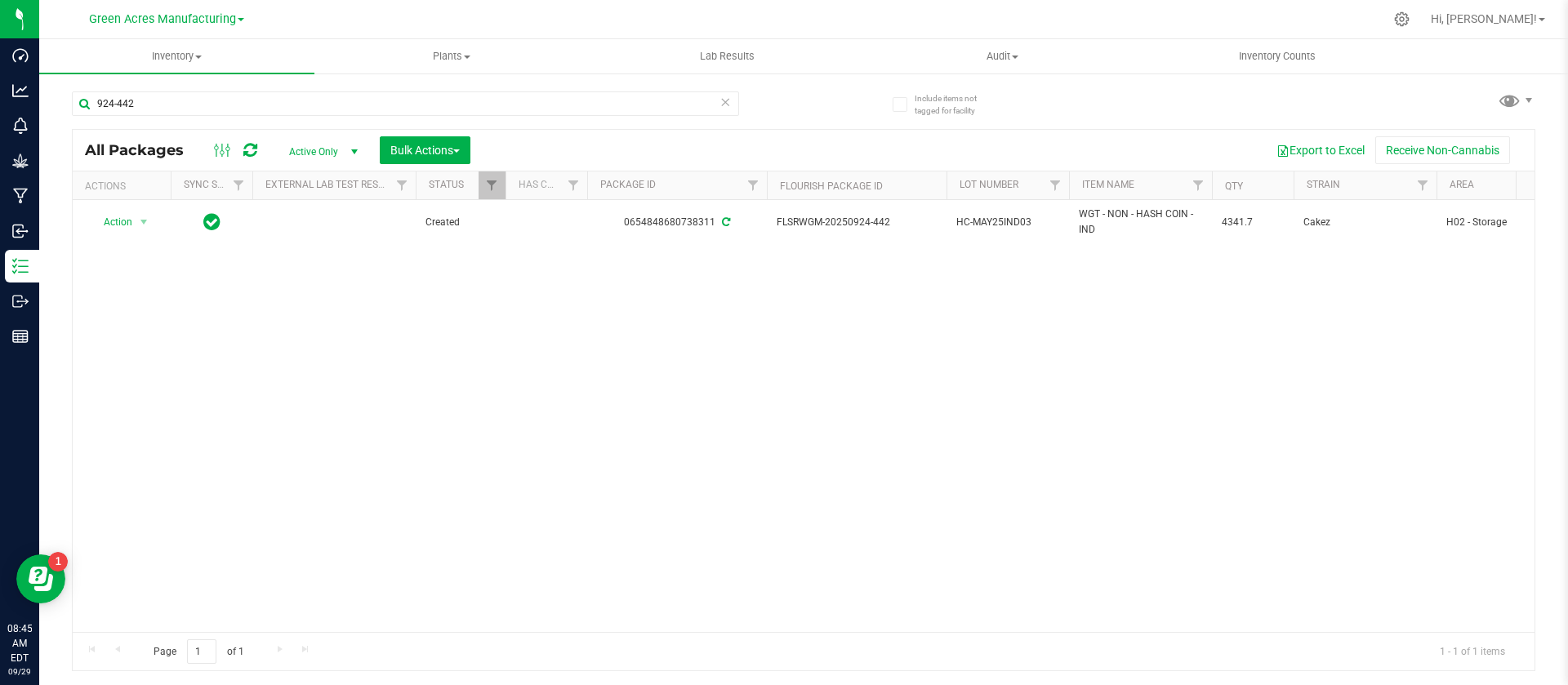
click at [837, 418] on div "Action Action Adjust qty Create package Edit attributes Global inventory Locate…" at bounding box center [803, 416] width 1462 height 432
click at [419, 149] on span "Bulk Actions" at bounding box center [425, 150] width 69 height 13
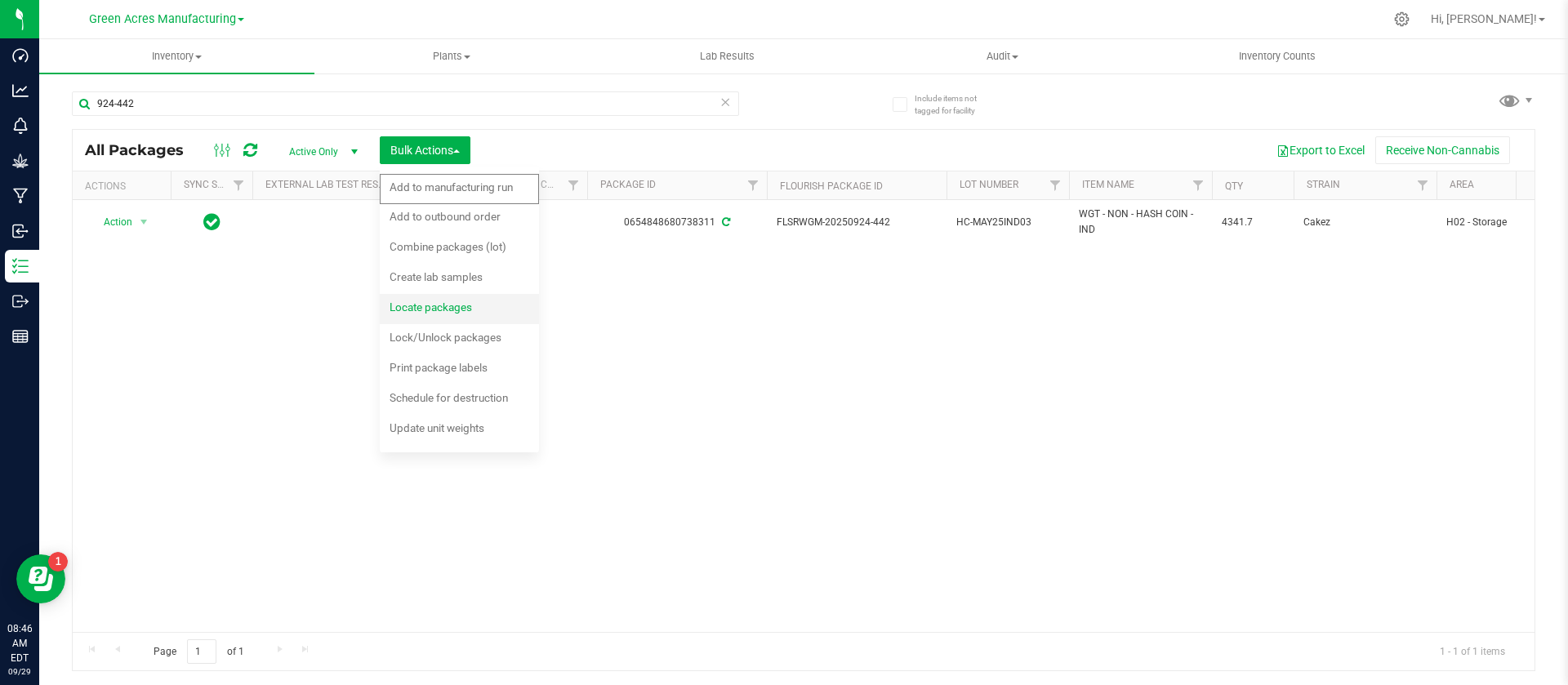
click at [444, 307] on span "Locate packages" at bounding box center [431, 306] width 83 height 13
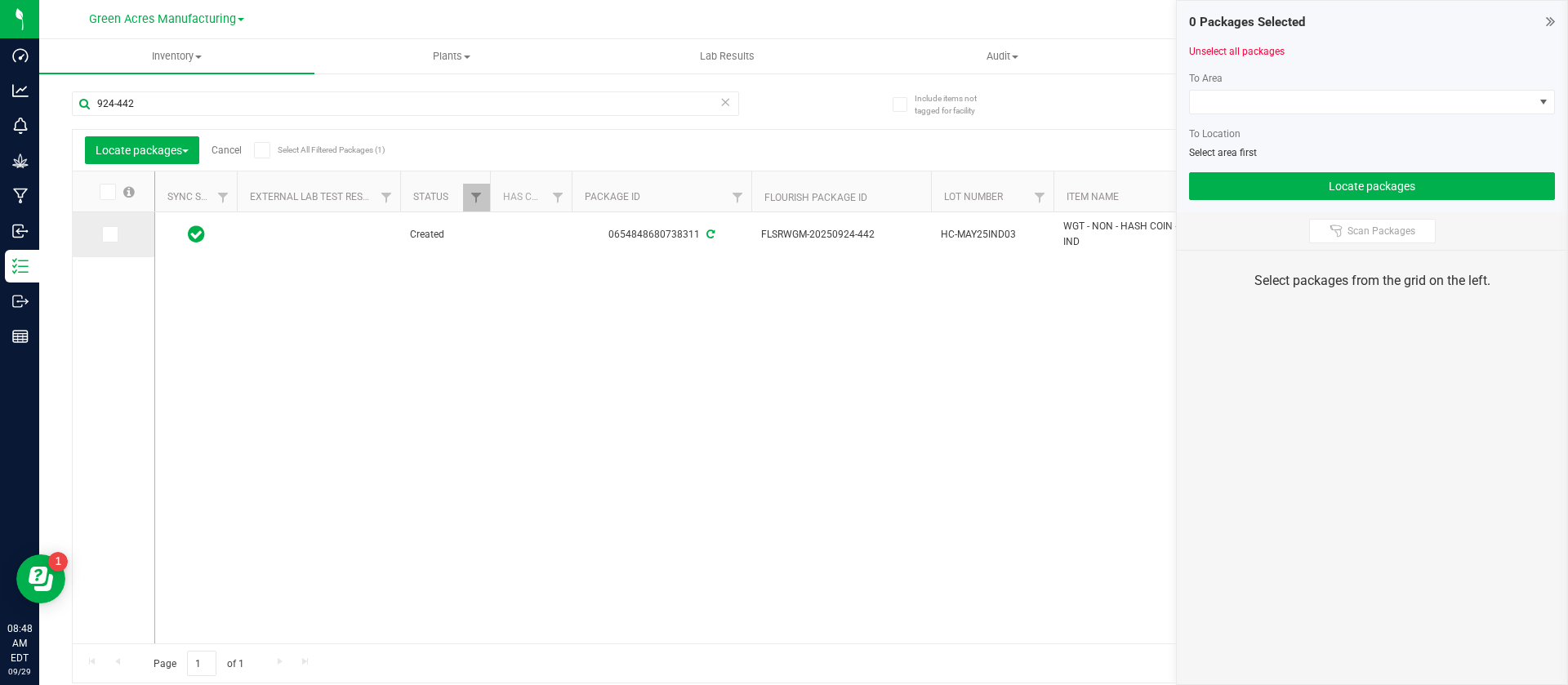
click at [123, 228] on label at bounding box center [113, 234] width 23 height 16
click at [0, 0] on input "checkbox" at bounding box center [0, 0] width 0 height 0
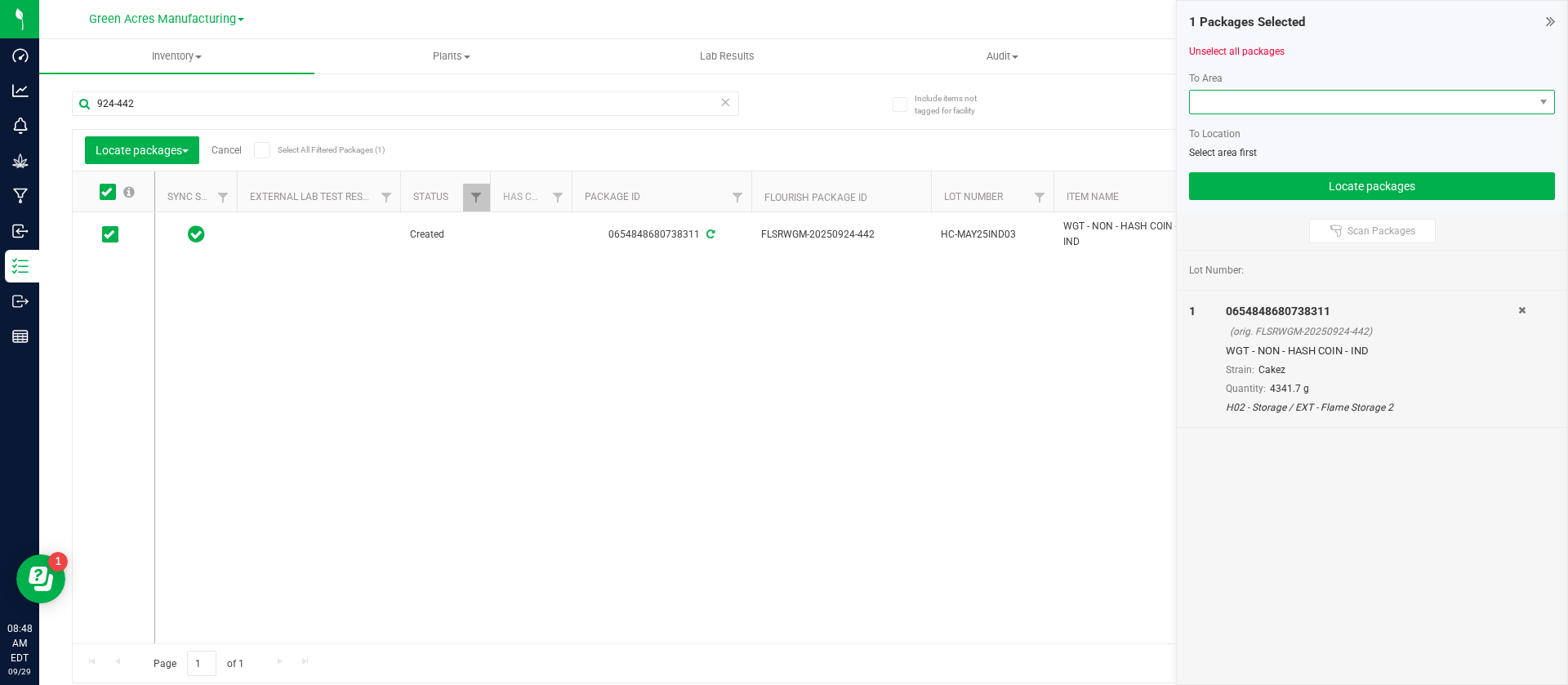
click at [1241, 92] on span at bounding box center [1362, 102] width 343 height 22
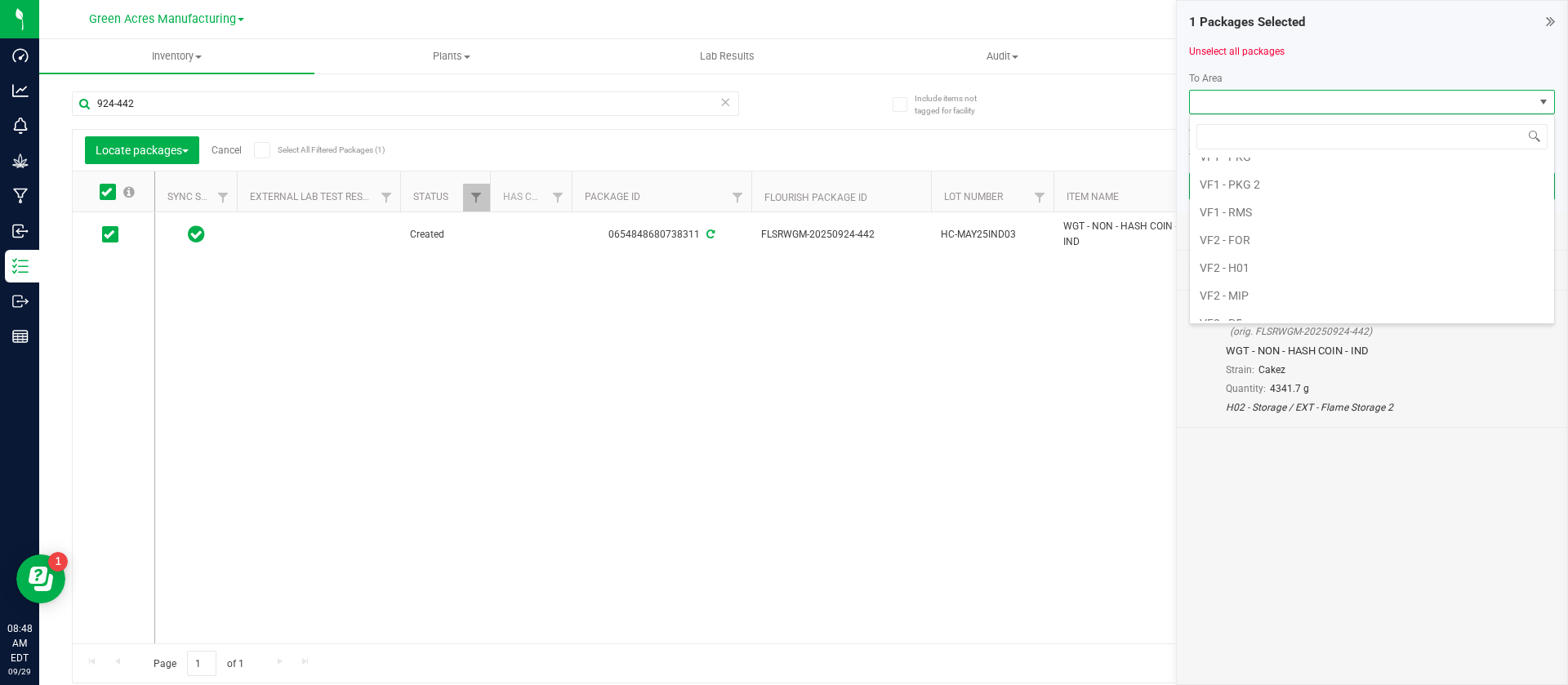
scroll to position [979, 0]
click at [1297, 239] on li "VF2 - MIP" at bounding box center [1372, 247] width 364 height 28
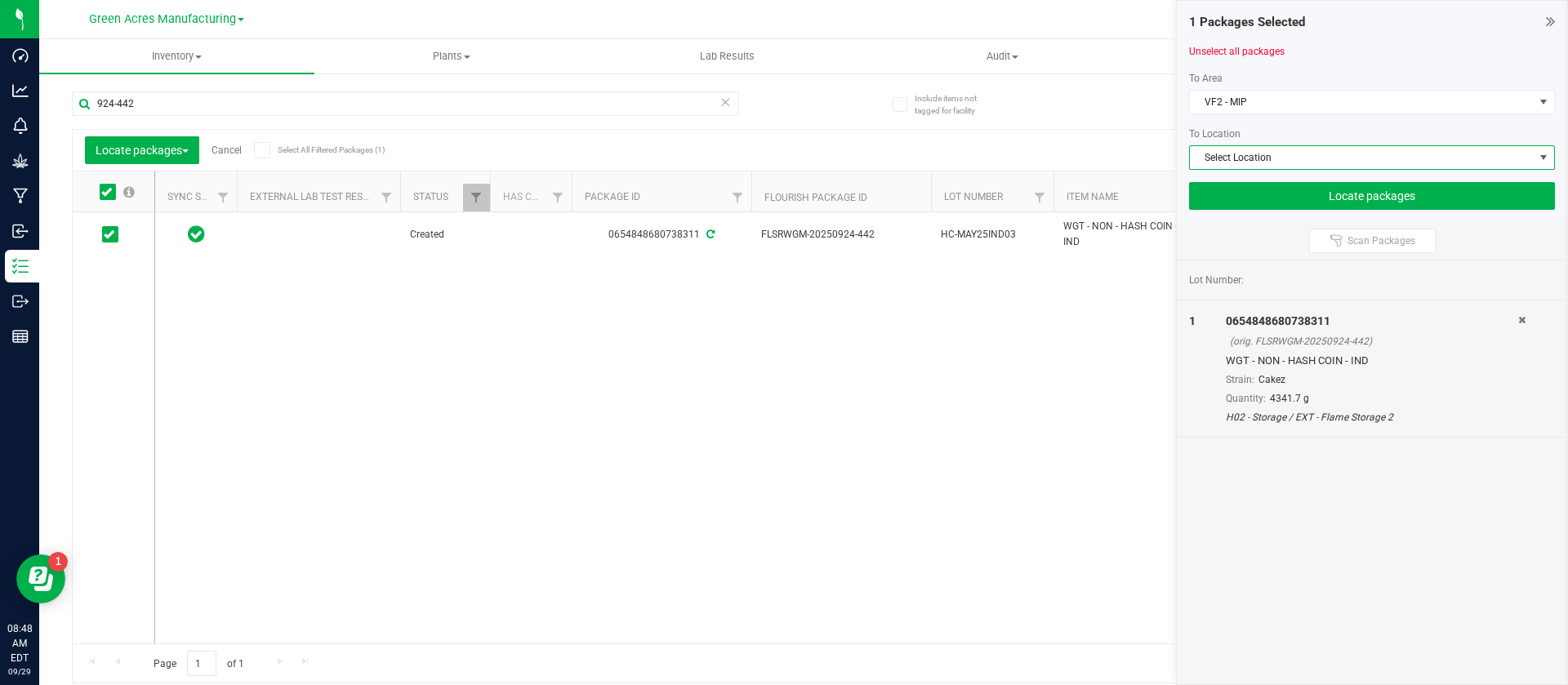
click at [1250, 148] on span "Select Location" at bounding box center [1362, 157] width 343 height 22
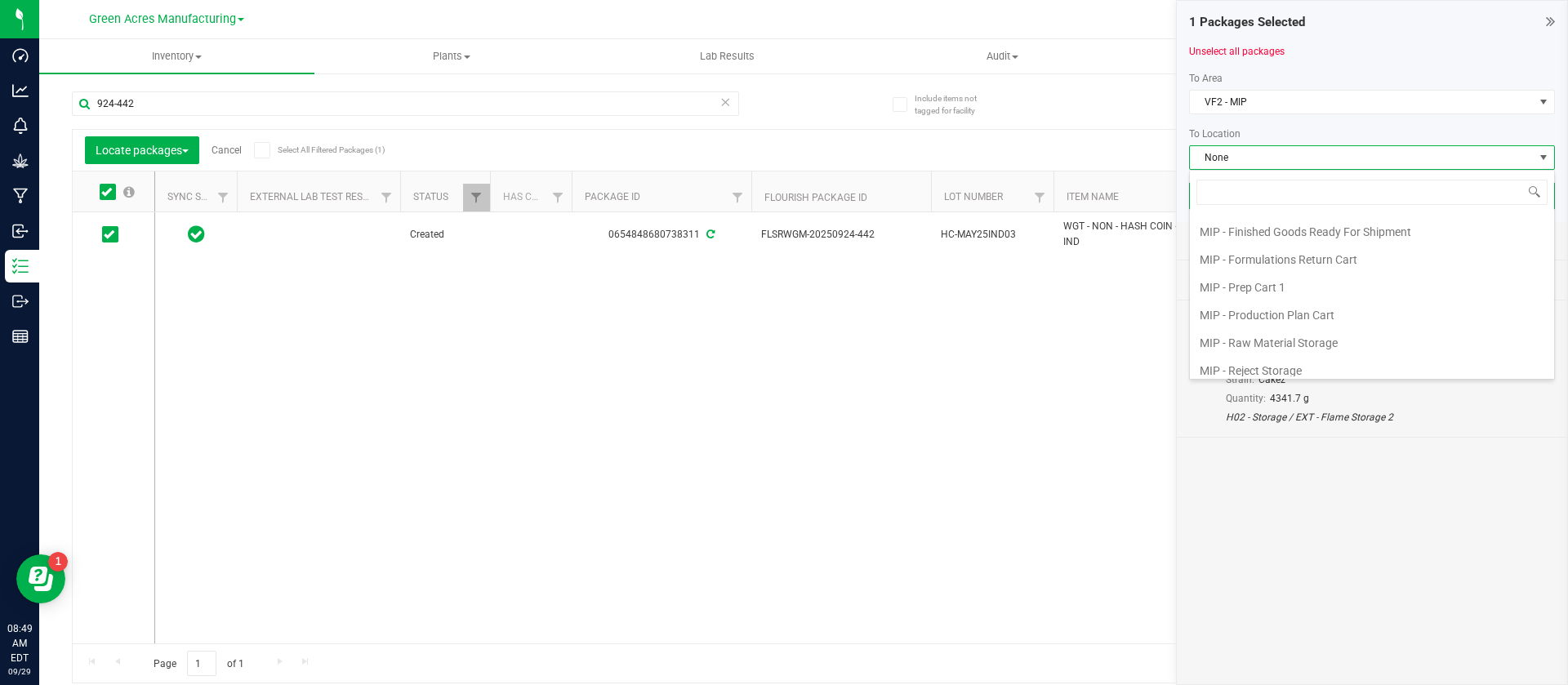
scroll to position [225, 0]
click at [1354, 273] on li "MIP - Production Plan Cart" at bounding box center [1372, 280] width 364 height 28
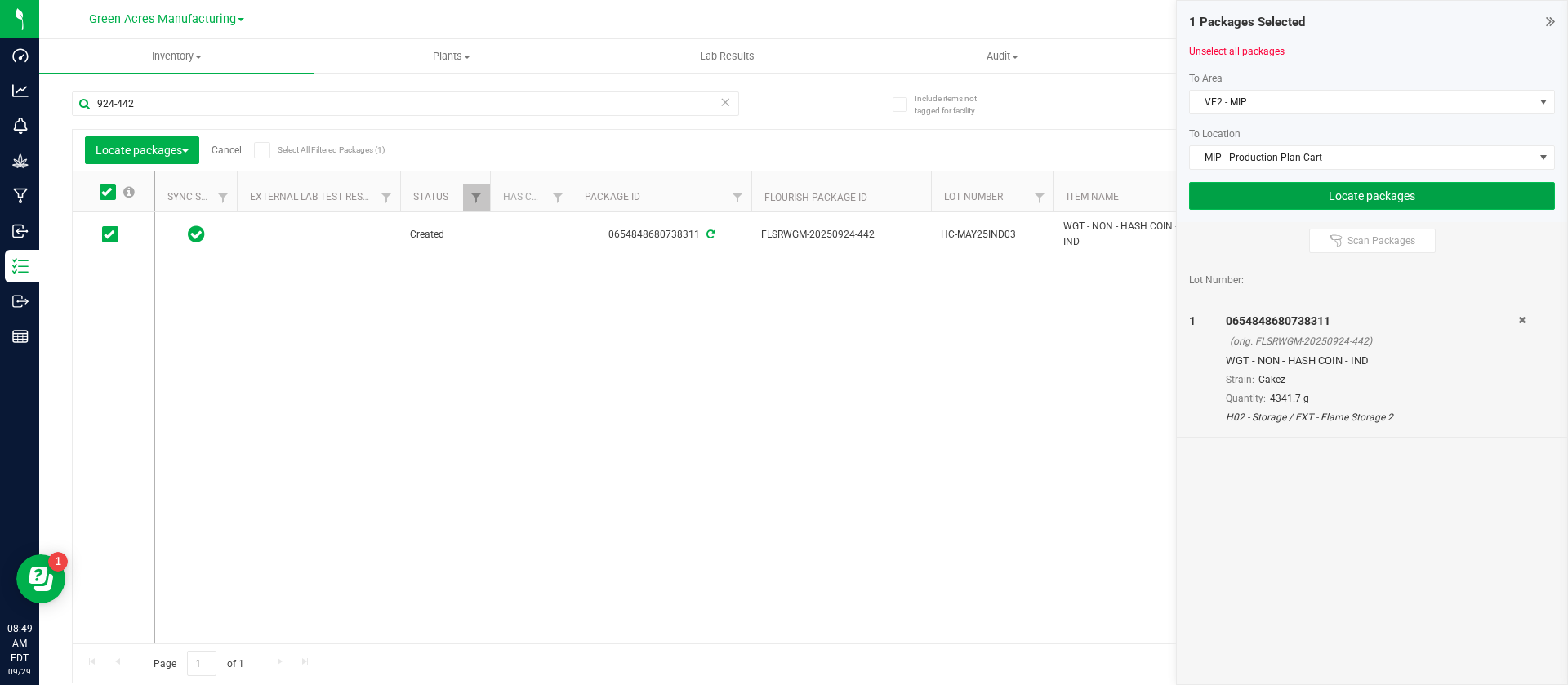
click at [1275, 192] on button "Locate packages" at bounding box center [1372, 196] width 366 height 28
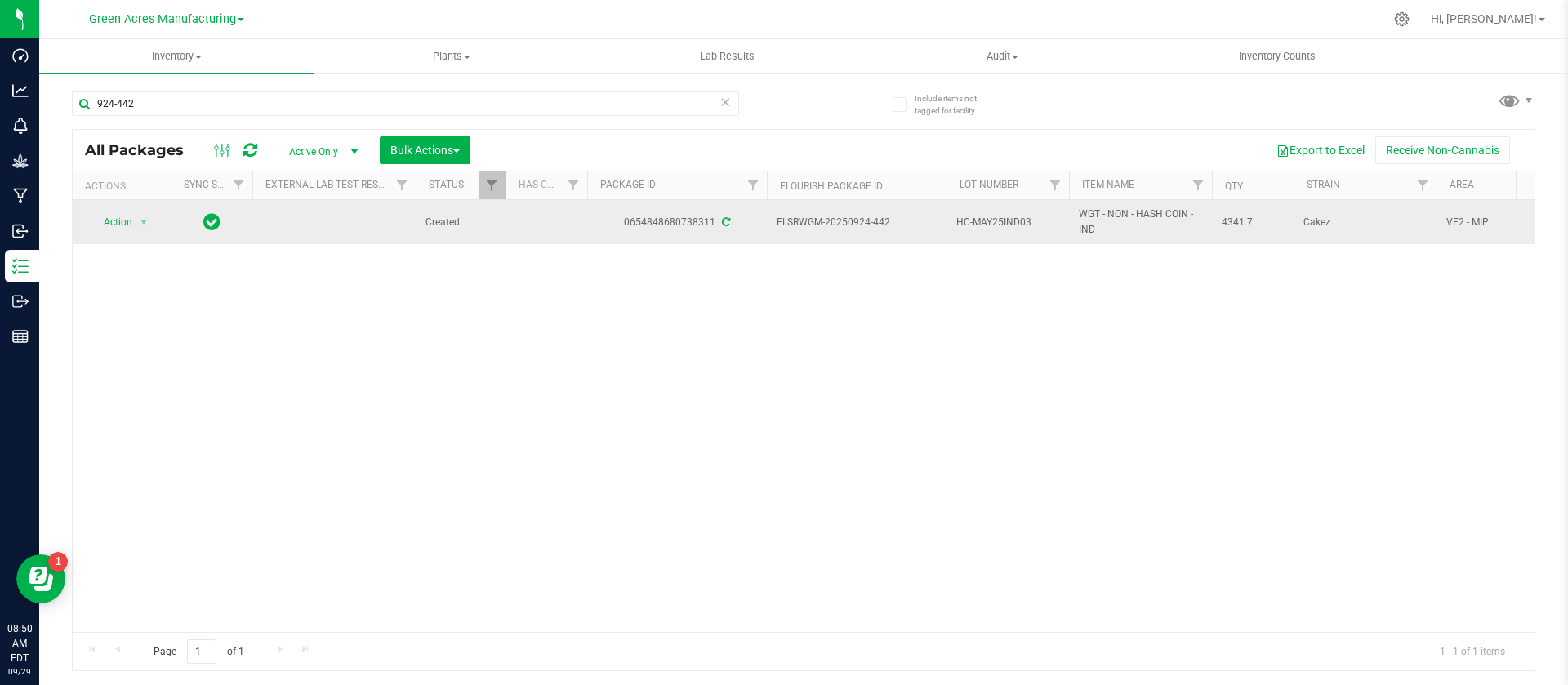
click at [979, 224] on span "HC-MAY25IND03" at bounding box center [1007, 223] width 103 height 16
click at [979, 224] on input "HC-MAY25IND03" at bounding box center [1004, 222] width 116 height 25
click at [340, 111] on input "924-442" at bounding box center [405, 104] width 667 height 24
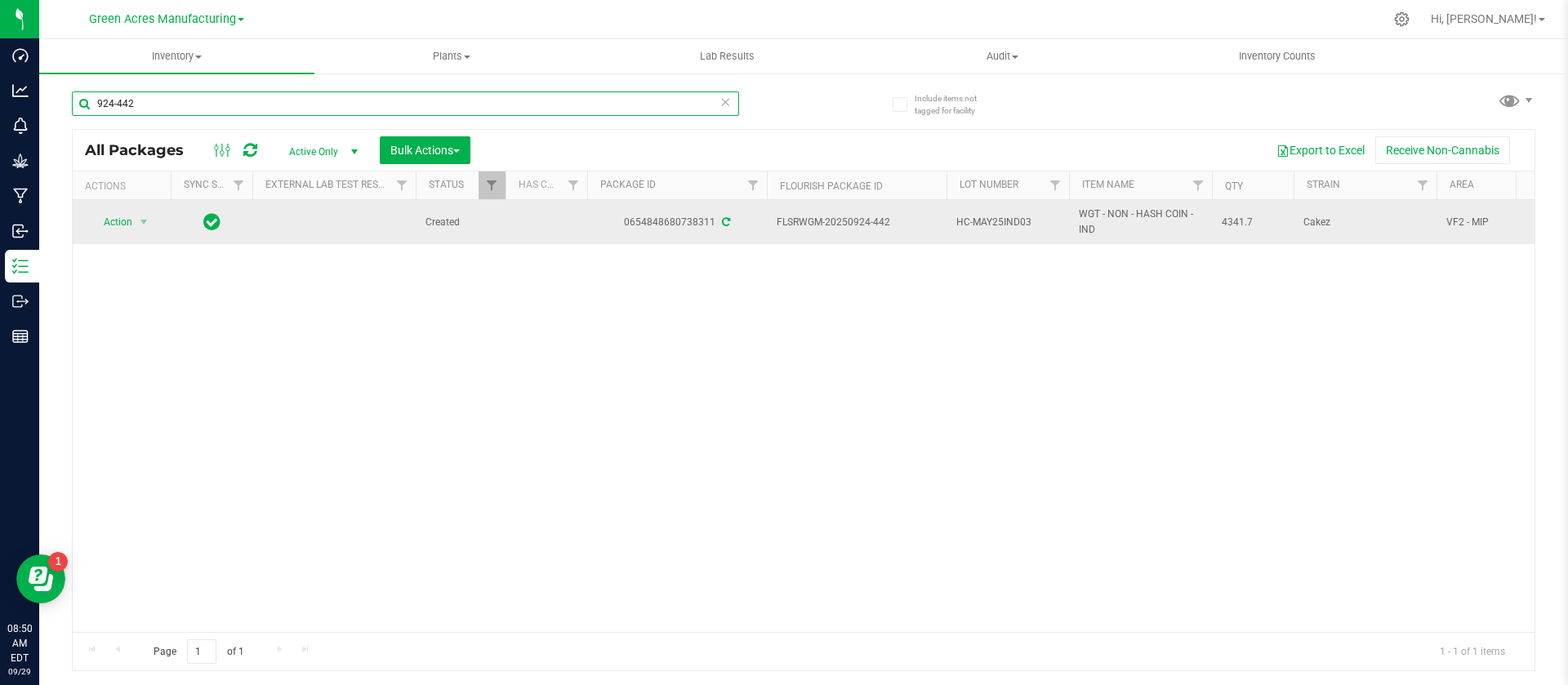
click at [340, 111] on input "924-442" at bounding box center [405, 104] width 667 height 24
paste input "HC-MAY25IND03"
type input "HC-MAY25IND03"
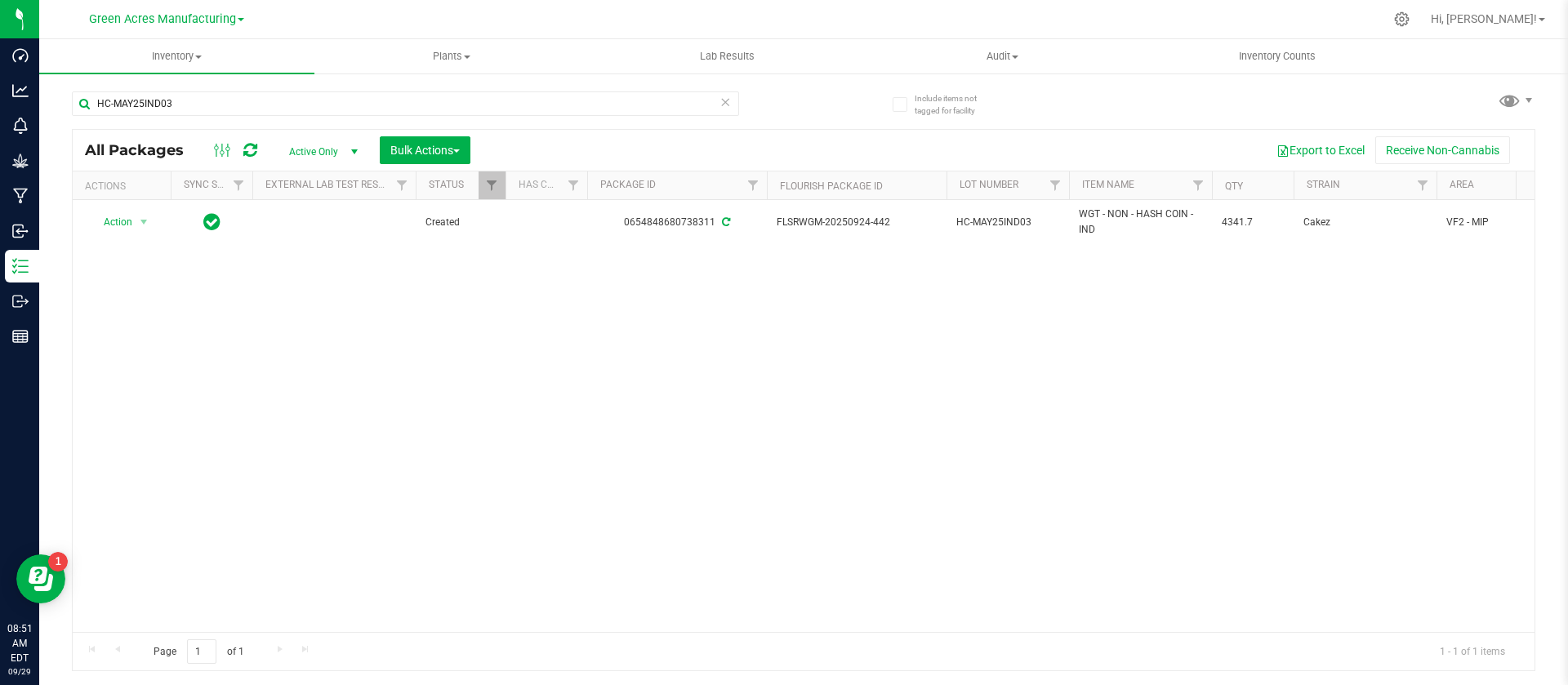
click at [312, 154] on span "Active Only" at bounding box center [320, 152] width 90 height 22
click at [308, 237] on ul "Active Only Lab Samples Locked All External Internal" at bounding box center [319, 238] width 88 height 145
click at [305, 252] on li "All" at bounding box center [319, 250] width 88 height 24
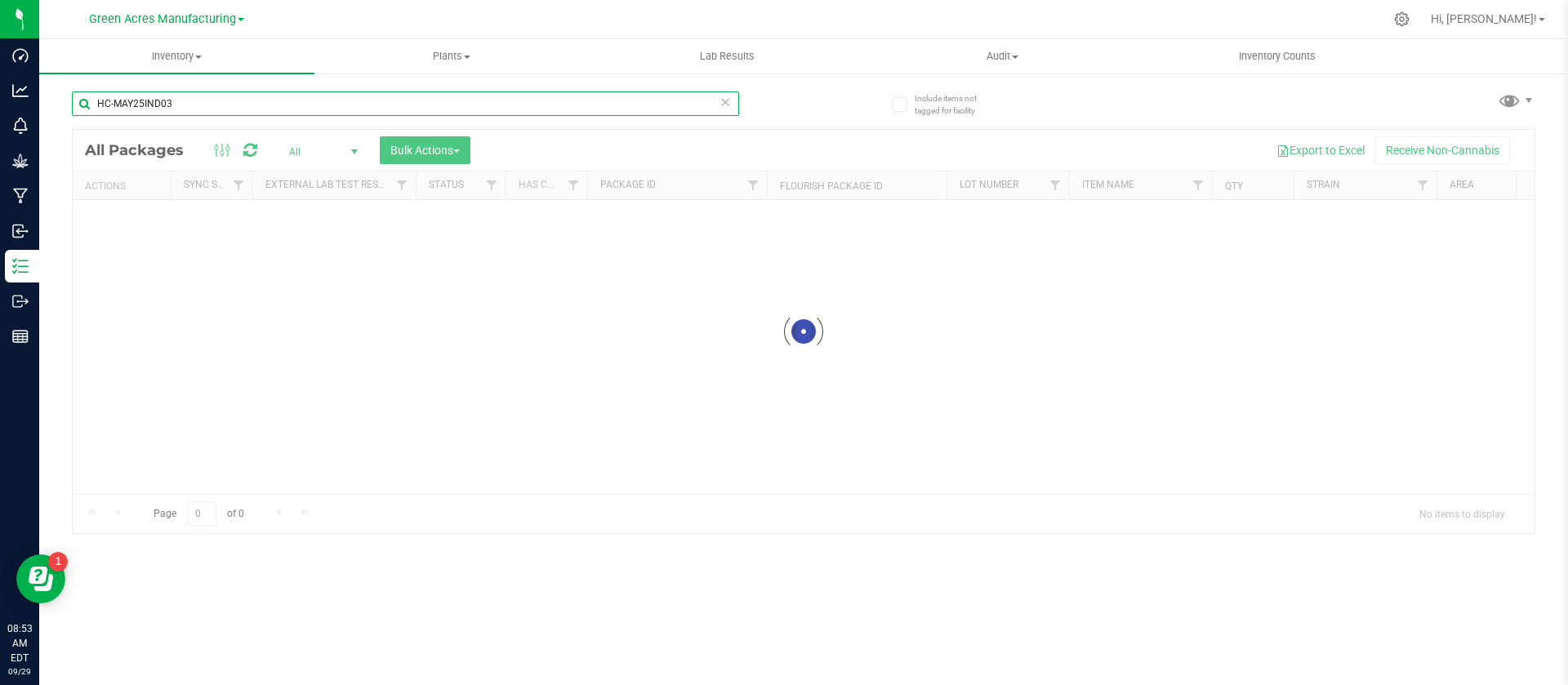
click at [234, 98] on input "HC-MAY25IND03" at bounding box center [405, 104] width 667 height 24
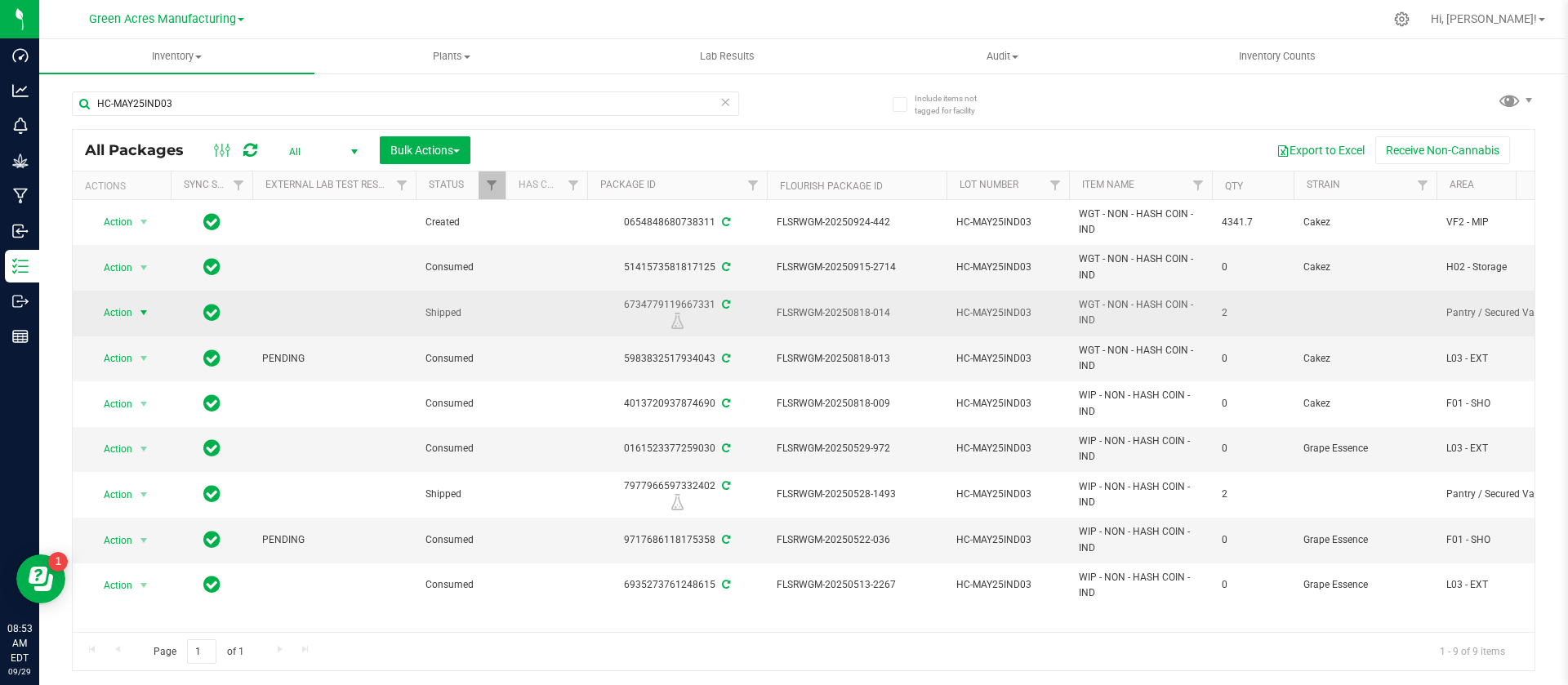
click at [123, 312] on span "Action" at bounding box center [110, 312] width 44 height 22
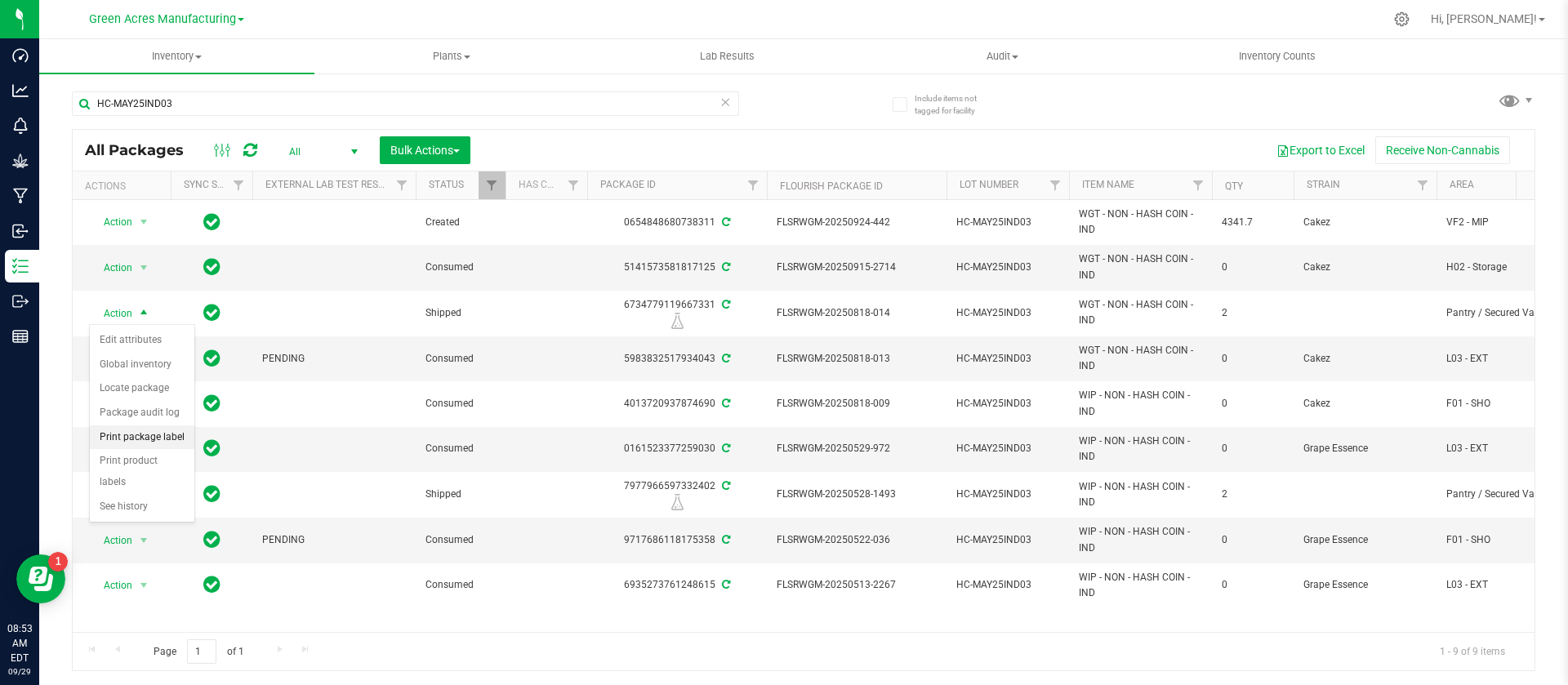
click at [151, 435] on li "Print package label" at bounding box center [142, 437] width 104 height 24
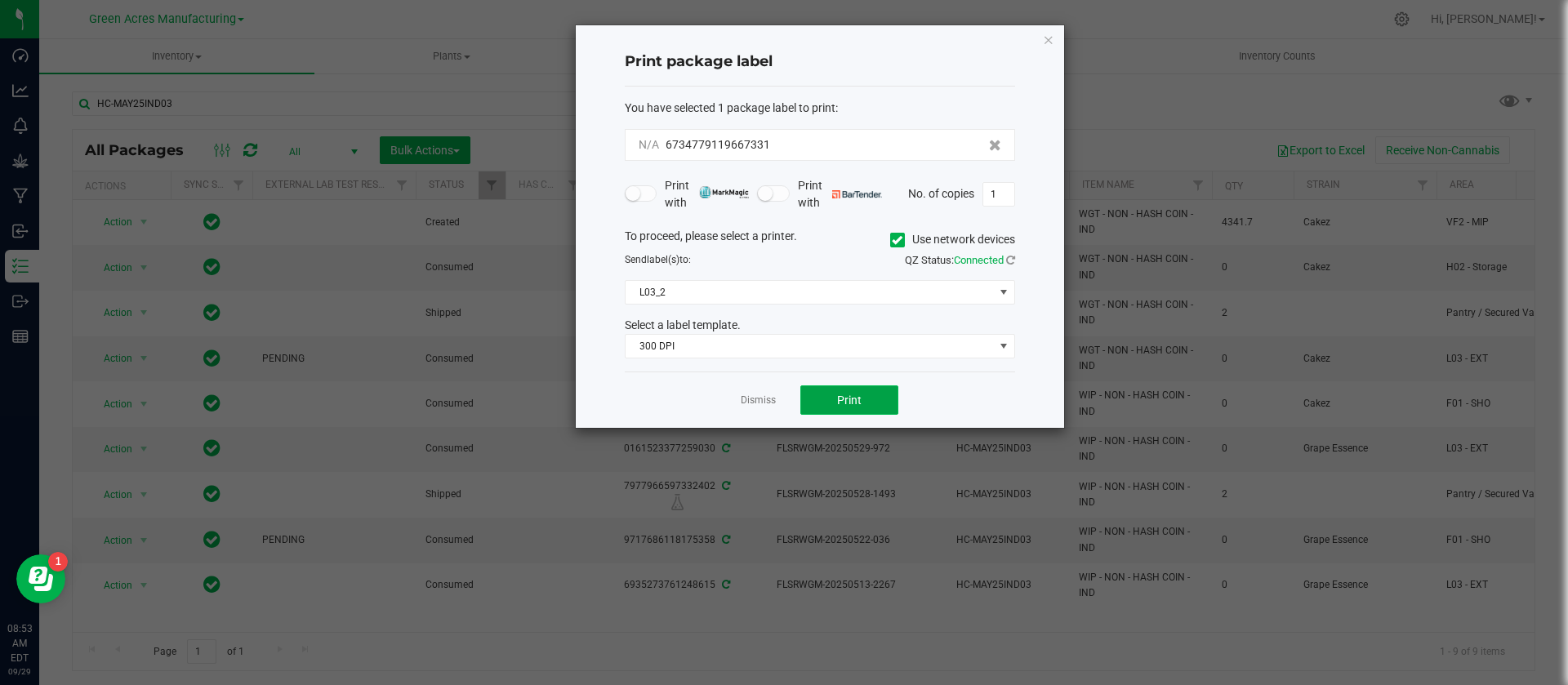
click at [810, 402] on button "Print" at bounding box center [849, 400] width 98 height 29
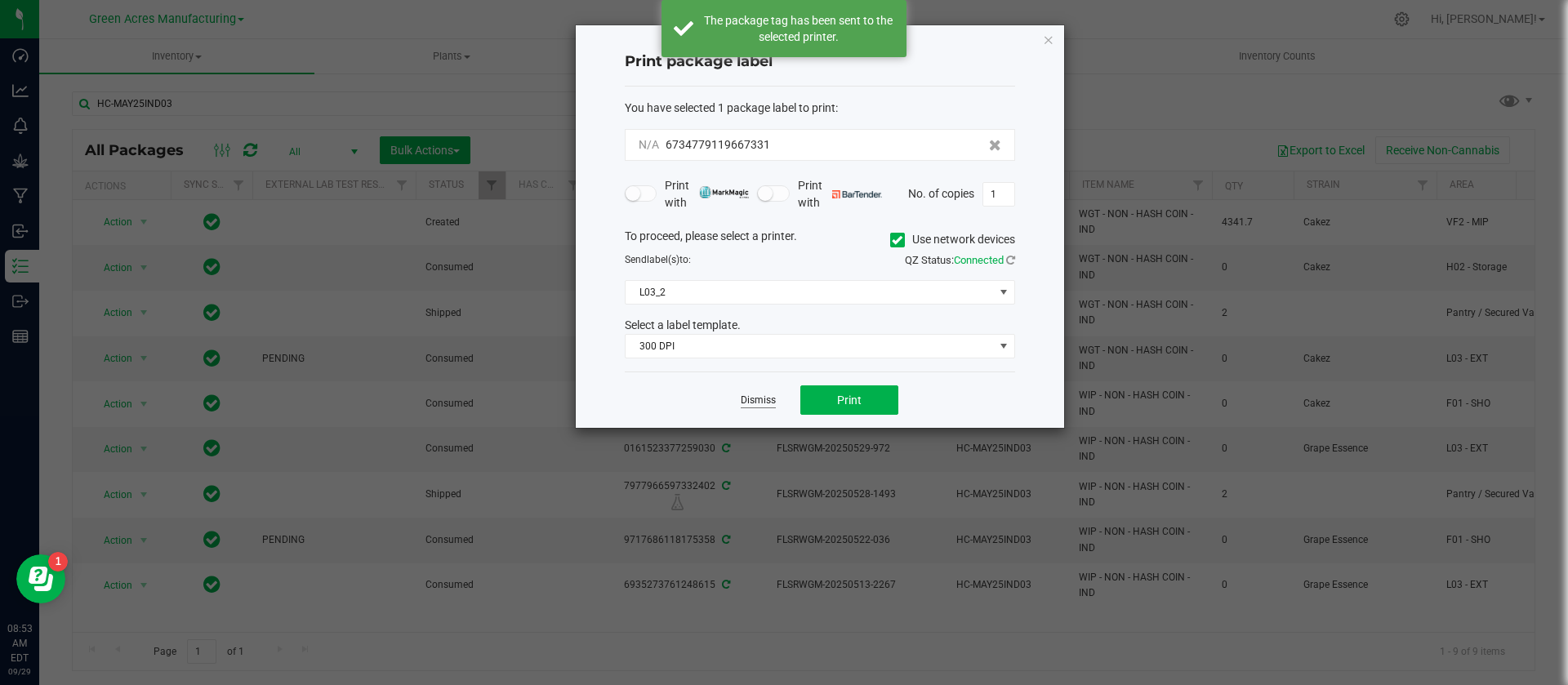
click at [756, 404] on link "Dismiss" at bounding box center [758, 400] width 35 height 14
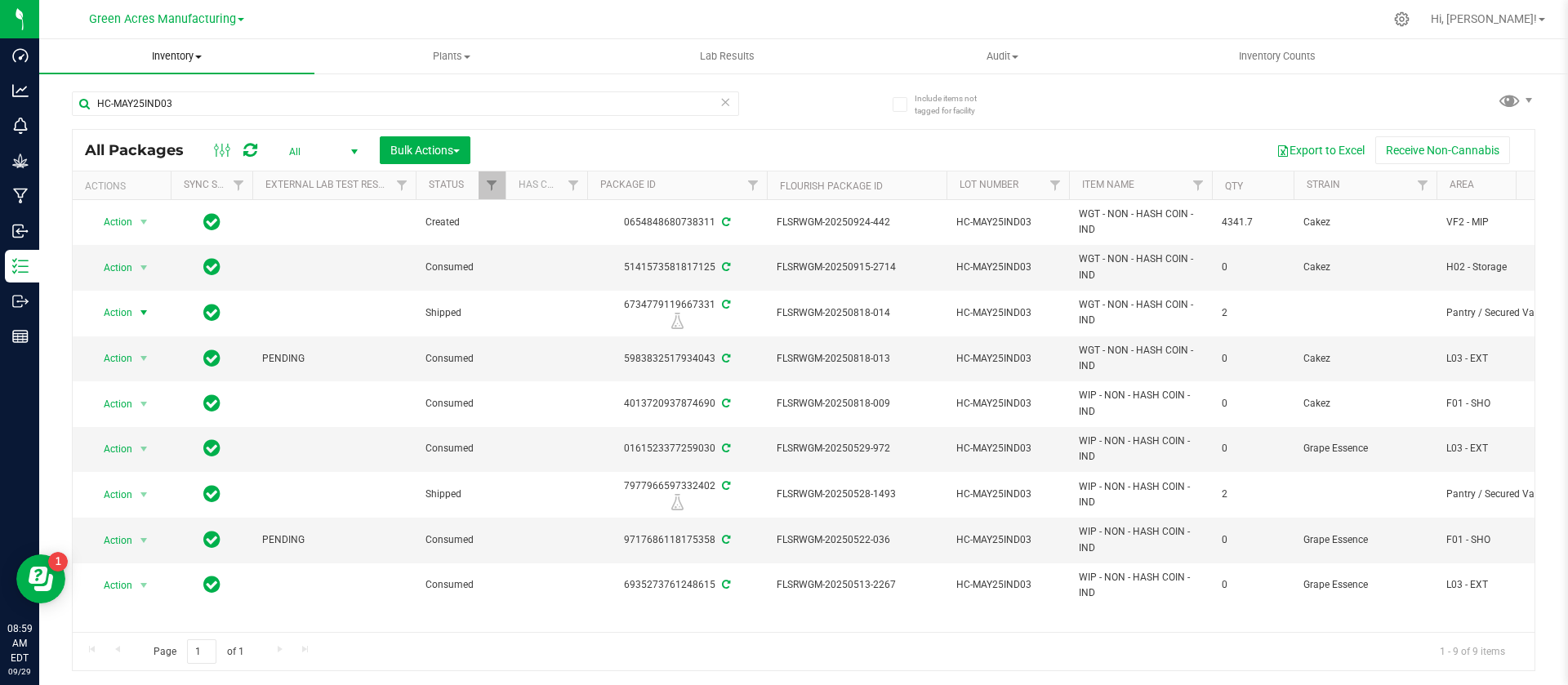
click at [192, 56] on span "Inventory" at bounding box center [176, 56] width 275 height 15
click at [91, 96] on span "All packages" at bounding box center [95, 98] width 112 height 14
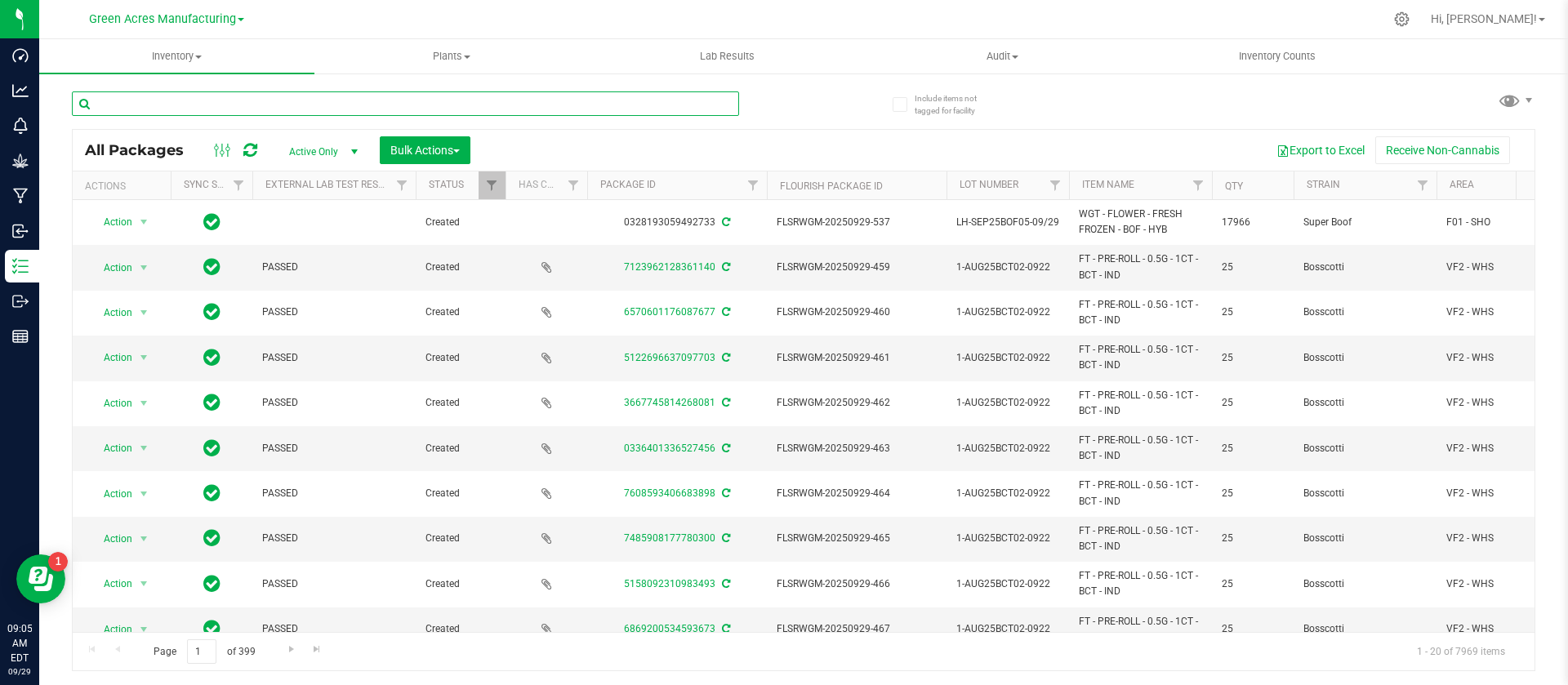
click at [374, 97] on input "text" at bounding box center [405, 104] width 667 height 24
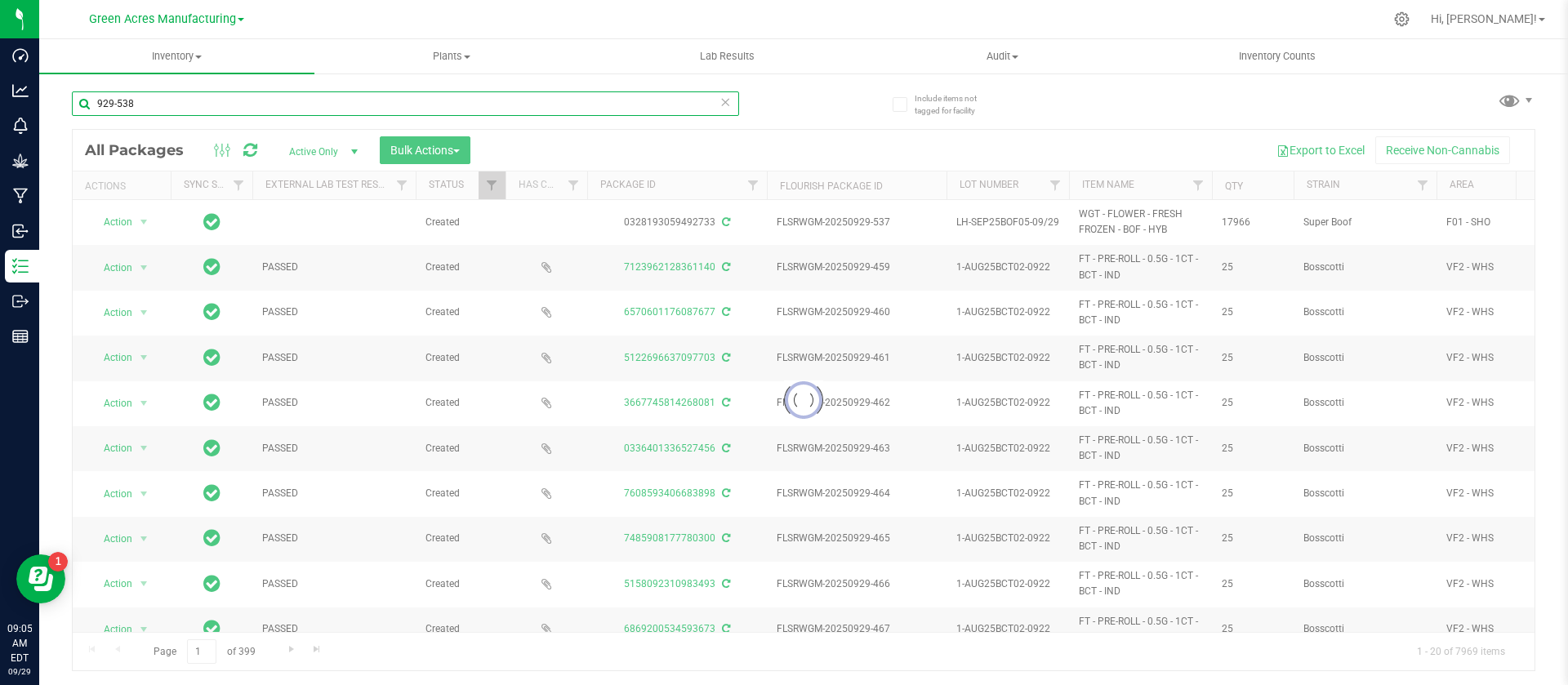
type input "929-538"
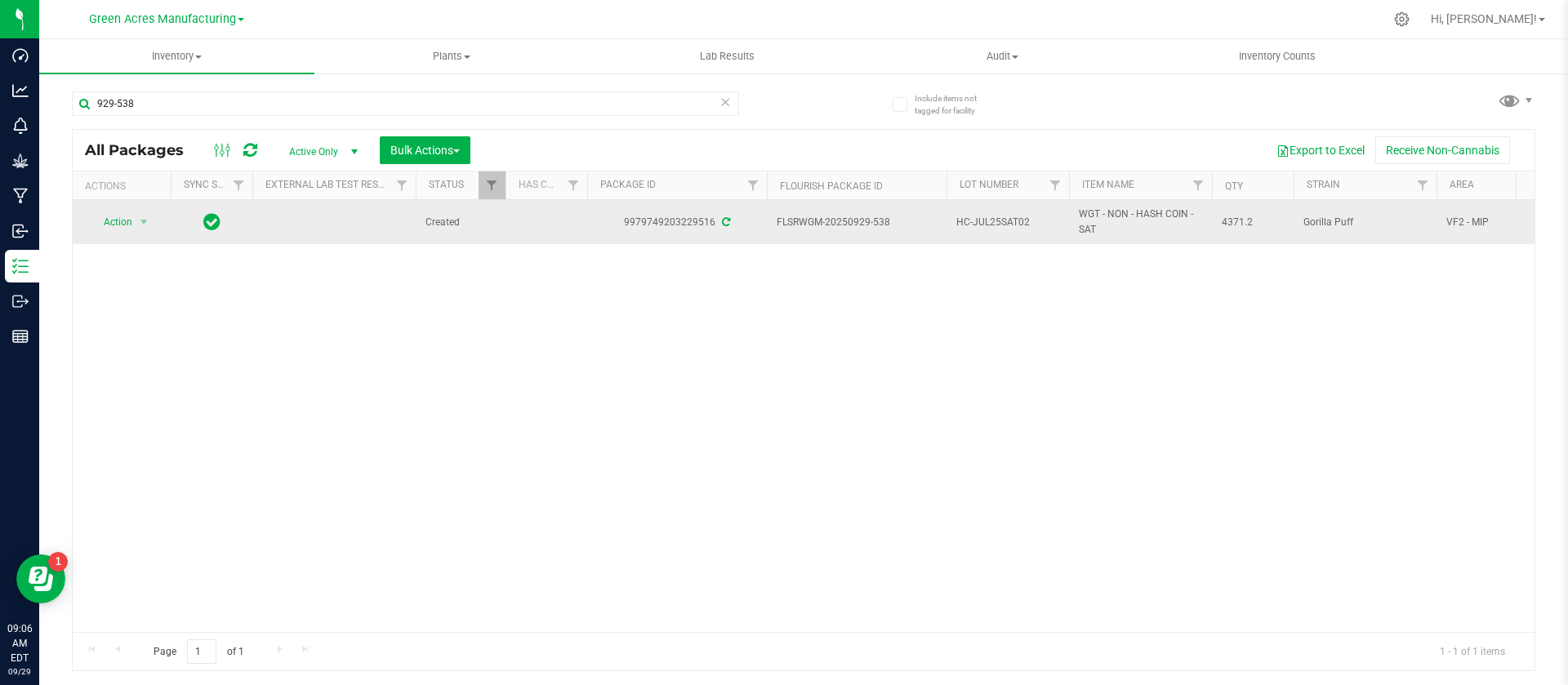
click at [969, 221] on span "HC-JUL25SAT02" at bounding box center [1007, 223] width 103 height 16
click at [969, 221] on input "HC-JUL25SAT02" at bounding box center [1004, 222] width 116 height 25
drag, startPoint x: 888, startPoint y: 222, endPoint x: 847, endPoint y: 218, distance: 41.2
click at [847, 218] on span "FLSRWGM-20250929-538" at bounding box center [856, 223] width 160 height 16
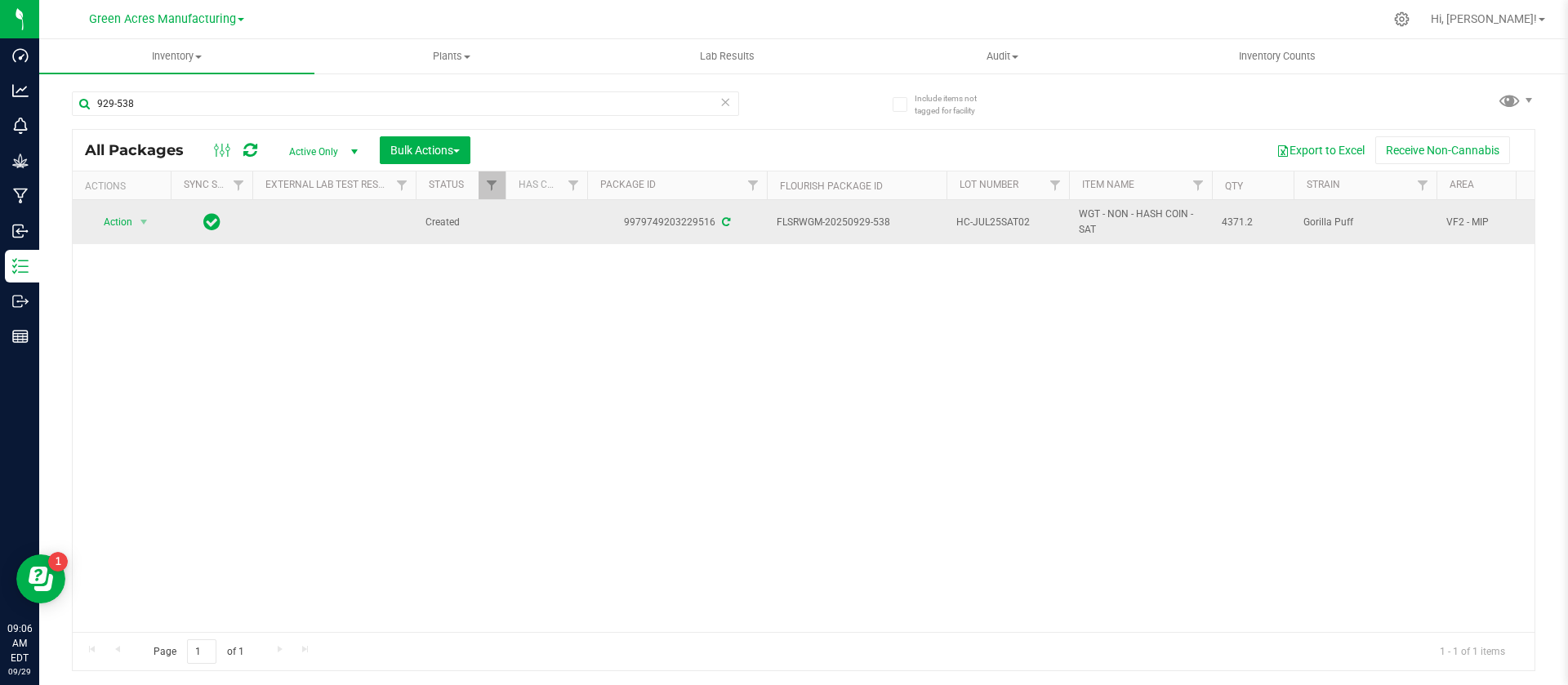
copy span "0929-538"
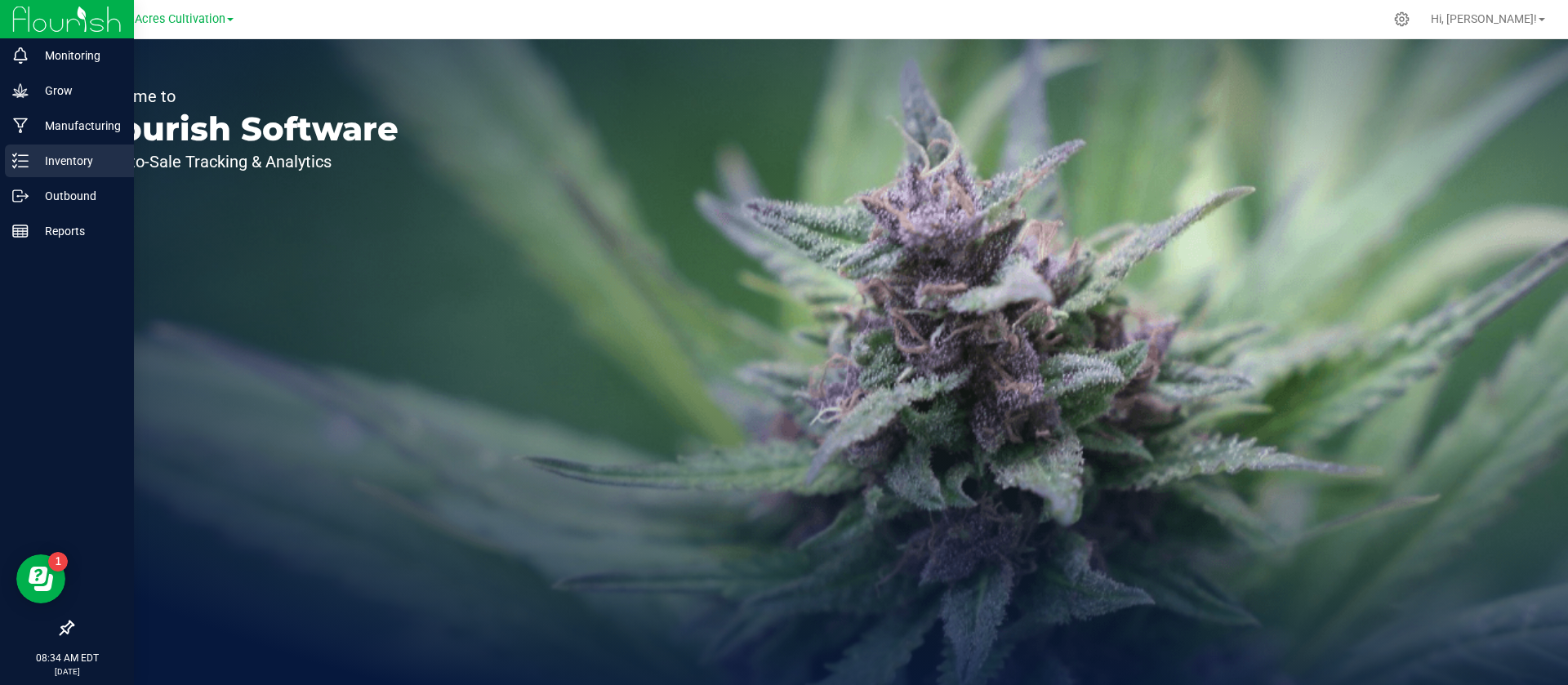
click at [59, 173] on div "Inventory" at bounding box center [69, 160] width 129 height 33
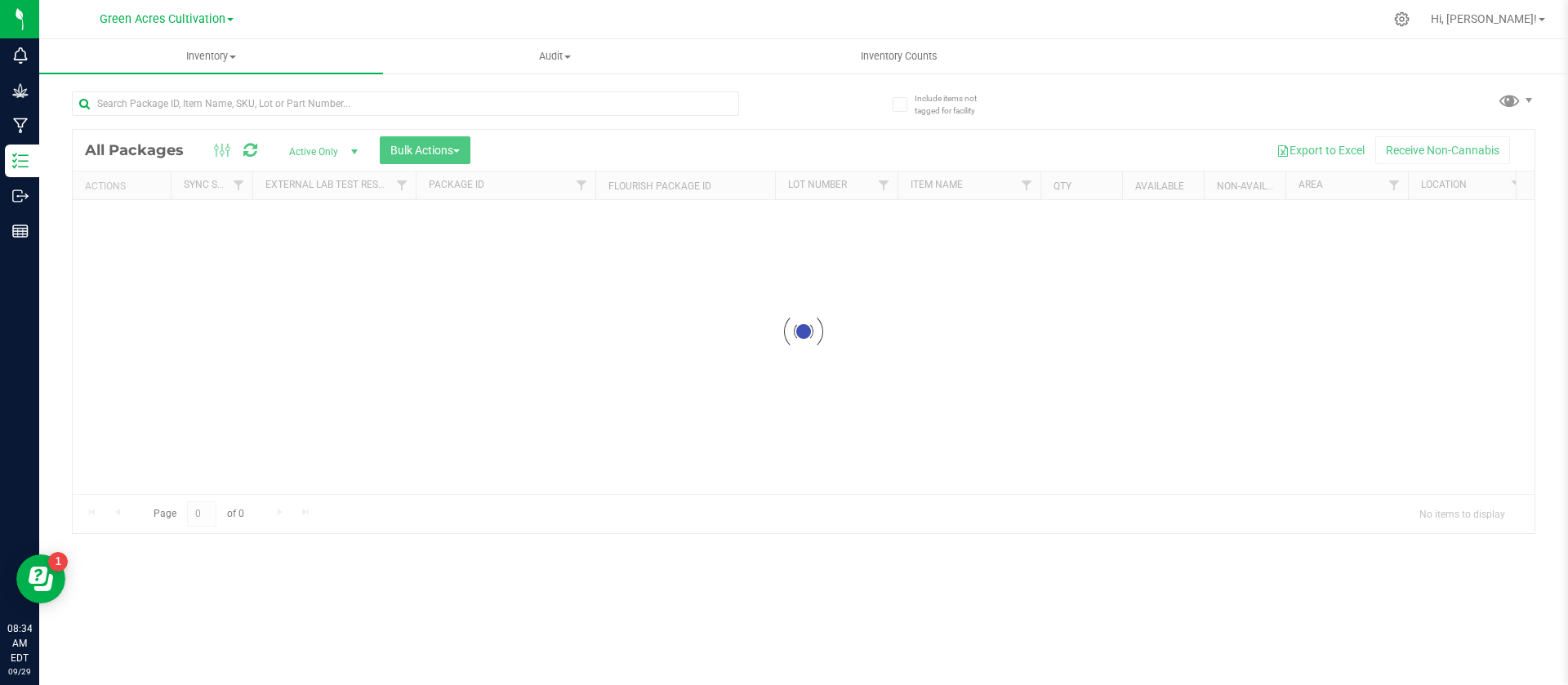
click at [197, 23] on span "Green Acres Cultivation" at bounding box center [162, 19] width 126 height 14
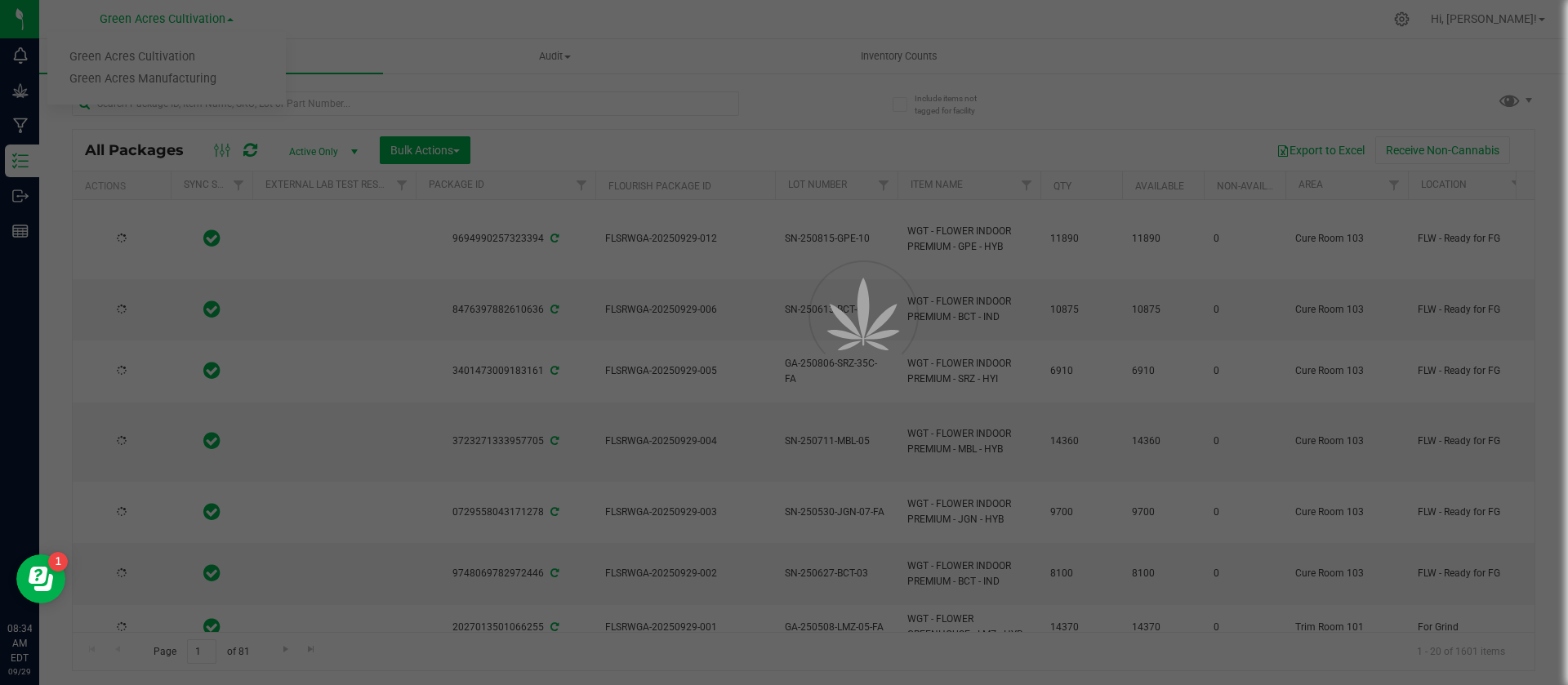
click at [179, 78] on div at bounding box center [784, 342] width 1568 height 685
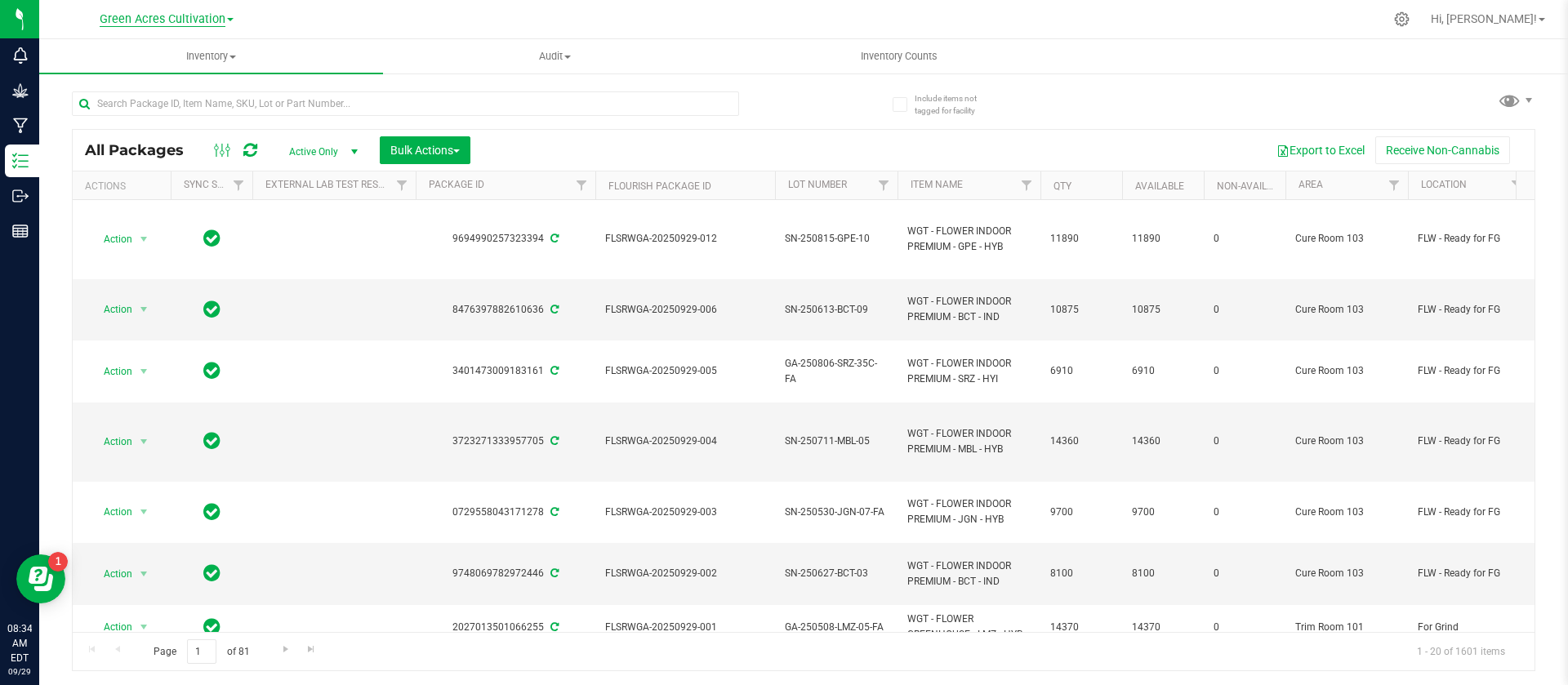
click at [158, 12] on span "Green Acres Cultivation" at bounding box center [162, 19] width 126 height 15
click at [170, 85] on link "Green Acres Manufacturing" at bounding box center [167, 79] width 238 height 22
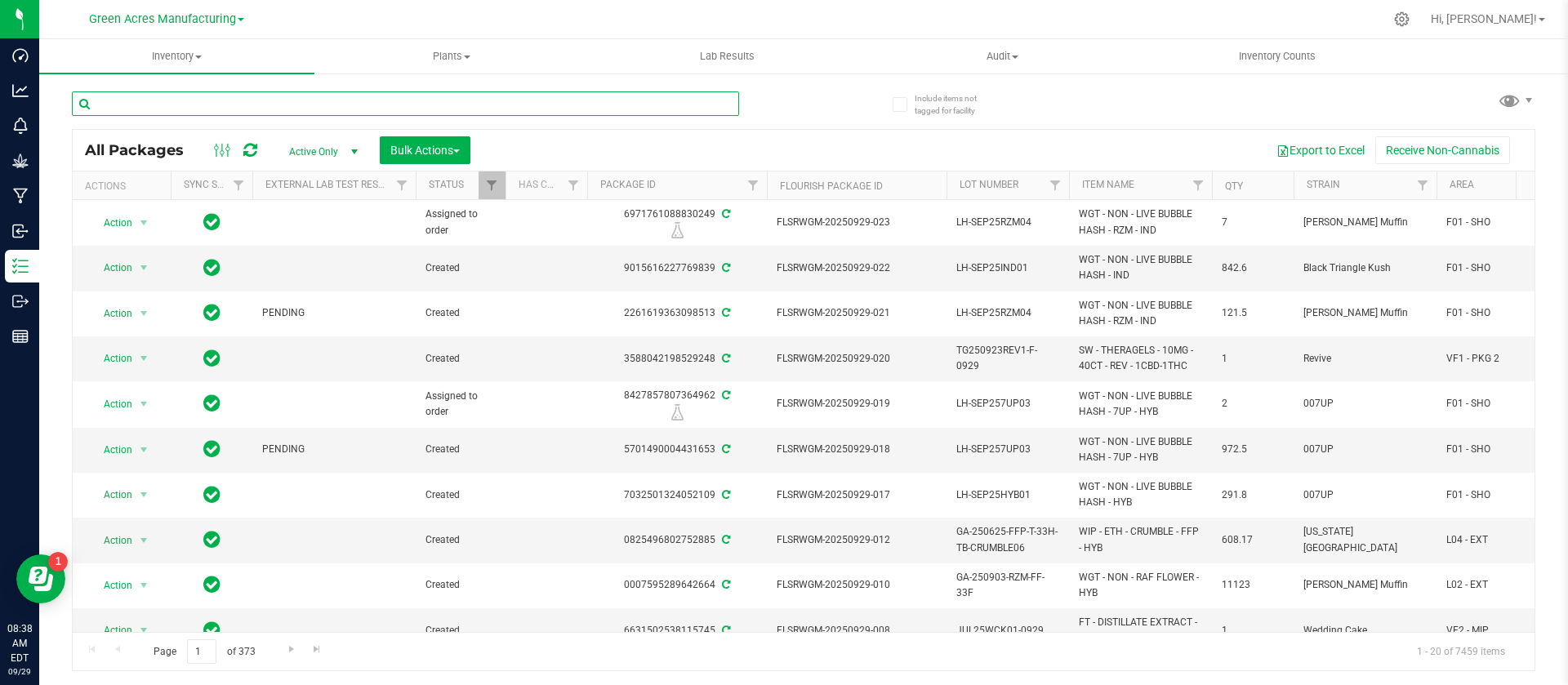
click at [195, 114] on input "text" at bounding box center [405, 104] width 667 height 24
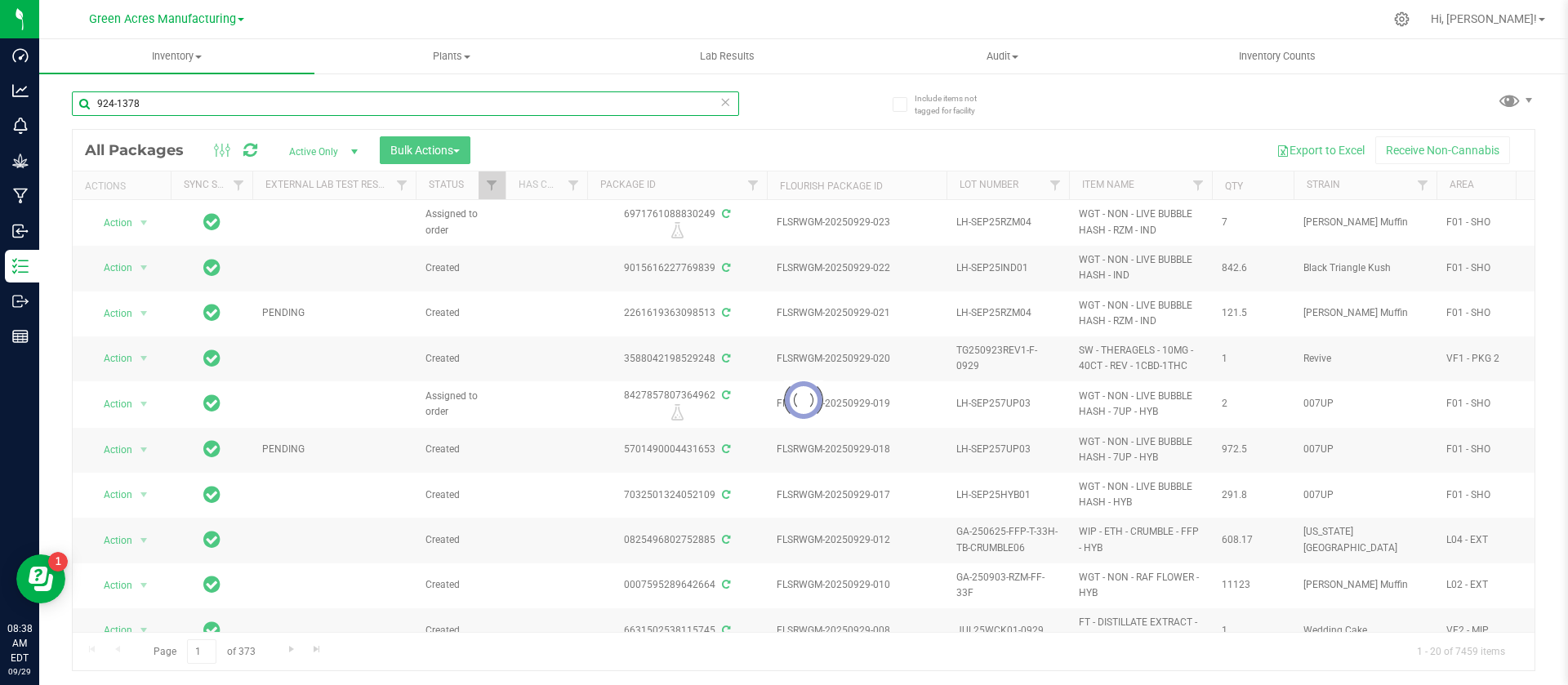
type input "924-1378"
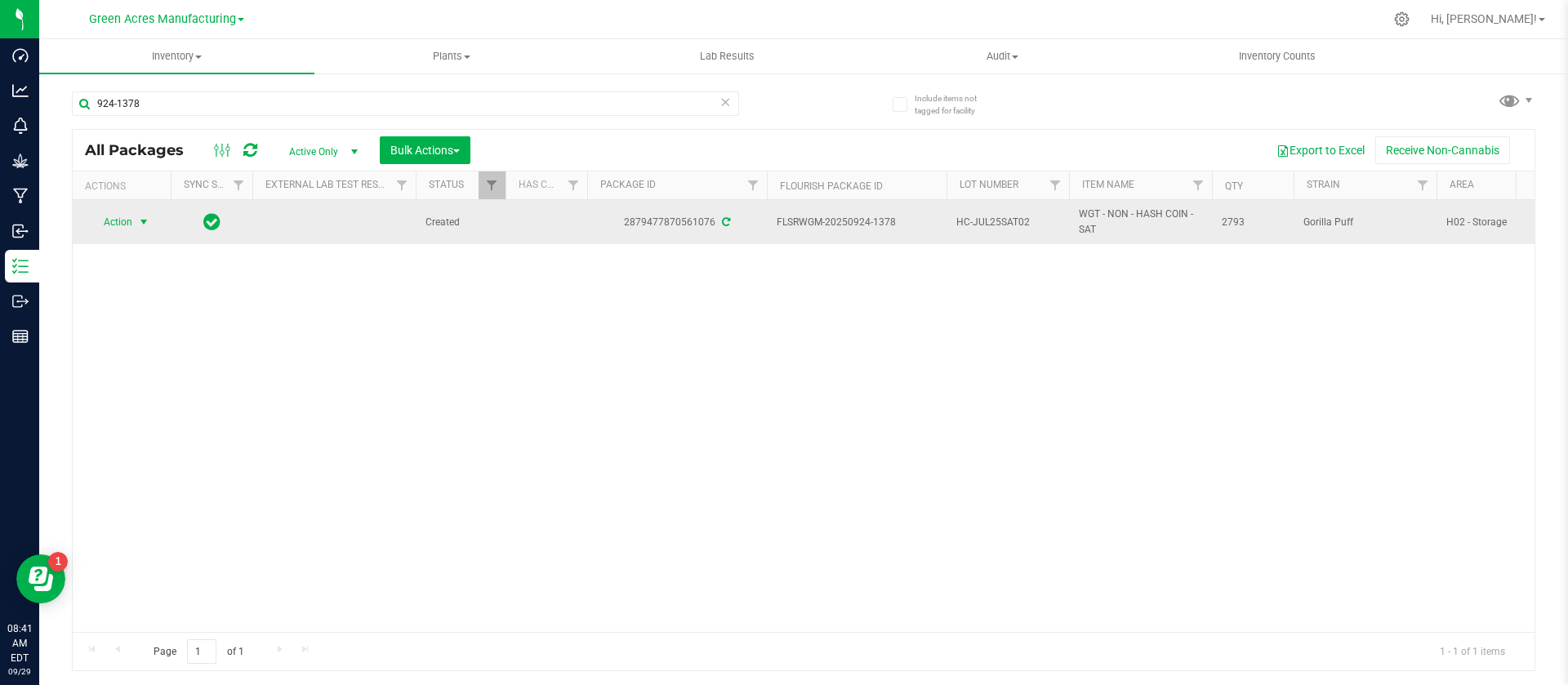
click at [116, 221] on span "Action" at bounding box center [110, 222] width 44 height 22
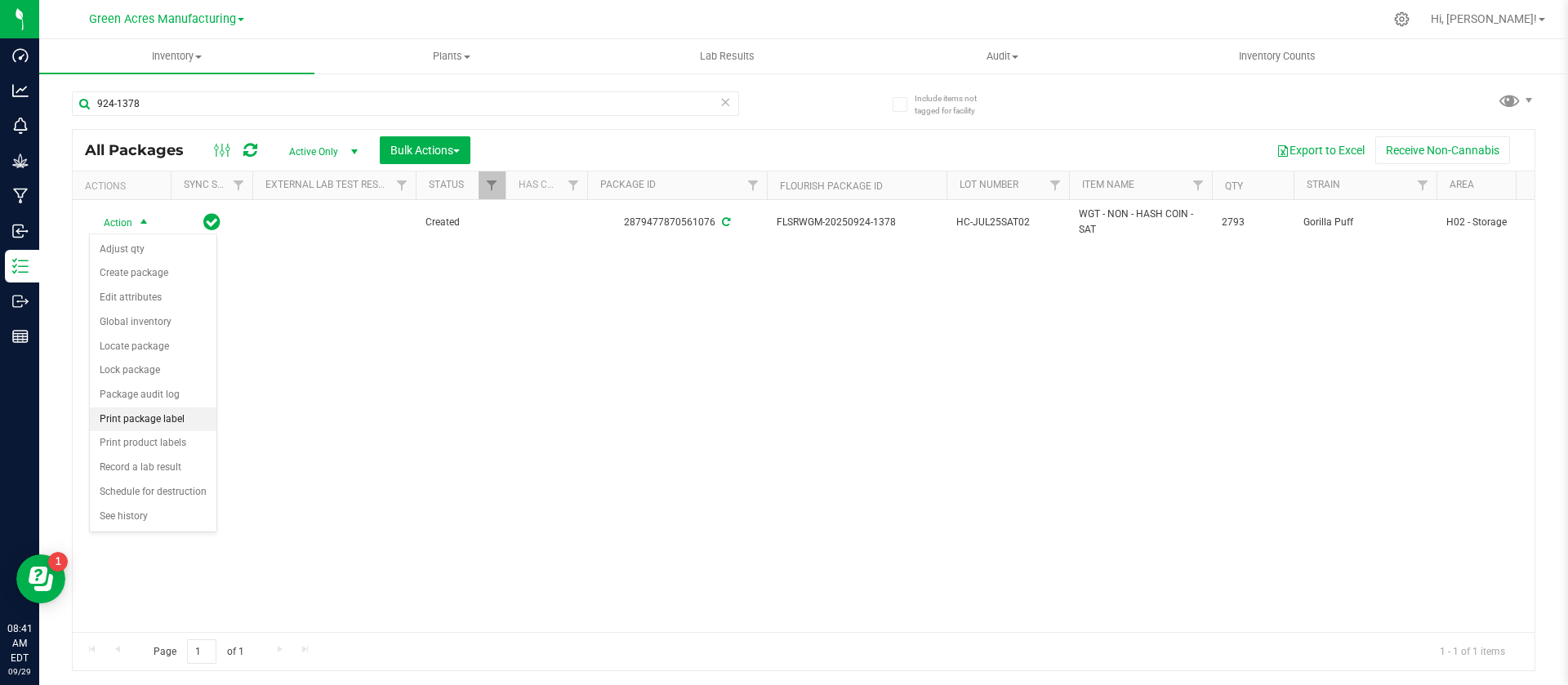
click at [144, 430] on li "Print package label" at bounding box center [153, 419] width 127 height 24
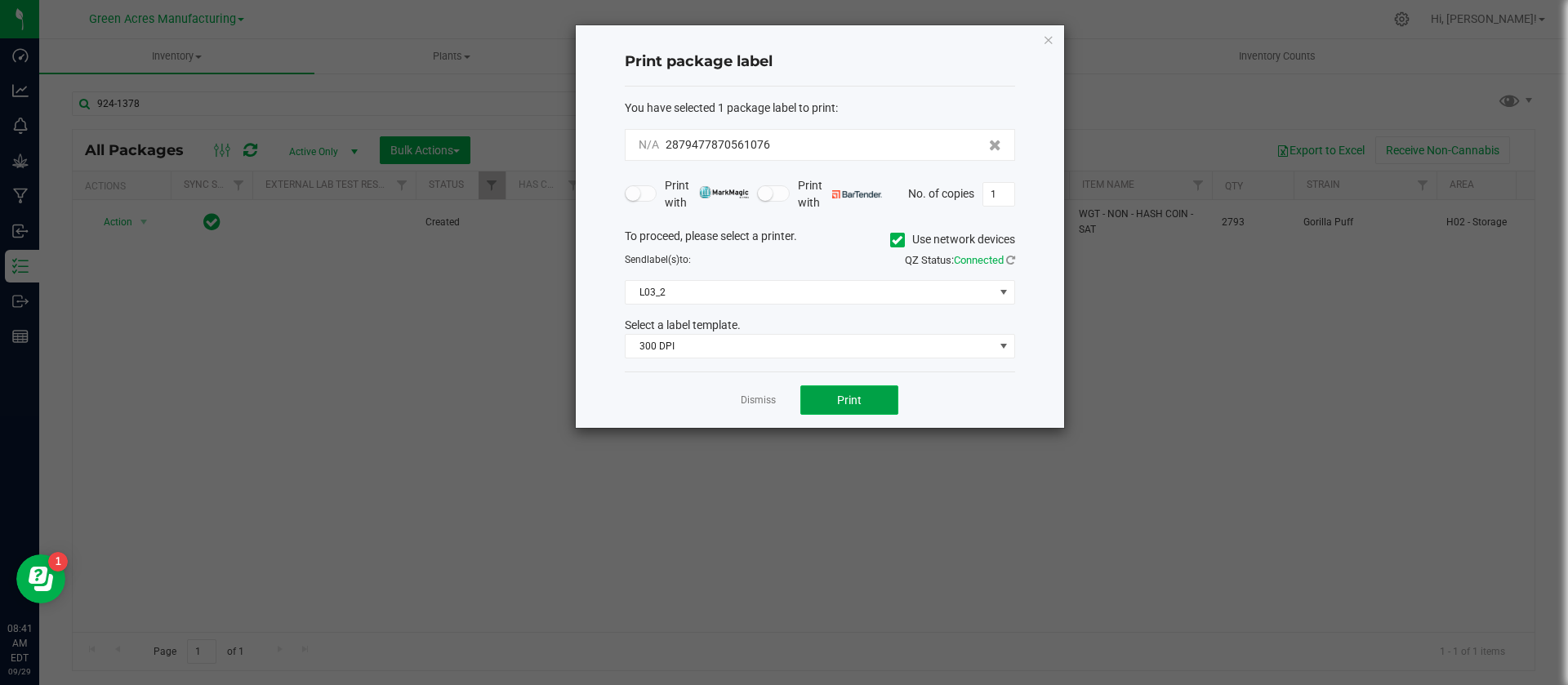
click at [834, 407] on button "Print" at bounding box center [849, 400] width 98 height 29
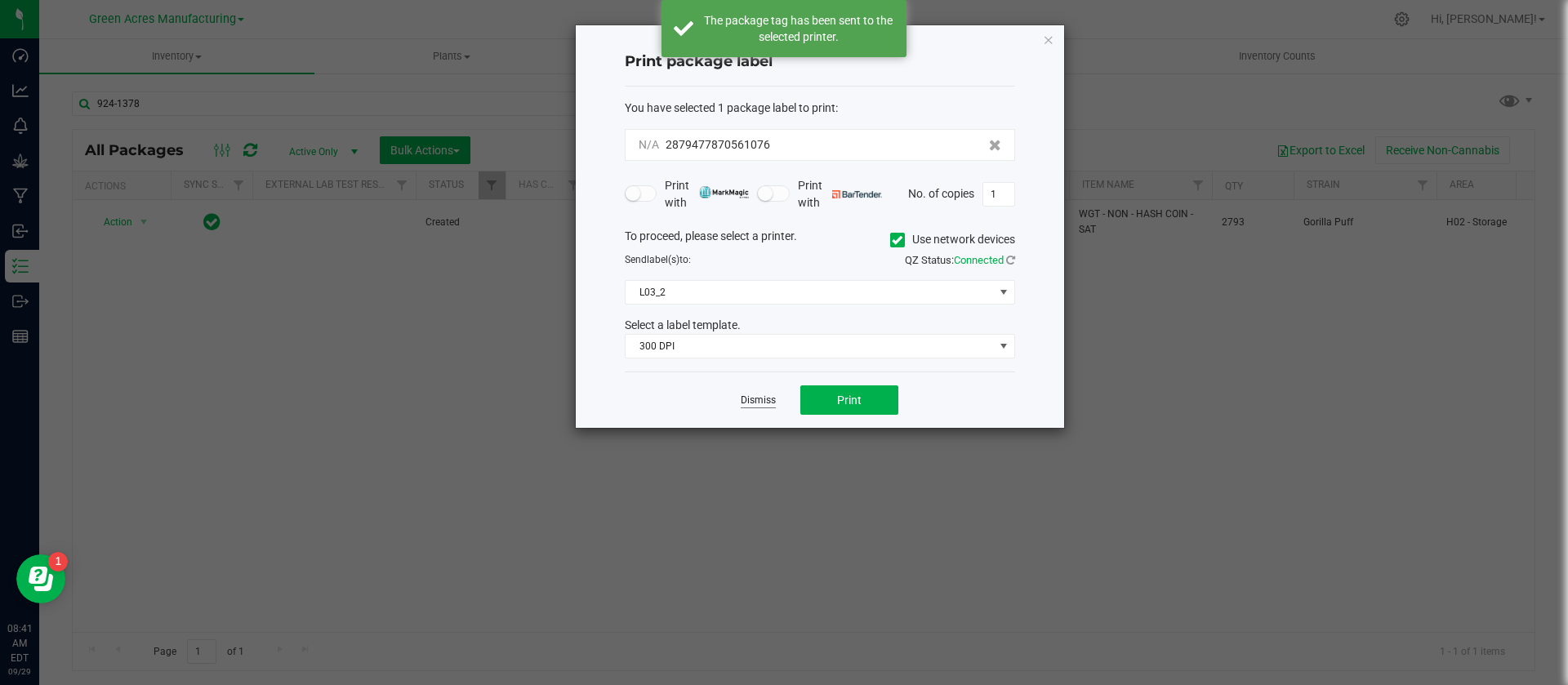
click at [751, 404] on link "Dismiss" at bounding box center [758, 400] width 35 height 14
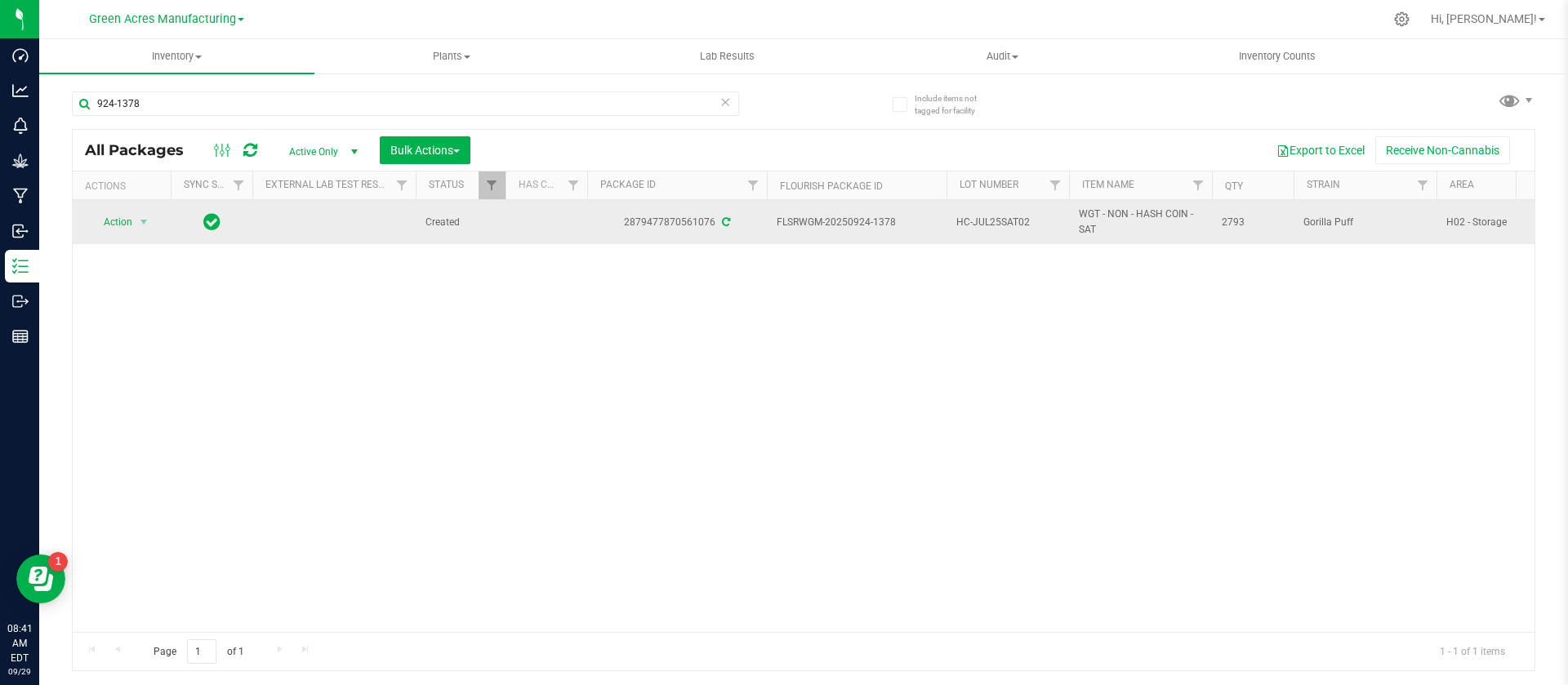
click at [994, 218] on span "HC-JUL25SAT02" at bounding box center [1007, 223] width 103 height 16
click at [994, 218] on input "HC-JUL25SAT02" at bounding box center [1004, 222] width 116 height 25
drag, startPoint x: 896, startPoint y: 220, endPoint x: 849, endPoint y: 219, distance: 47.0
drag, startPoint x: 849, startPoint y: 219, endPoint x: 795, endPoint y: 235, distance: 56.3
click at [795, 235] on td "FLSRWGM-20250924-1378" at bounding box center [856, 222] width 179 height 44
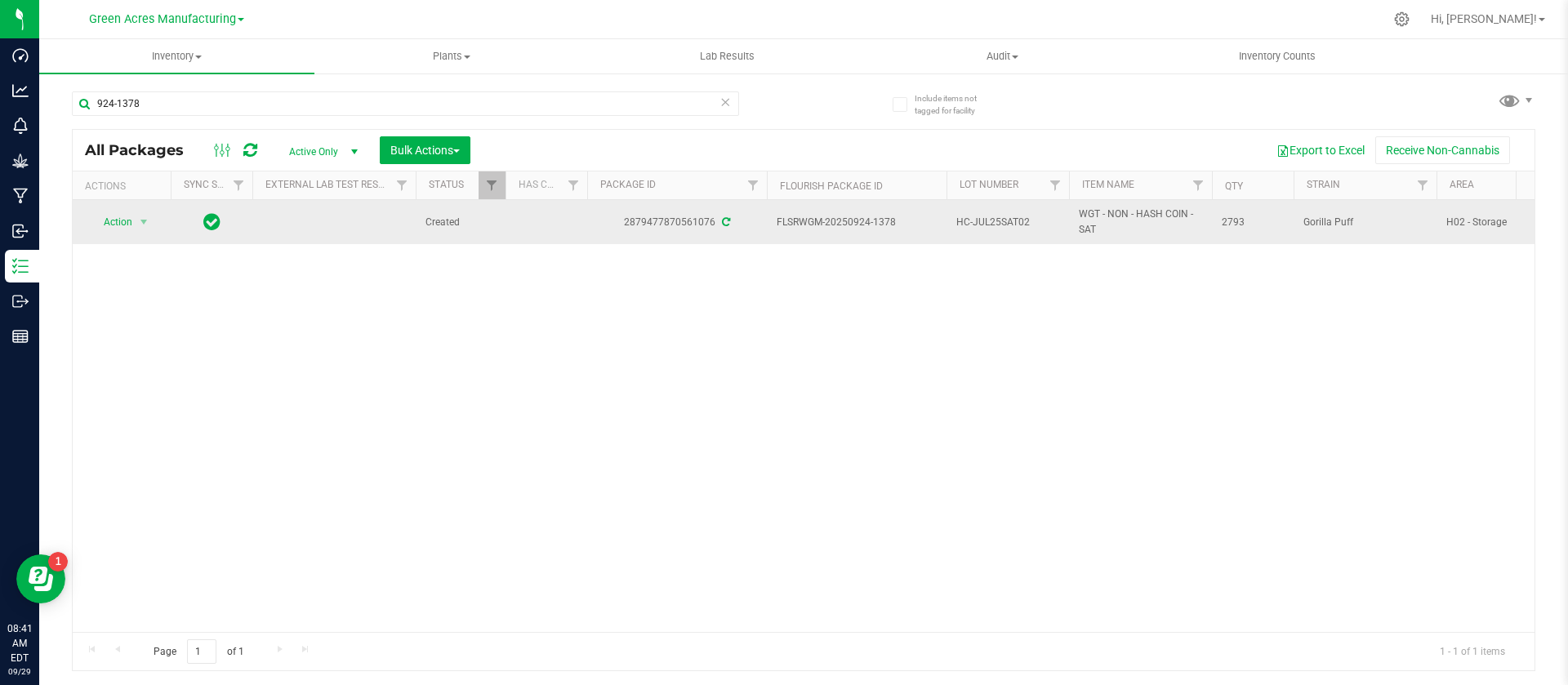
drag, startPoint x: 899, startPoint y: 219, endPoint x: 845, endPoint y: 219, distance: 54.0
click at [845, 219] on span "FLSRWGM-20250924-1378" at bounding box center [856, 223] width 160 height 16
copy span "0924-1378"
click at [1234, 220] on span "2793" at bounding box center [1252, 223] width 62 height 16
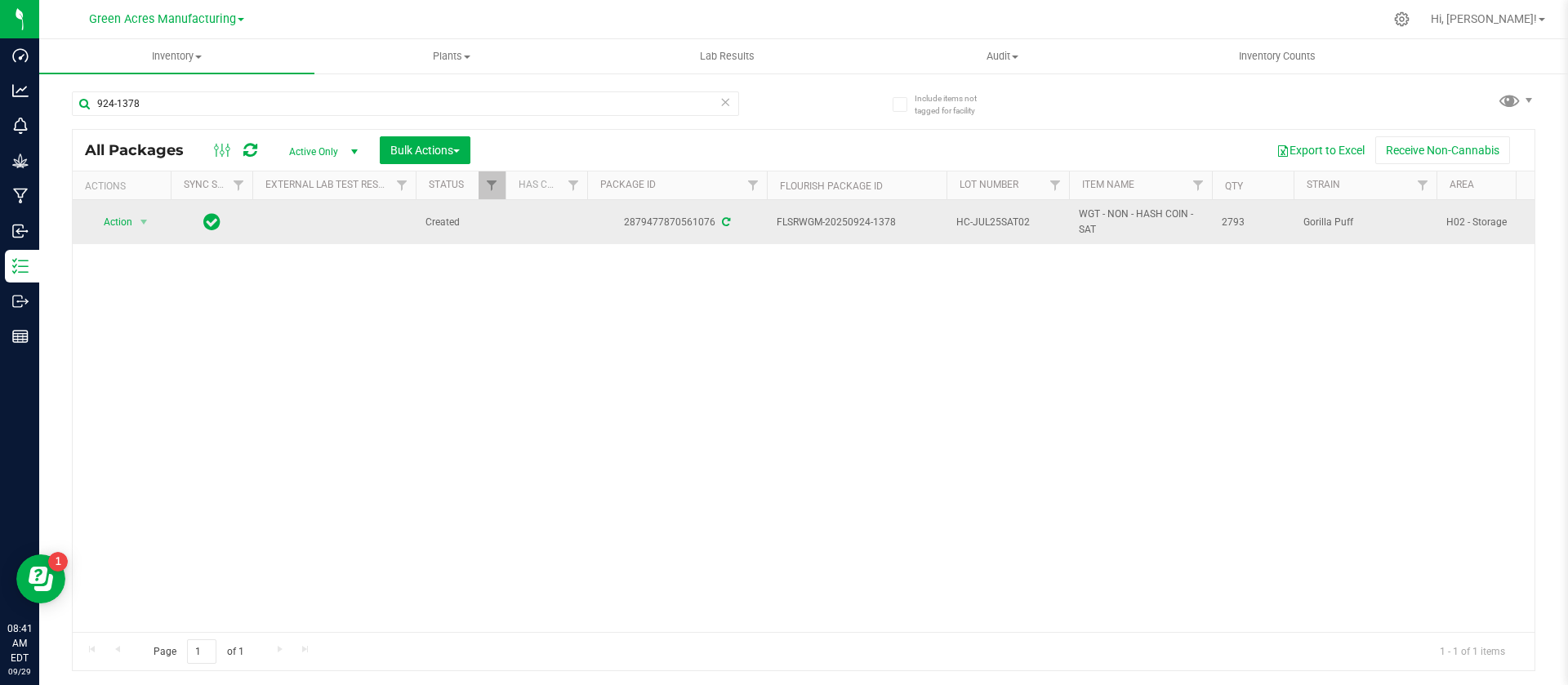
copy span "2793"
click at [1111, 222] on span "WGT - NON - HASH COIN - SAT" at bounding box center [1140, 222] width 123 height 31
copy tr "WGT - NON - HASH COIN - SAT"
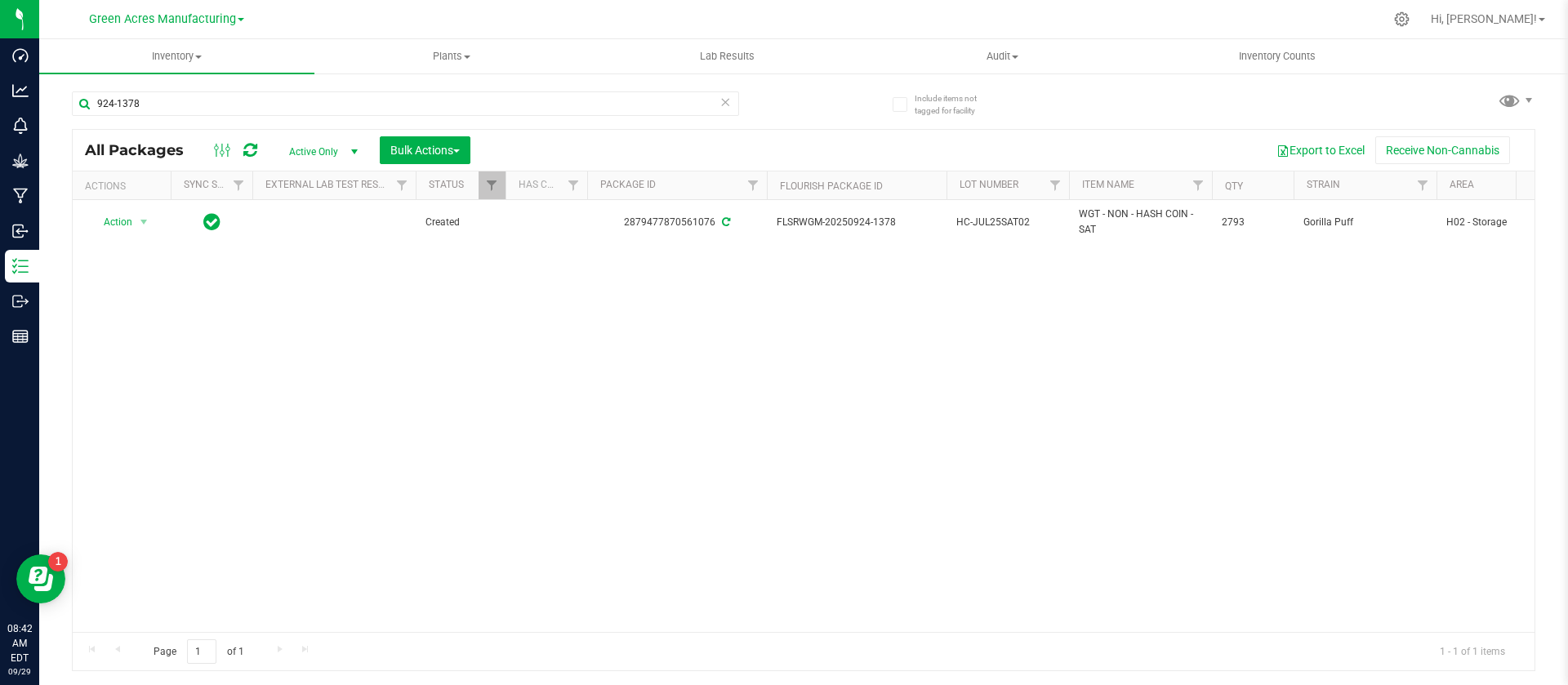
click at [471, 329] on div "Action Action Adjust qty Create package Edit attributes Global inventory Locate…" at bounding box center [803, 416] width 1462 height 432
click at [406, 145] on span "Bulk Actions" at bounding box center [425, 150] width 69 height 13
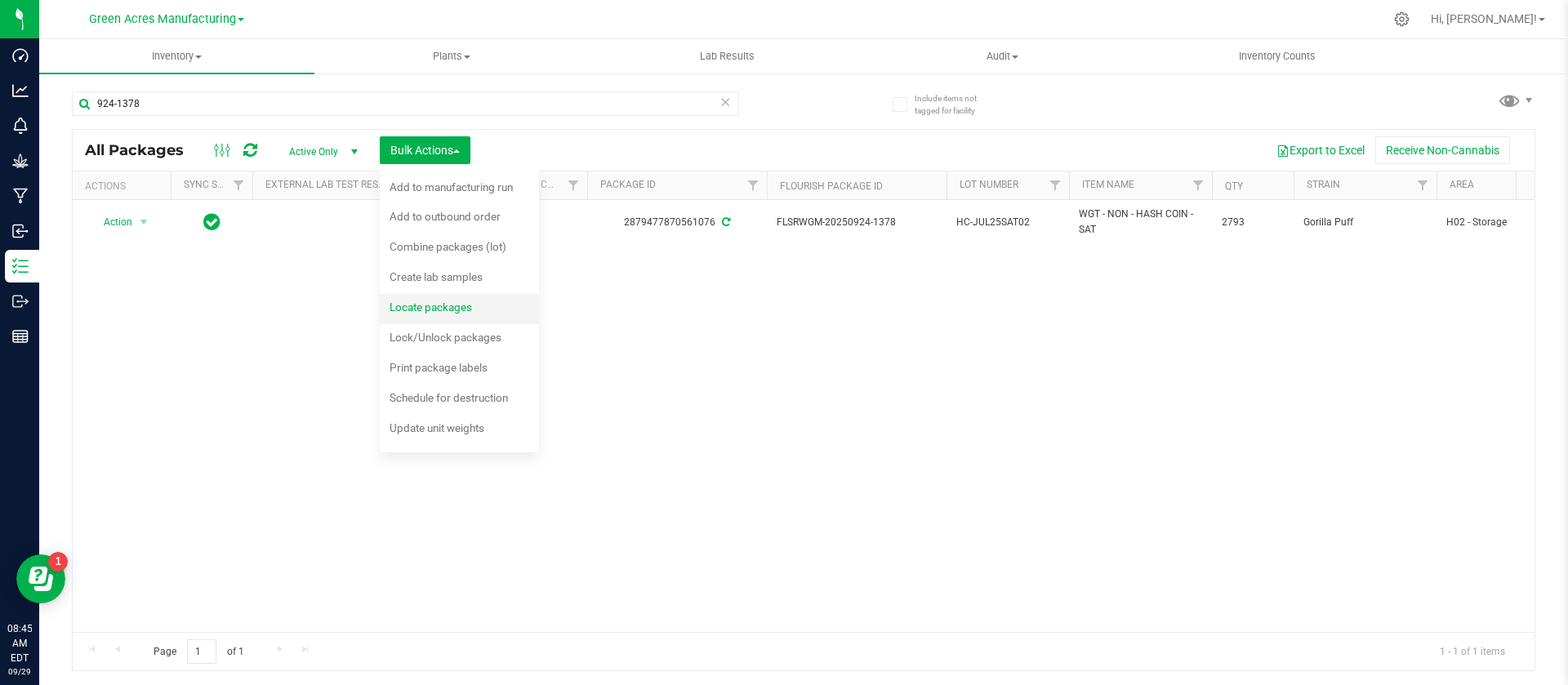
click at [462, 300] on span "Locate packages" at bounding box center [431, 306] width 83 height 13
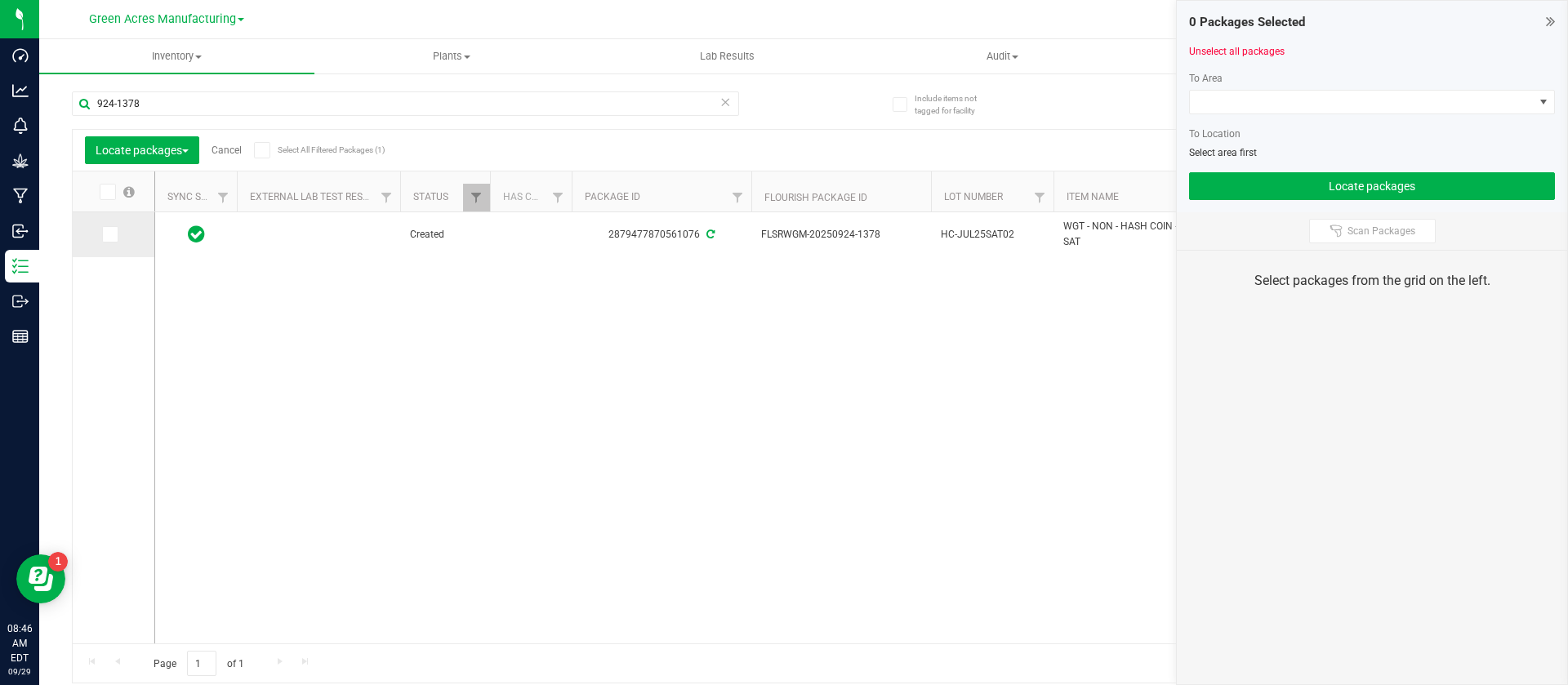
click at [113, 235] on icon at bounding box center [109, 235] width 10 height 0
click at [0, 0] on input "checkbox" at bounding box center [0, 0] width 0 height 0
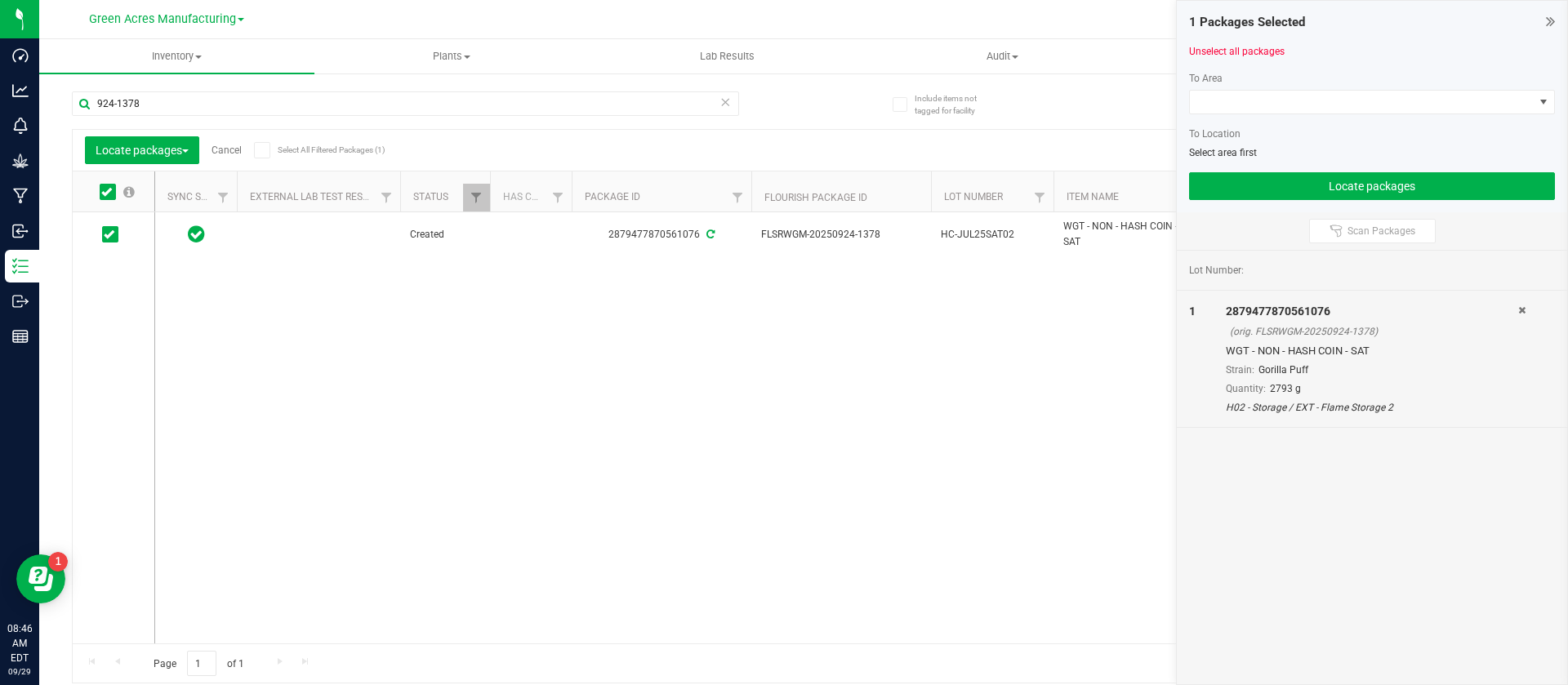
click at [1229, 87] on div "To Area To Location Select area first" at bounding box center [1372, 115] width 366 height 89
click at [1229, 105] on span at bounding box center [1362, 102] width 343 height 22
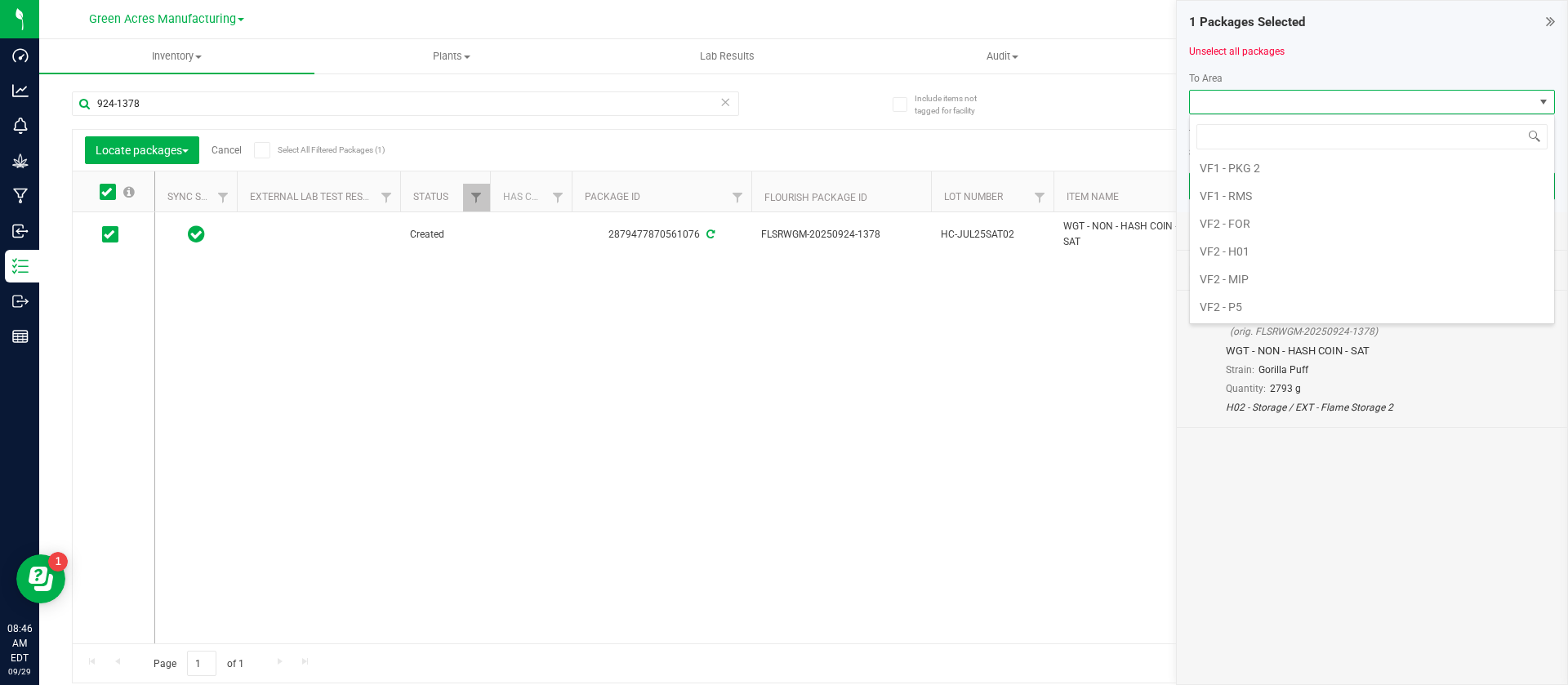
scroll to position [996, 0]
click at [1295, 230] on li "VF2 - MIP" at bounding box center [1372, 230] width 364 height 28
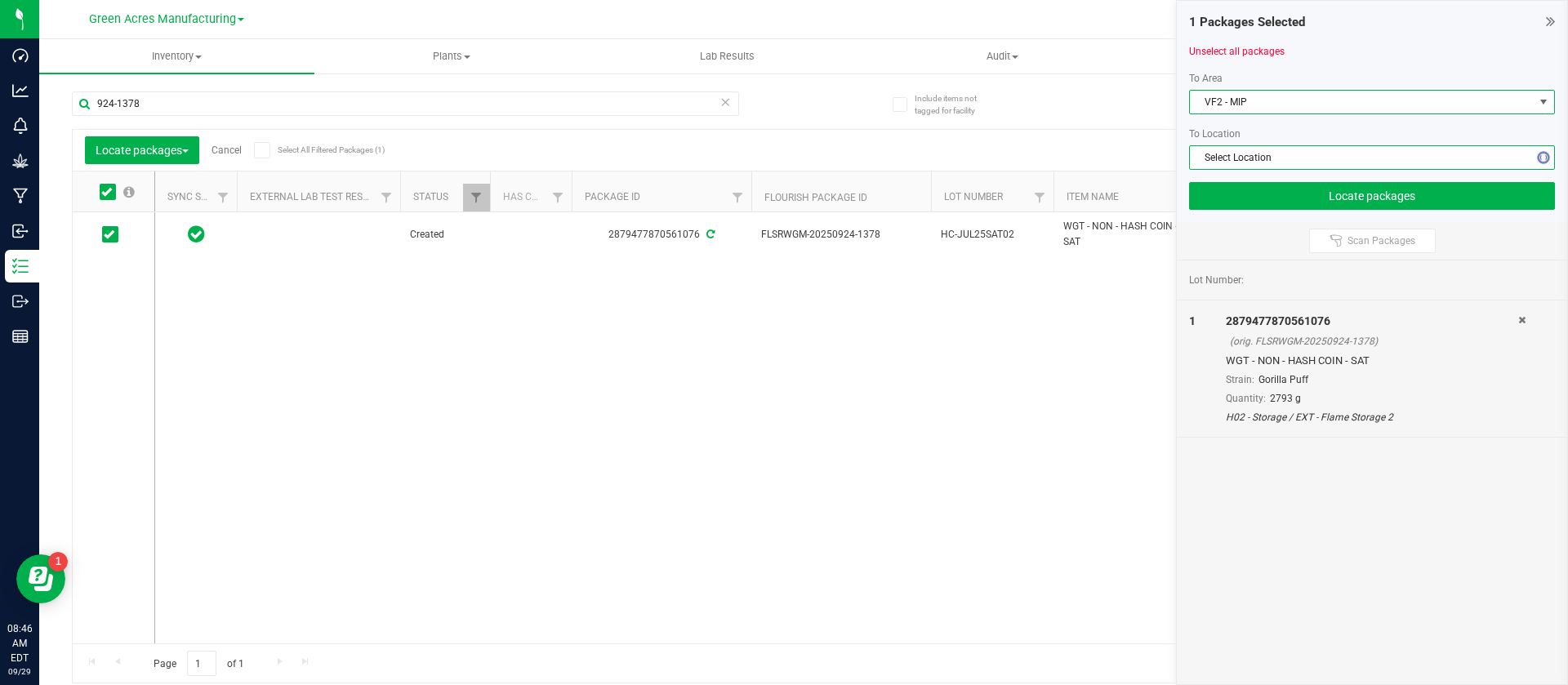
click at [1250, 163] on span "Select Location" at bounding box center [1362, 157] width 343 height 22
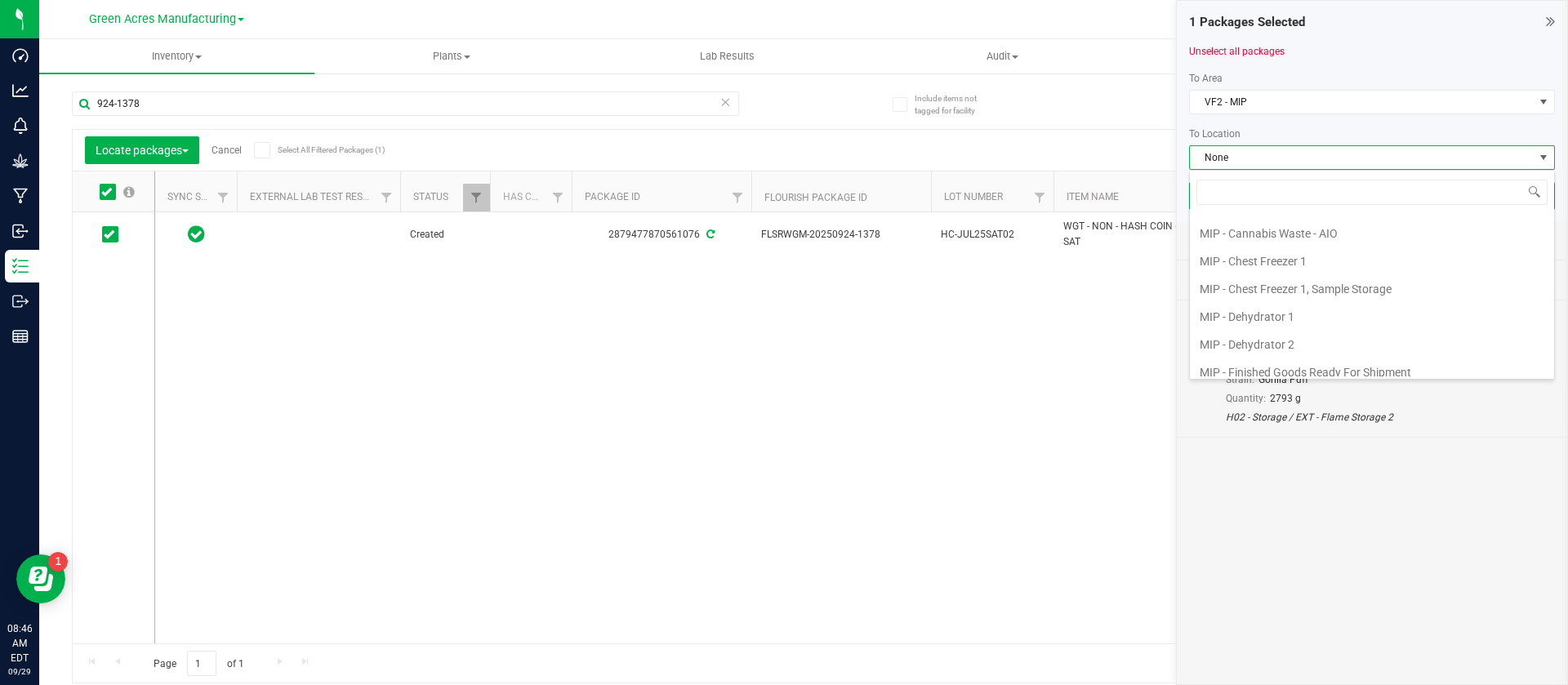
scroll to position [179, 0]
click at [1351, 330] on li "MIP - Production Plan Cart" at bounding box center [1372, 324] width 364 height 28
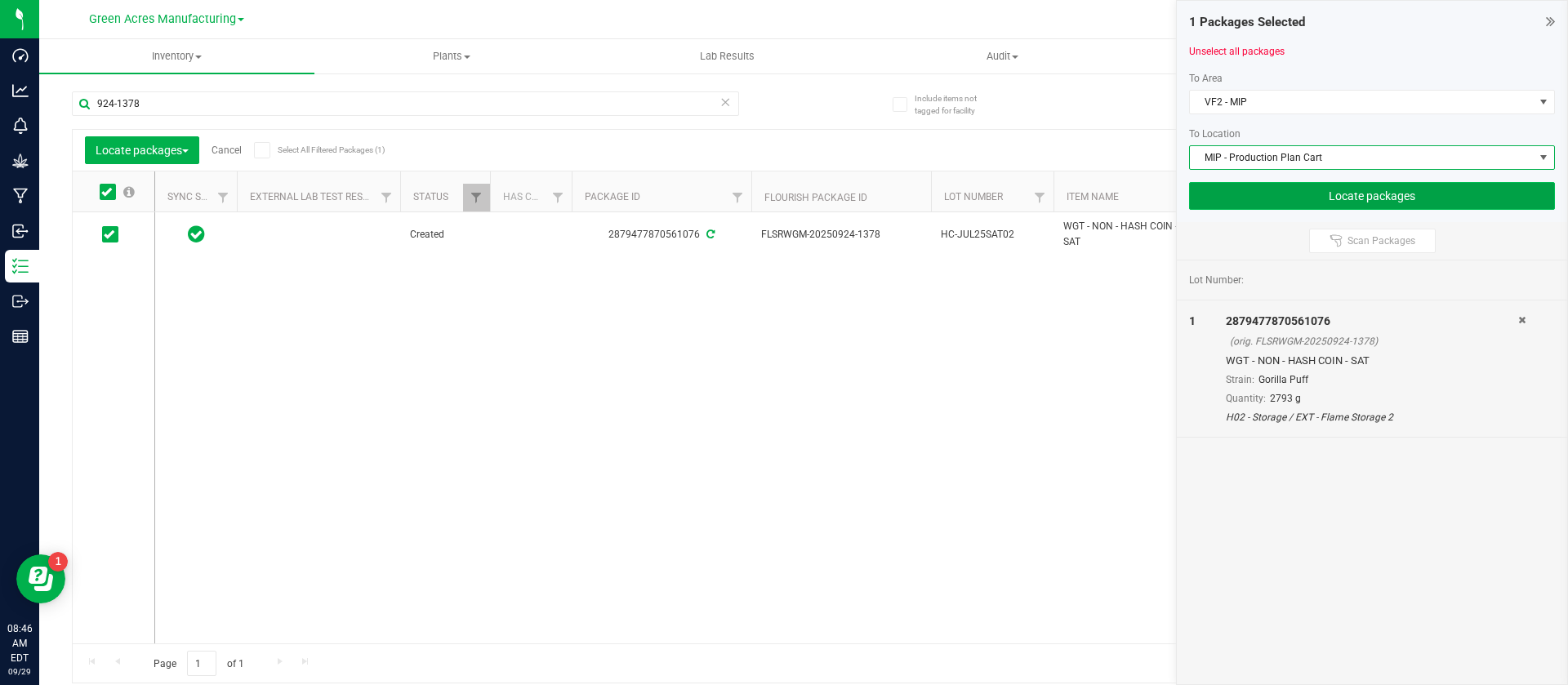
click at [1260, 201] on button "Locate packages" at bounding box center [1372, 196] width 366 height 28
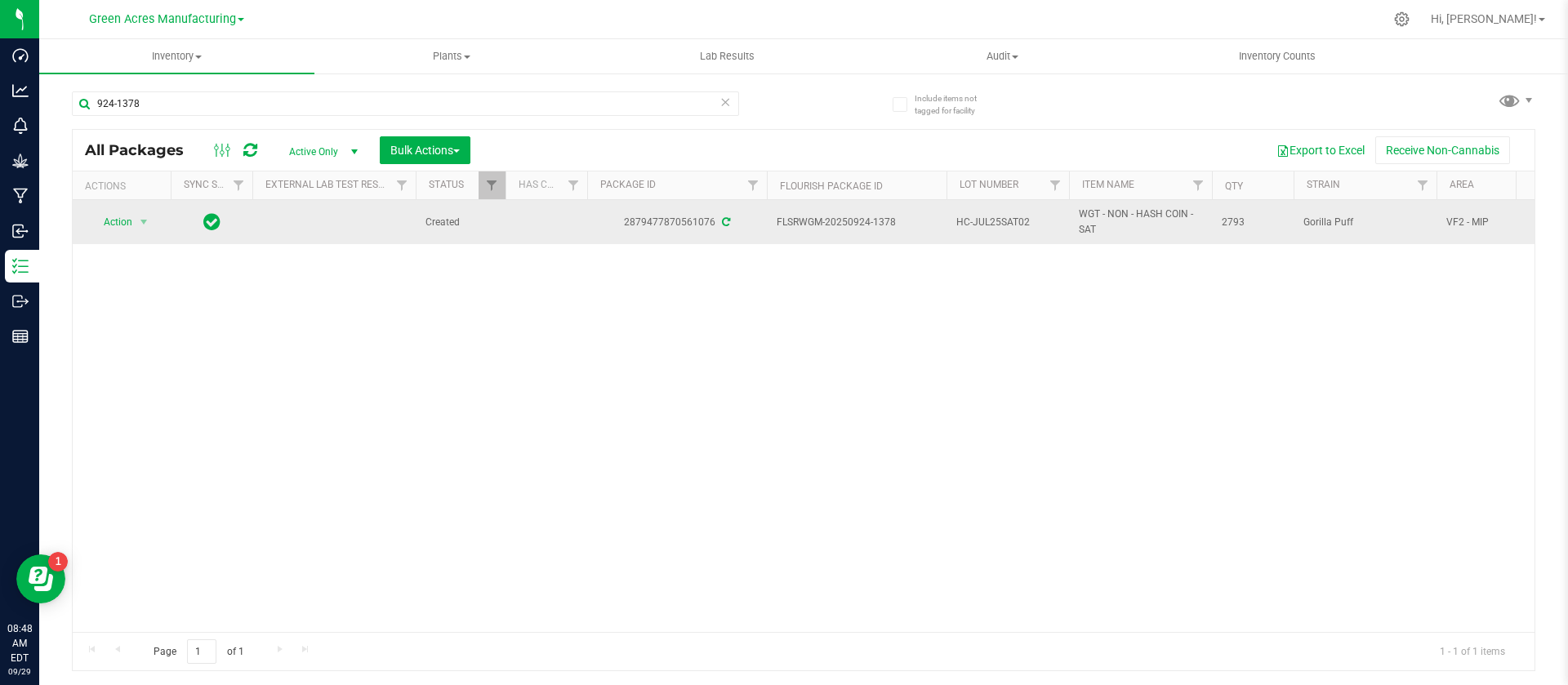
click at [988, 224] on span "HC-JUL25SAT02" at bounding box center [1007, 223] width 103 height 16
click at [988, 224] on input "HC-JUL25SAT02" at bounding box center [1004, 222] width 116 height 25
click at [382, 104] on input "924-1378" at bounding box center [405, 104] width 667 height 24
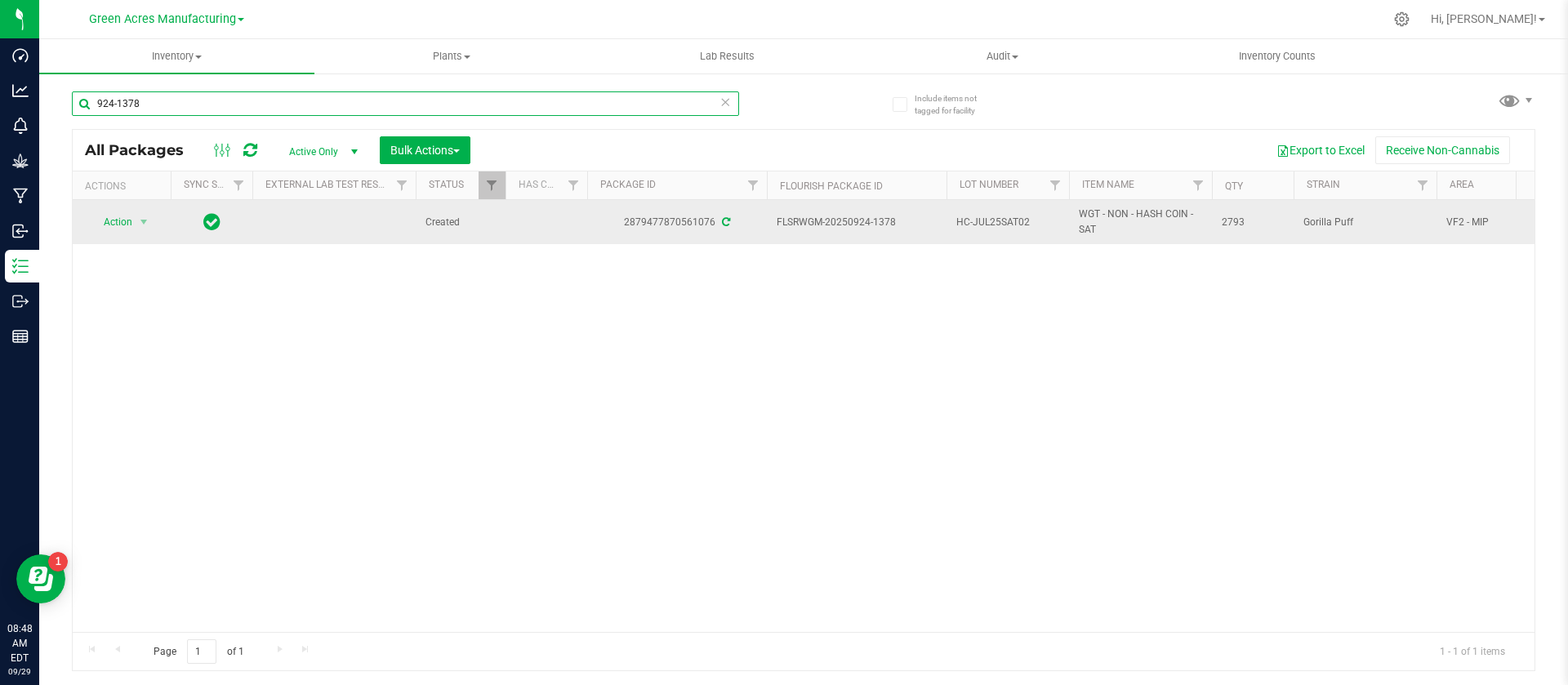
click at [382, 104] on input "924-1378" at bounding box center [405, 104] width 667 height 24
paste input "HC-JUL25SAT02"
type input "HC-JUL25SAT02"
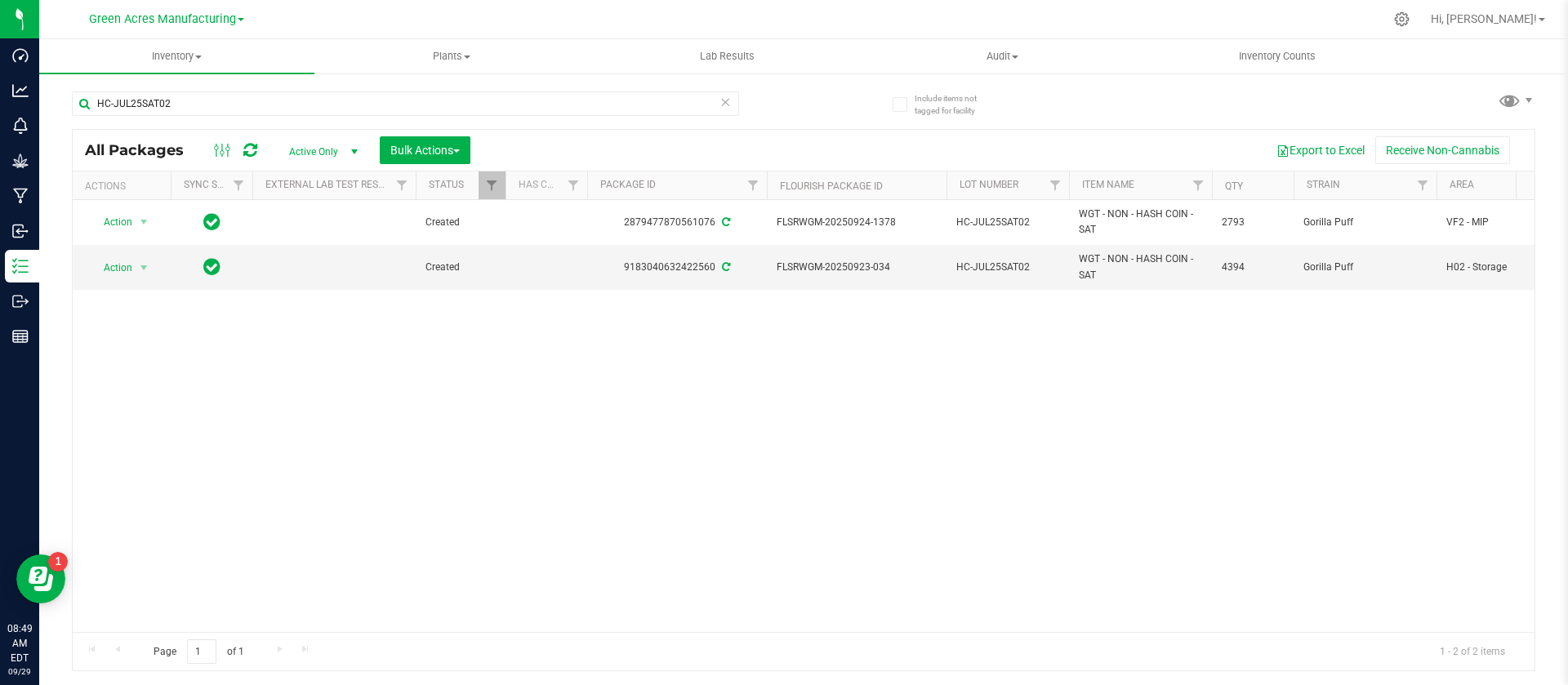
click at [311, 146] on span "Active Only" at bounding box center [320, 152] width 90 height 22
click at [318, 255] on li "All" at bounding box center [319, 250] width 88 height 24
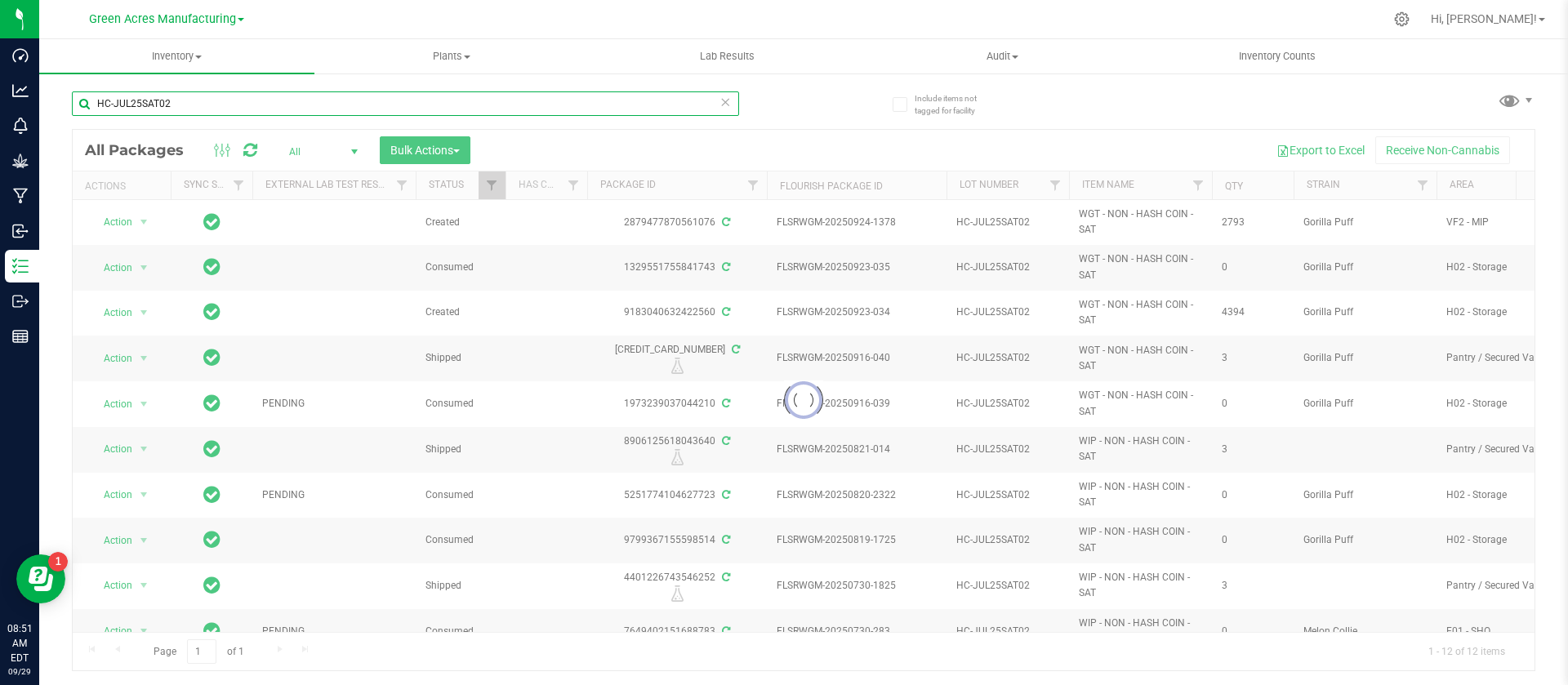
click at [314, 105] on input "HC-JUL25SAT02" at bounding box center [405, 104] width 667 height 24
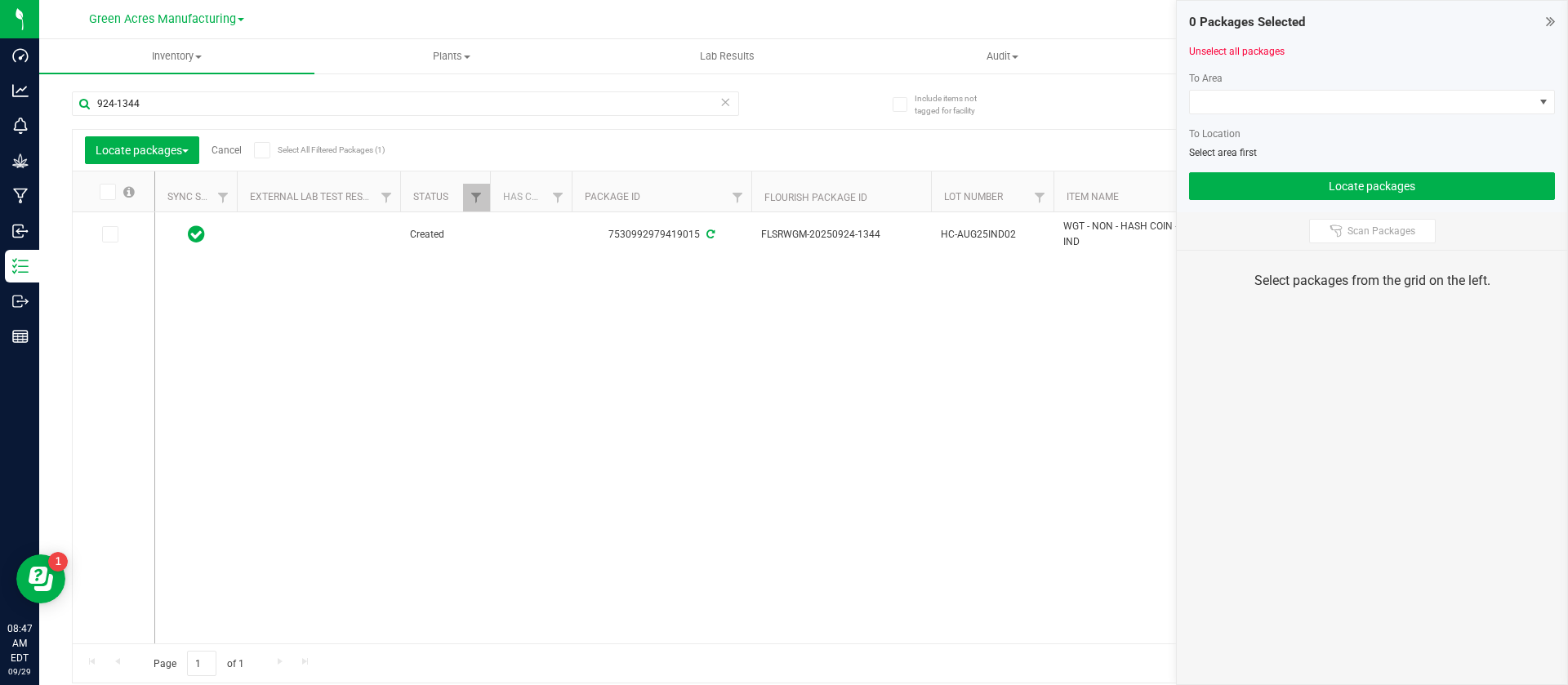
click at [224, 148] on link "Cancel" at bounding box center [226, 149] width 30 height 11
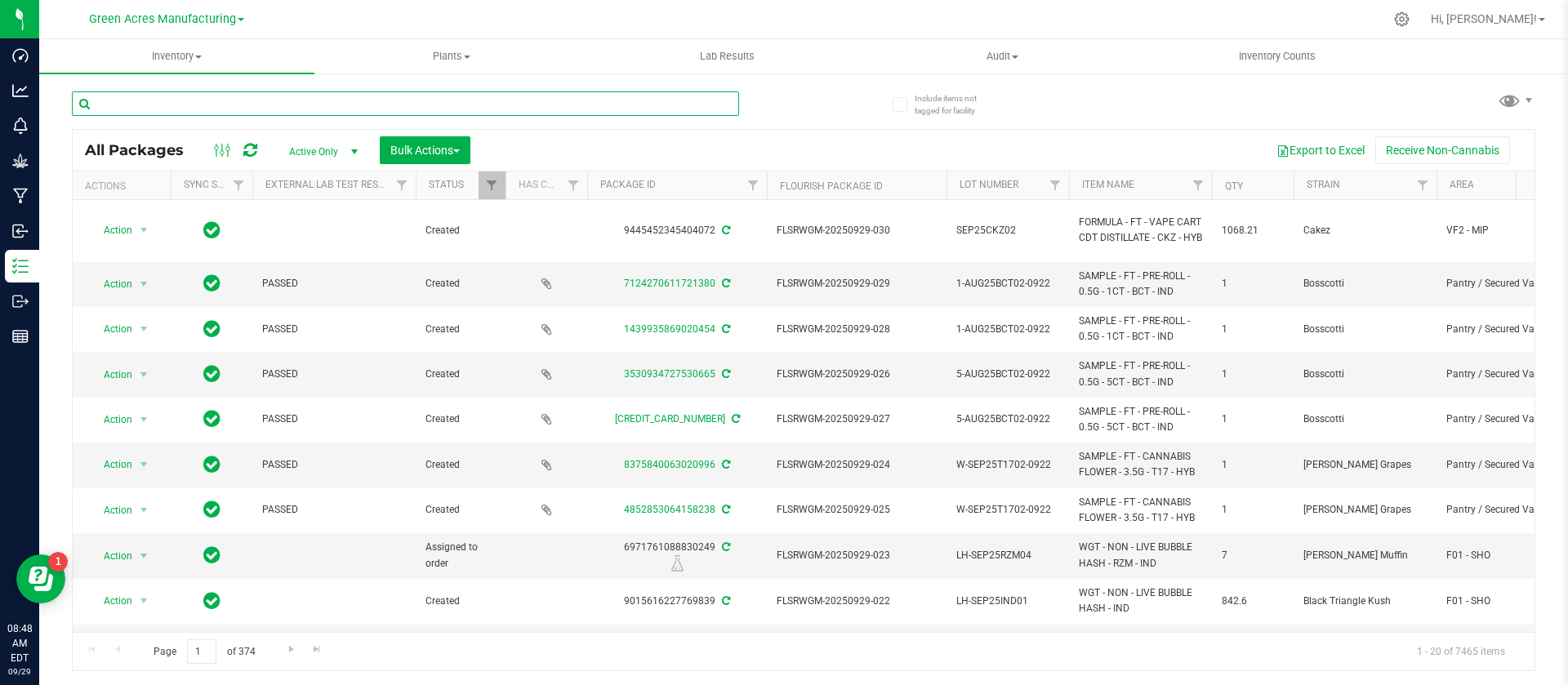
click at [190, 99] on input "text" at bounding box center [405, 104] width 667 height 24
type input "9"
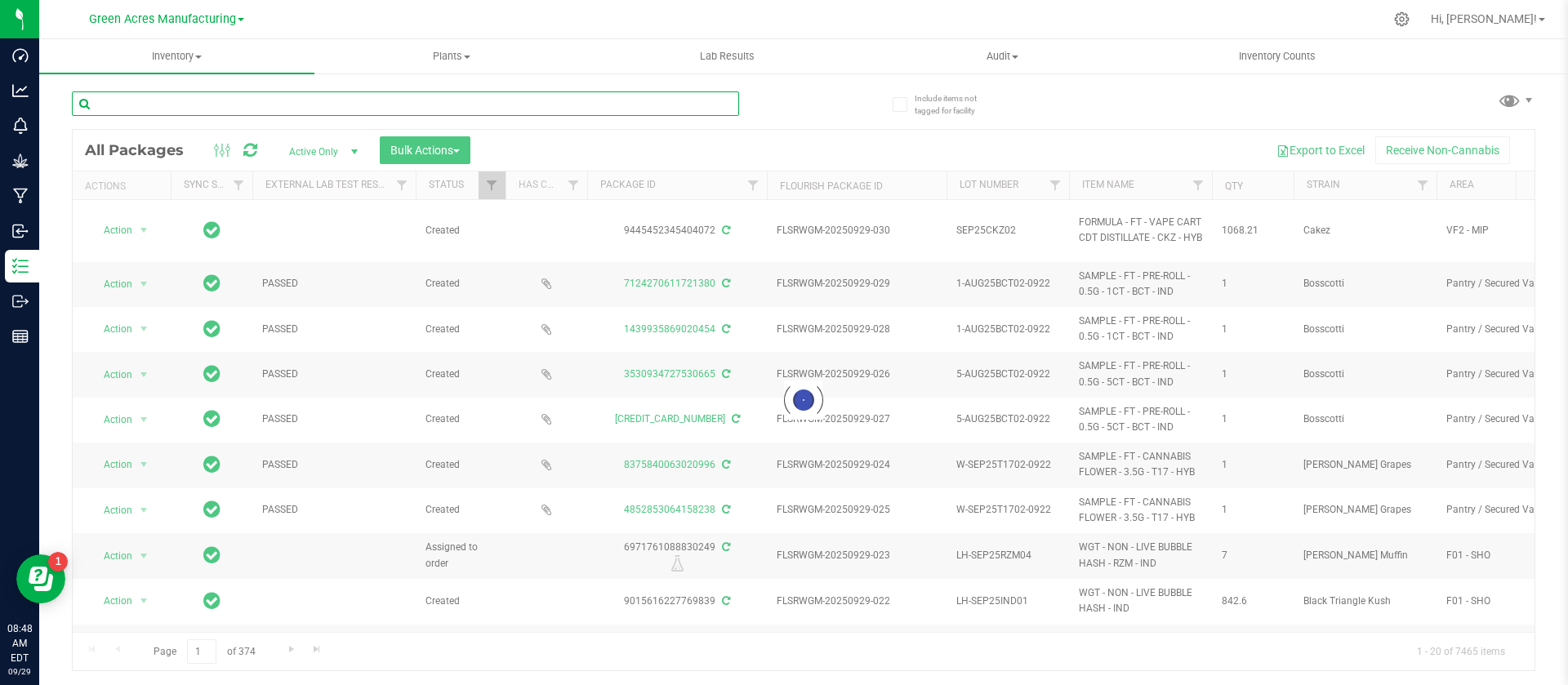
paste input "HC-AUG25IND02"
type input "HC-AUG25IND02"
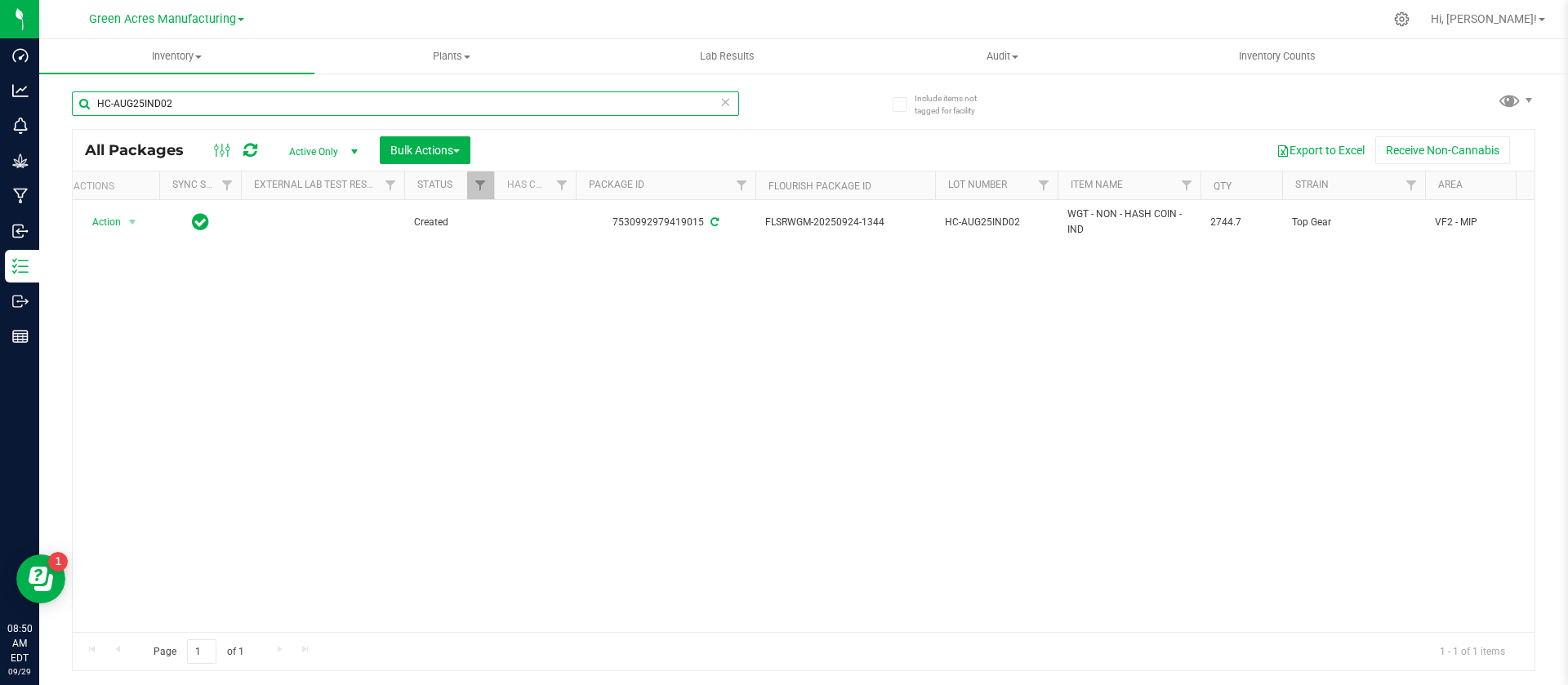
scroll to position [0, 13]
click at [336, 155] on span "Active Only" at bounding box center [320, 152] width 90 height 22
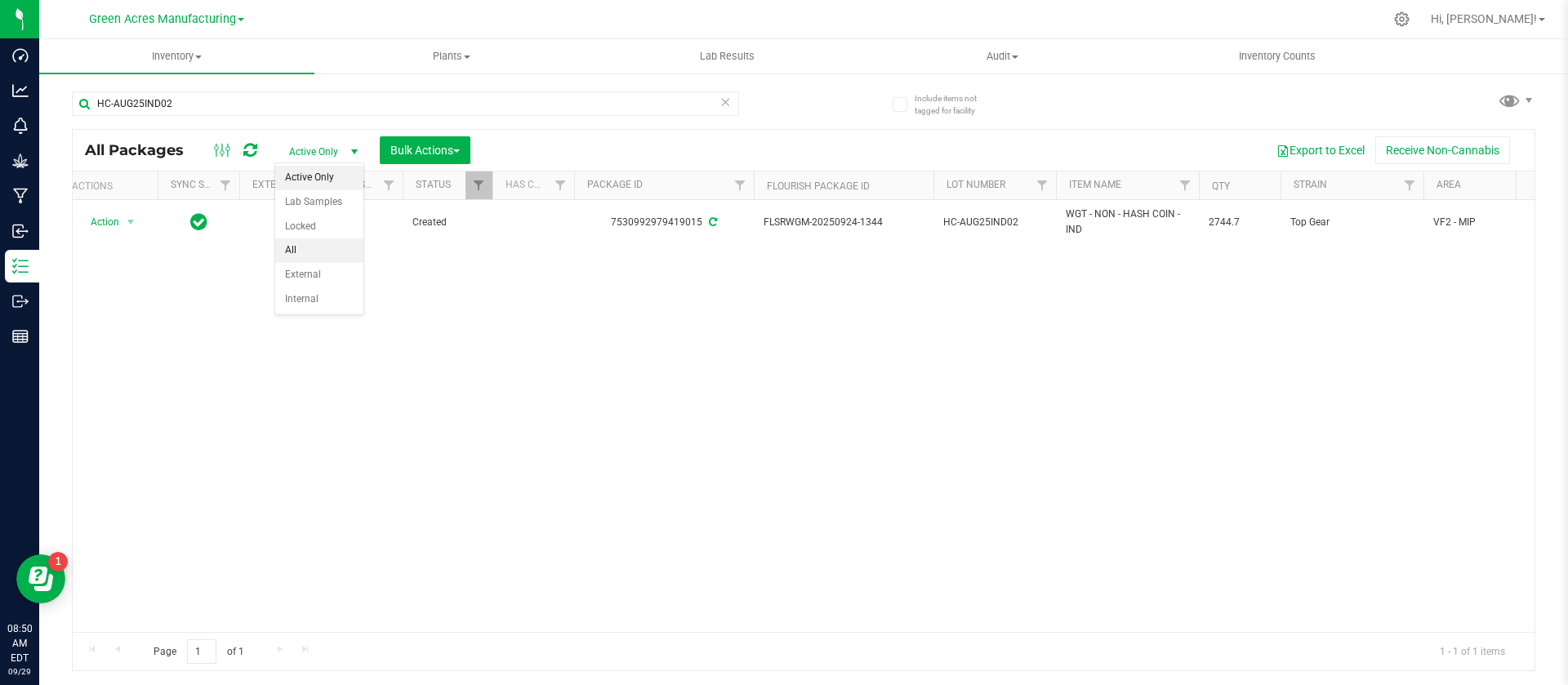
click at [316, 255] on li "All" at bounding box center [319, 250] width 88 height 24
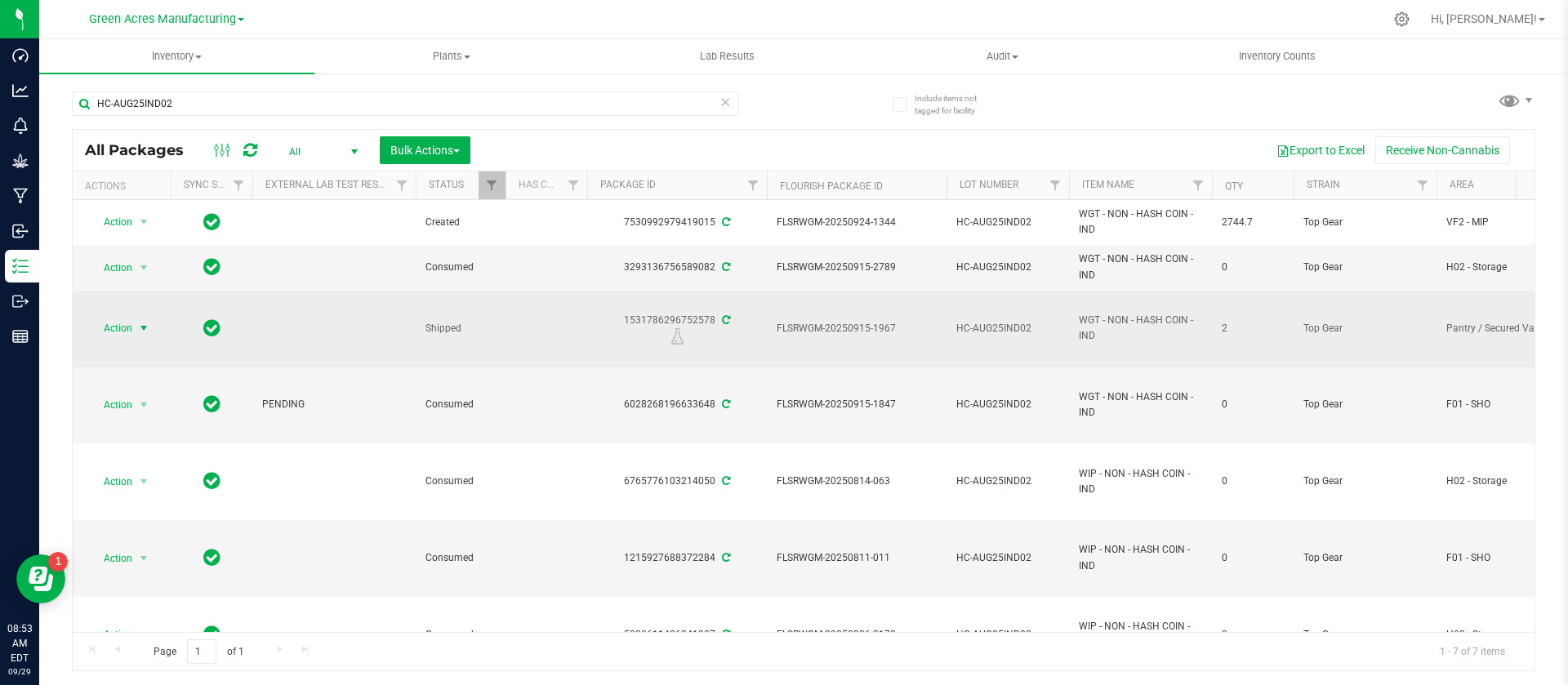
click at [124, 321] on span "Action" at bounding box center [110, 328] width 44 height 22
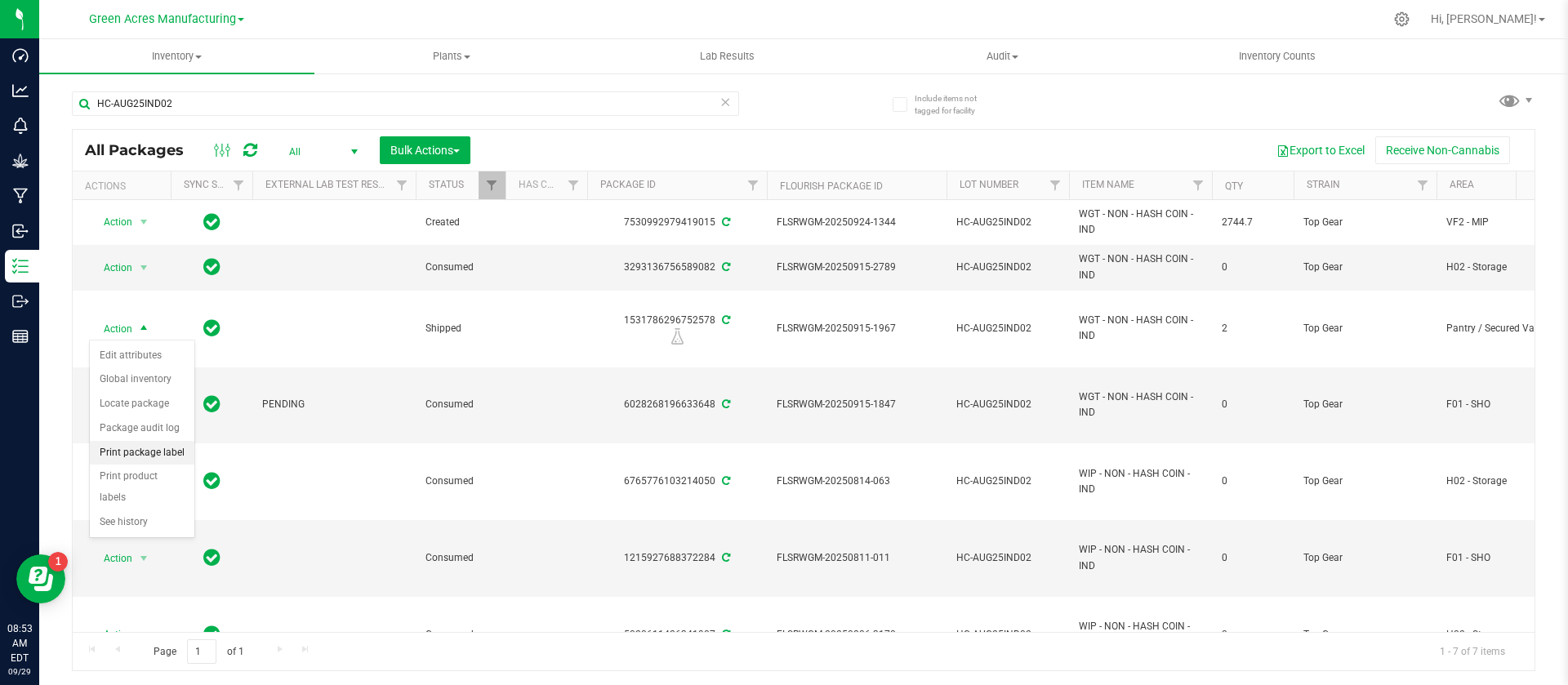
click at [152, 452] on li "Print package label" at bounding box center [142, 453] width 104 height 24
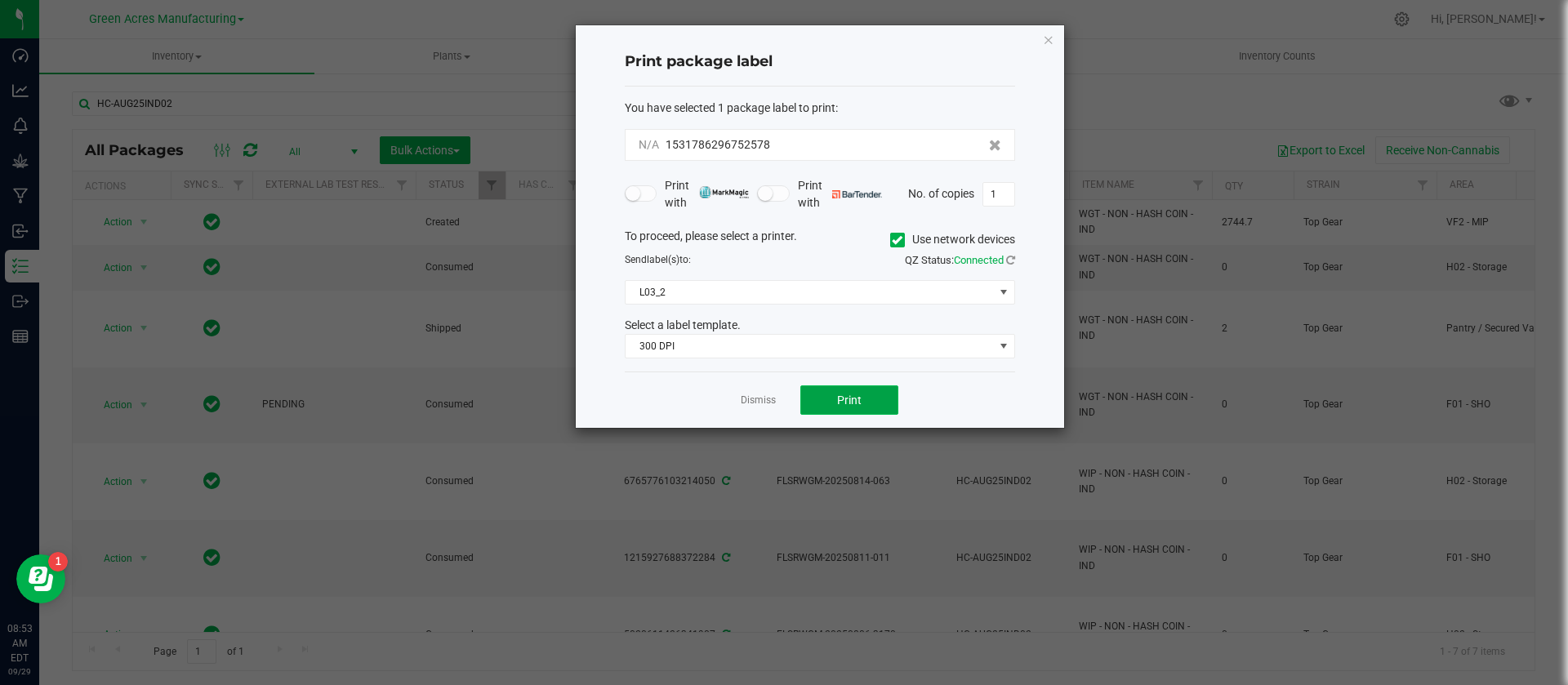
click at [828, 397] on button "Print" at bounding box center [849, 400] width 98 height 29
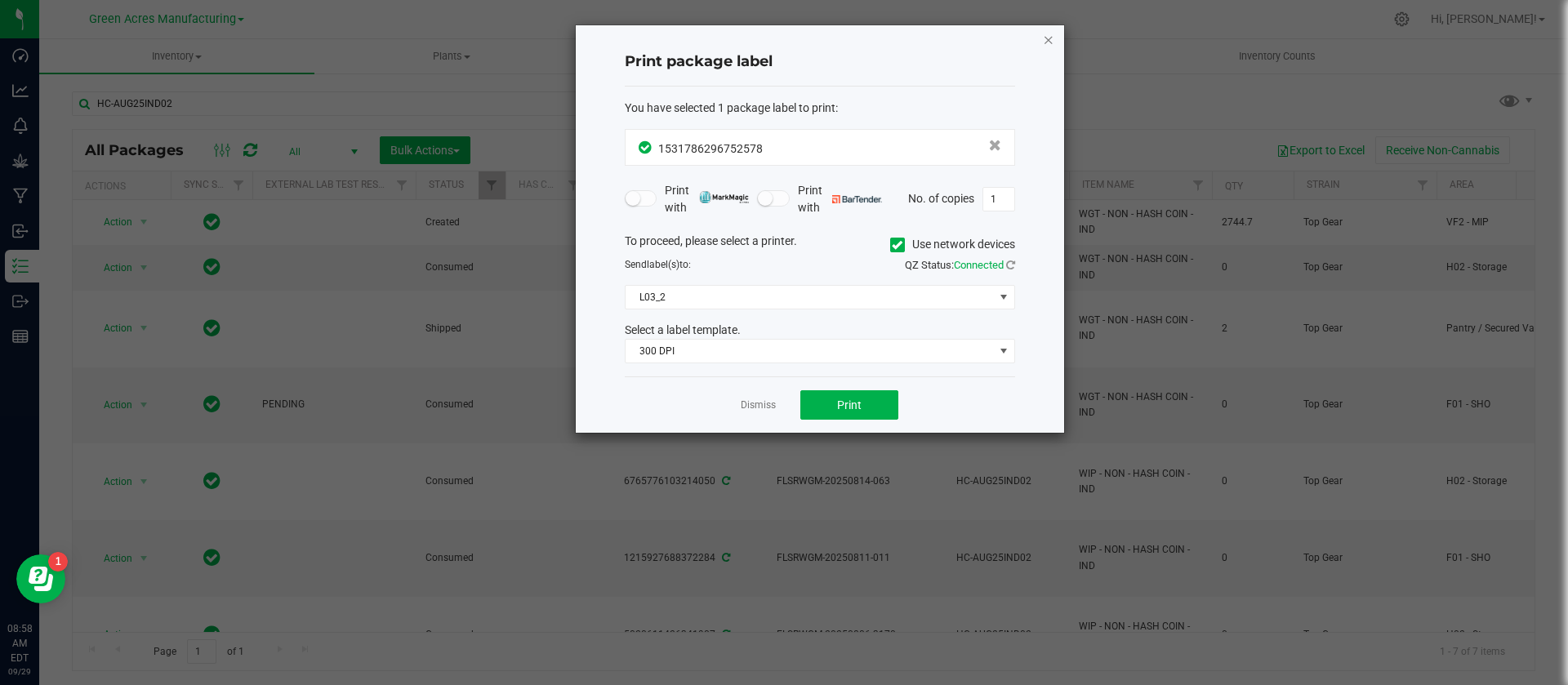
click at [1052, 43] on icon "button" at bounding box center [1048, 39] width 11 height 20
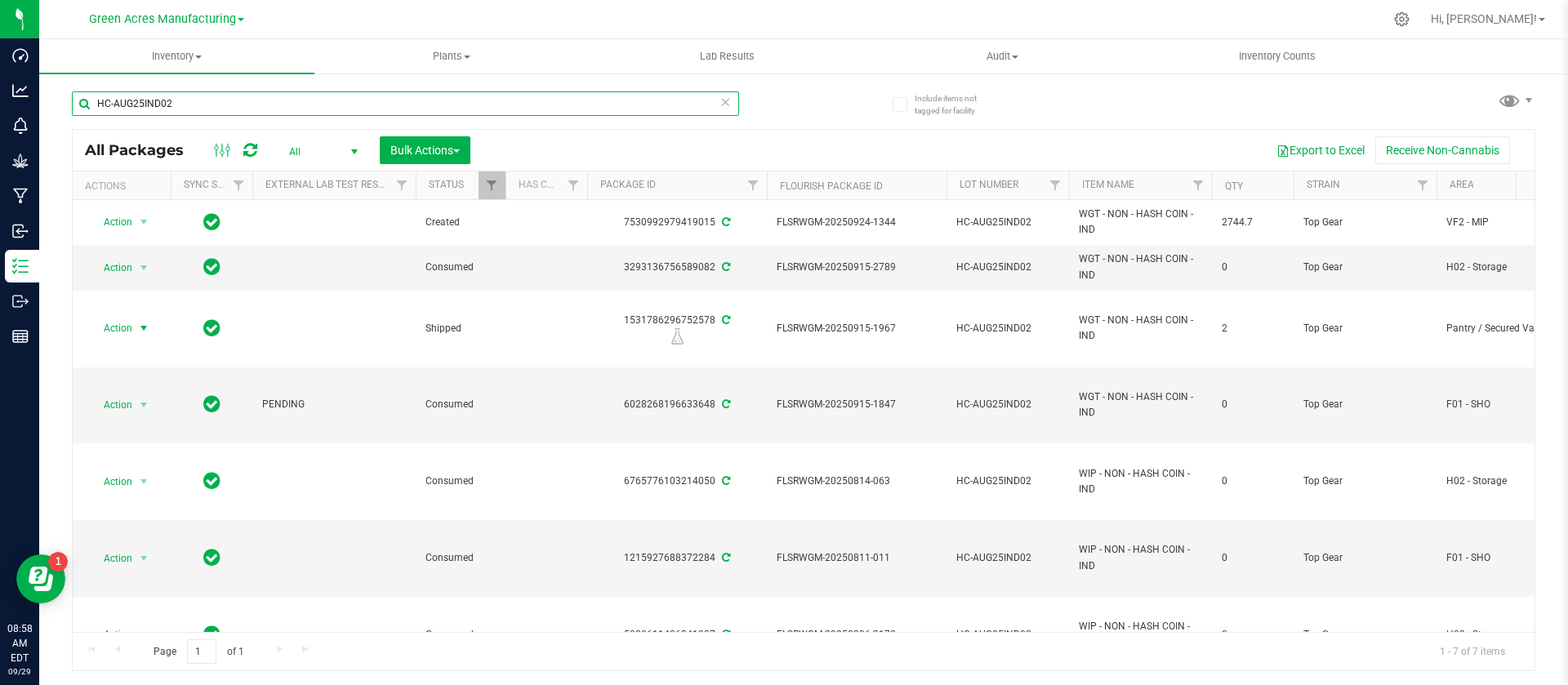
click at [233, 107] on input "HC-AUG25IND02" at bounding box center [405, 104] width 667 height 24
click at [168, 60] on span "Inventory" at bounding box center [176, 56] width 275 height 15
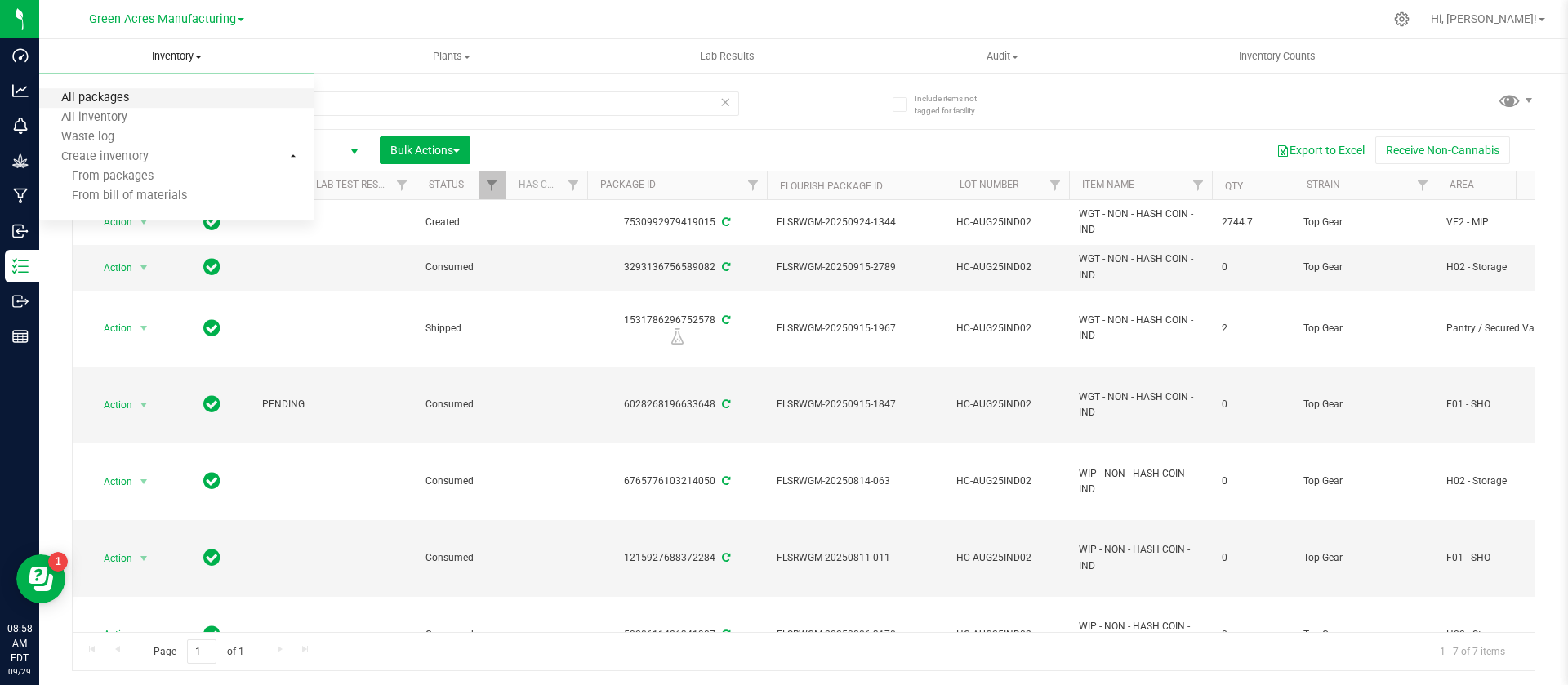
click at [132, 97] on span "All packages" at bounding box center [95, 98] width 112 height 14
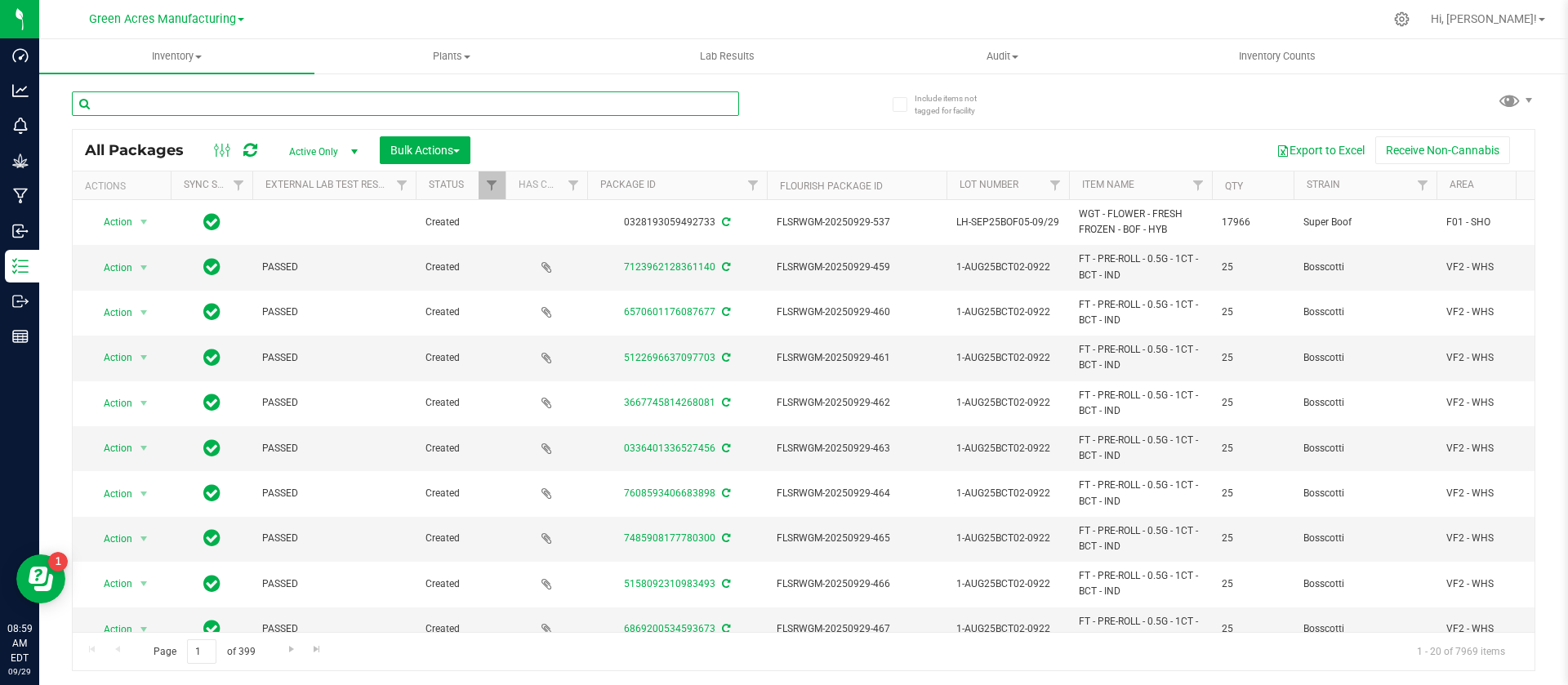
click at [444, 106] on input "text" at bounding box center [405, 104] width 667 height 24
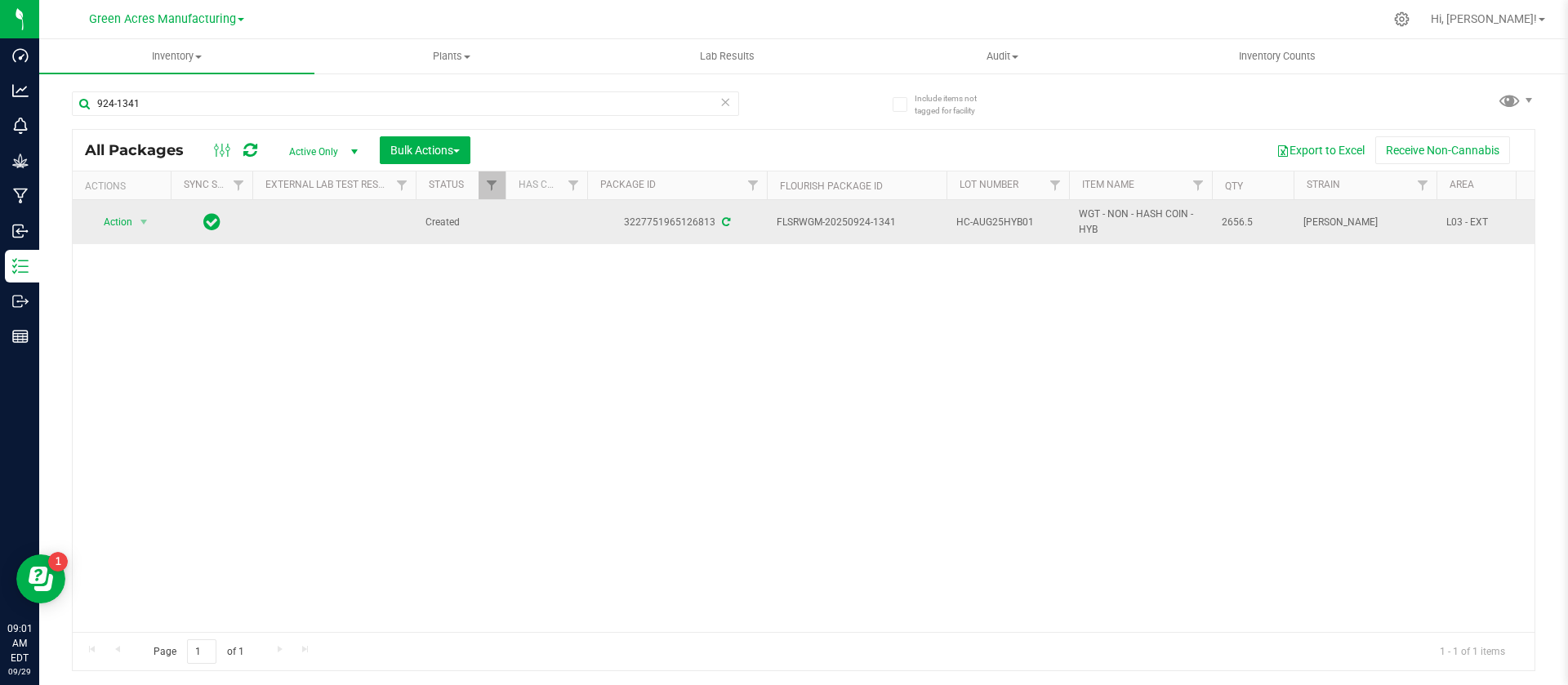
click at [990, 229] on span "HC-AUG25HYB01" at bounding box center [1007, 223] width 103 height 16
click at [990, 229] on input "HC-AUG25HYB01" at bounding box center [1004, 222] width 116 height 25
drag, startPoint x: 900, startPoint y: 225, endPoint x: 849, endPoint y: 222, distance: 51.1
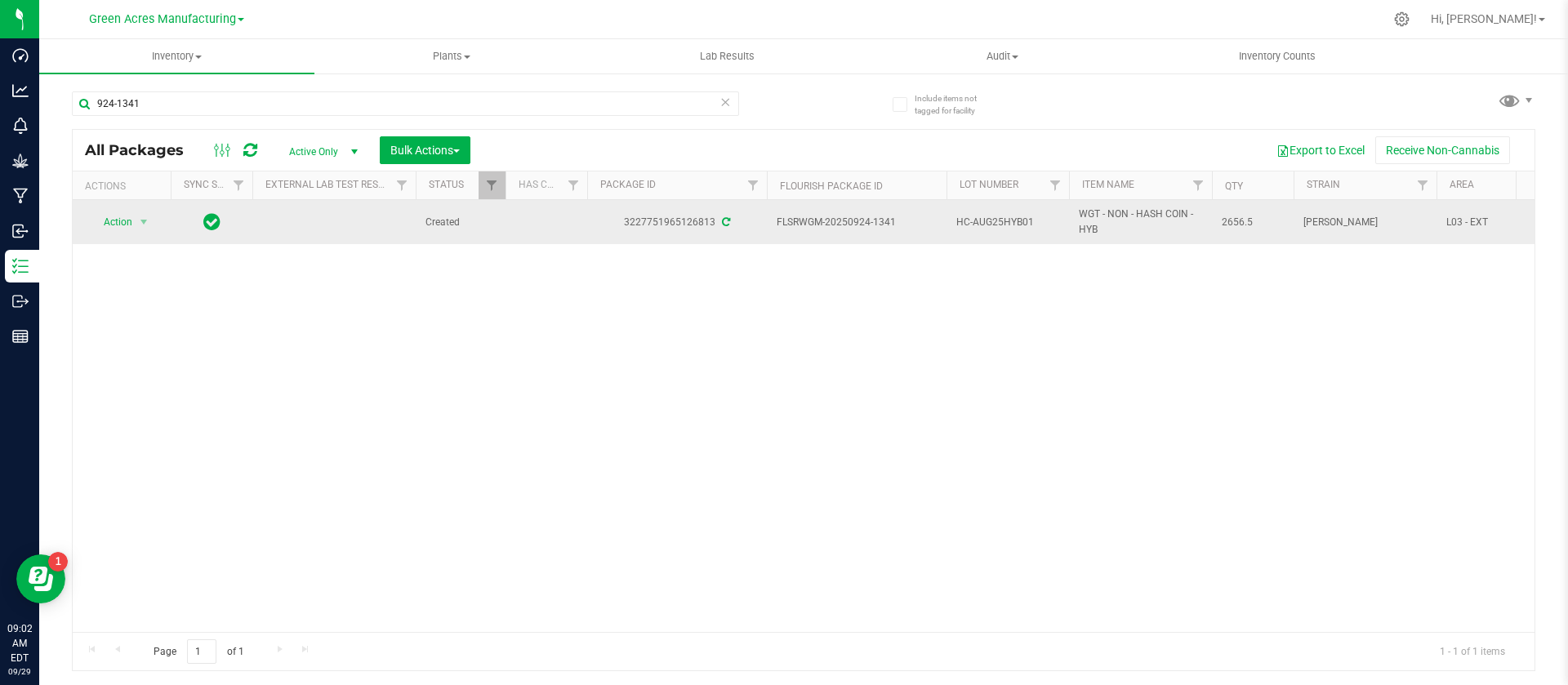
click at [849, 222] on span "FLSRWGM-20250924-1341" at bounding box center [856, 223] width 160 height 16
copy span "0924-1341"
click at [1089, 236] on span "WGT - NON - HASH COIN - HYB" at bounding box center [1140, 222] width 123 height 31
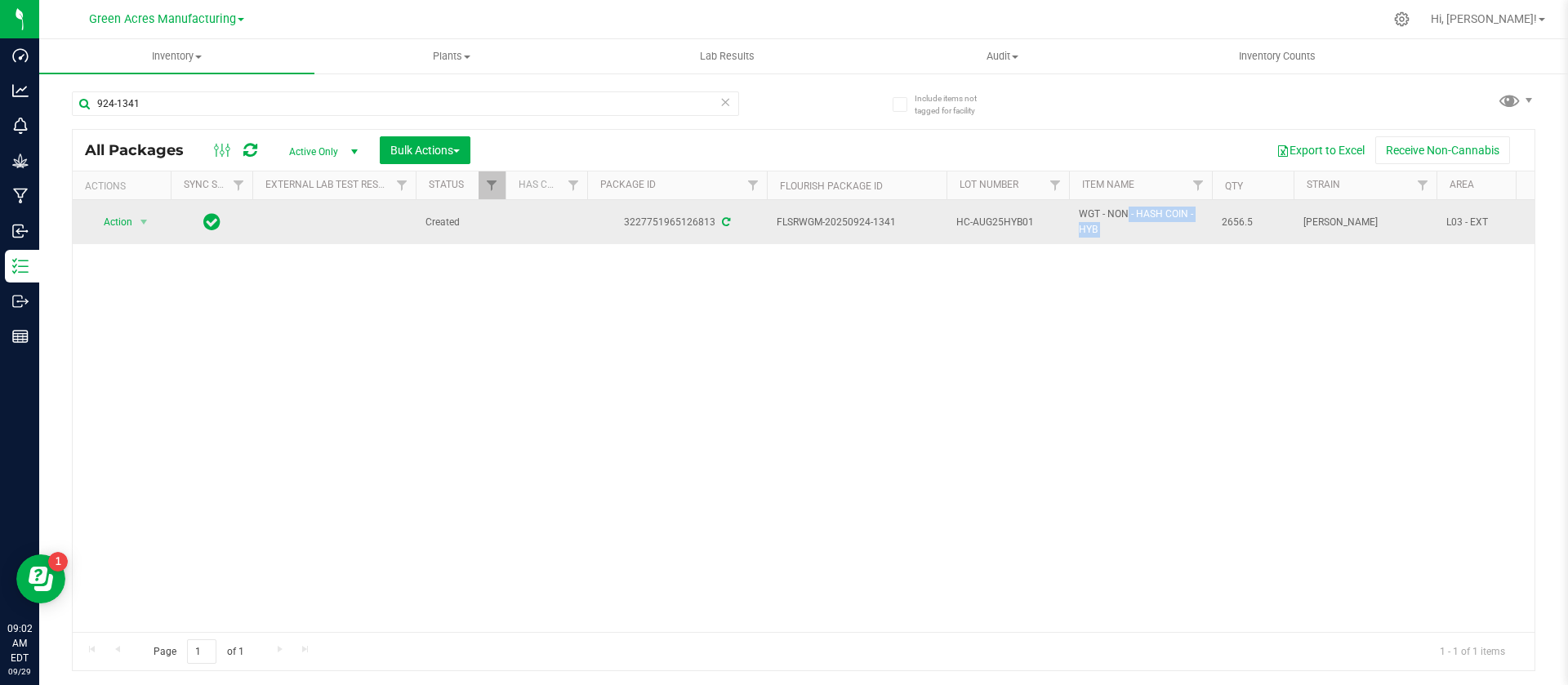
copy tr "WGT - NON - HASH COIN - HYB"
click at [1233, 217] on span "2656.5" at bounding box center [1252, 223] width 62 height 16
copy span "2656.5"
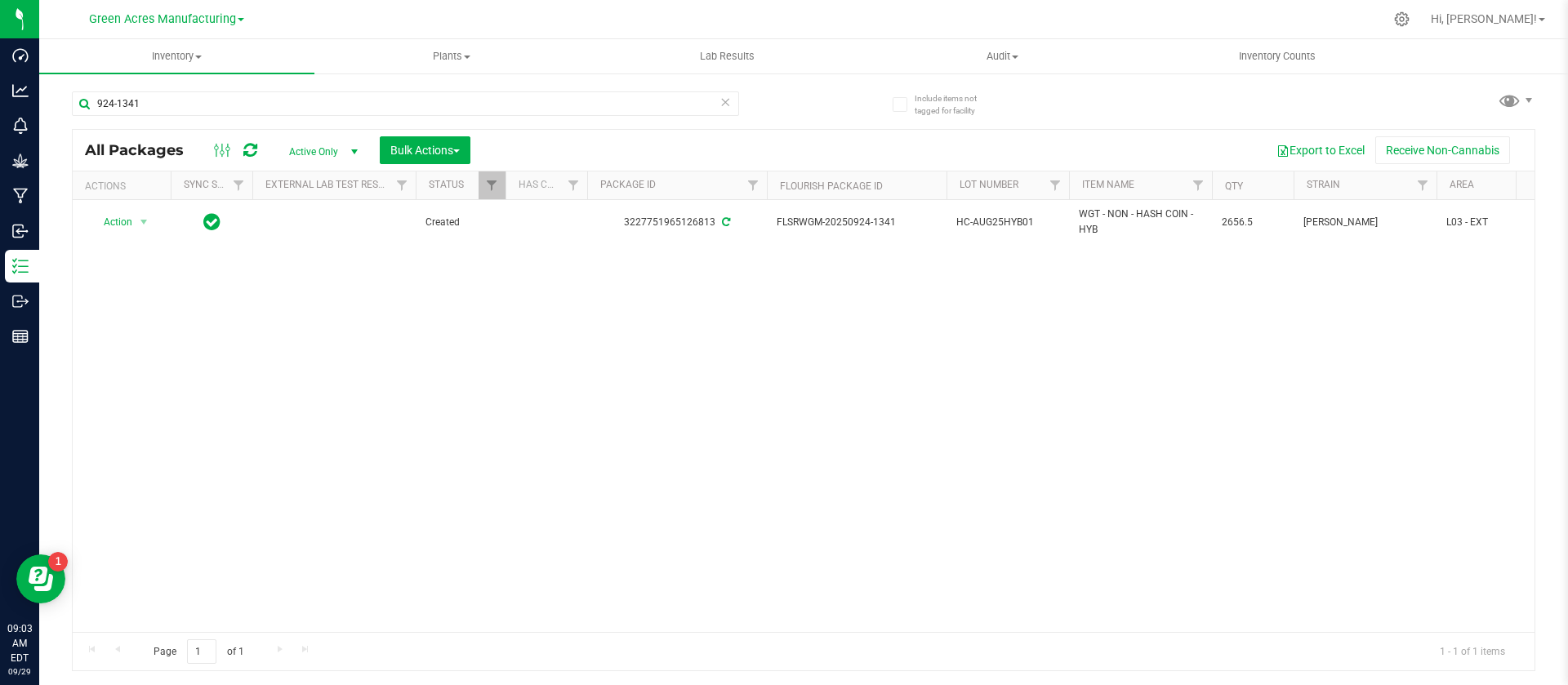
click at [547, 536] on div "Action Action Adjust qty Create package Edit attributes Global inventory Locate…" at bounding box center [803, 416] width 1462 height 432
click at [996, 226] on span "HC-AUG25HYB01" at bounding box center [1007, 223] width 103 height 16
click at [996, 226] on input "HC-AUG25HYB01" at bounding box center [1004, 222] width 116 height 25
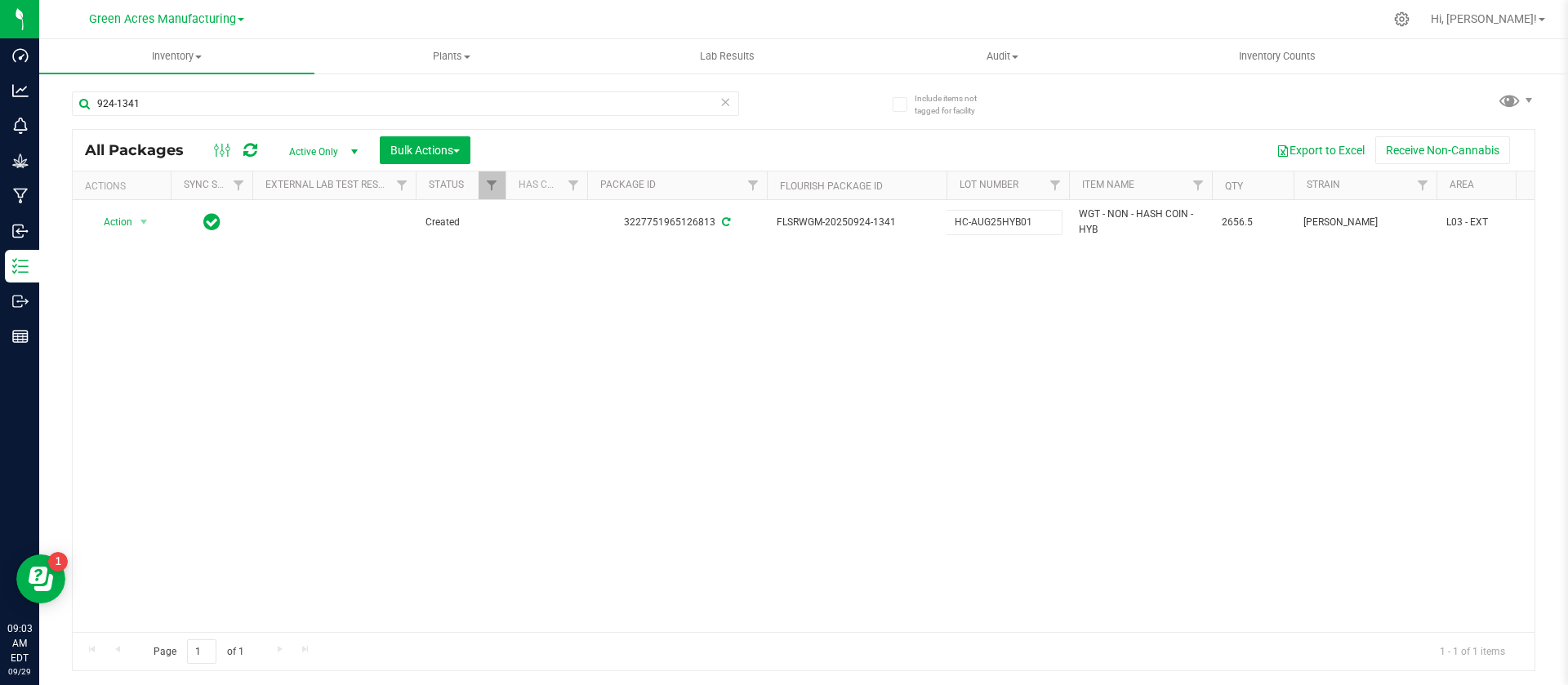
click at [996, 226] on input "HC-AUG25HYB01" at bounding box center [1004, 222] width 116 height 25
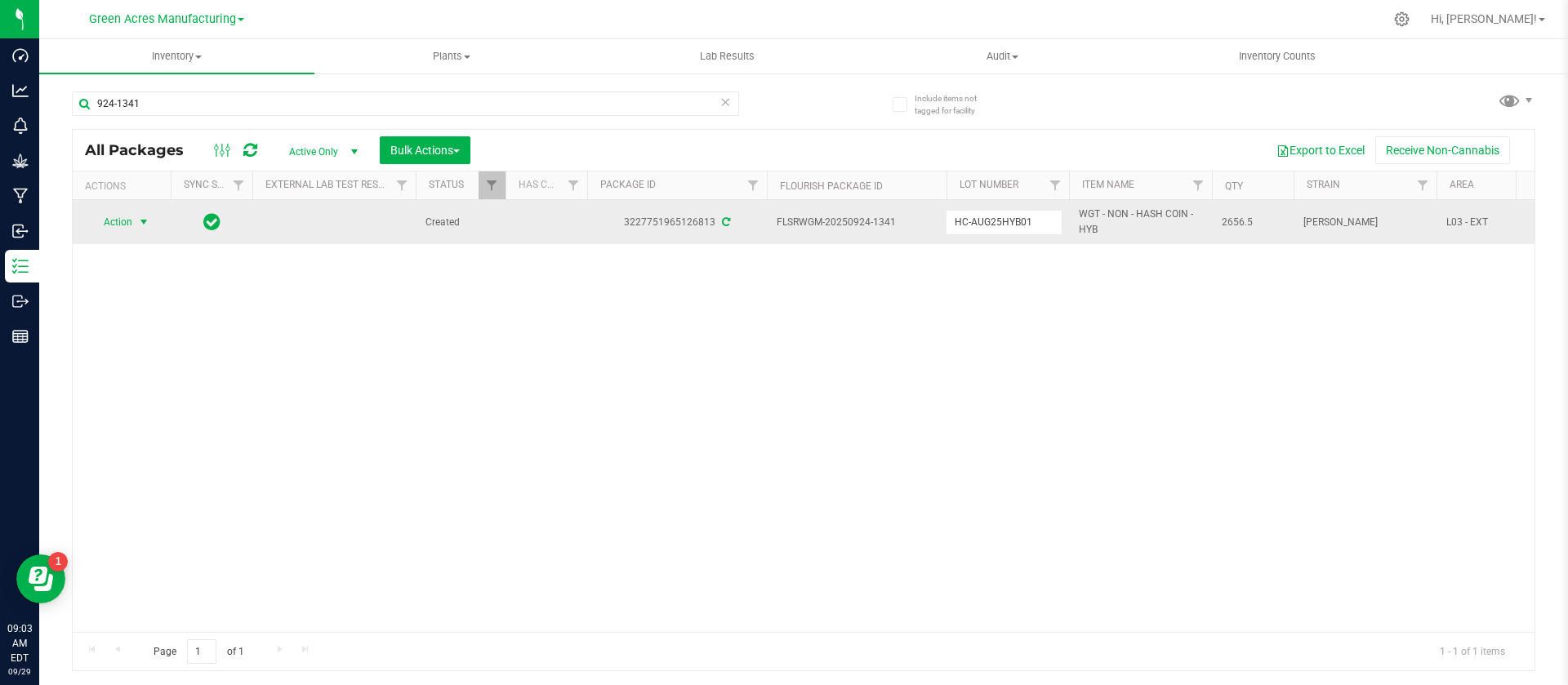
click at [124, 225] on span "Action" at bounding box center [110, 222] width 44 height 22
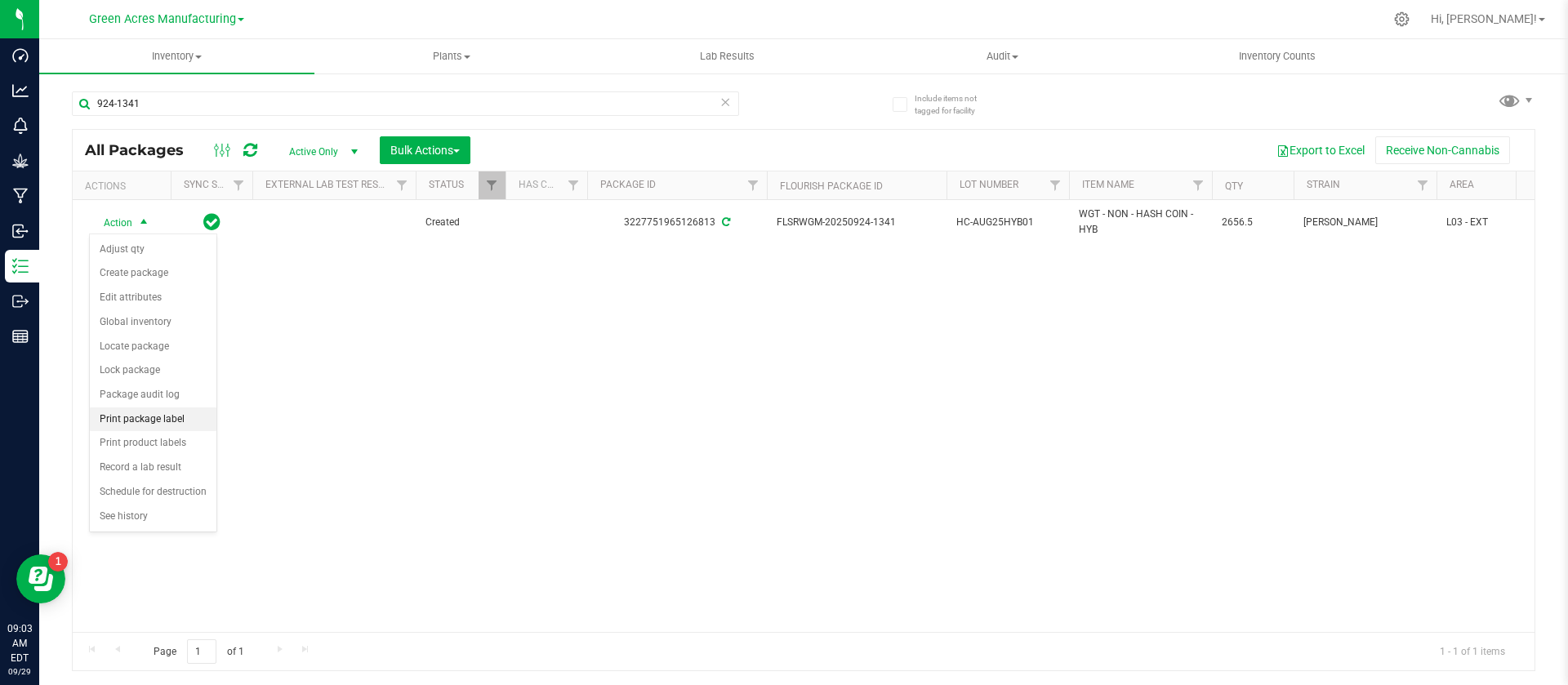
click at [171, 412] on li "Print package label" at bounding box center [153, 419] width 127 height 24
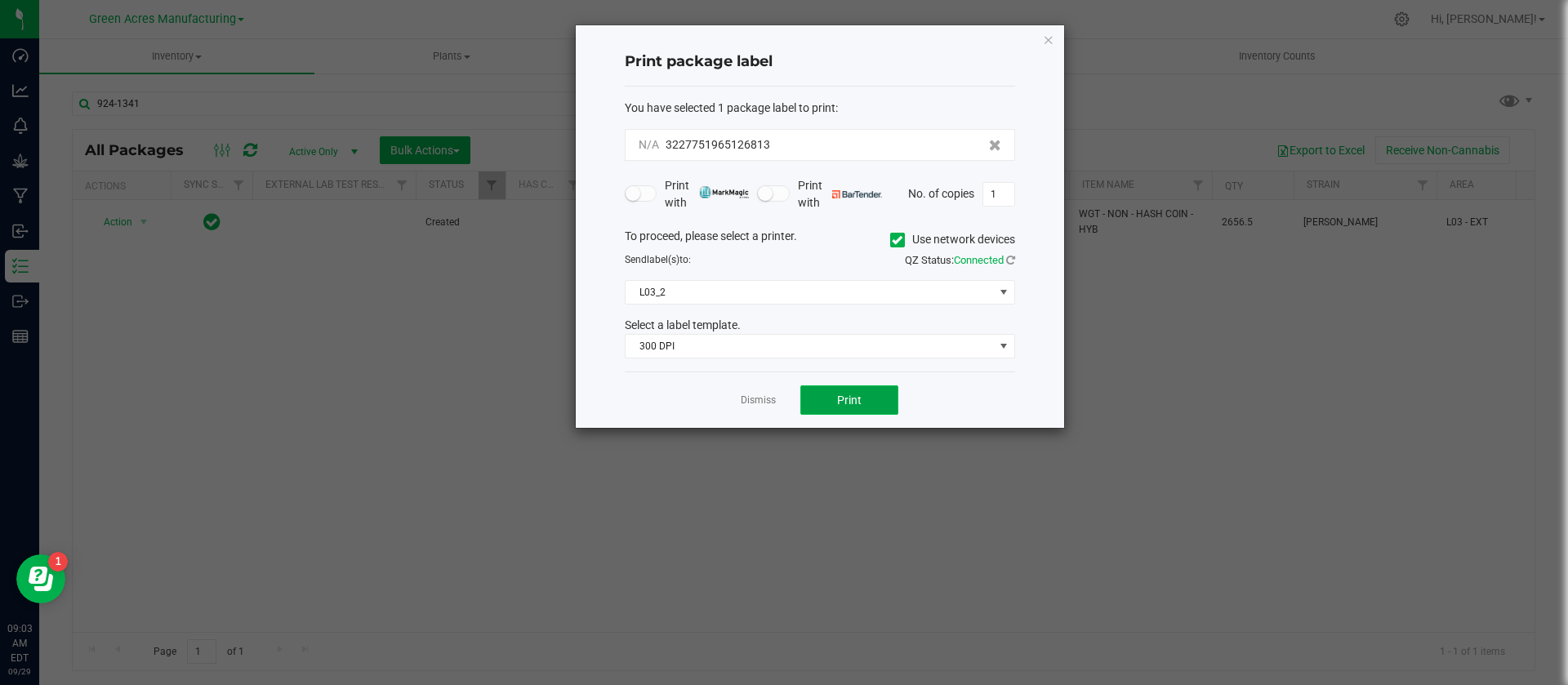
click at [837, 391] on button "Print" at bounding box center [849, 400] width 98 height 29
click at [749, 407] on link "Dismiss" at bounding box center [758, 400] width 35 height 14
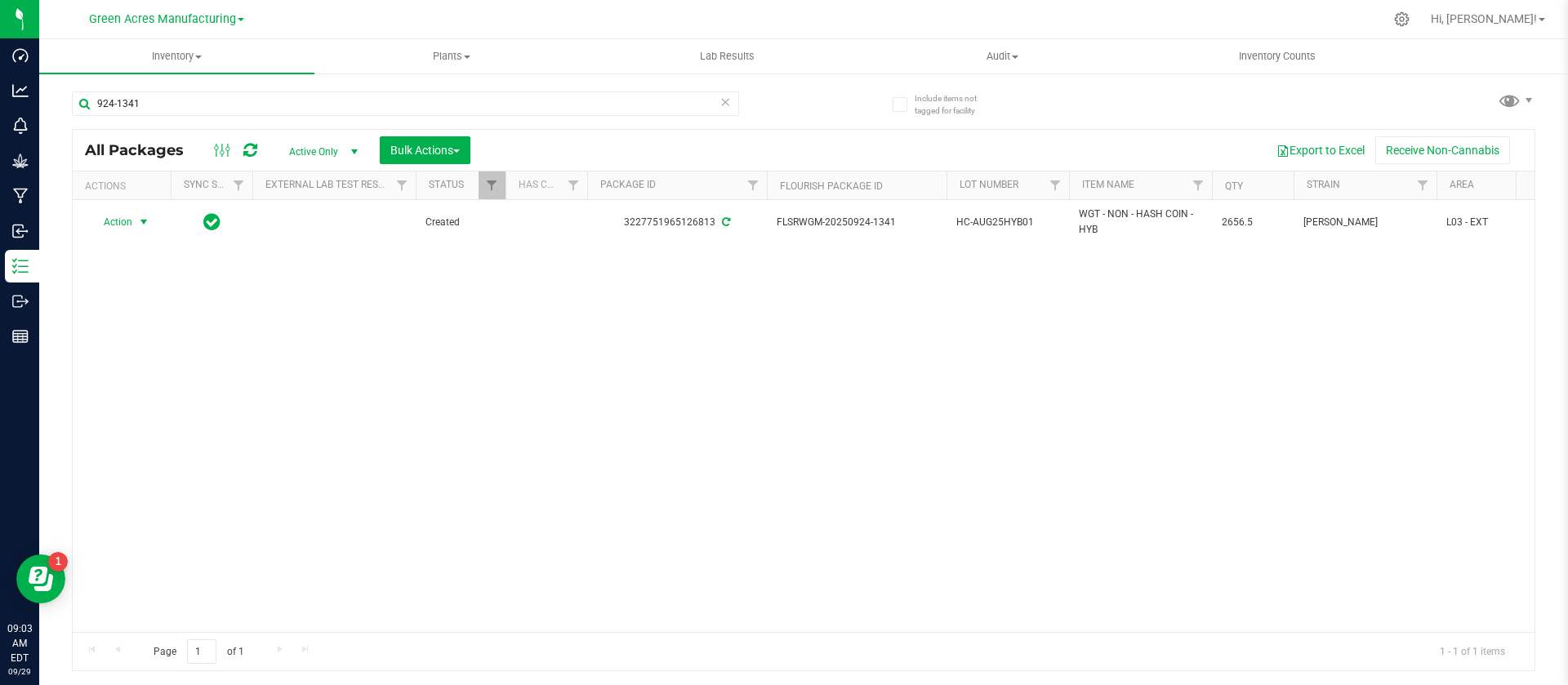
click at [338, 156] on span "Active Only" at bounding box center [320, 152] width 90 height 22
drag, startPoint x: 787, startPoint y: 330, endPoint x: 844, endPoint y: 326, distance: 57.1
click at [844, 326] on div "Action Action Adjust qty Create package Edit attributes Global inventory Locate…" at bounding box center [803, 416] width 1462 height 432
click at [1009, 224] on span "HC-AUG25HYB01" at bounding box center [1007, 223] width 103 height 16
click at [1009, 224] on input "HC-AUG25HYB01" at bounding box center [1004, 222] width 116 height 25
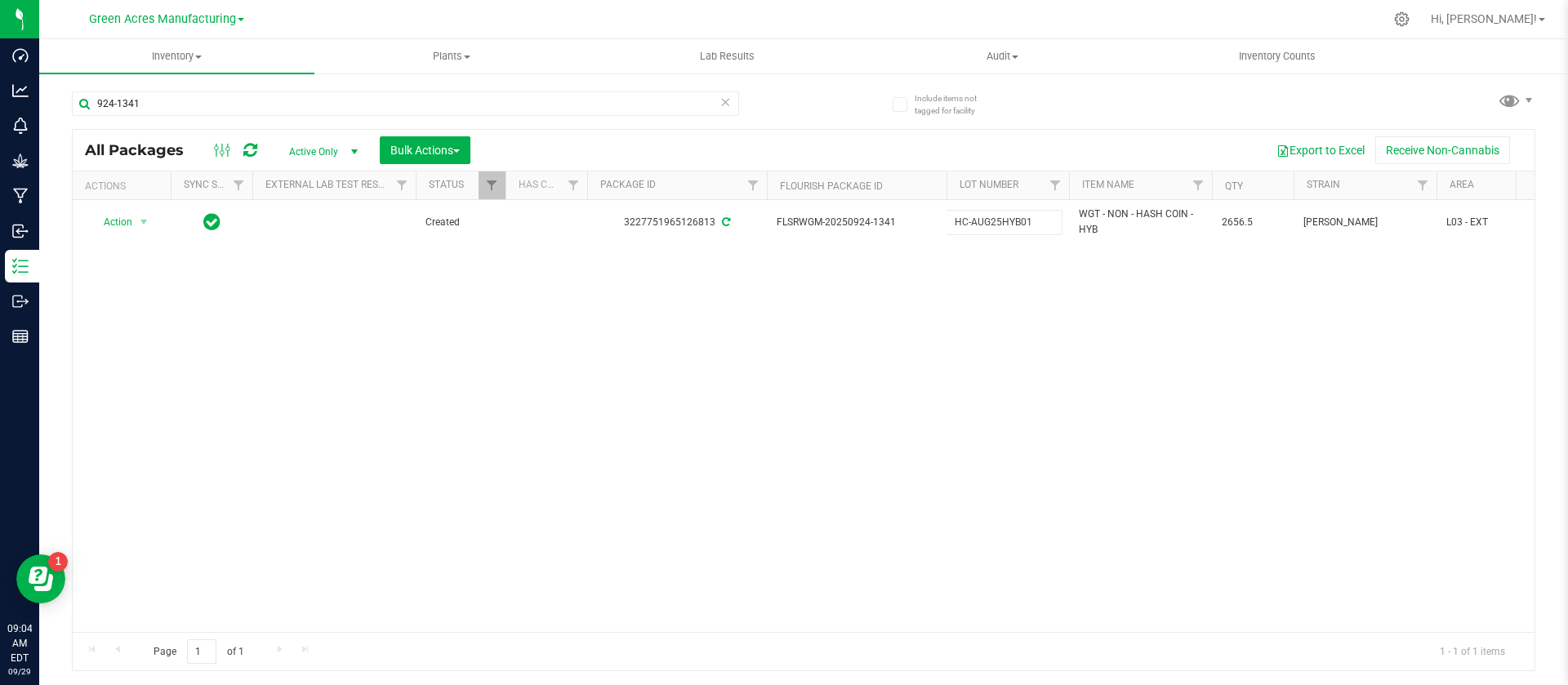
click at [1009, 224] on input "HC-AUG25HYB01" at bounding box center [1004, 222] width 116 height 25
click at [477, 97] on input "924-1341" at bounding box center [405, 104] width 667 height 24
paste input "HC-AUG25HYB0"
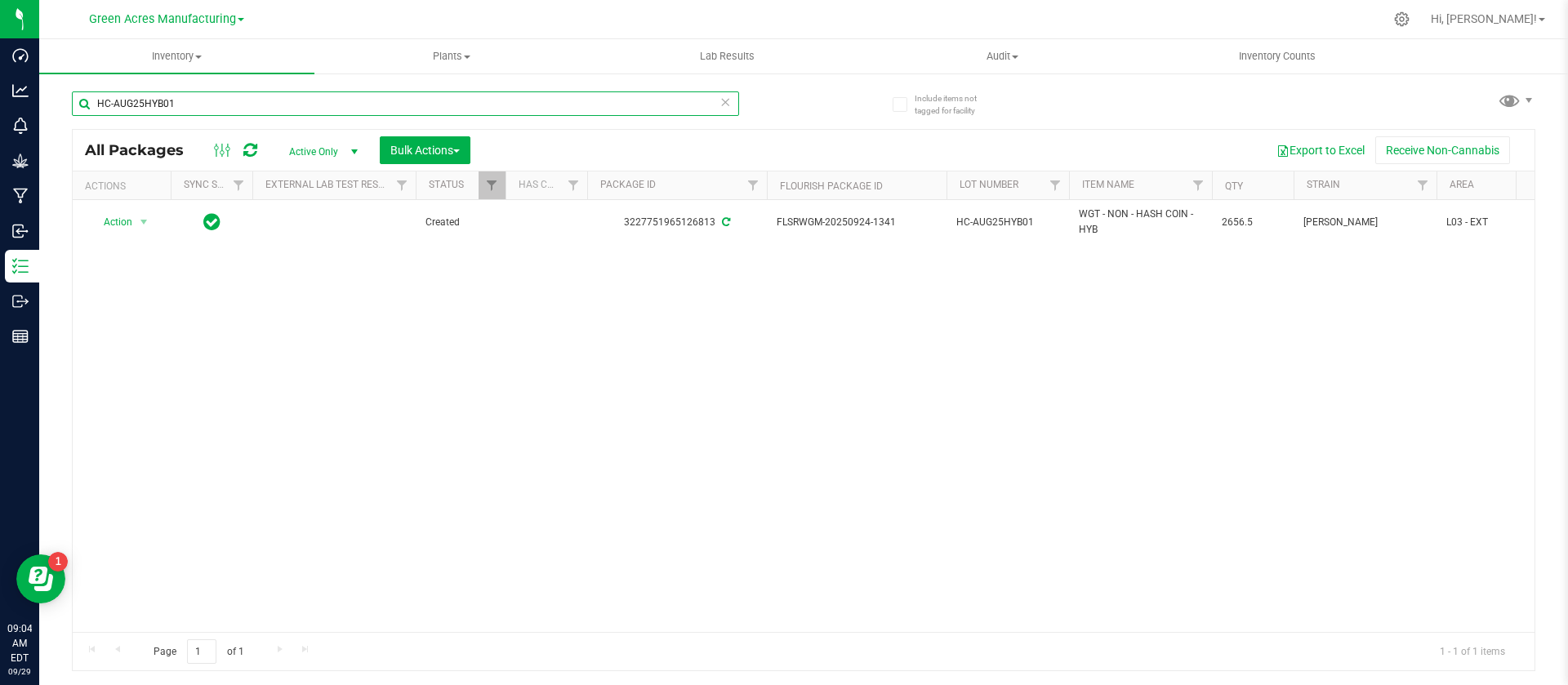
type input "HC-AUG25HYB01"
click at [318, 154] on span "Active Only" at bounding box center [320, 152] width 90 height 22
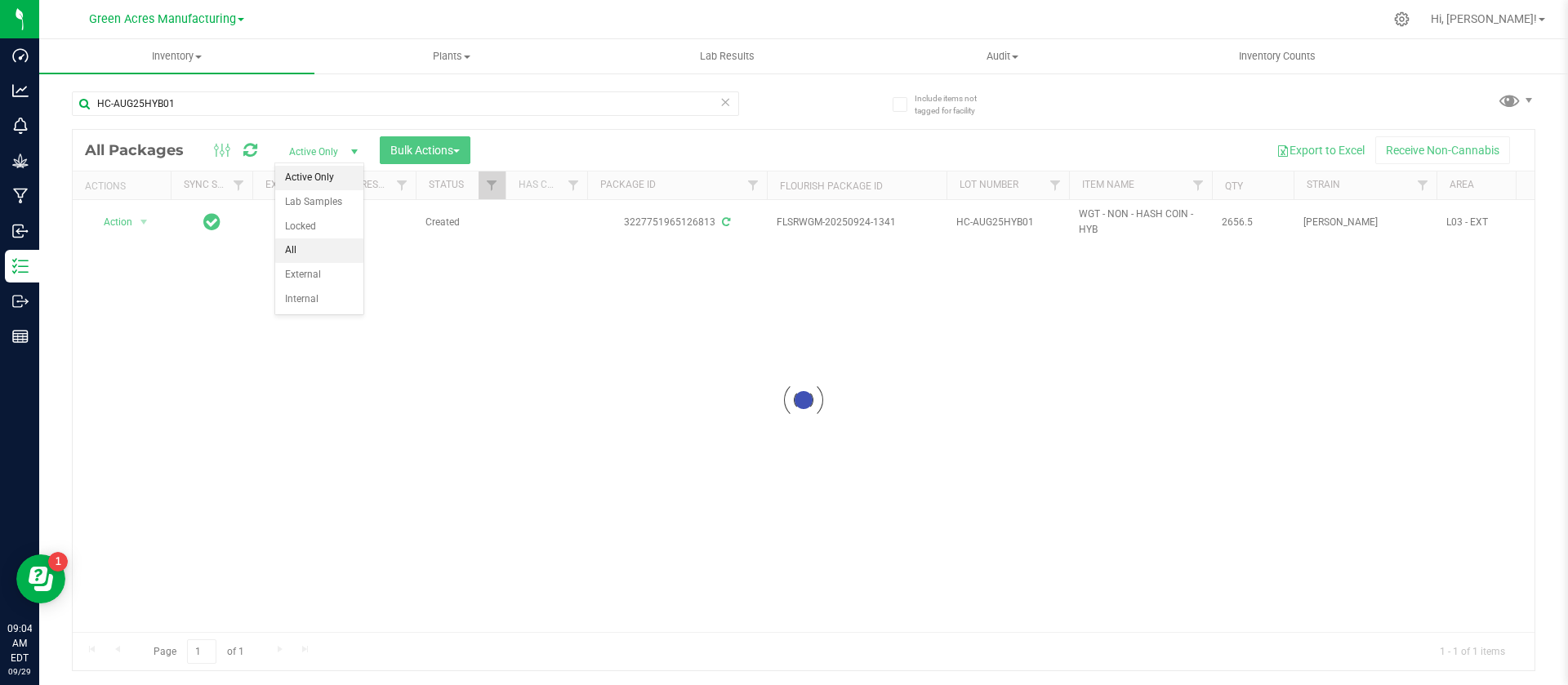
click at [308, 242] on li "All" at bounding box center [319, 250] width 88 height 24
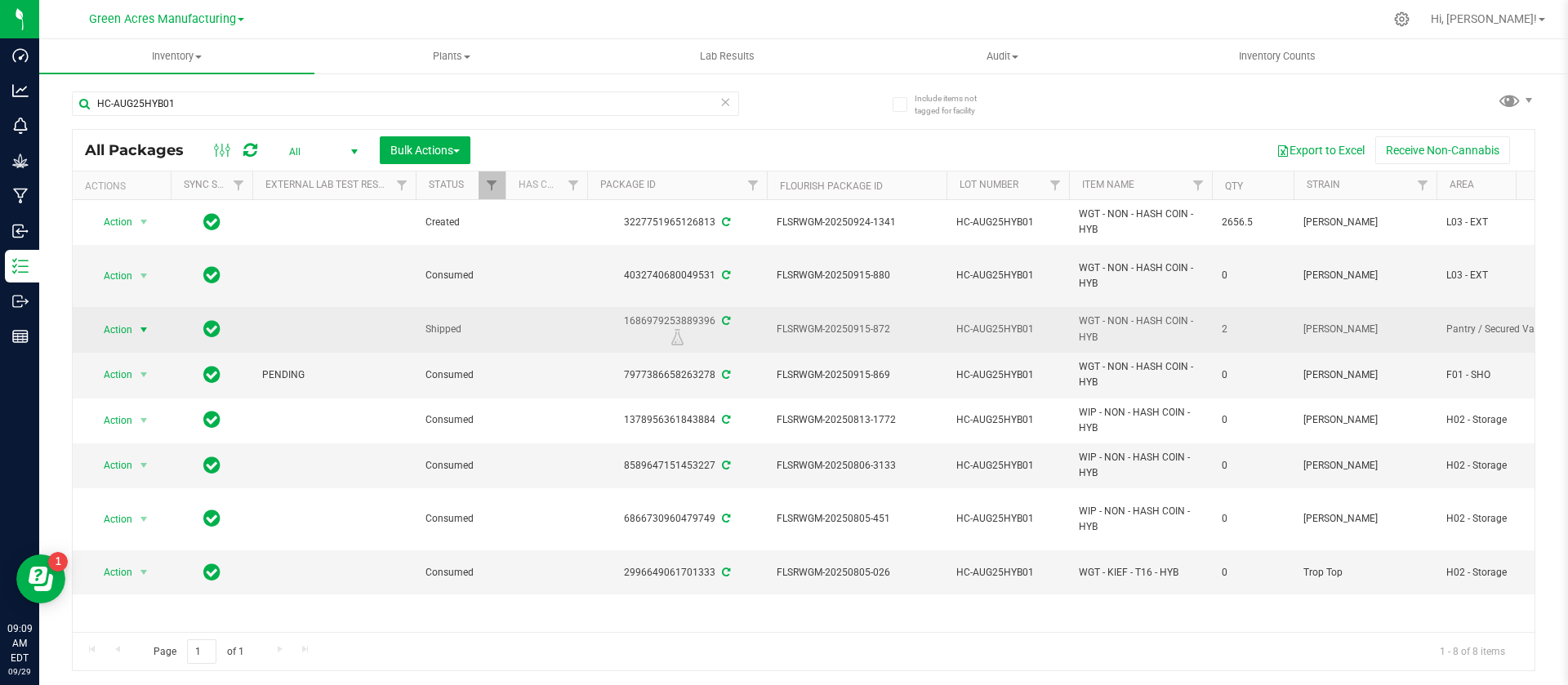
click at [127, 325] on span "Action" at bounding box center [110, 330] width 44 height 22
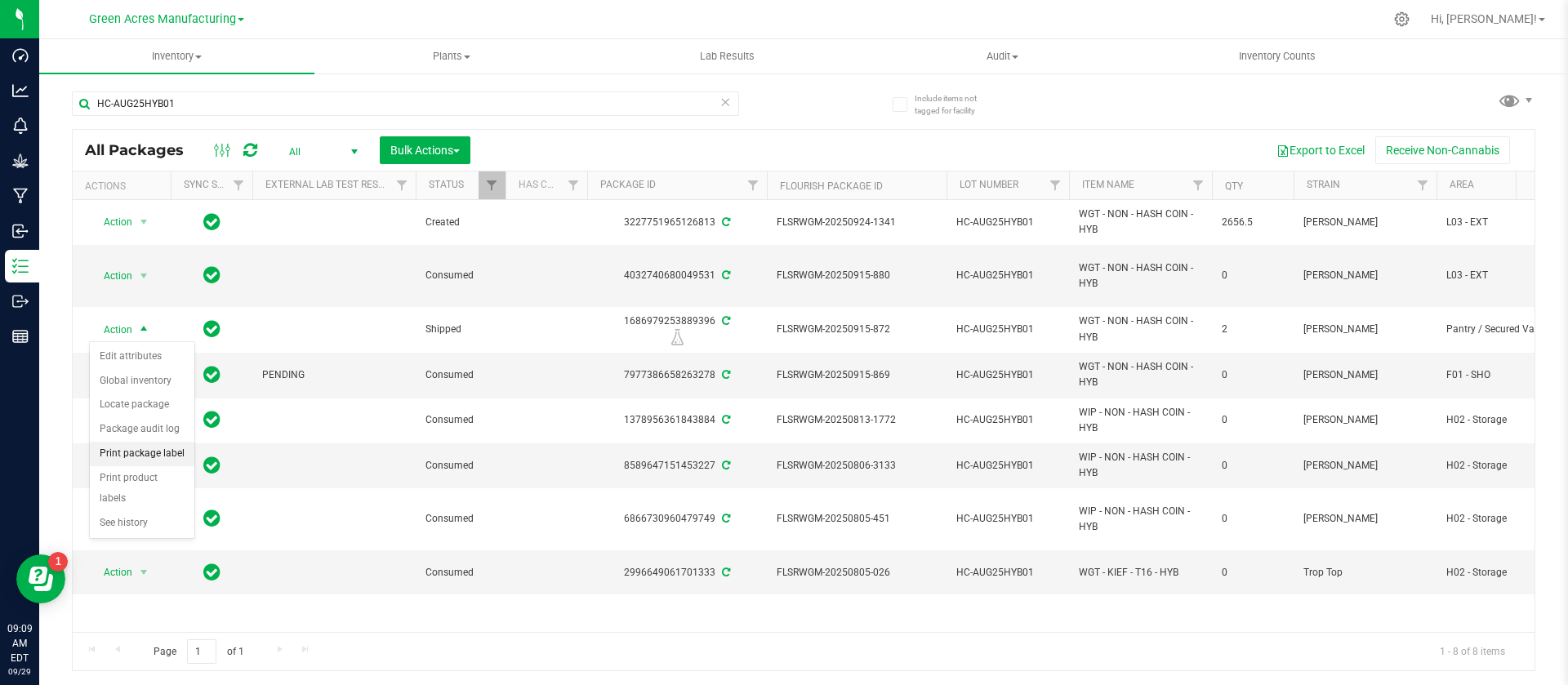
click at [159, 450] on li "Print package label" at bounding box center [142, 454] width 104 height 24
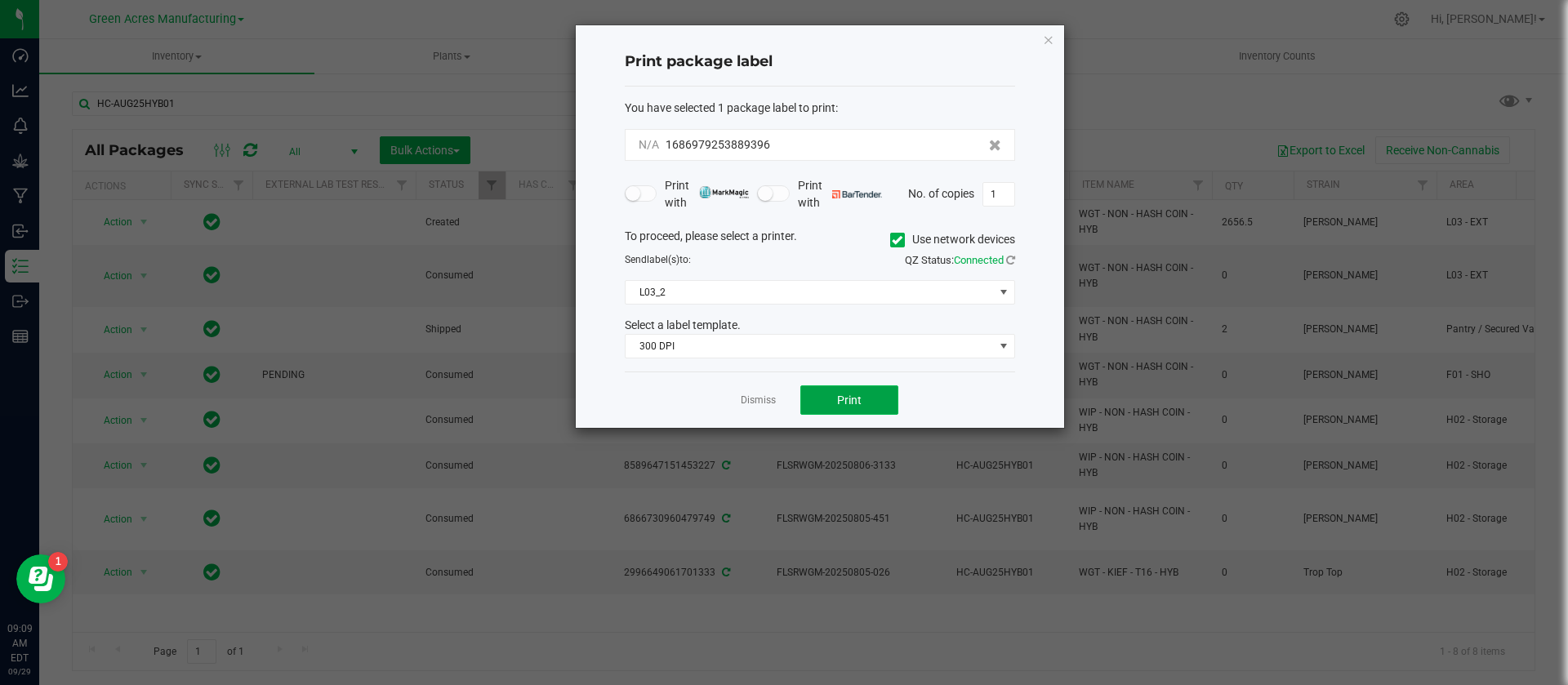
click at [842, 403] on span "Print" at bounding box center [849, 399] width 24 height 13
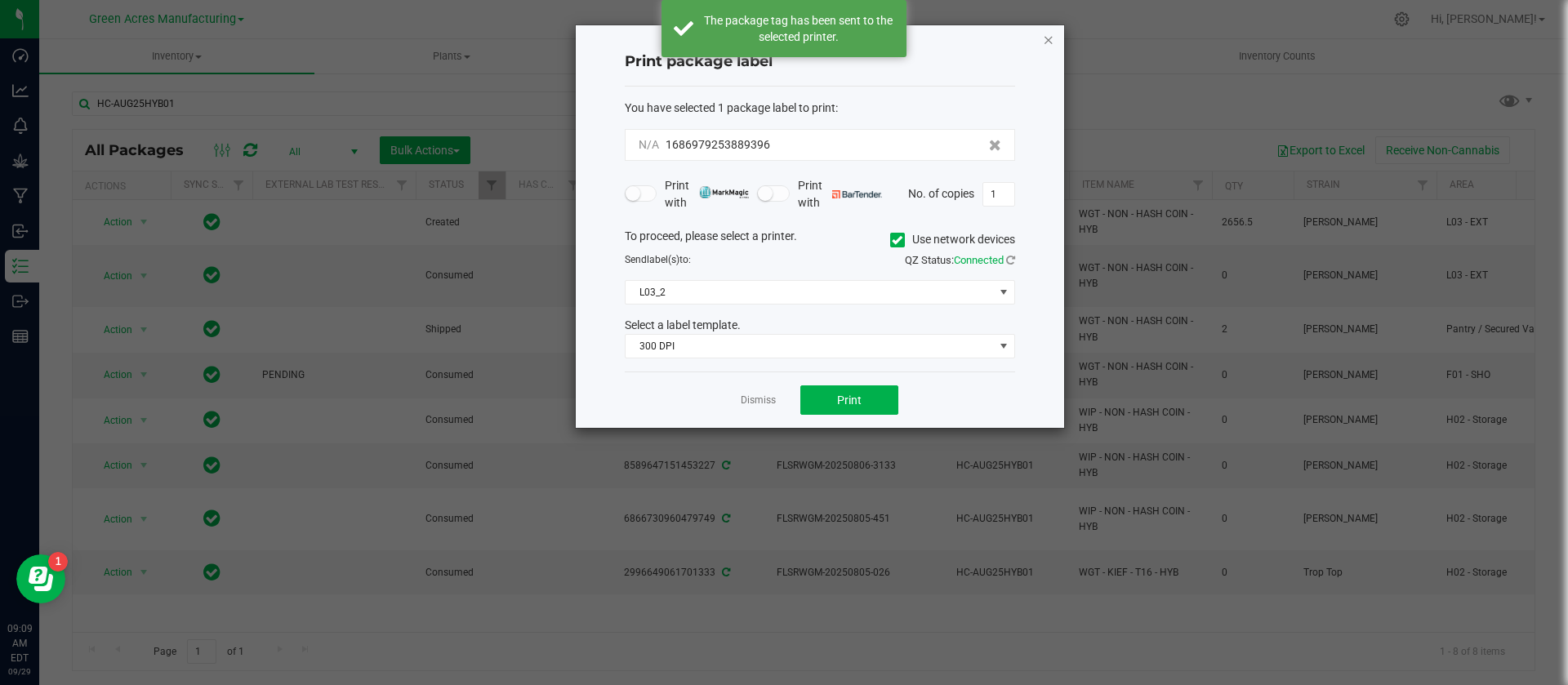
click at [1049, 38] on icon "button" at bounding box center [1048, 39] width 11 height 20
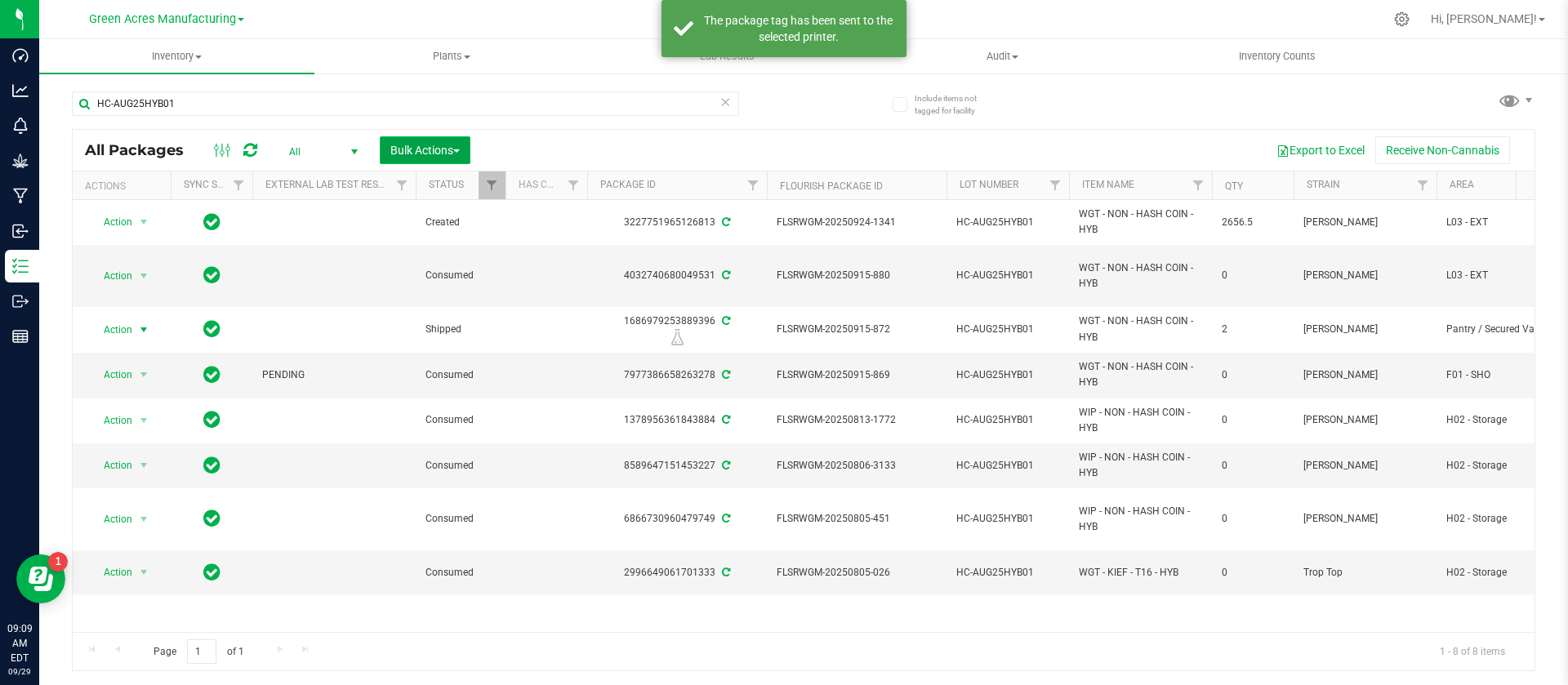
click at [447, 151] on span "Bulk Actions" at bounding box center [425, 150] width 69 height 13
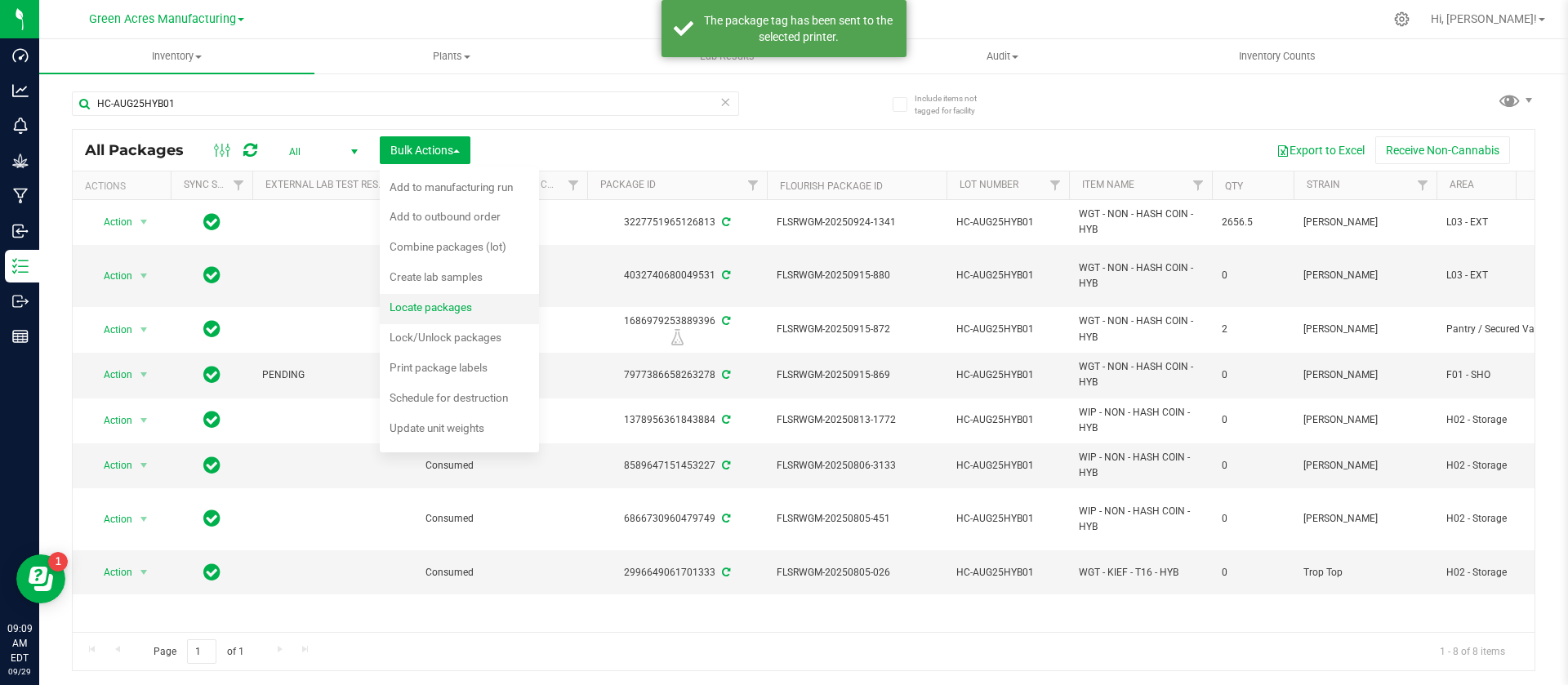
click at [435, 317] on div "Locate packages" at bounding box center [441, 309] width 104 height 26
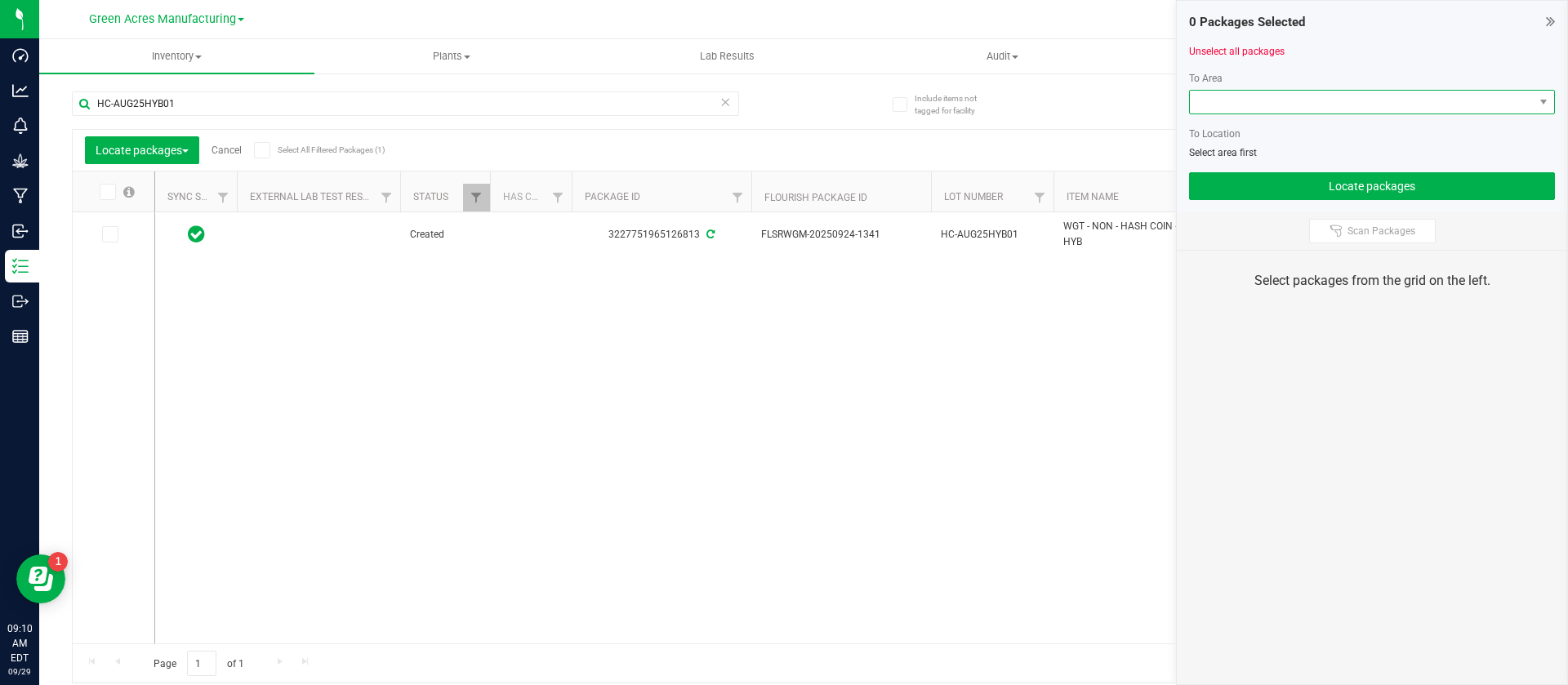
click at [1240, 101] on span at bounding box center [1362, 102] width 343 height 22
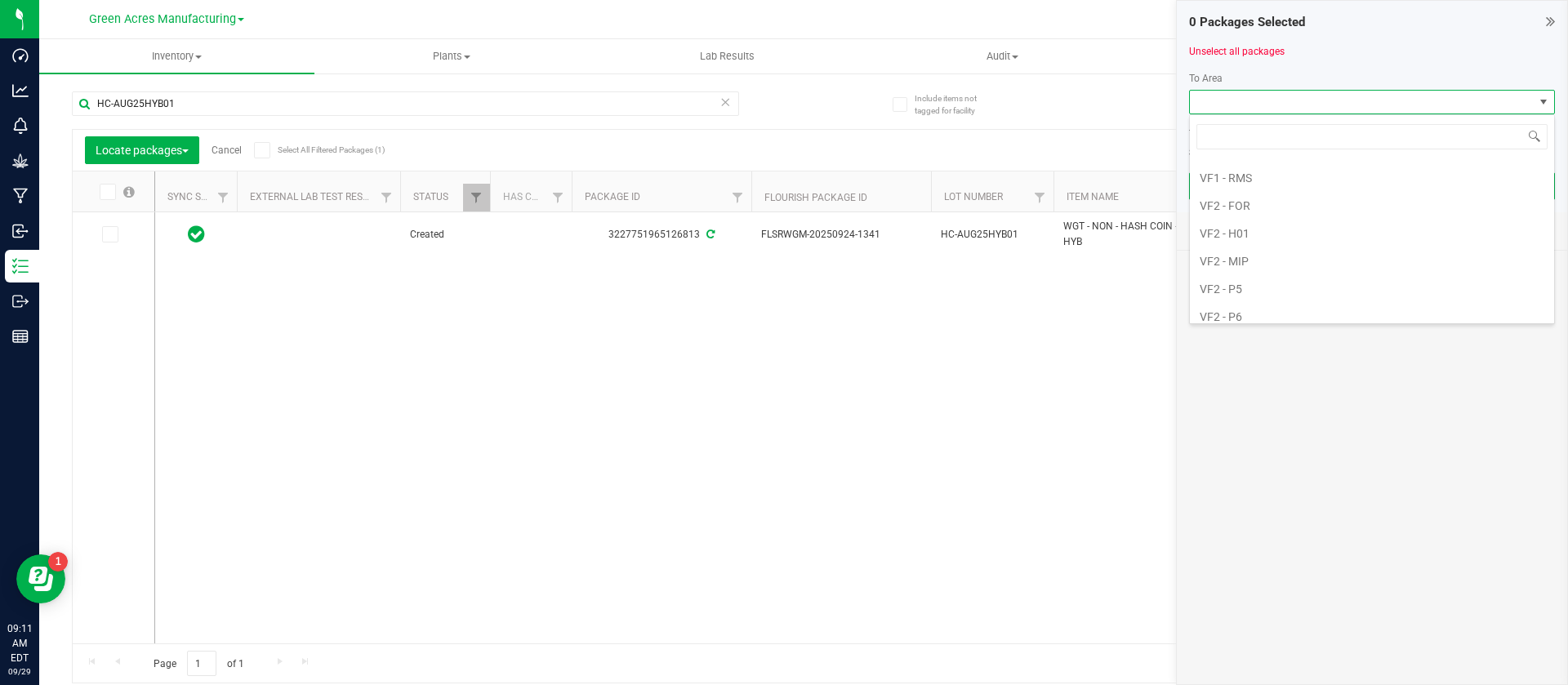
scroll to position [979, 0]
click at [1248, 242] on li "VF2 - MIP" at bounding box center [1372, 247] width 364 height 28
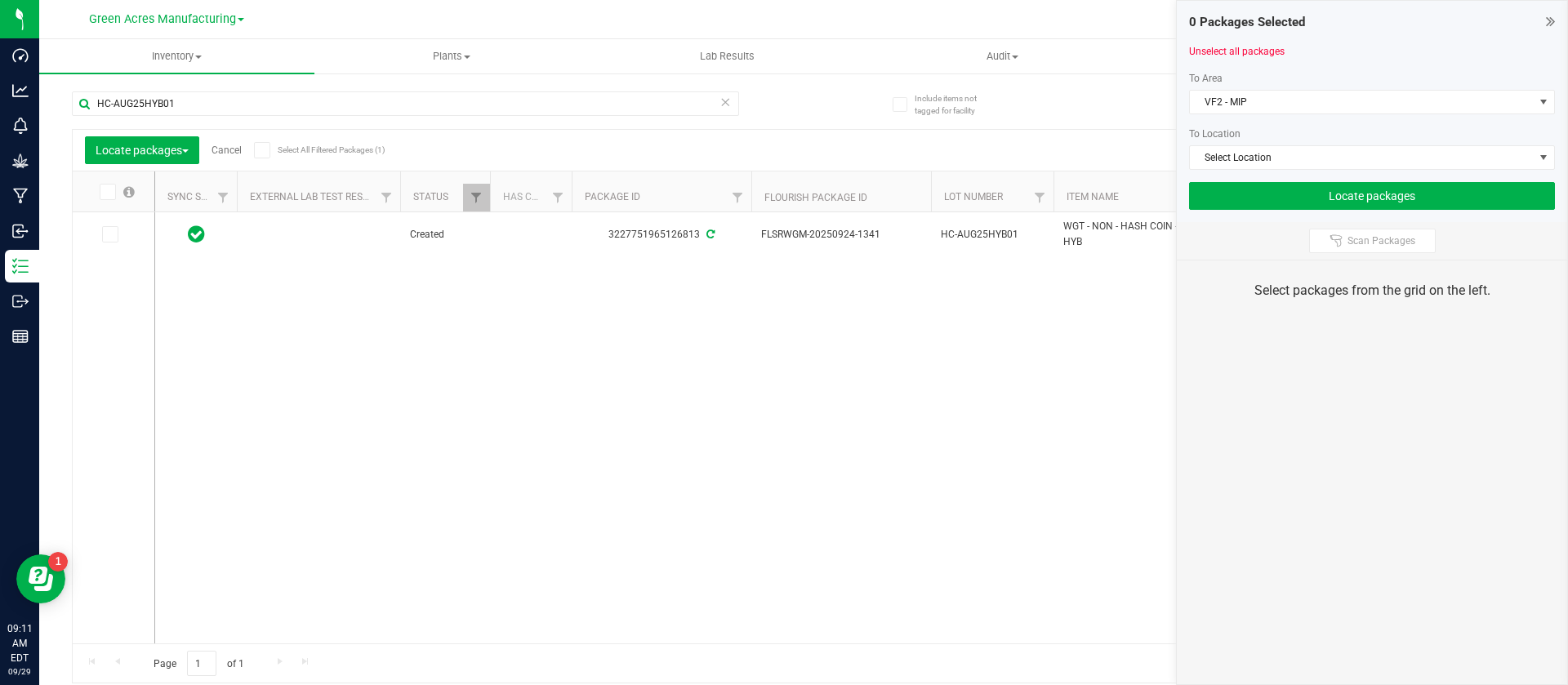
click at [1221, 140] on div "To Location" at bounding box center [1372, 134] width 366 height 15
click at [1216, 151] on span "Select Location" at bounding box center [1362, 157] width 343 height 22
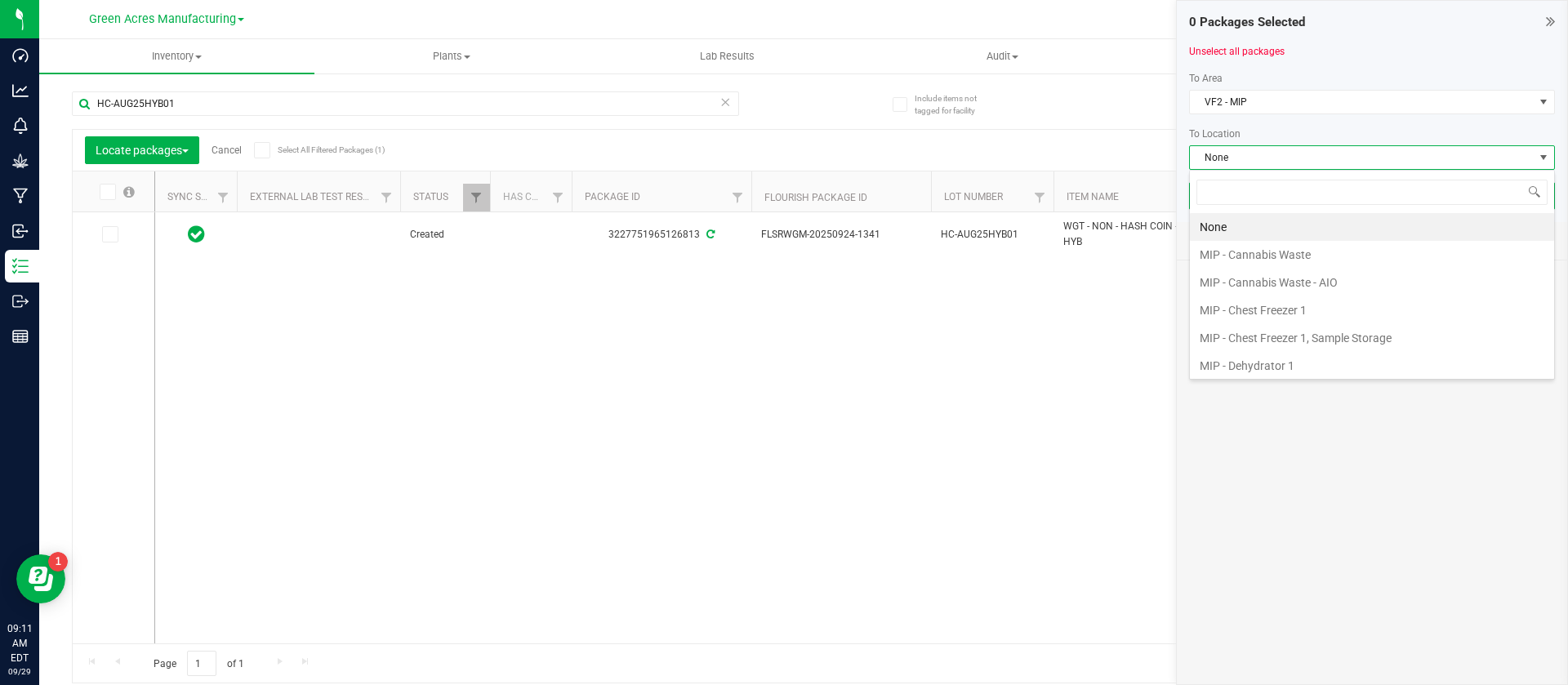
scroll to position [225, 0]
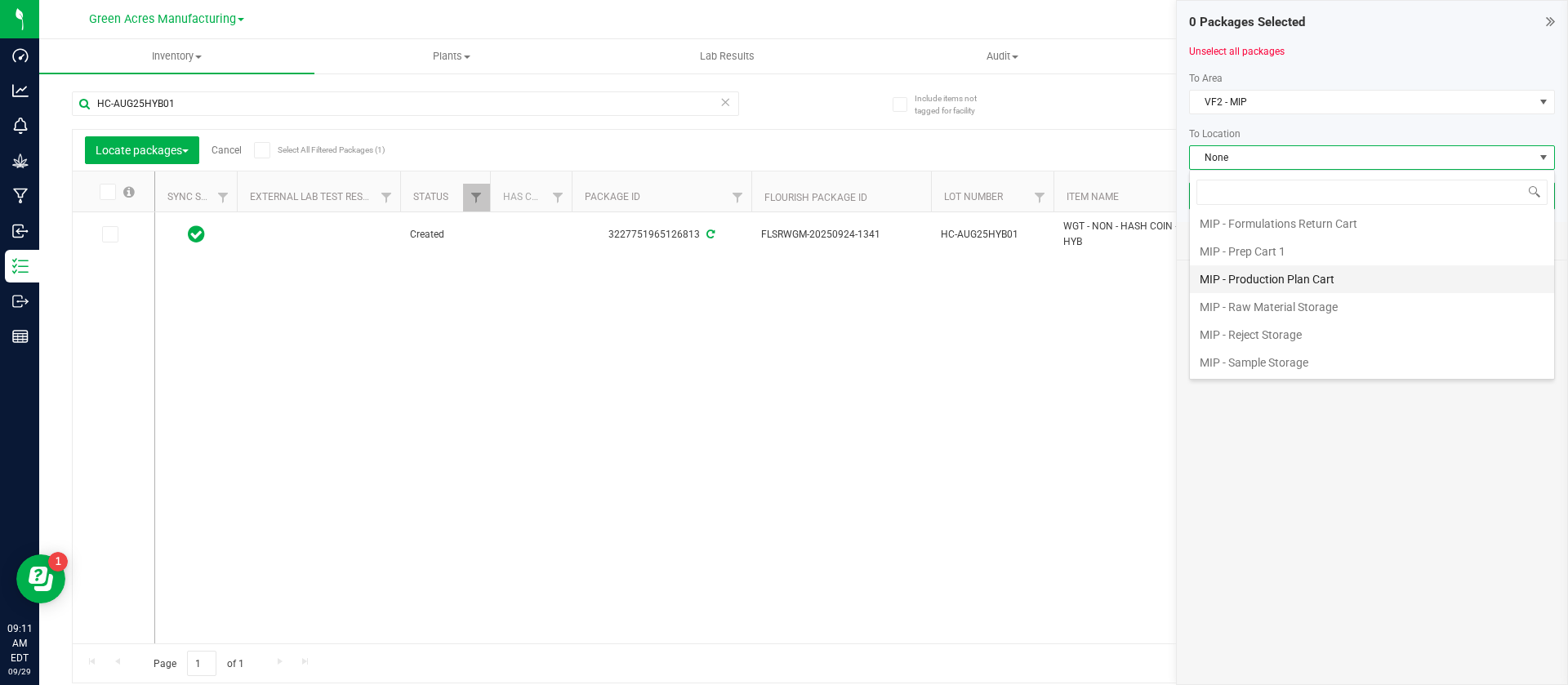
click at [1331, 270] on li "MIP - Production Plan Cart" at bounding box center [1372, 280] width 364 height 28
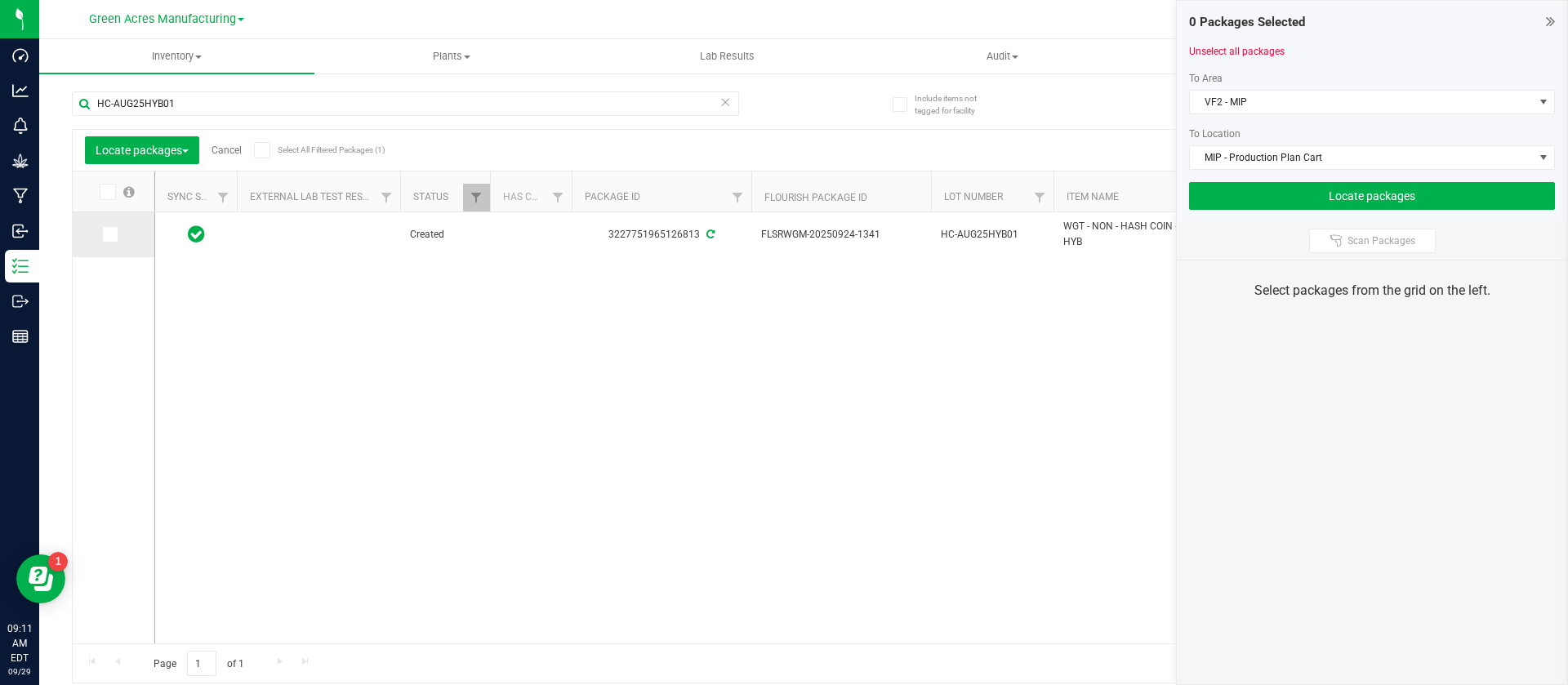
click at [116, 233] on span at bounding box center [110, 234] width 16 height 16
click at [0, 0] on input "checkbox" at bounding box center [0, 0] width 0 height 0
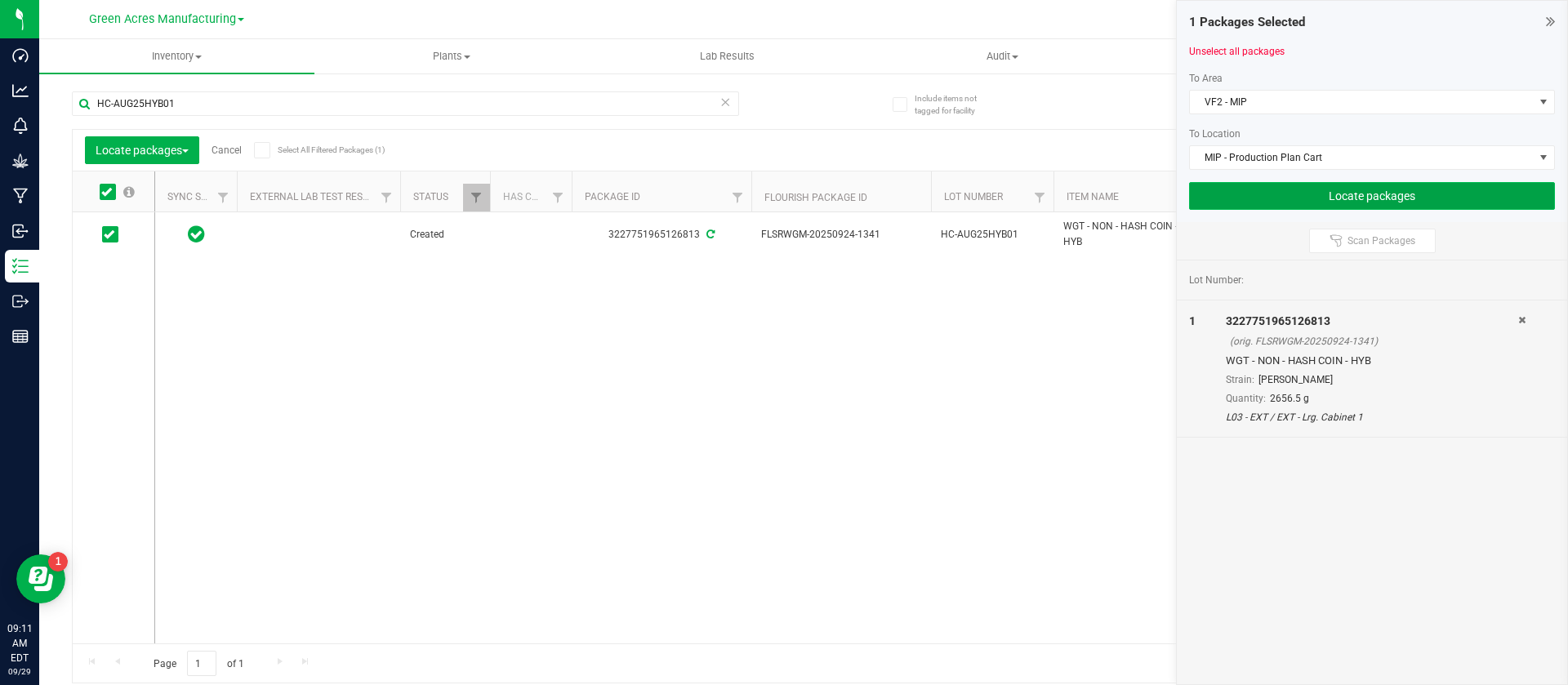
click at [1357, 193] on button "Locate packages" at bounding box center [1372, 196] width 366 height 28
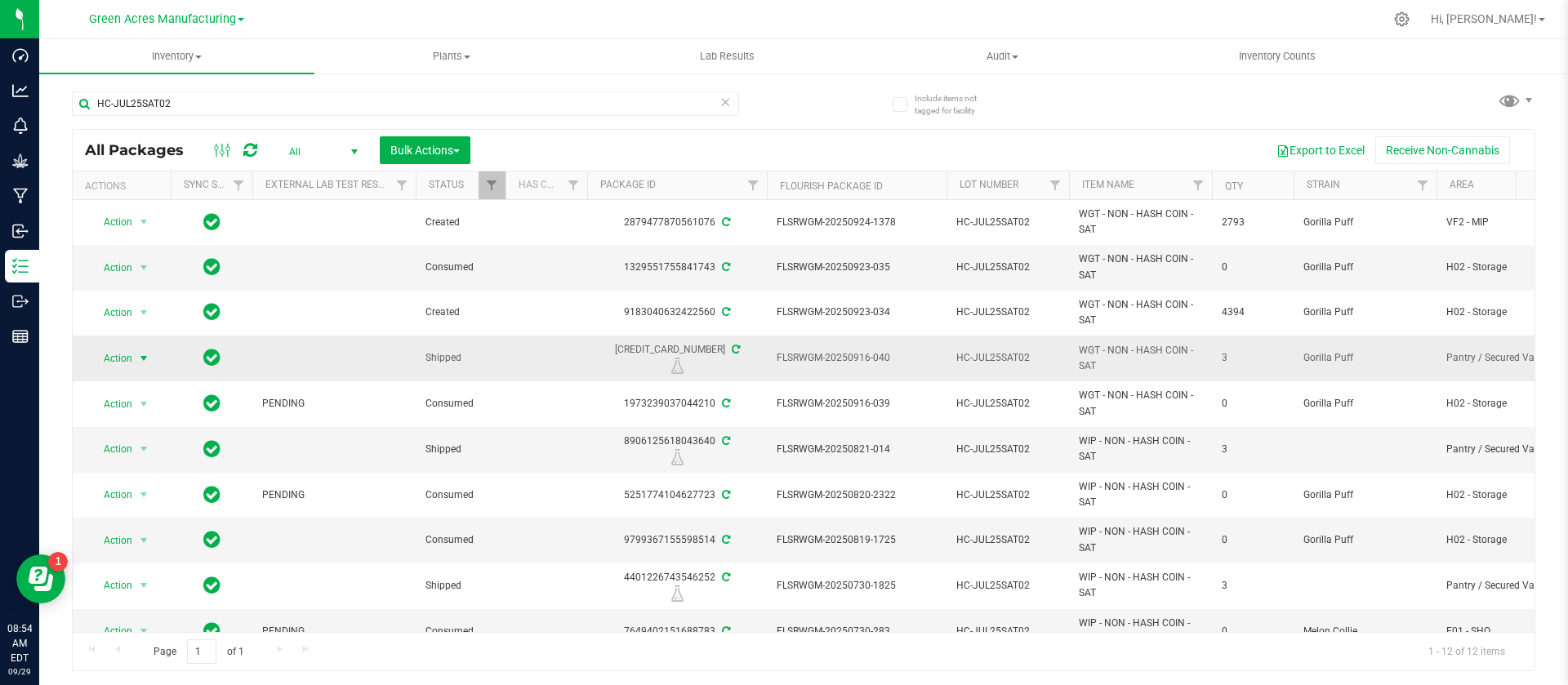
click at [130, 355] on span "Action" at bounding box center [110, 358] width 44 height 22
click at [168, 475] on li "Print package label" at bounding box center [142, 482] width 104 height 24
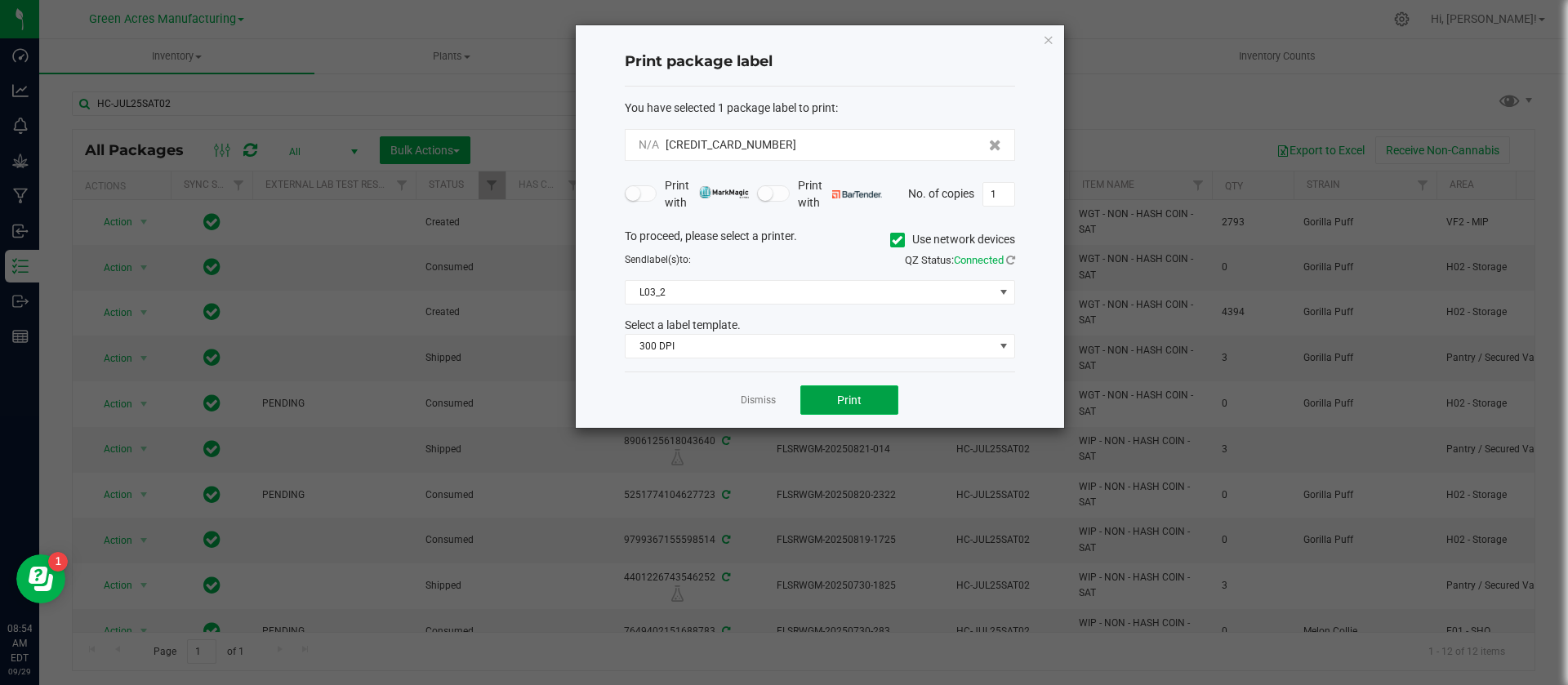
click at [855, 402] on span "Print" at bounding box center [849, 399] width 24 height 13
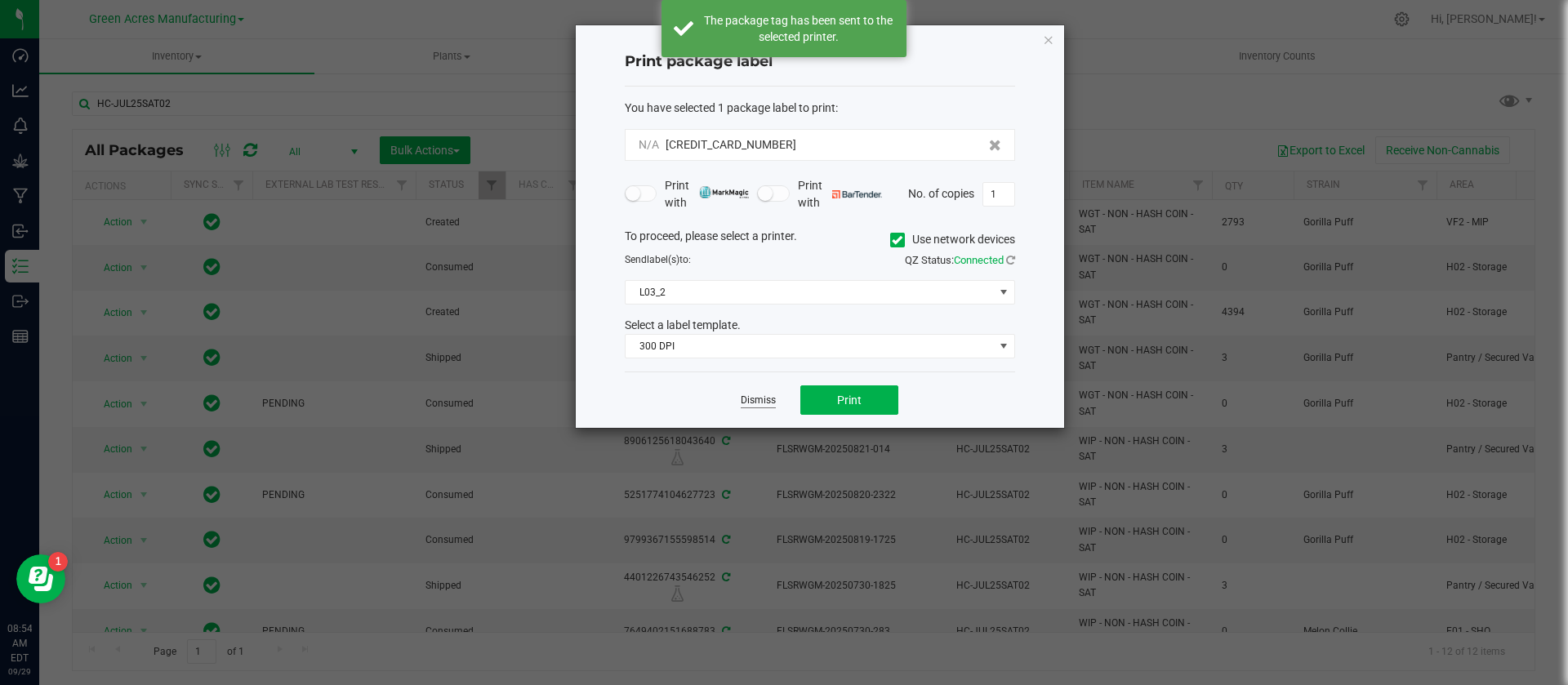
click at [759, 404] on link "Dismiss" at bounding box center [758, 400] width 35 height 14
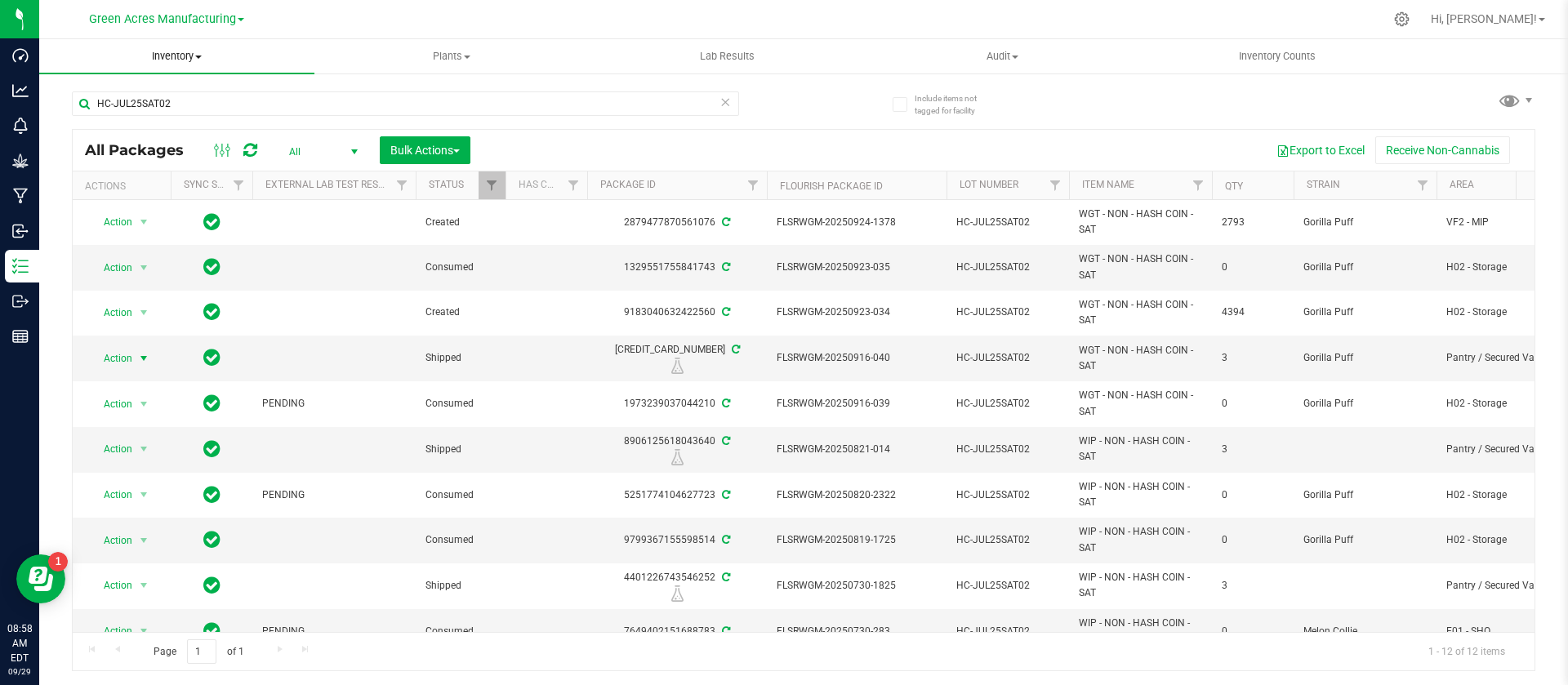
click at [163, 66] on uib-tab-heading "Inventory All packages All inventory Waste log Create inventory" at bounding box center [176, 56] width 275 height 35
click at [131, 89] on li "All packages" at bounding box center [176, 98] width 275 height 20
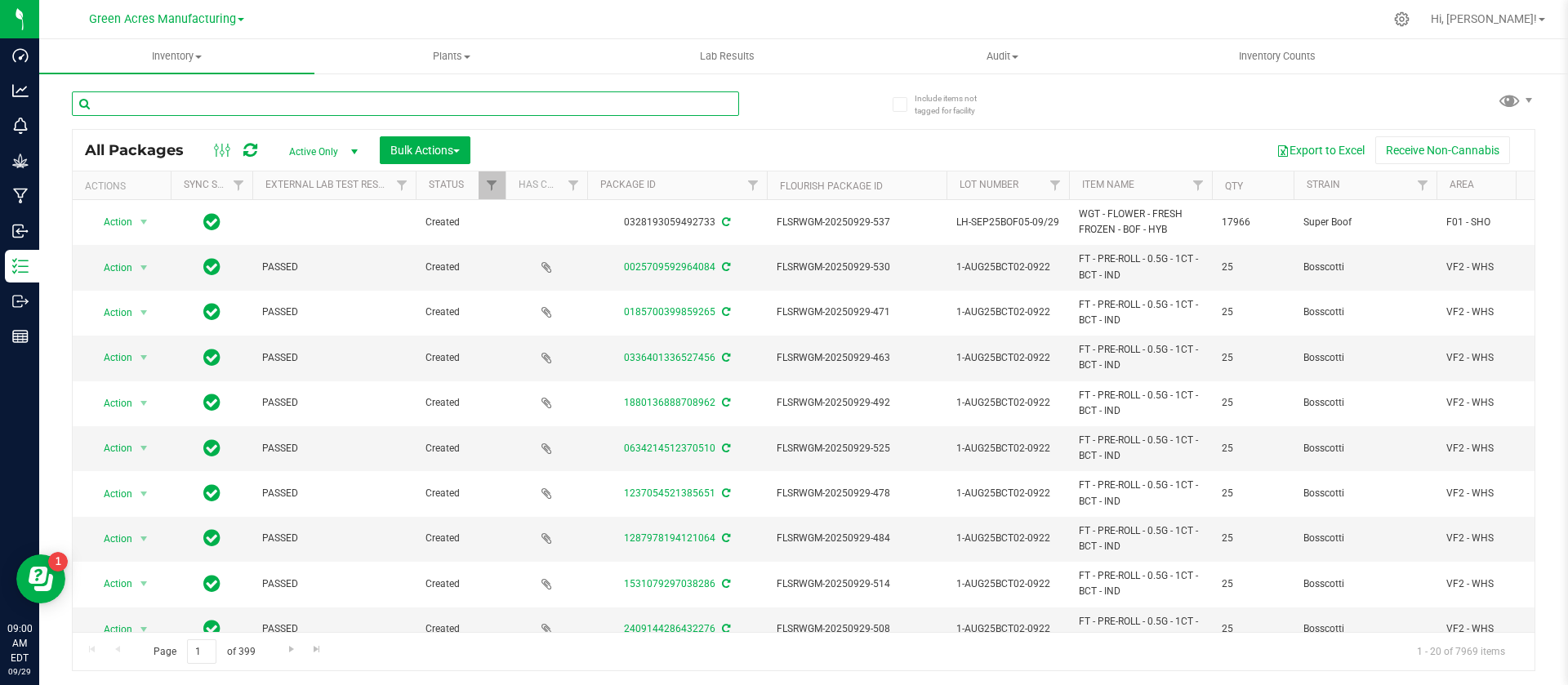
click at [108, 111] on input "text" at bounding box center [405, 104] width 667 height 24
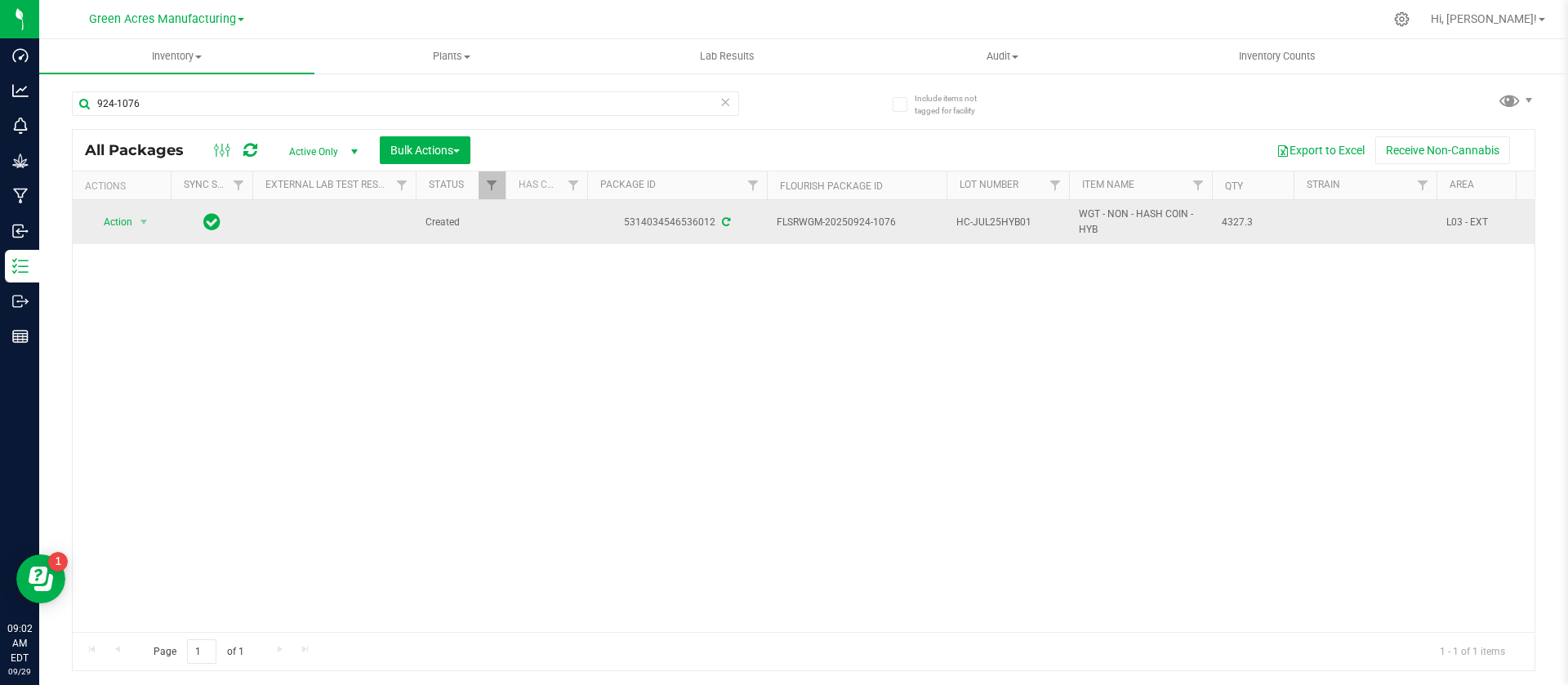
click at [1092, 212] on span "WGT - NON - HASH COIN - HYB" at bounding box center [1140, 222] width 123 height 31
copy tr "WGT - NON - HASH COIN - HYB"
click at [991, 219] on span "HC-JUL25HYB01" at bounding box center [1007, 223] width 103 height 16
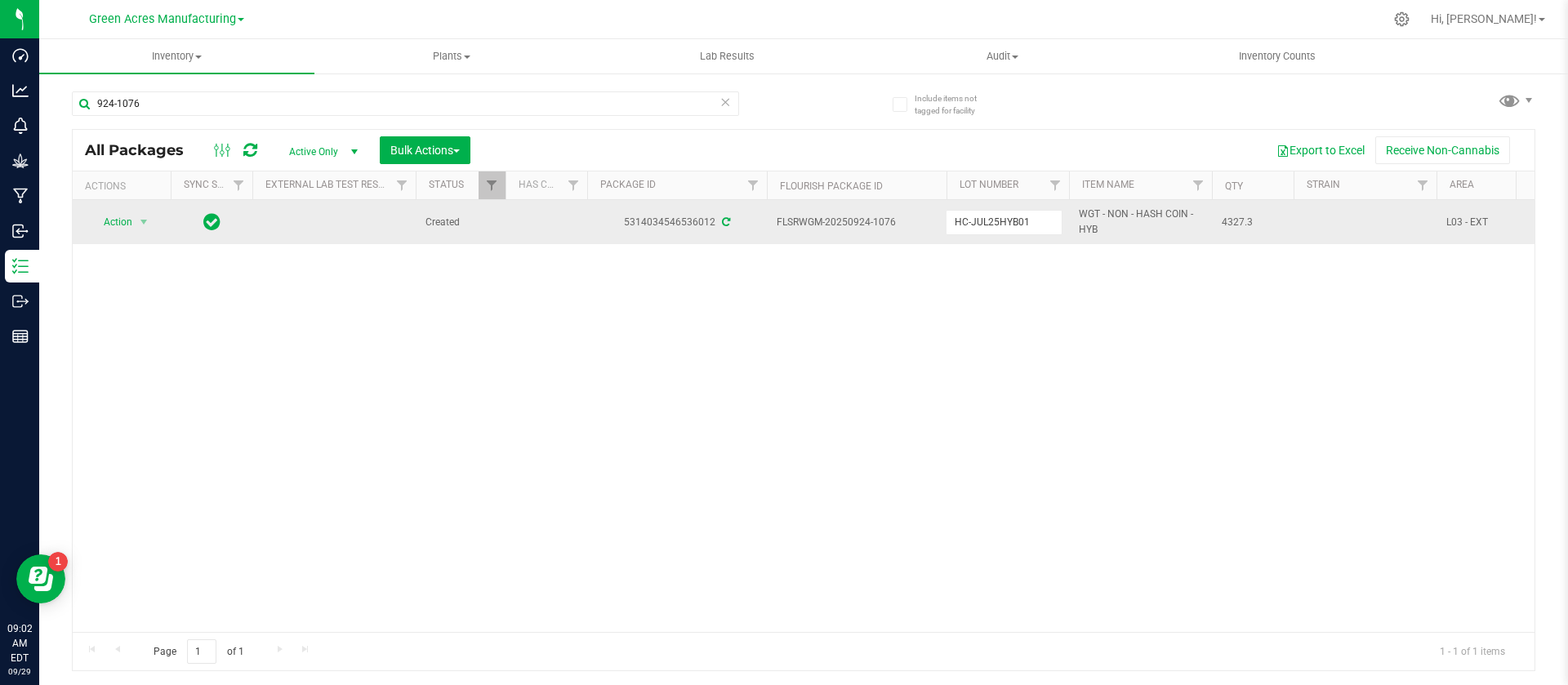
click at [991, 219] on input "HC-JUL25HYB01" at bounding box center [1004, 222] width 116 height 25
drag, startPoint x: 899, startPoint y: 214, endPoint x: 848, endPoint y: 218, distance: 51.2
click at [848, 218] on span "FLSRWGM-20250924-1076" at bounding box center [856, 223] width 160 height 16
copy span "0924-1076"
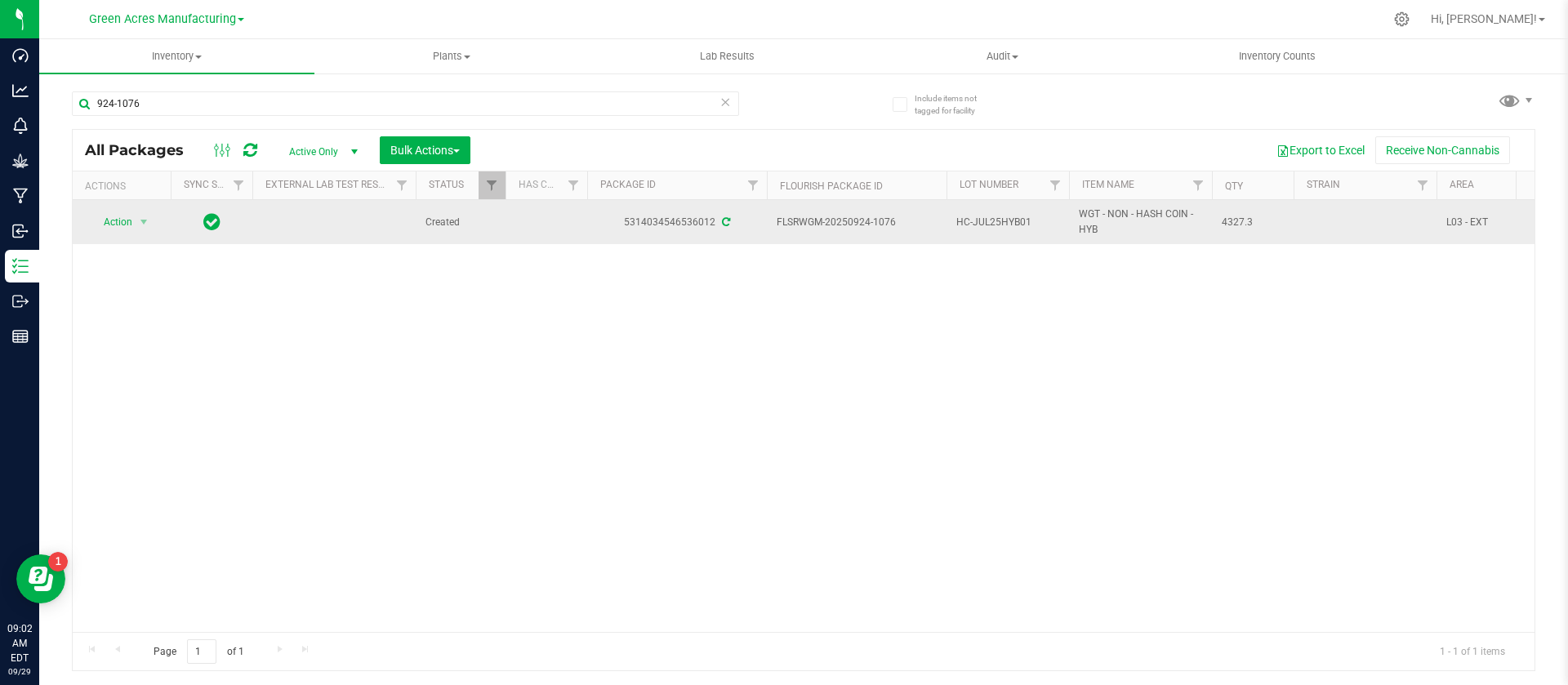
click at [1225, 219] on span "4327.3" at bounding box center [1252, 223] width 62 height 16
copy td "4327.3"
click at [134, 217] on span "select" at bounding box center [144, 222] width 21 height 22
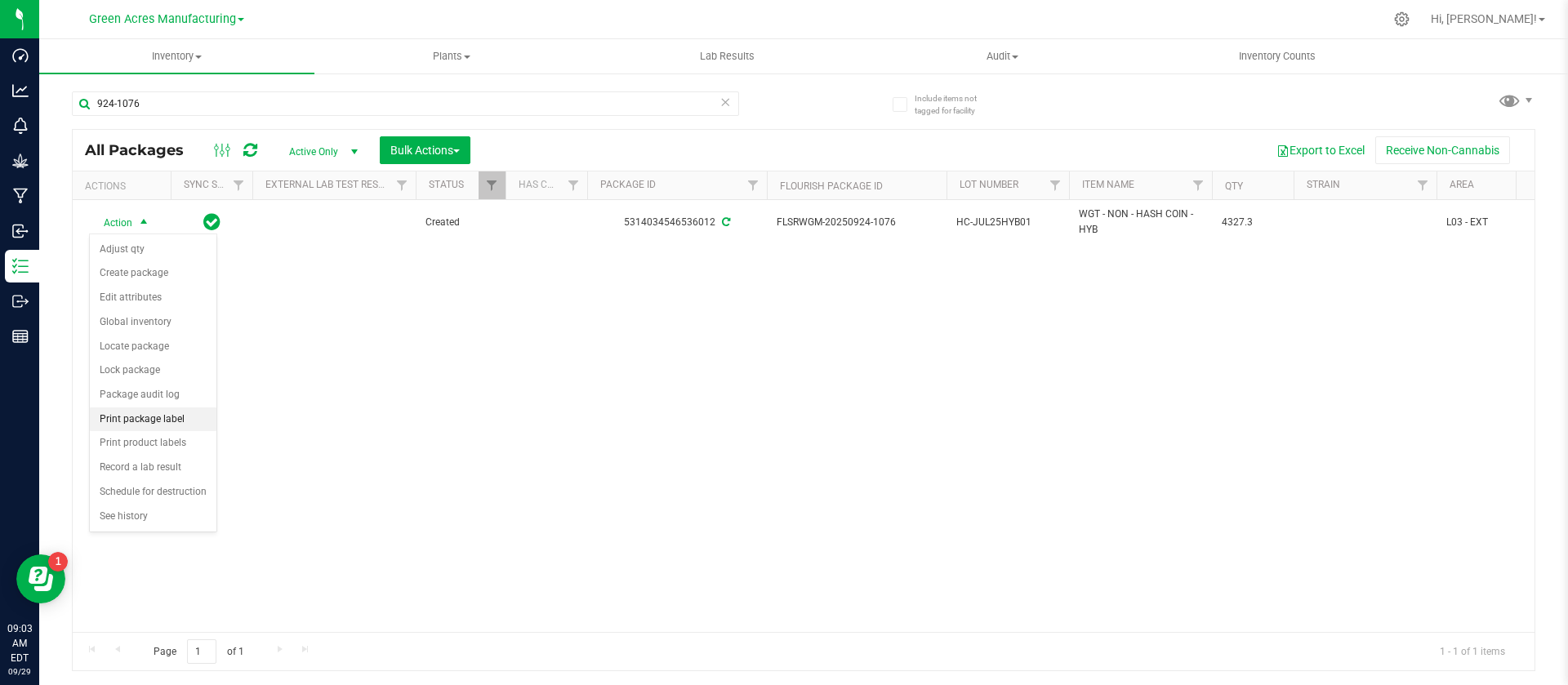
click at [157, 415] on li "Print package label" at bounding box center [153, 419] width 127 height 24
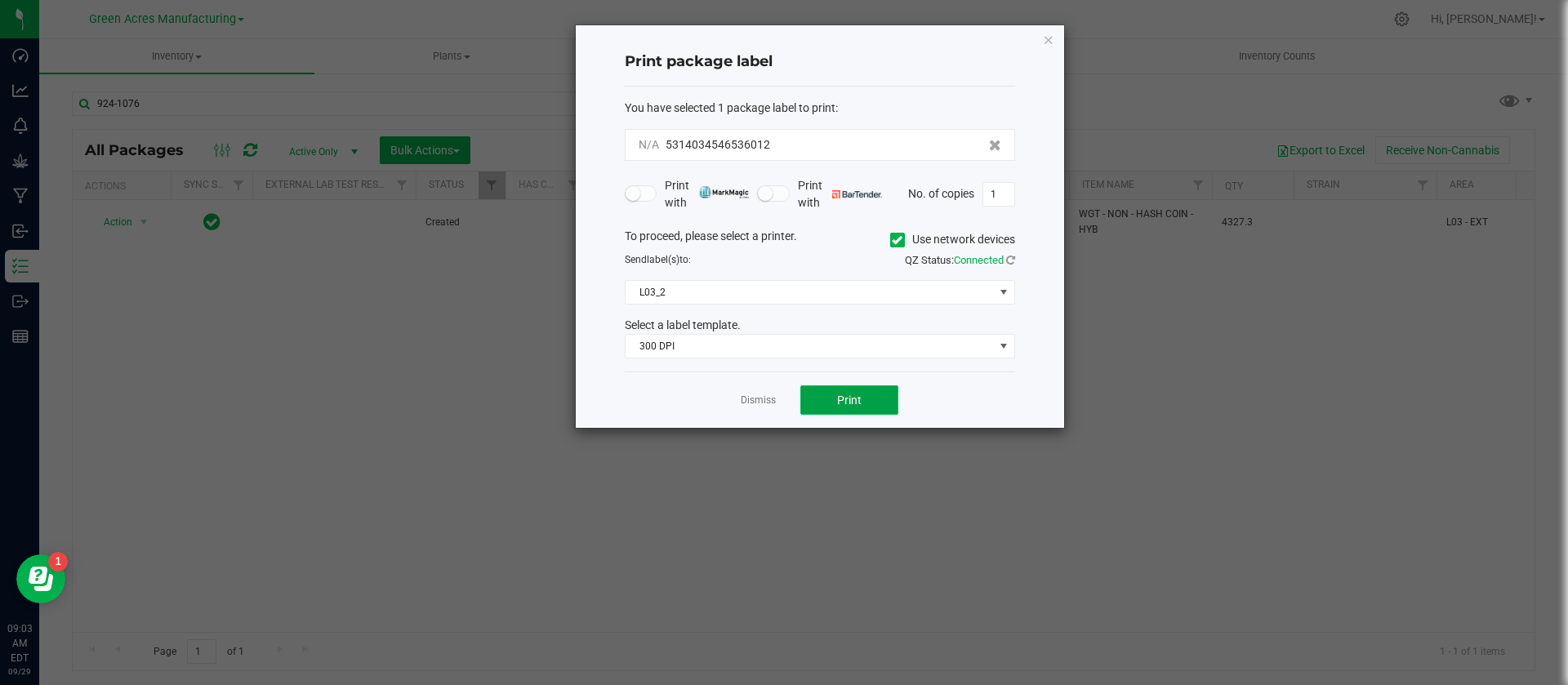
click at [832, 407] on button "Print" at bounding box center [849, 400] width 98 height 29
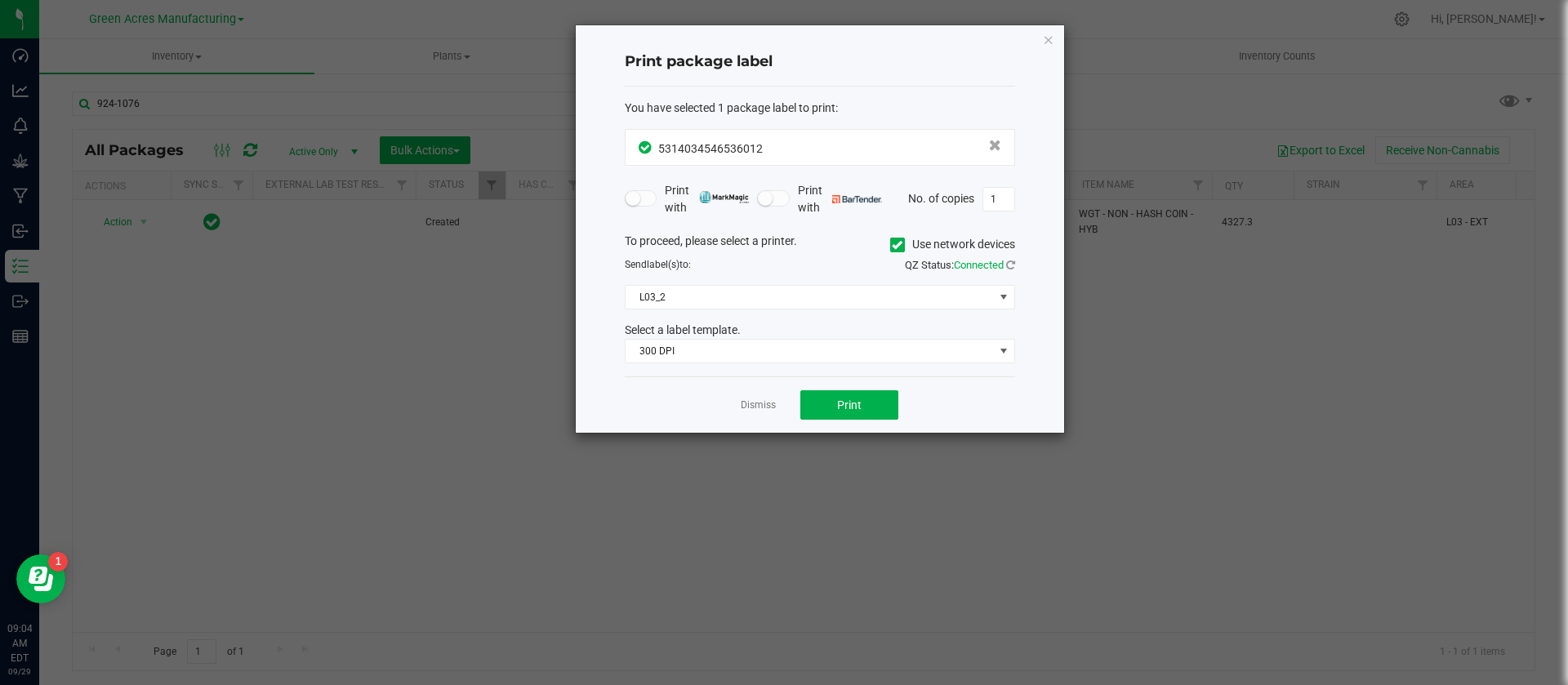
click at [766, 393] on div "Dismiss Print" at bounding box center [820, 404] width 390 height 56
click at [762, 397] on app-cancel-button "Dismiss" at bounding box center [758, 405] width 35 height 17
click at [754, 402] on link "Dismiss" at bounding box center [758, 405] width 35 height 14
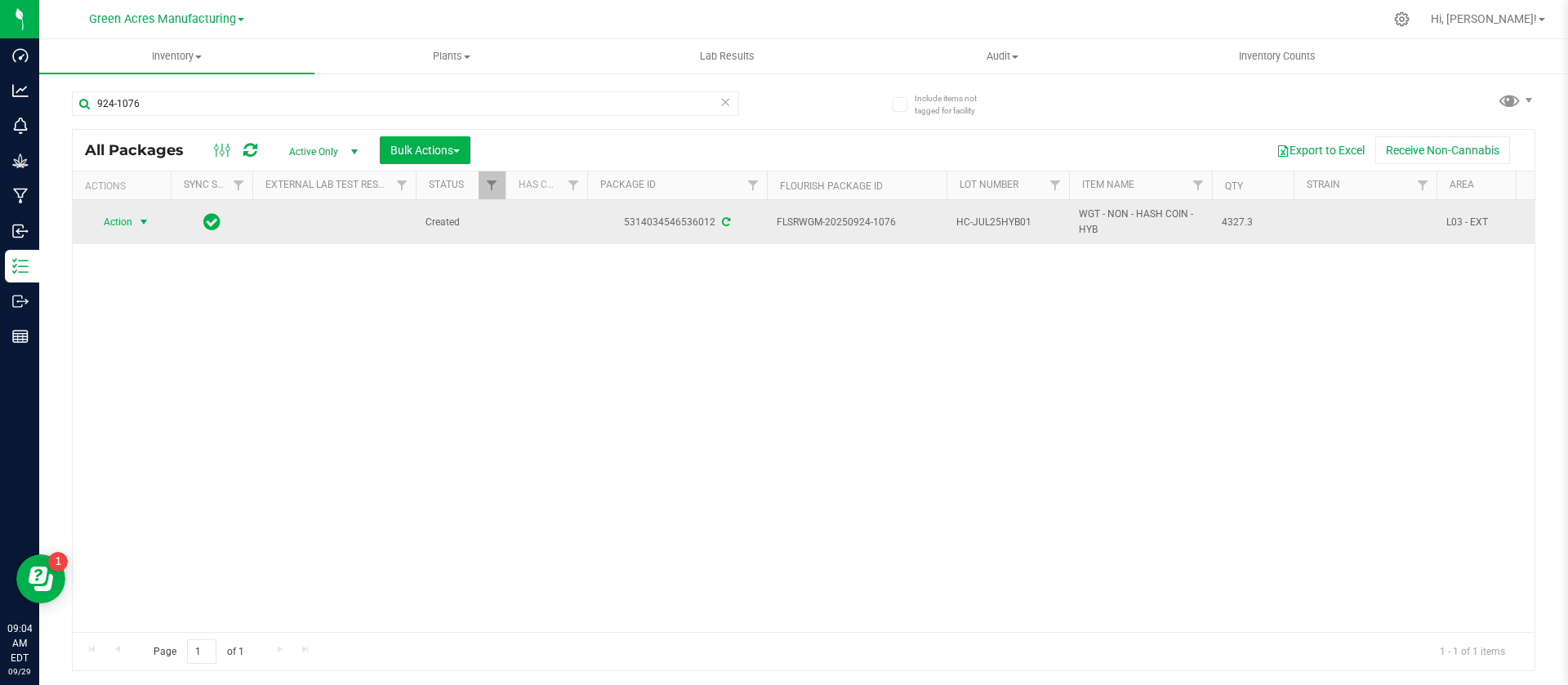
click at [108, 225] on span "Action" at bounding box center [110, 222] width 44 height 22
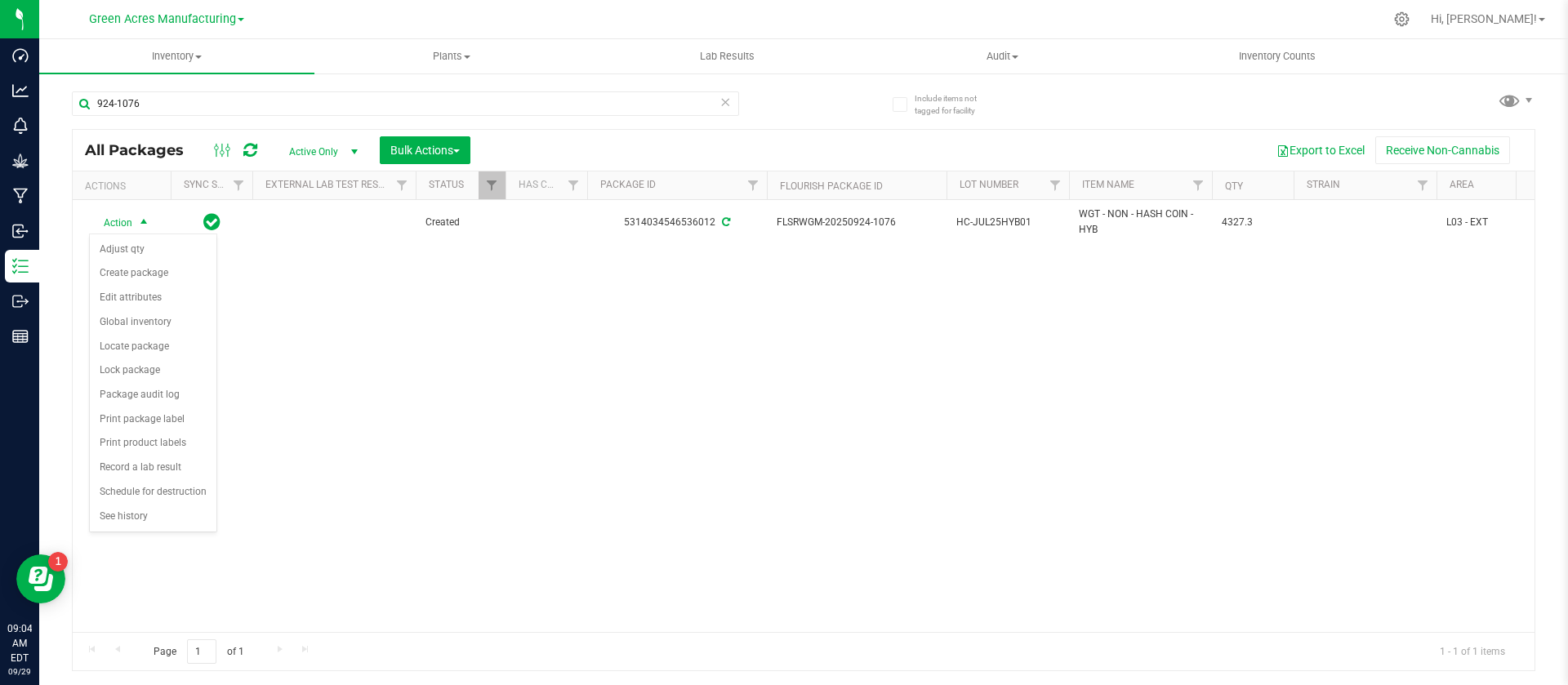
click at [307, 319] on div "Action Action Adjust qty Create package Edit attributes Global inventory Locate…" at bounding box center [803, 416] width 1462 height 432
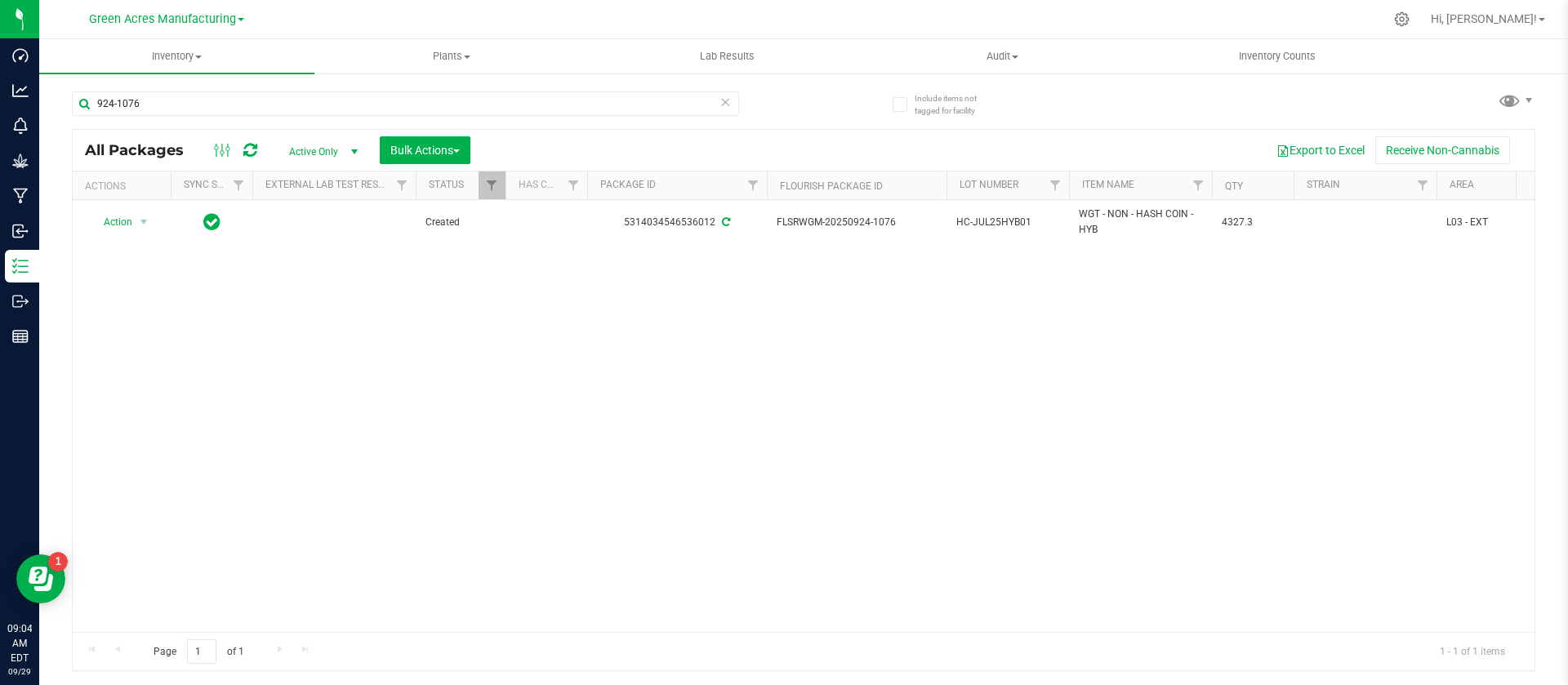
click at [316, 151] on span "Active Only" at bounding box center [320, 152] width 90 height 22
click at [586, 448] on div "Action Action Adjust qty Create package Edit attributes Global inventory Locate…" at bounding box center [803, 416] width 1462 height 432
click at [998, 222] on span "HC-JUL25HYB01" at bounding box center [1007, 223] width 103 height 16
click at [998, 222] on input "HC-JUL25HYB01" at bounding box center [1004, 222] width 116 height 25
click at [278, 107] on input "924-1076" at bounding box center [405, 104] width 667 height 24
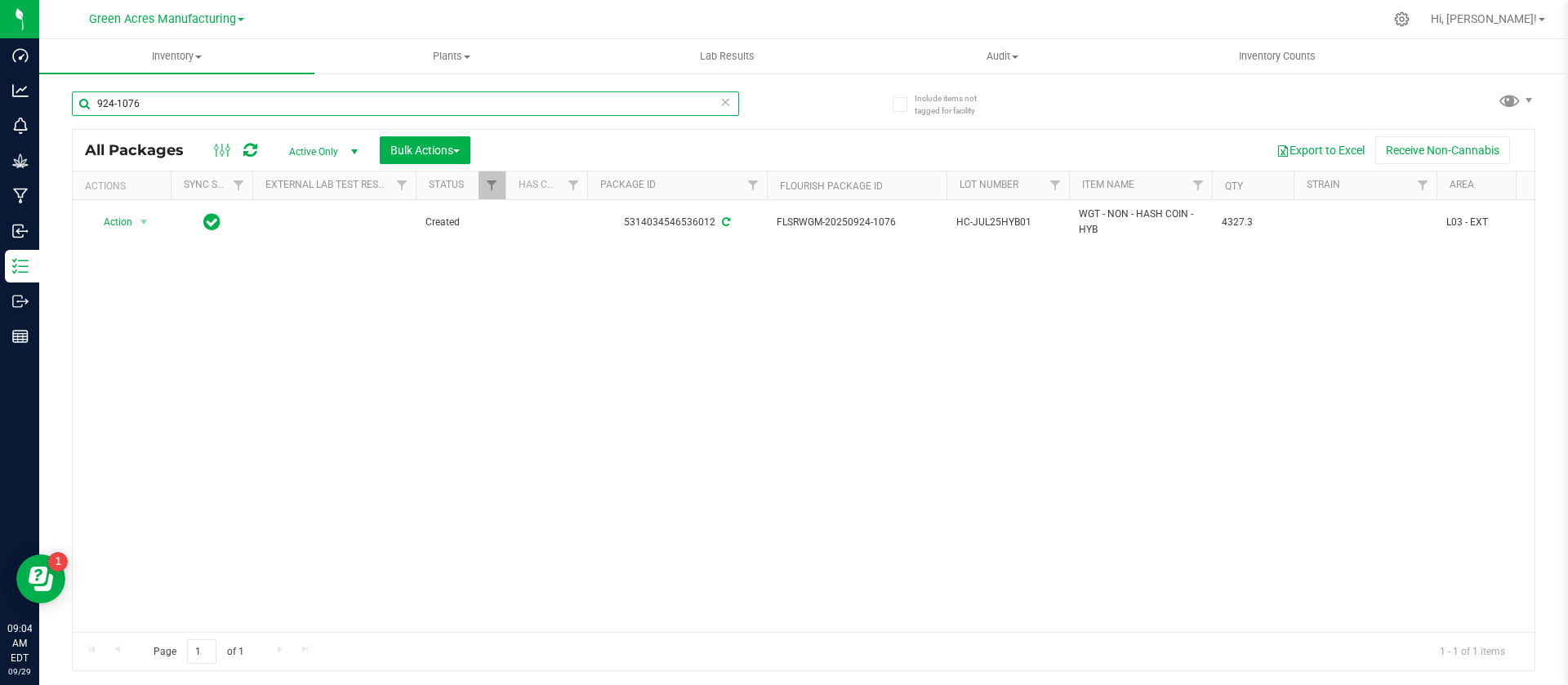
click at [278, 107] on input "924-1076" at bounding box center [405, 104] width 667 height 24
paste input "HC-JUL25HYB01"
type input "HC-JUL25HYB01"
click at [312, 147] on span "Active Only" at bounding box center [320, 152] width 90 height 22
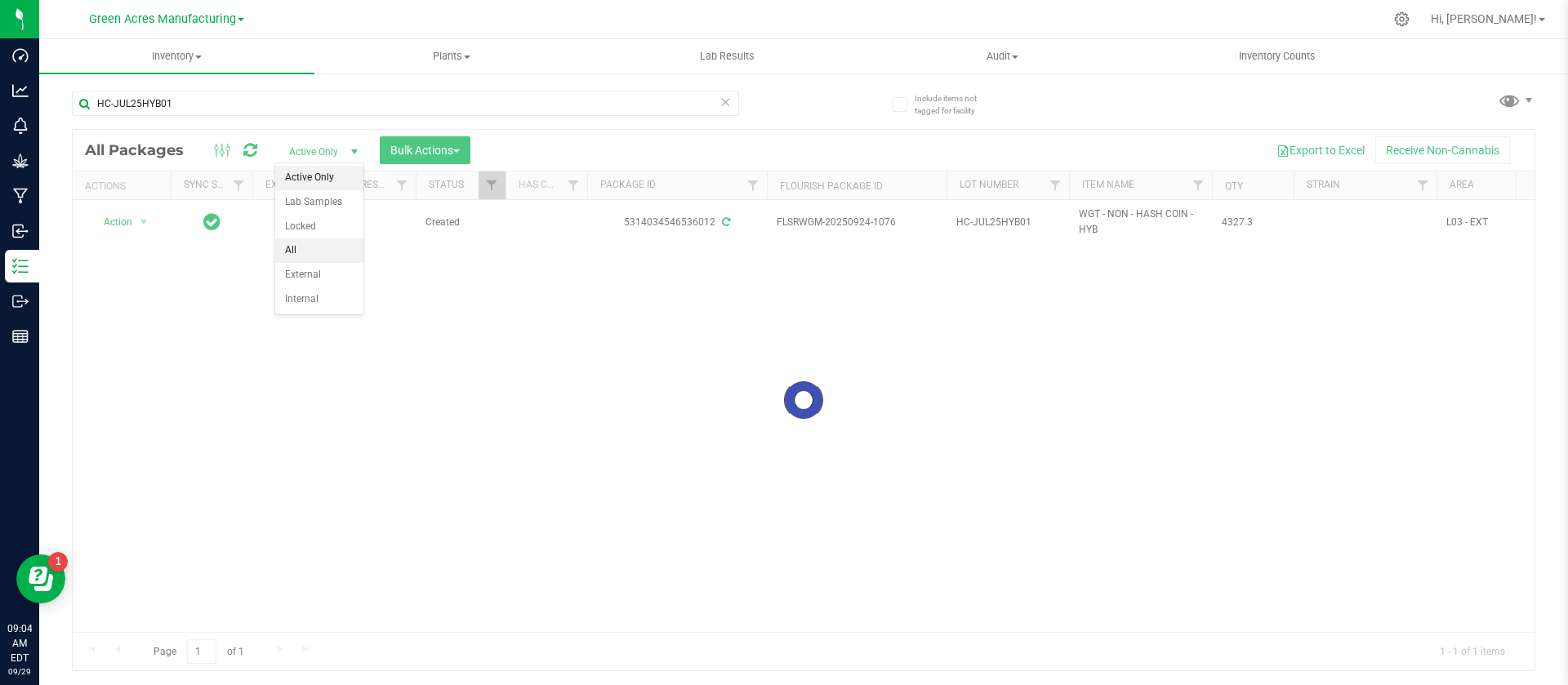
click at [334, 245] on li "All" at bounding box center [319, 250] width 88 height 24
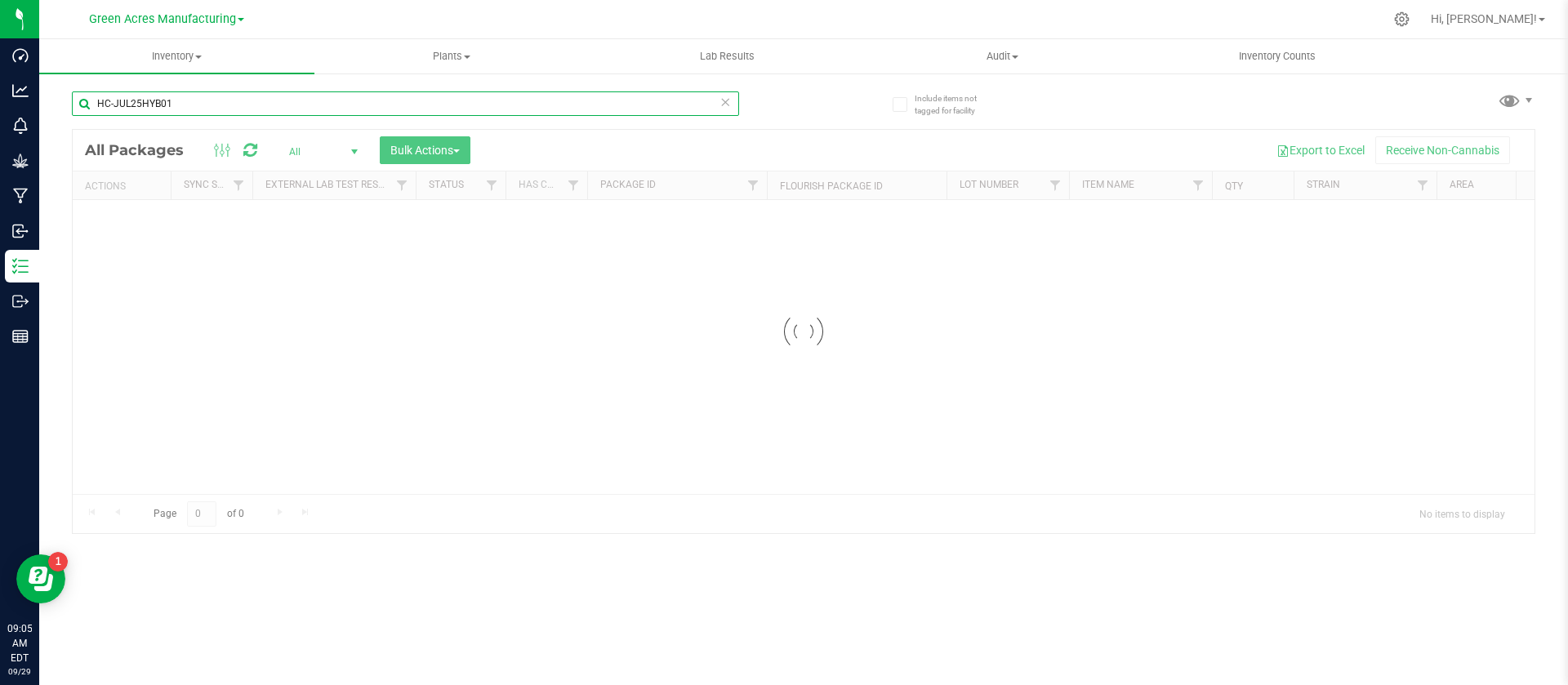
click at [301, 106] on input "HC-JUL25HYB01" at bounding box center [405, 104] width 667 height 24
click at [387, 280] on div at bounding box center [803, 330] width 1462 height 403
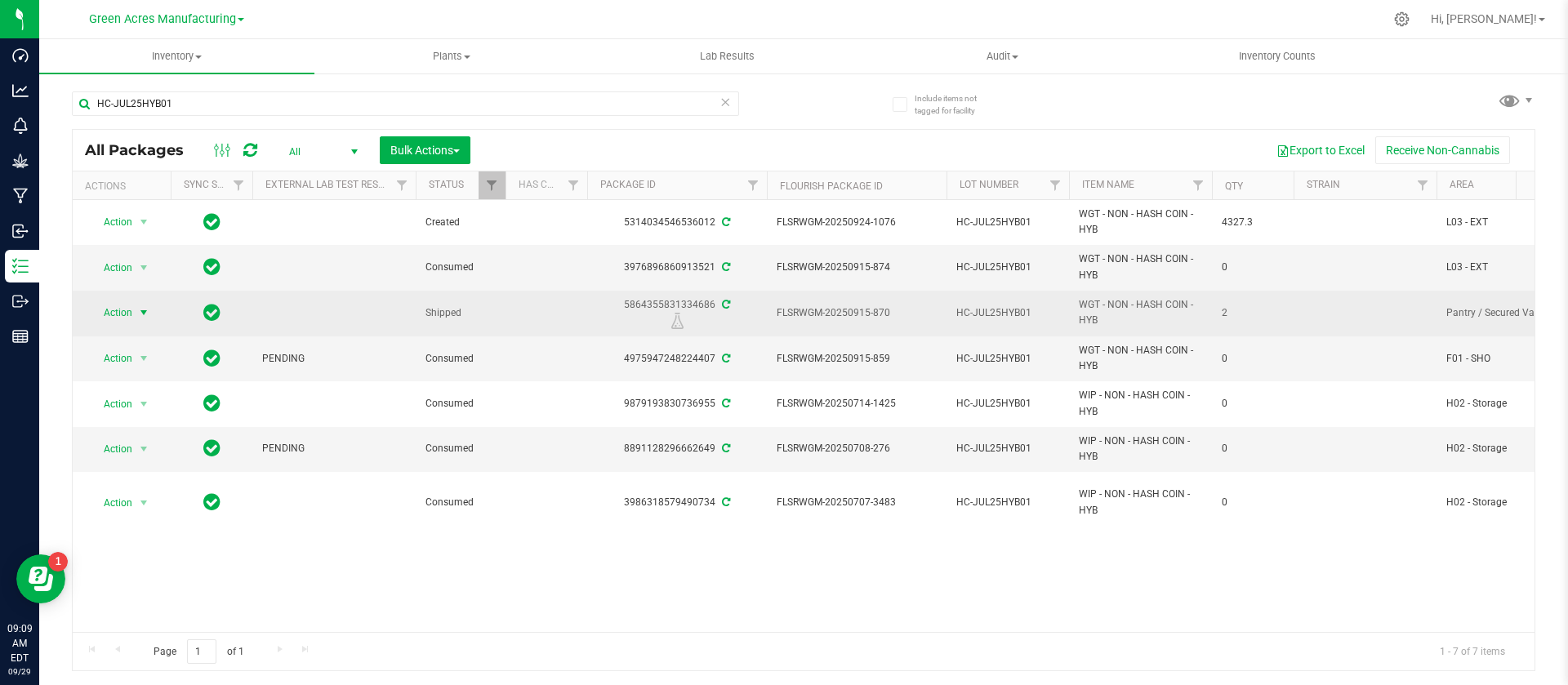
click at [116, 307] on span "Action" at bounding box center [110, 312] width 44 height 22
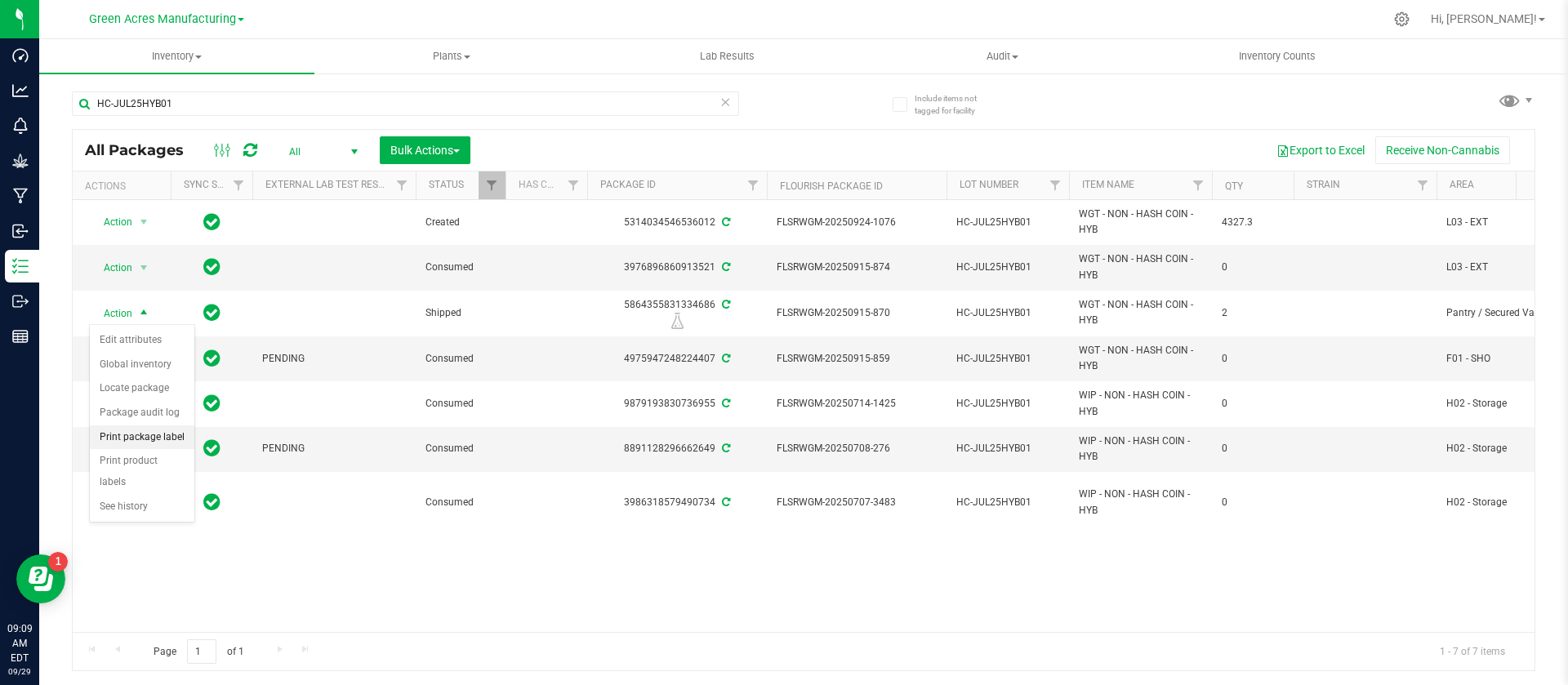
click at [131, 447] on li "Print package label" at bounding box center [142, 437] width 104 height 24
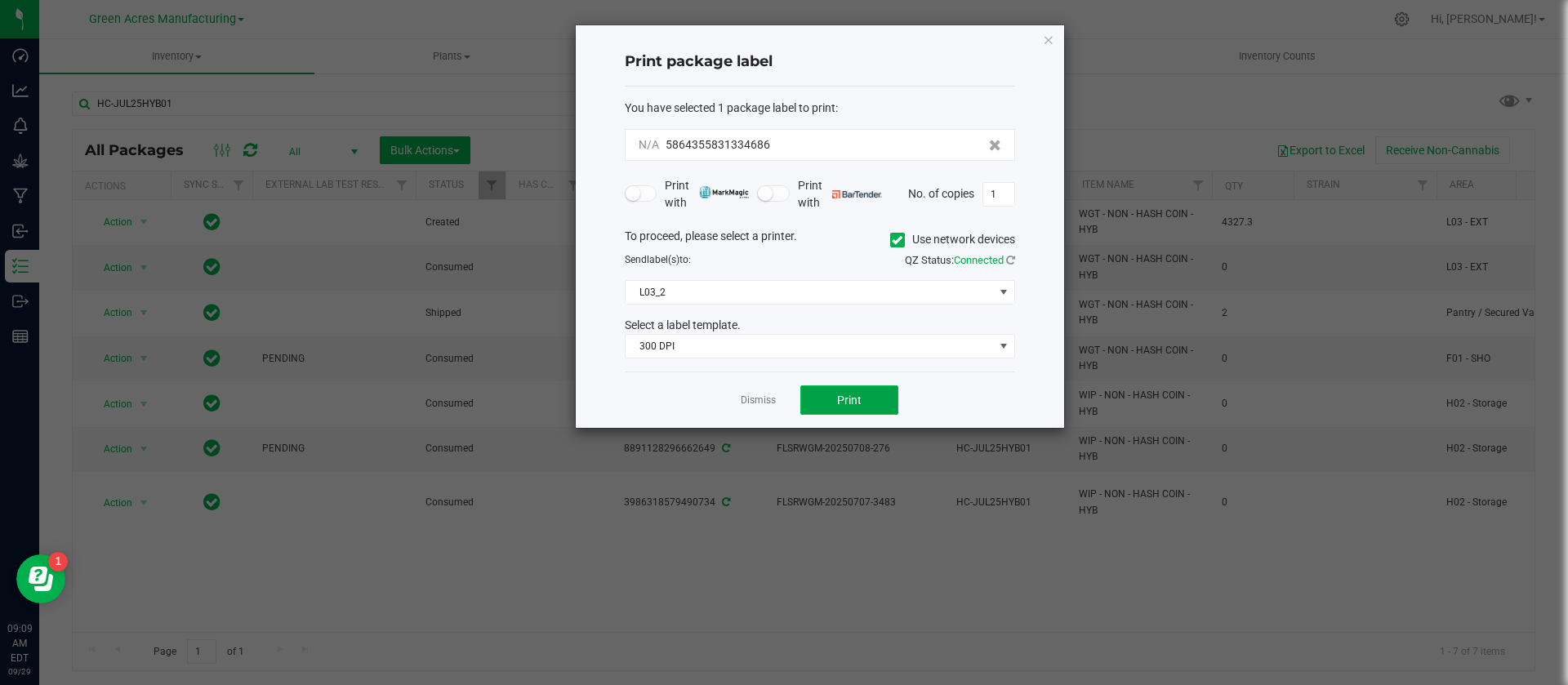
click at [853, 396] on span "Print" at bounding box center [849, 399] width 24 height 13
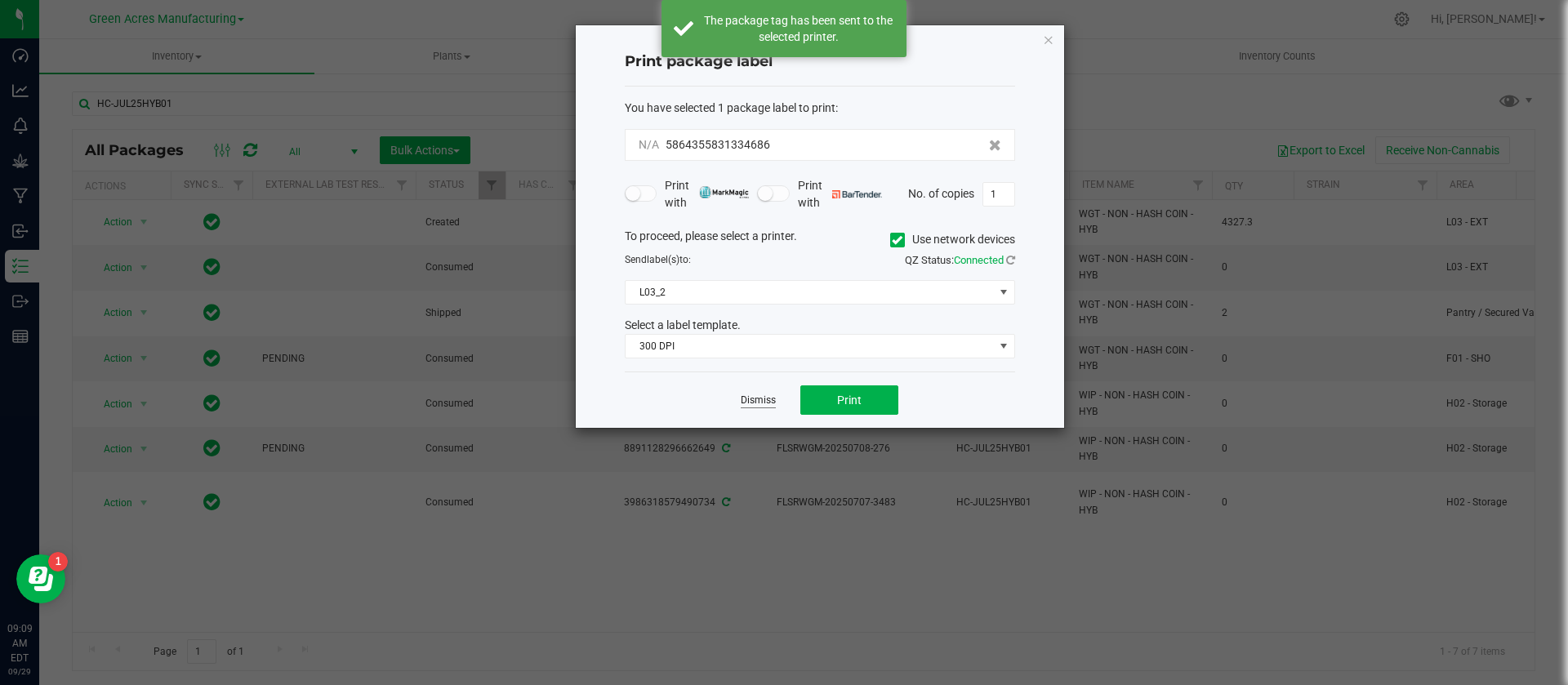
click at [763, 396] on link "Dismiss" at bounding box center [758, 400] width 35 height 14
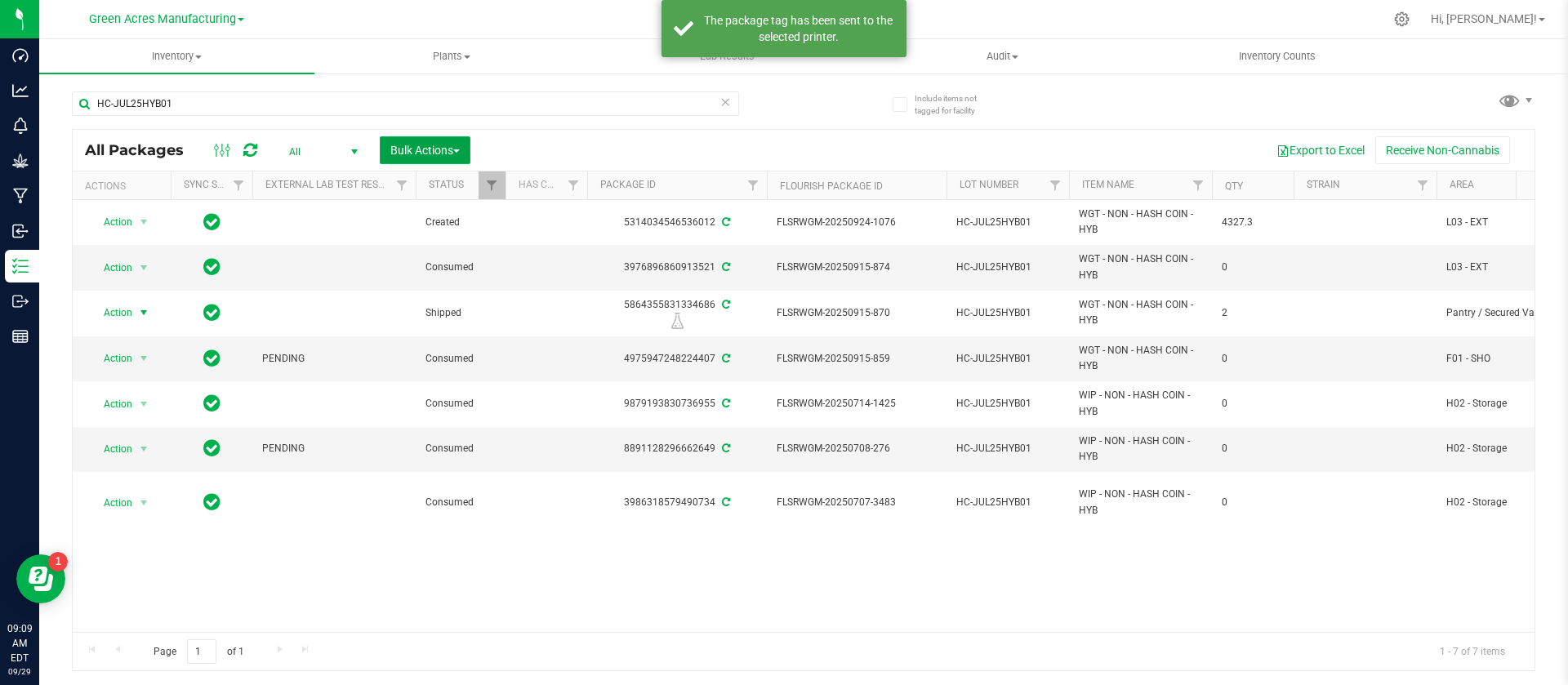
click at [438, 144] on span "Bulk Actions" at bounding box center [425, 150] width 69 height 13
click at [448, 300] on span "Locate packages" at bounding box center [431, 306] width 83 height 13
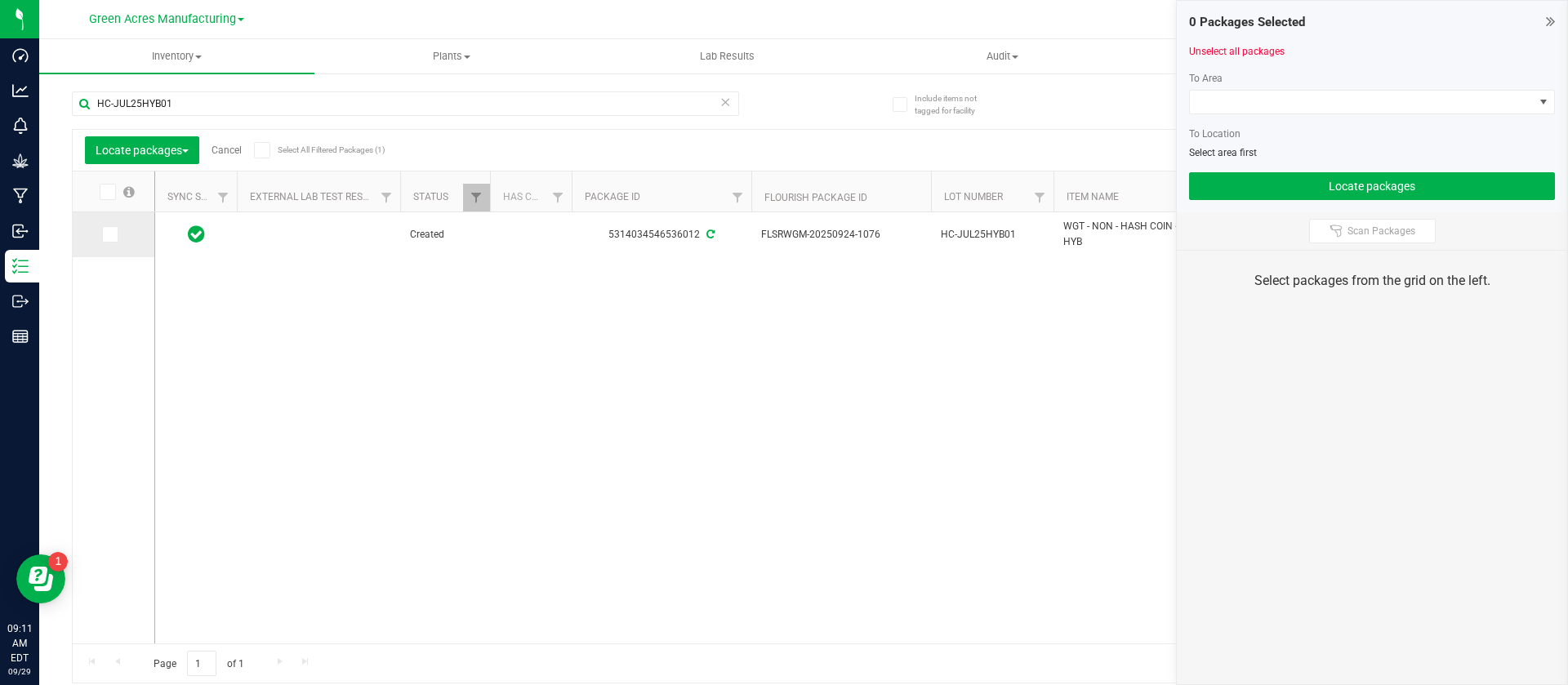
click at [115, 224] on td at bounding box center [113, 235] width 82 height 45
click at [114, 235] on icon at bounding box center [109, 235] width 10 height 0
click at [0, 0] on input "checkbox" at bounding box center [0, 0] width 0 height 0
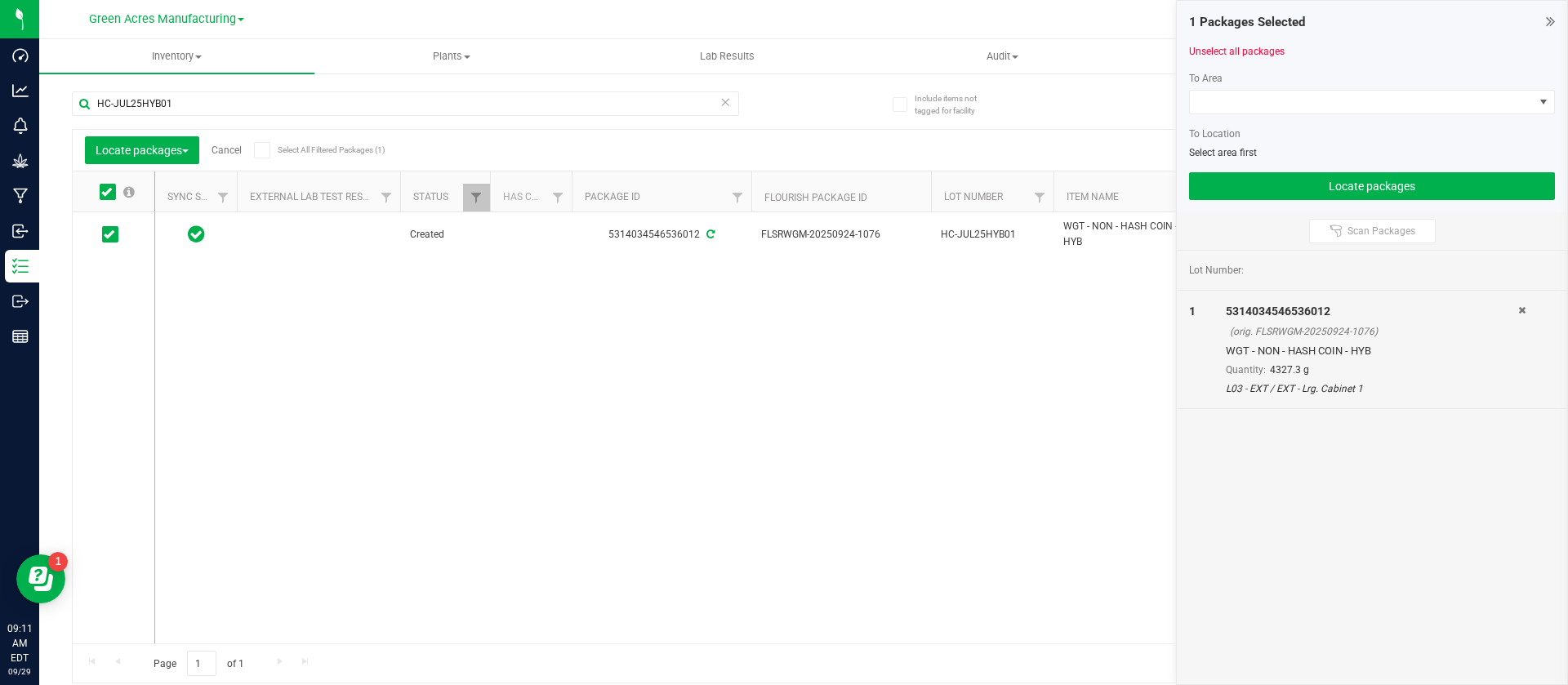
click at [1275, 100] on div "HC-JUL25HYB01 Locate packages Cancel Select All Filtered Packages (1) Add to ma…" at bounding box center [803, 380] width 1464 height 607
click at [1506, 98] on span at bounding box center [1508, 99] width 23 height 23
click at [1396, 108] on div "HC-JUL25HYB01 Locate packages Cancel Select All Filtered Packages (1) Add to ma…" at bounding box center [803, 380] width 1464 height 607
click at [1543, 100] on div "Include items not tagged for facility HC-JUL25HYB01 Locate packages Cancel Sele…" at bounding box center [803, 320] width 1528 height 498
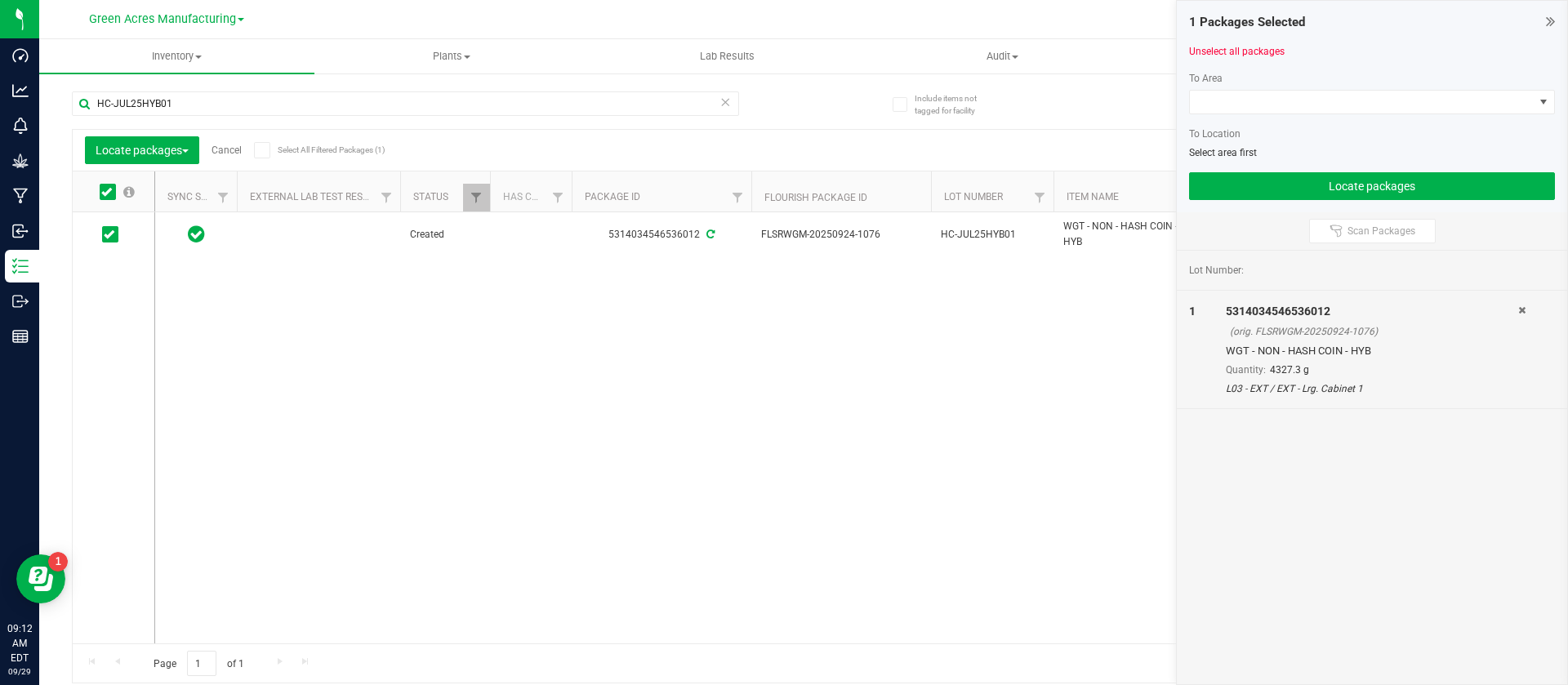
click at [1511, 108] on span at bounding box center [1508, 99] width 23 height 23
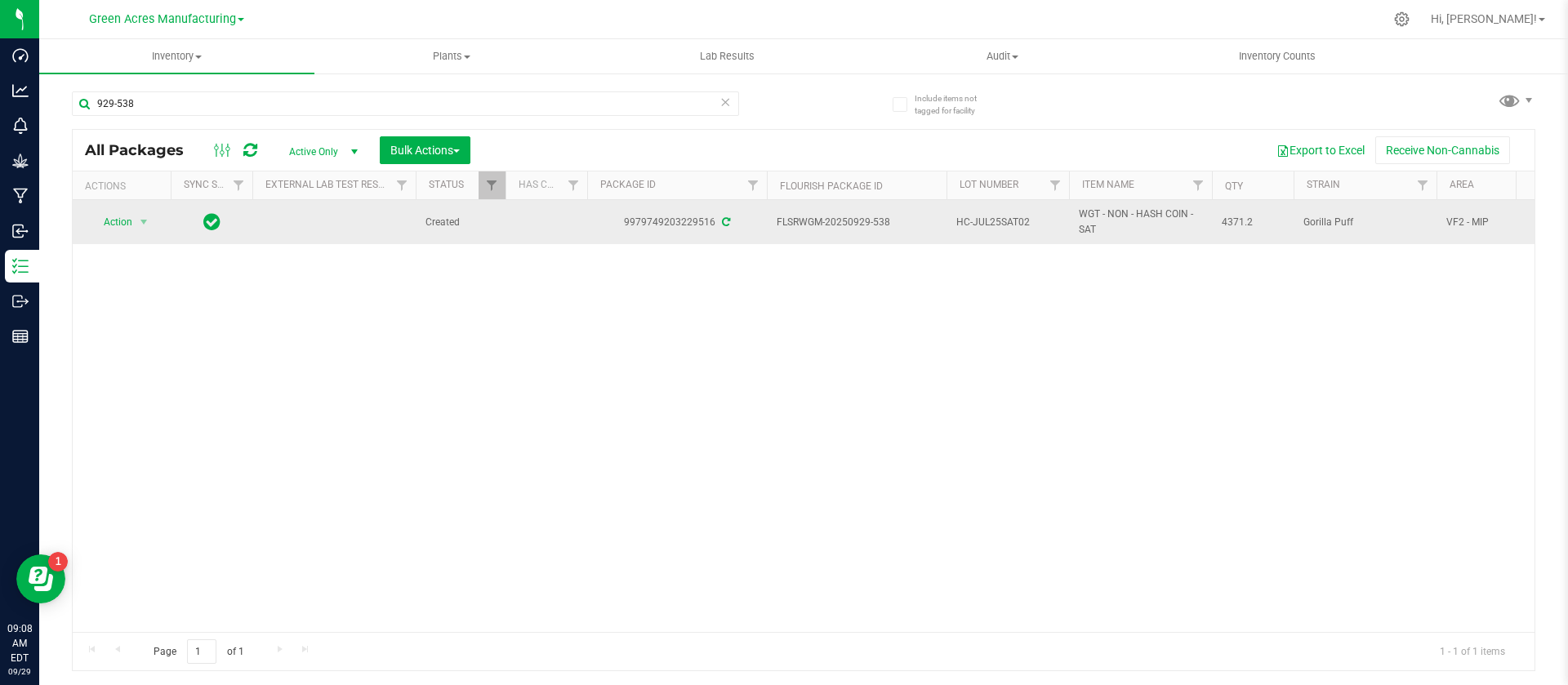
click at [1242, 217] on span "4371.2" at bounding box center [1252, 223] width 62 height 16
copy tr "4371.2"
click at [1009, 209] on td "HC-JUL25SAT02" at bounding box center [1008, 222] width 123 height 44
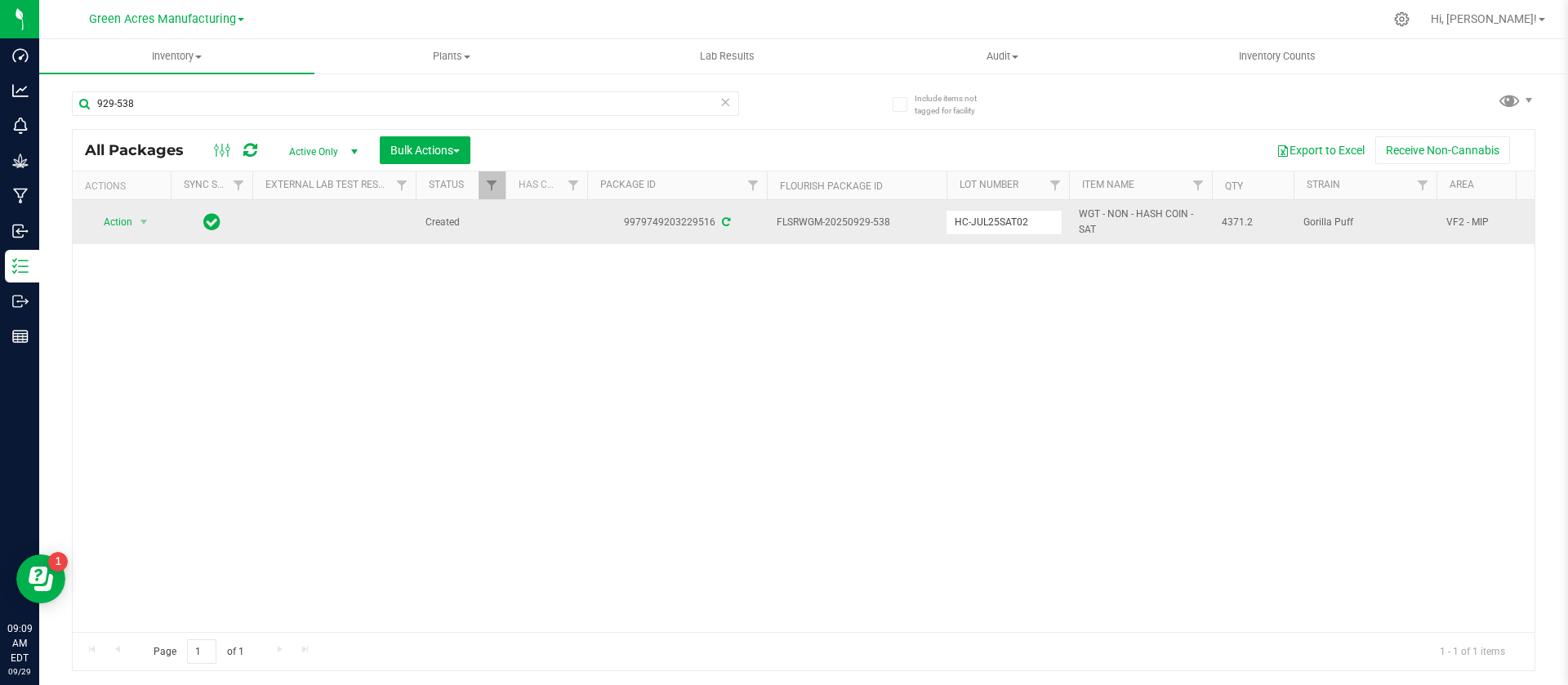
click at [1009, 210] on input "HC-JUL25SAT02" at bounding box center [1004, 222] width 116 height 25
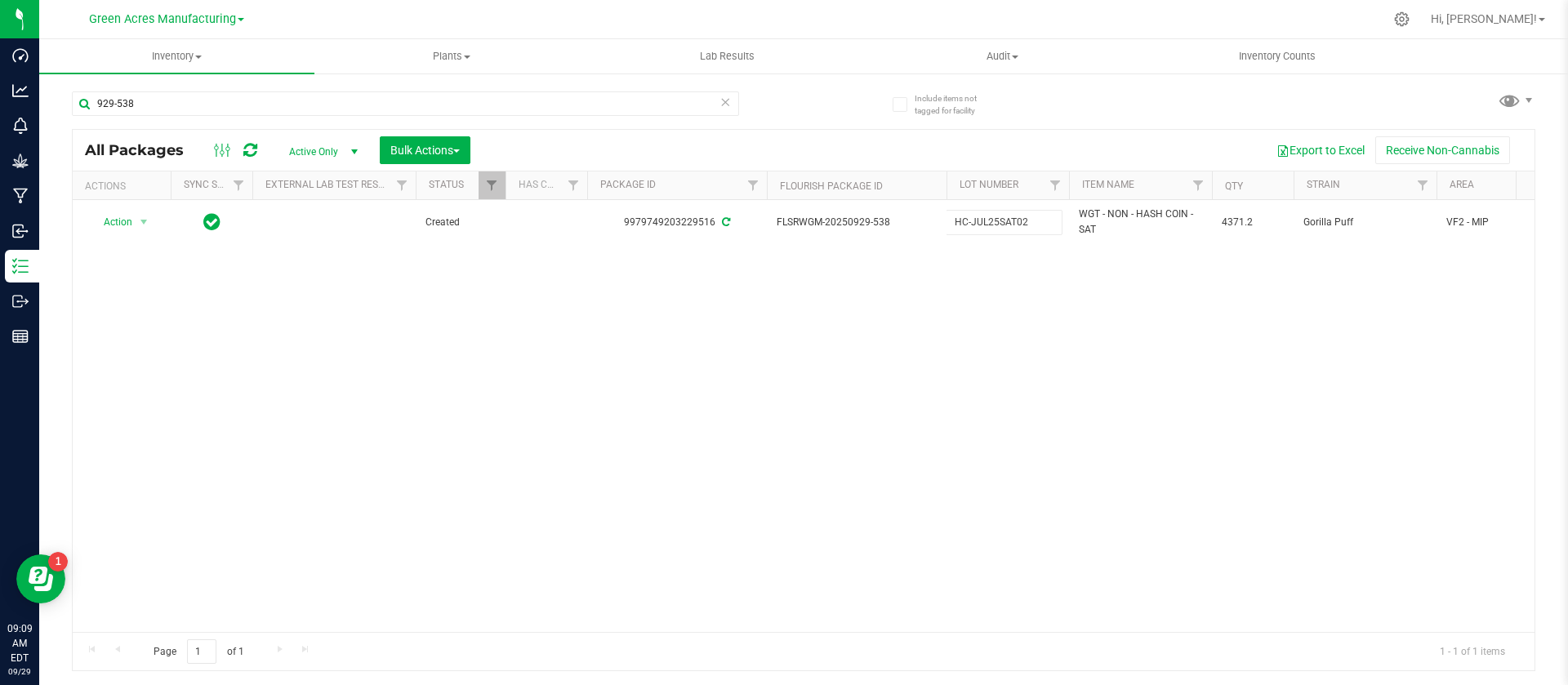
click at [173, 85] on div "929-538" at bounding box center [438, 103] width 732 height 53
click at [168, 98] on input "929-538" at bounding box center [405, 104] width 667 height 24
paste input "HC-JUL25SAT02"
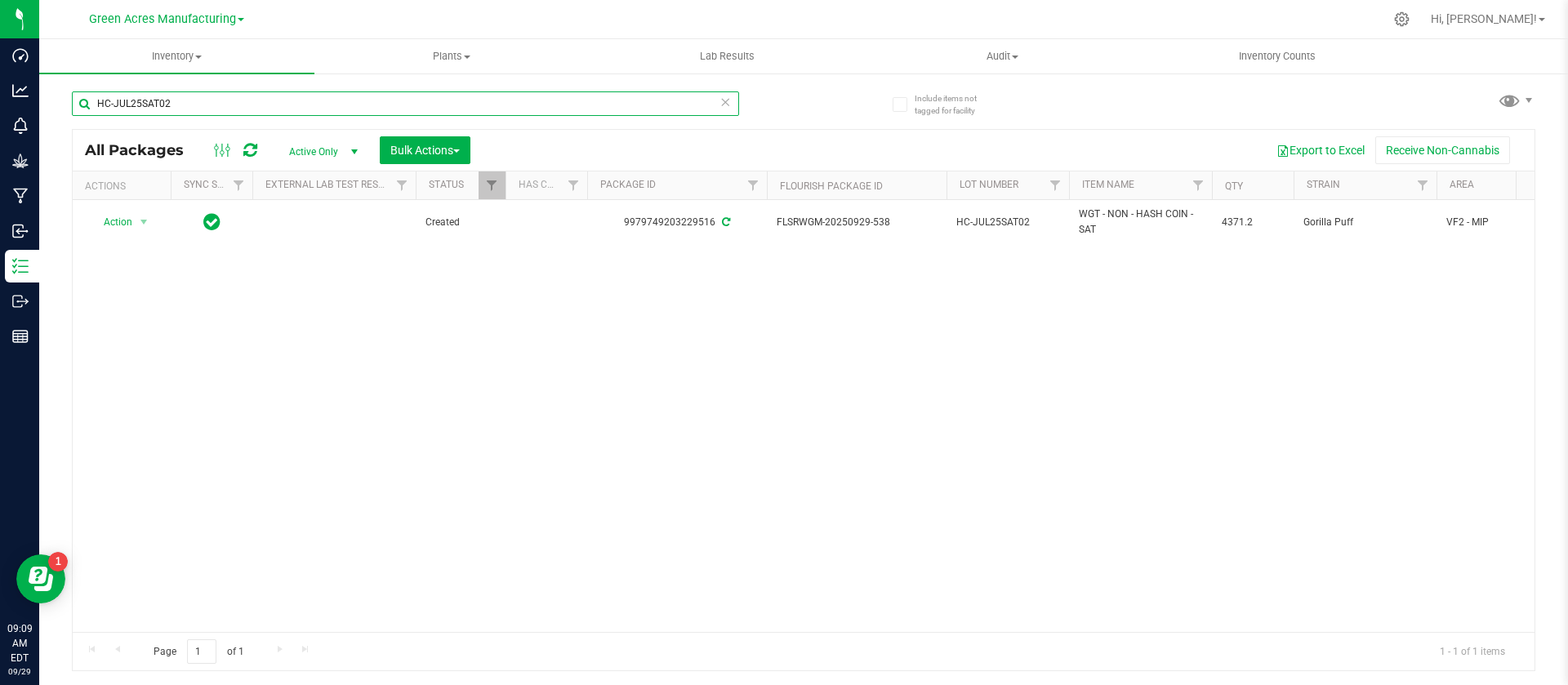
type input "HC-JUL25SAT02"
click at [356, 143] on span "select" at bounding box center [354, 152] width 21 height 22
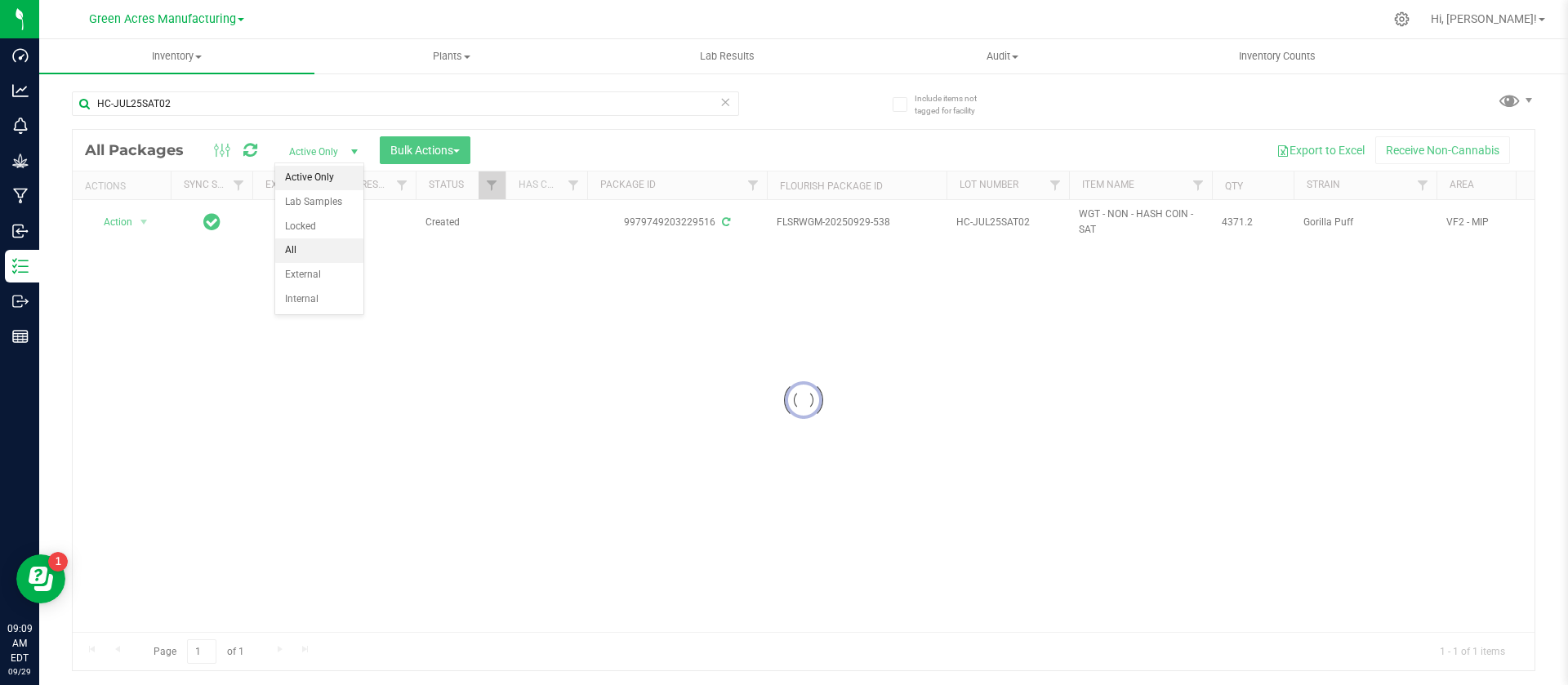
click at [314, 240] on li "All" at bounding box center [319, 250] width 88 height 24
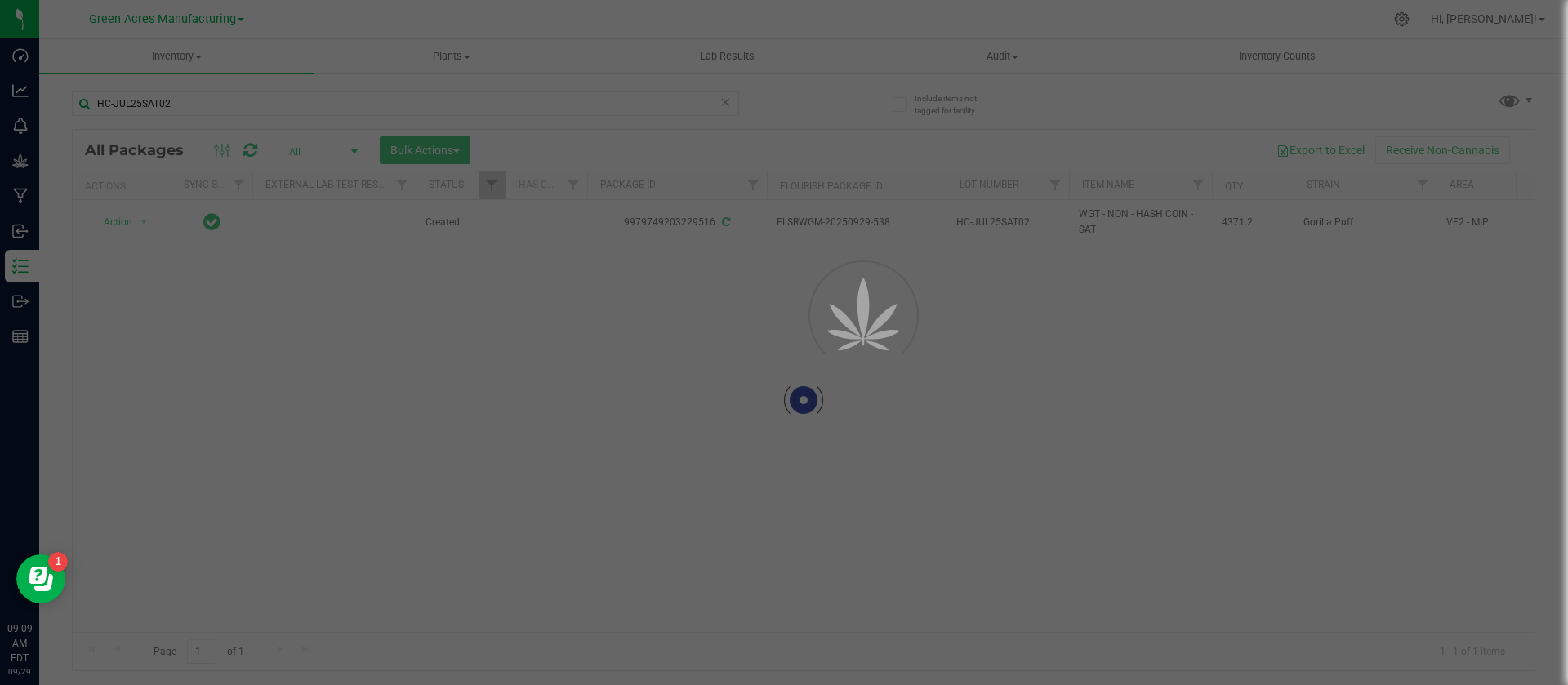
click at [314, 240] on body "Dashboard Analytics Monitoring Grow Manufacturing Inbound Inventory Outbound Re…" at bounding box center [784, 342] width 1568 height 685
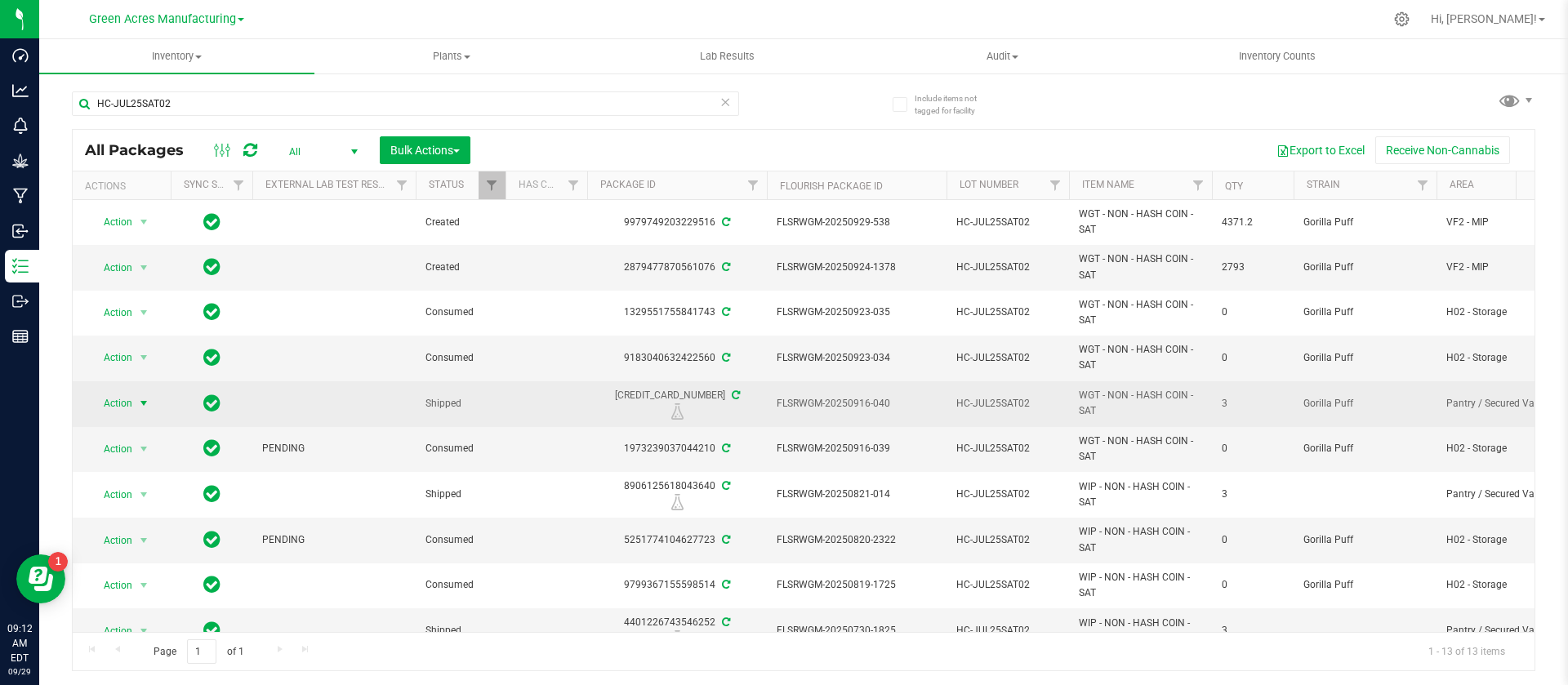
click at [115, 399] on span "Action" at bounding box center [110, 403] width 44 height 22
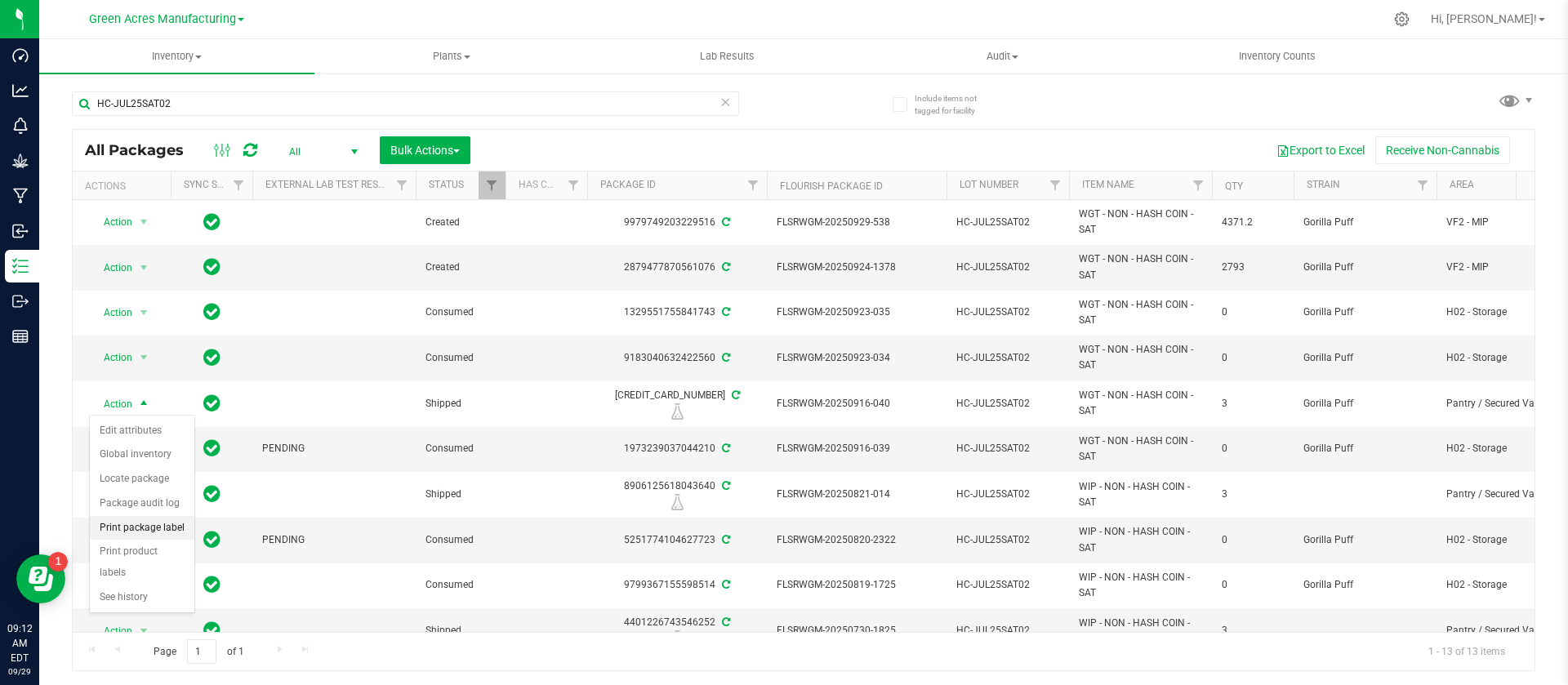
click at [144, 529] on li "Print package label" at bounding box center [142, 528] width 104 height 24
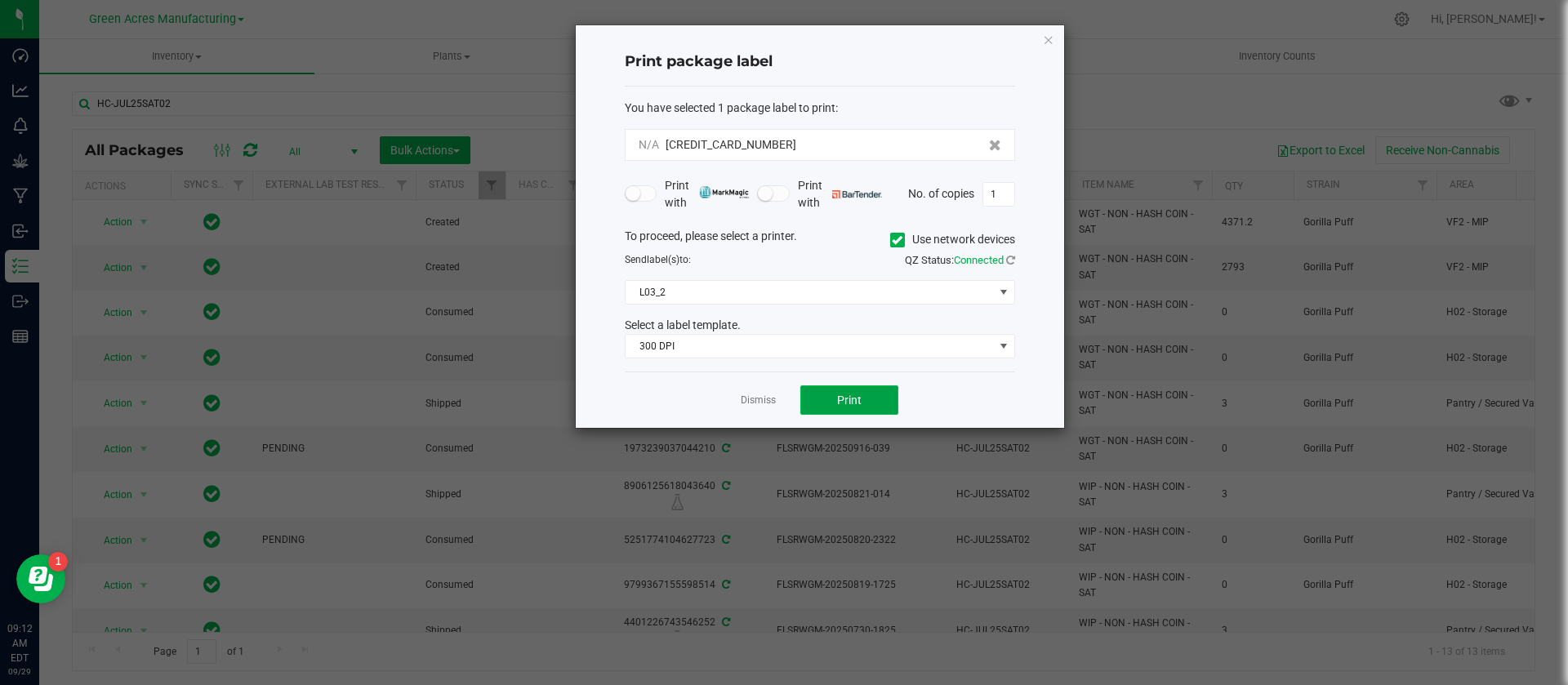
click at [867, 399] on button "Print" at bounding box center [849, 400] width 98 height 29
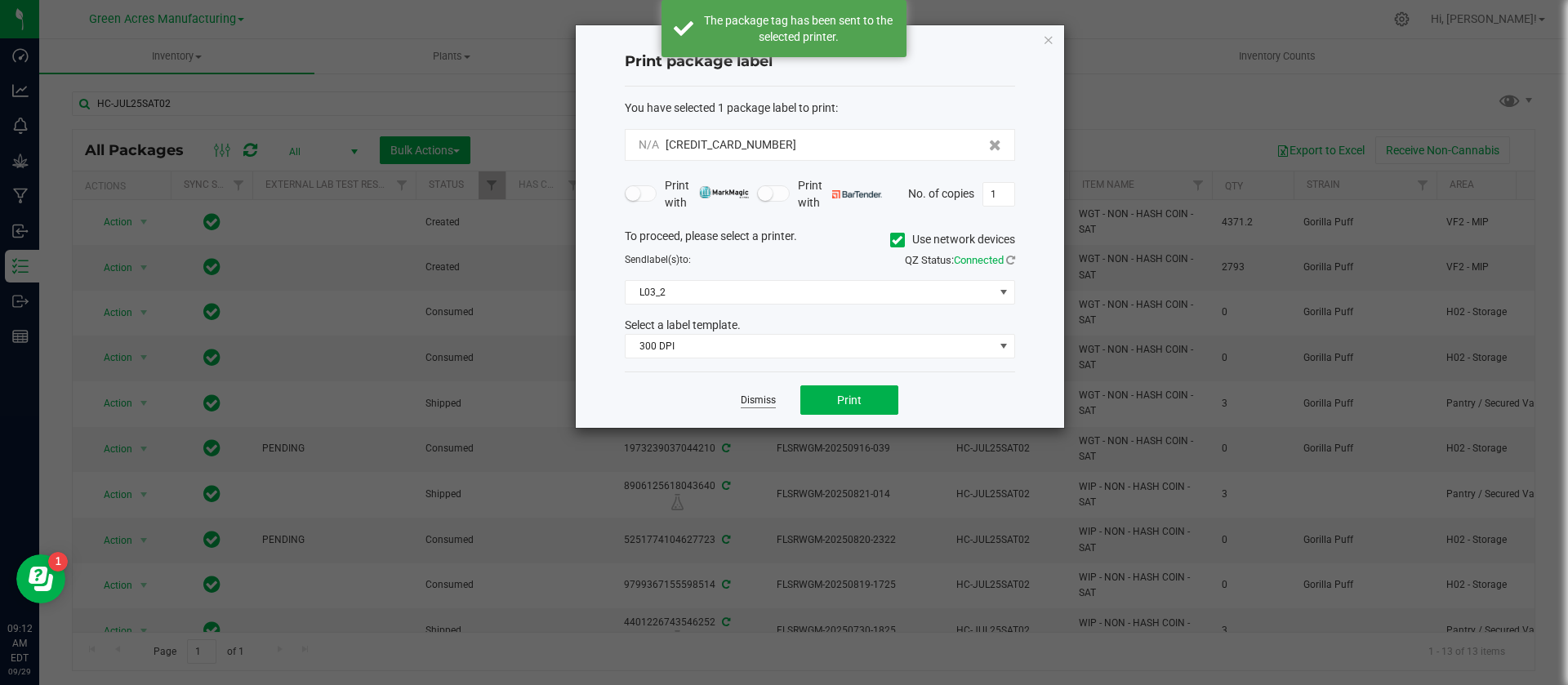
click at [760, 399] on link "Dismiss" at bounding box center [758, 400] width 35 height 14
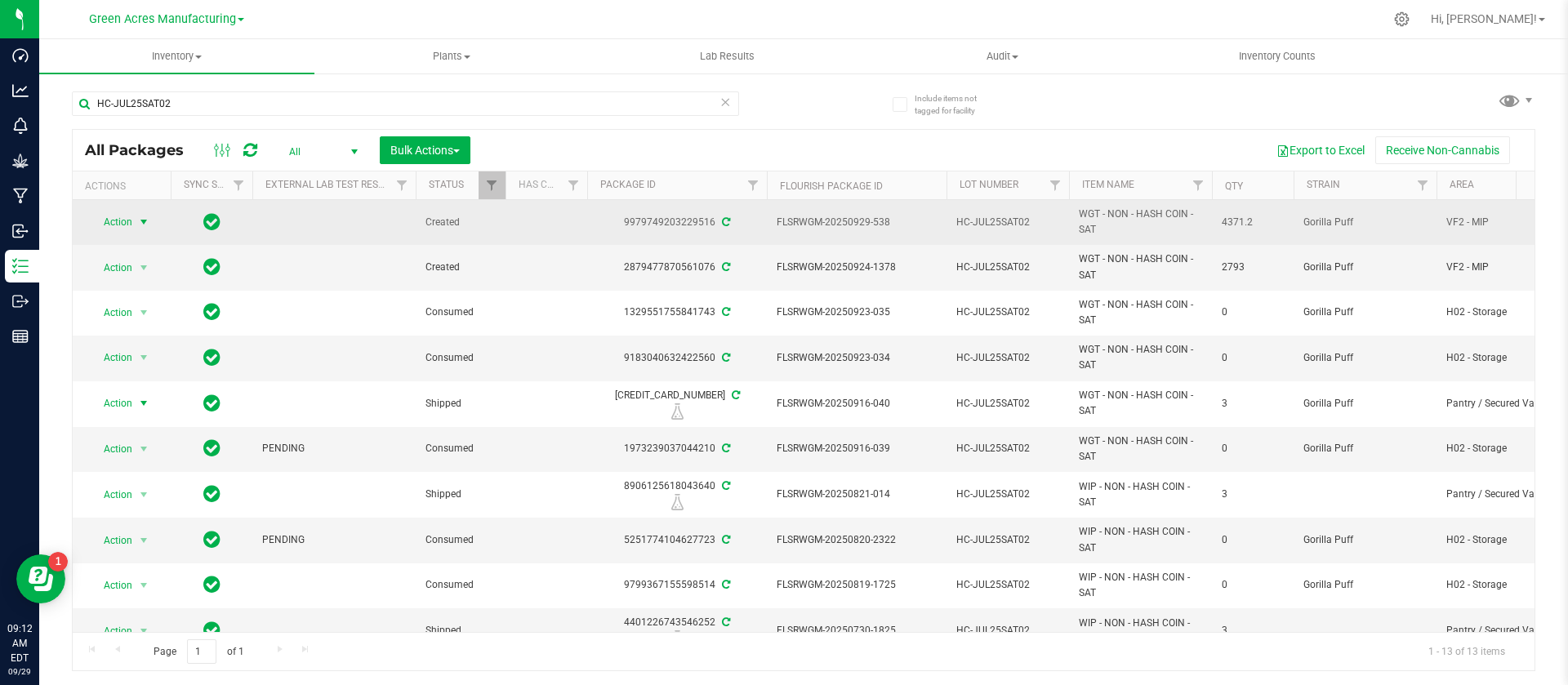
click at [128, 217] on span "Action" at bounding box center [110, 222] width 44 height 22
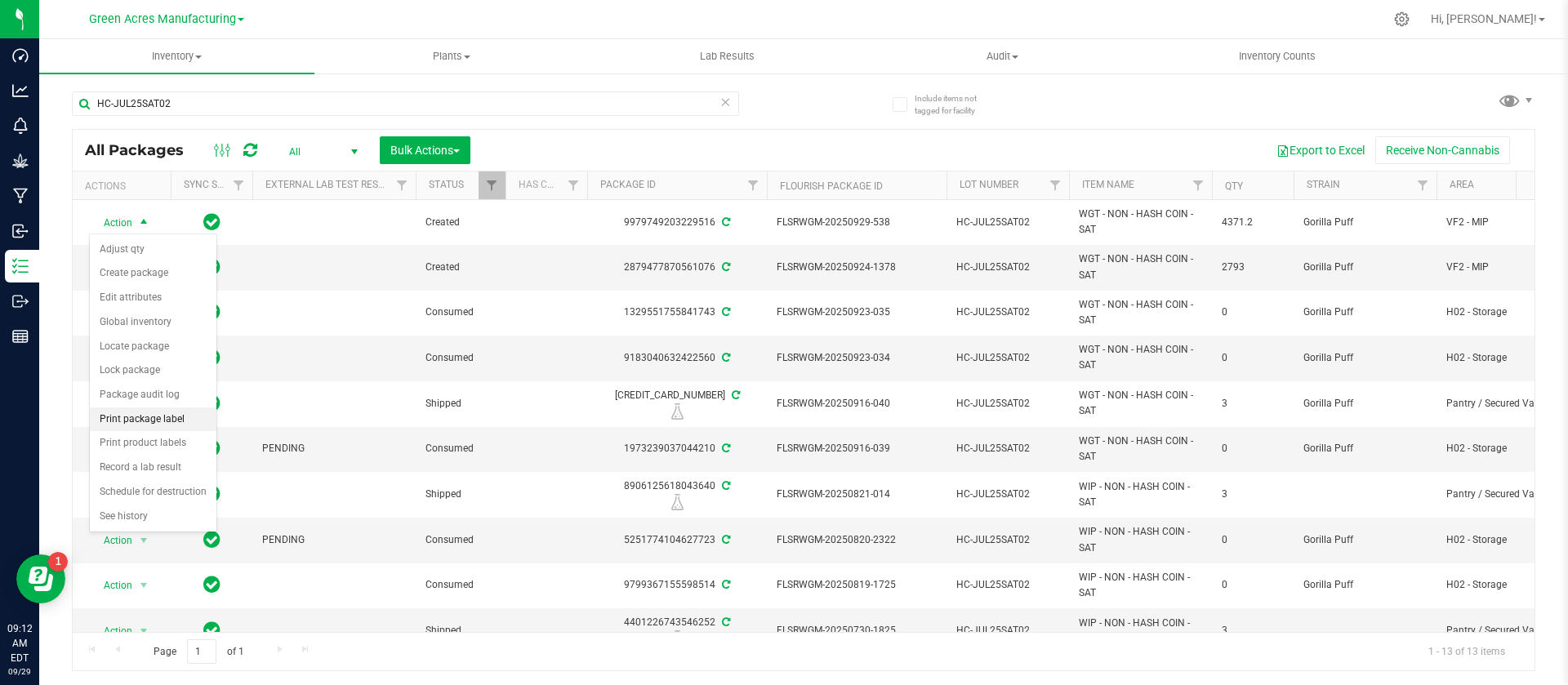
click at [158, 412] on li "Print package label" at bounding box center [153, 419] width 127 height 24
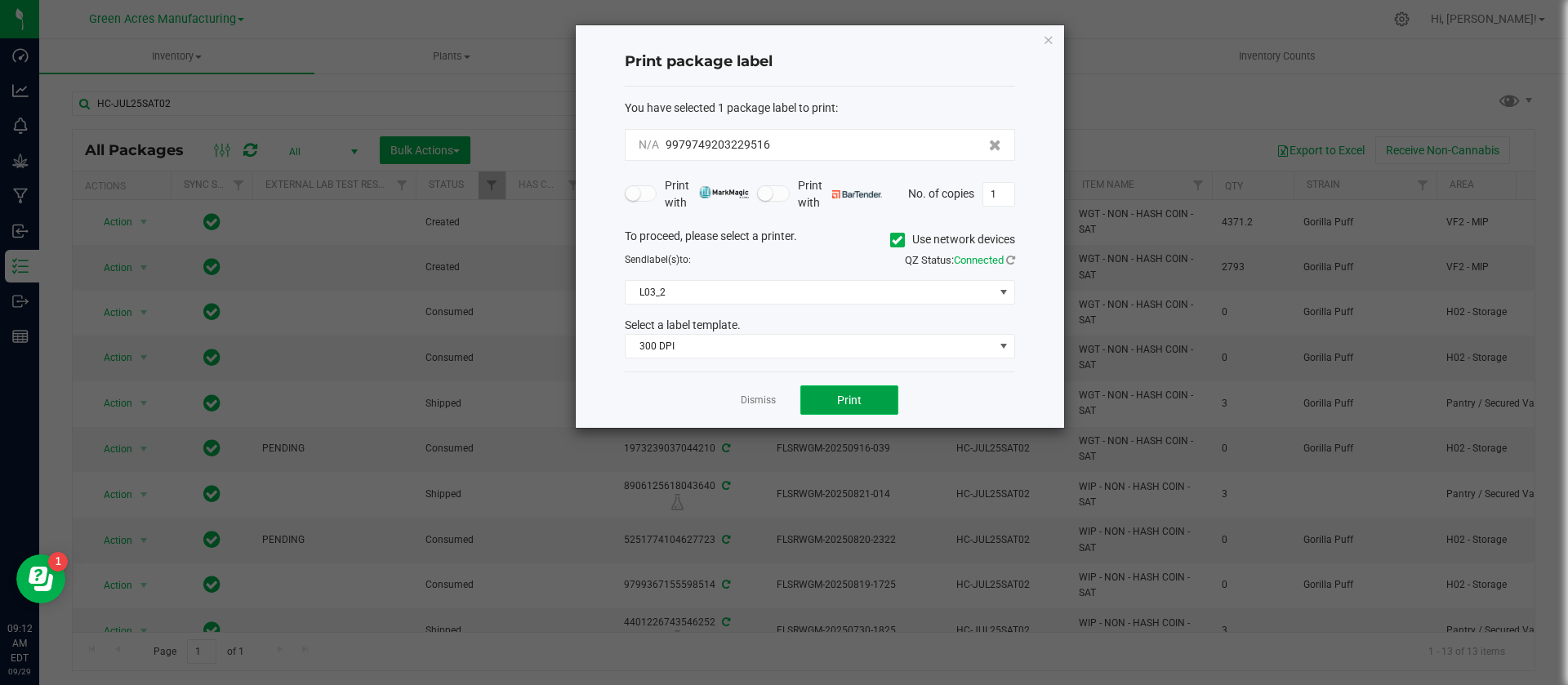
click at [843, 403] on span "Print" at bounding box center [849, 399] width 24 height 13
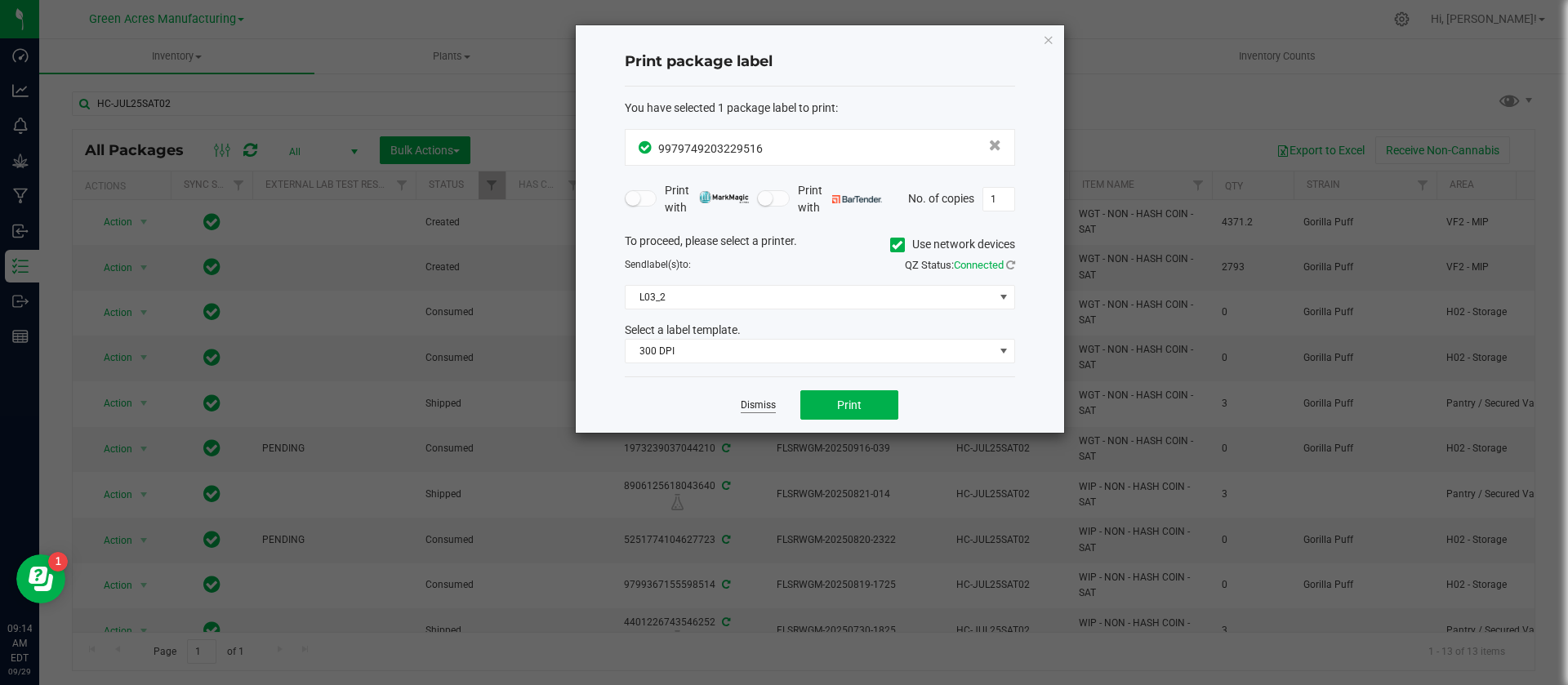
click at [753, 410] on link "Dismiss" at bounding box center [758, 405] width 35 height 14
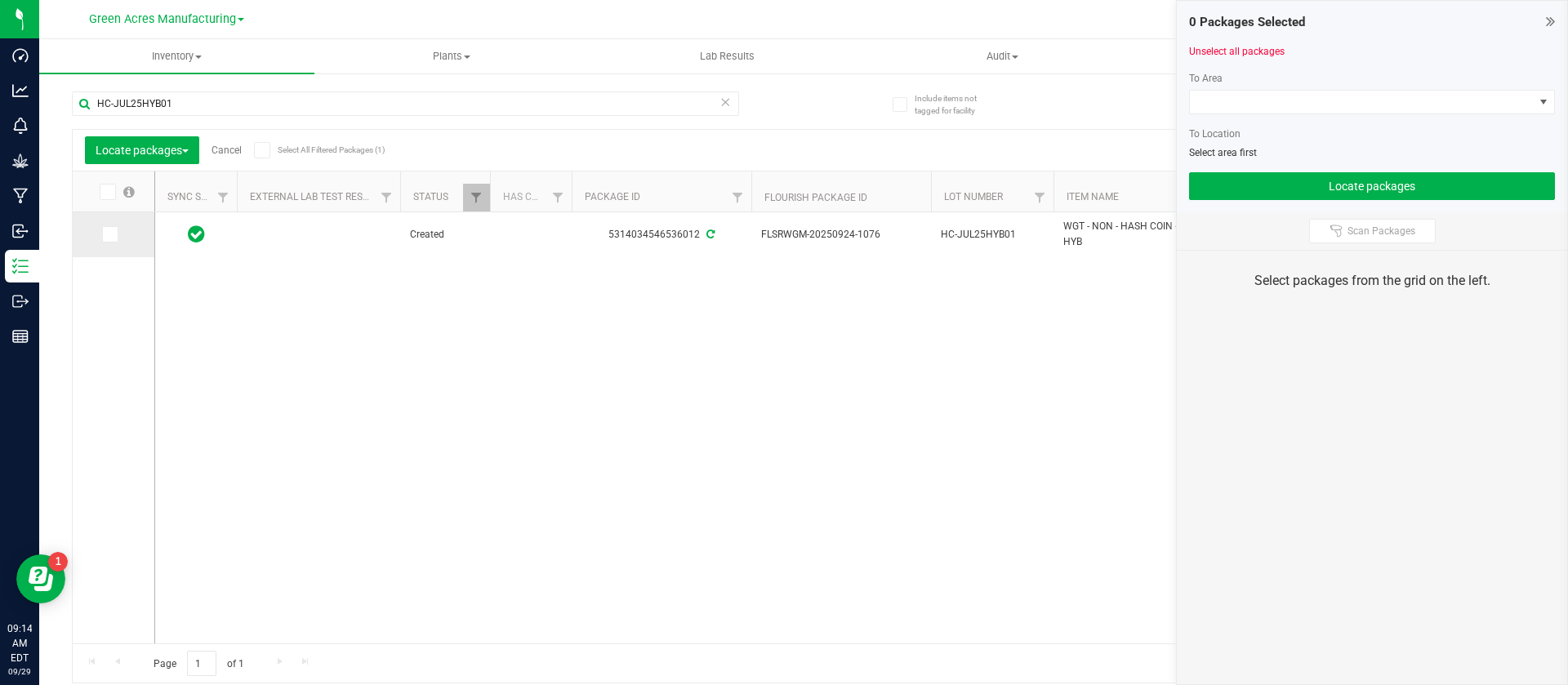
click at [114, 235] on icon at bounding box center [109, 235] width 10 height 0
click at [0, 0] on input "checkbox" at bounding box center [0, 0] width 0 height 0
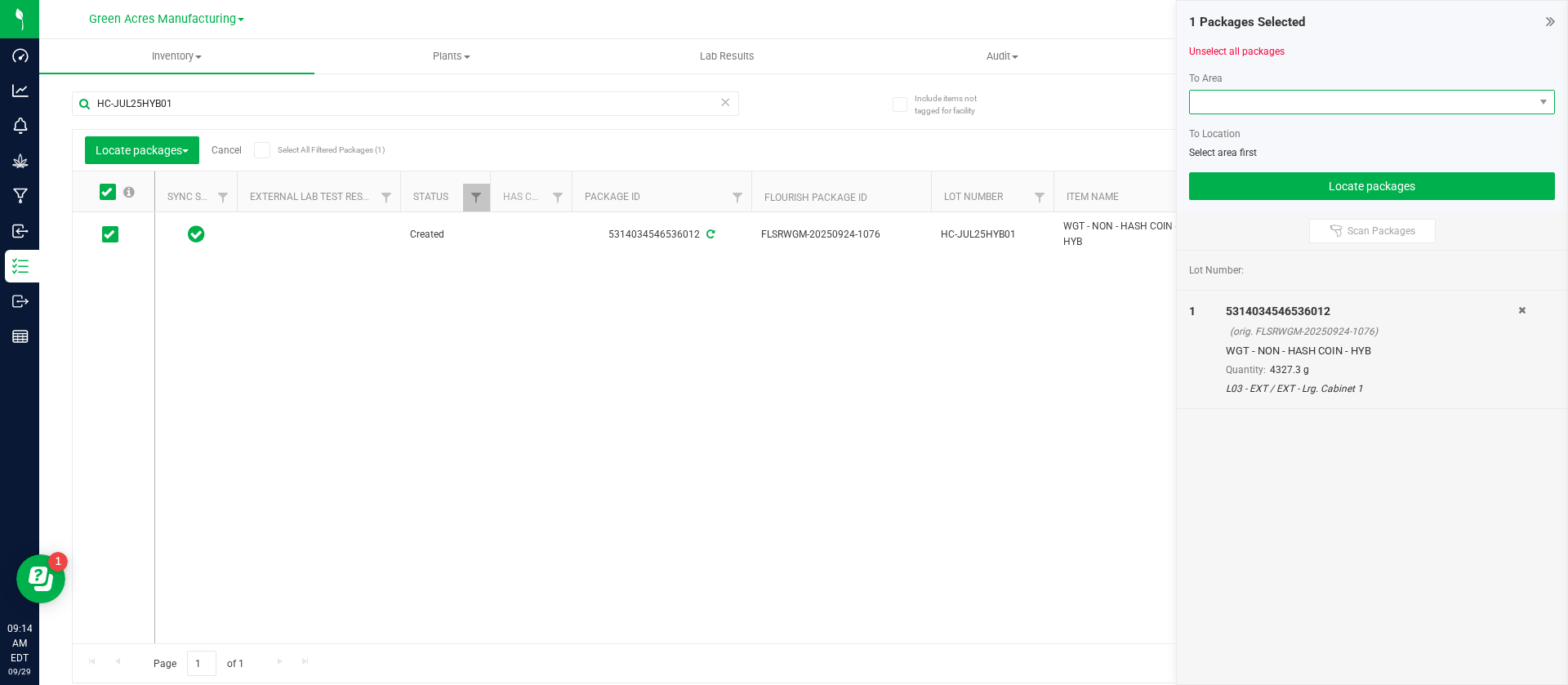
click at [1284, 102] on span at bounding box center [1362, 102] width 343 height 22
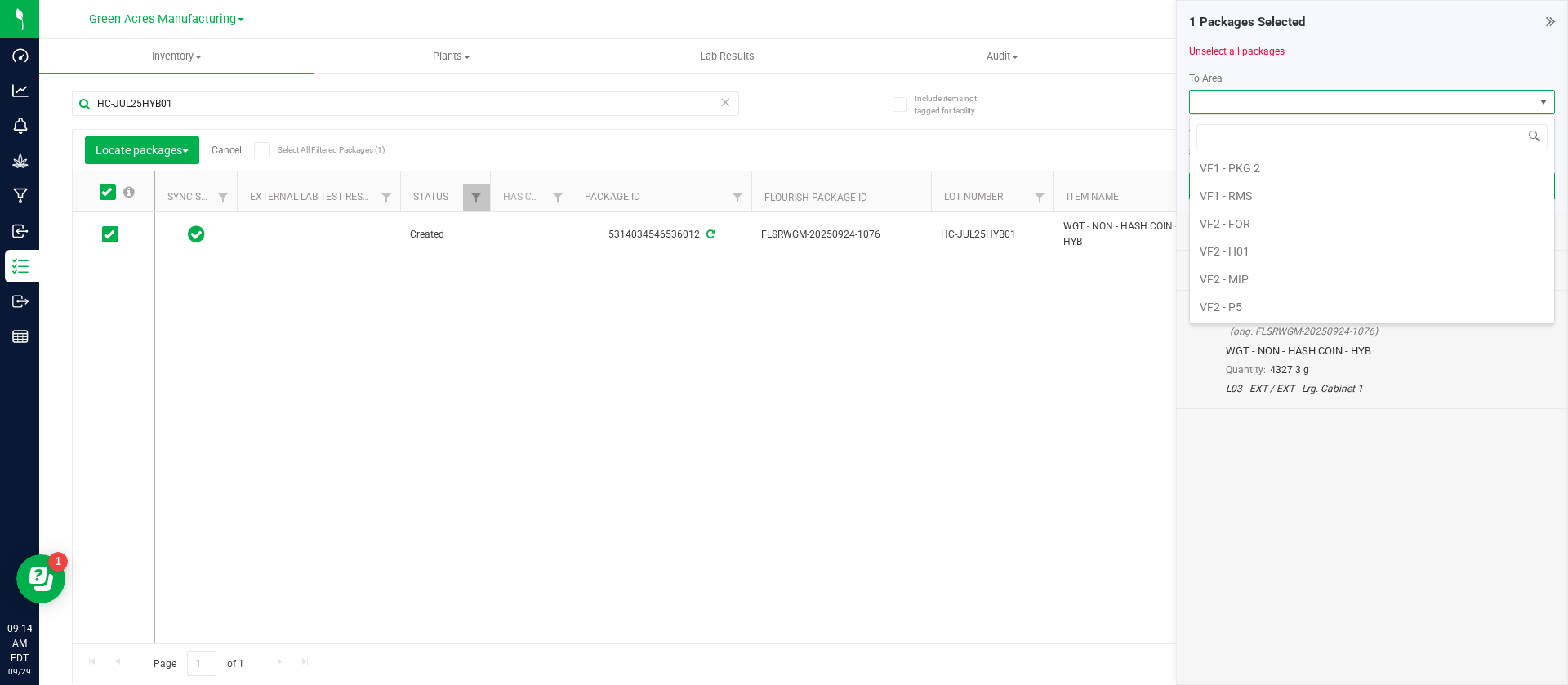
scroll to position [996, 0]
click at [1293, 220] on li "VF2 - MIP" at bounding box center [1372, 230] width 364 height 28
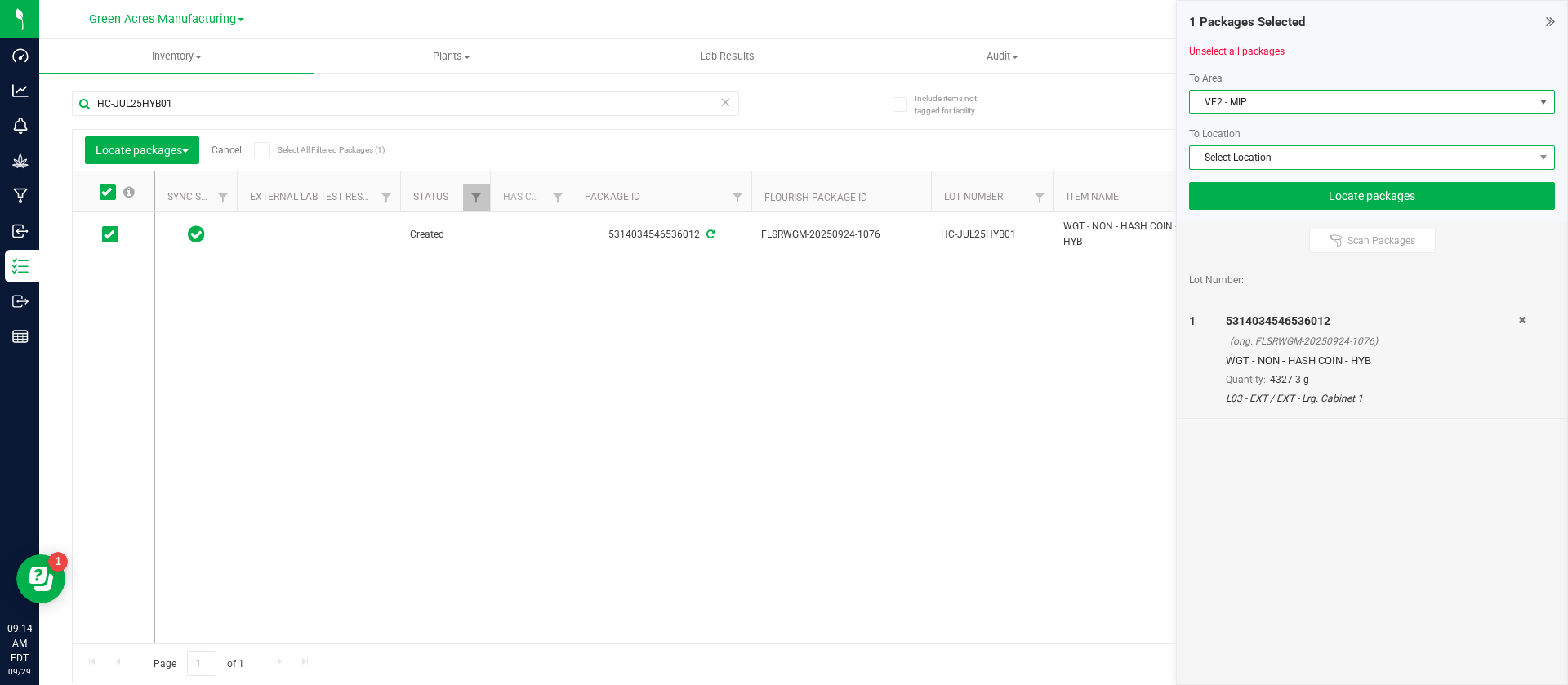
click at [1253, 149] on span "Select Location" at bounding box center [1362, 157] width 343 height 22
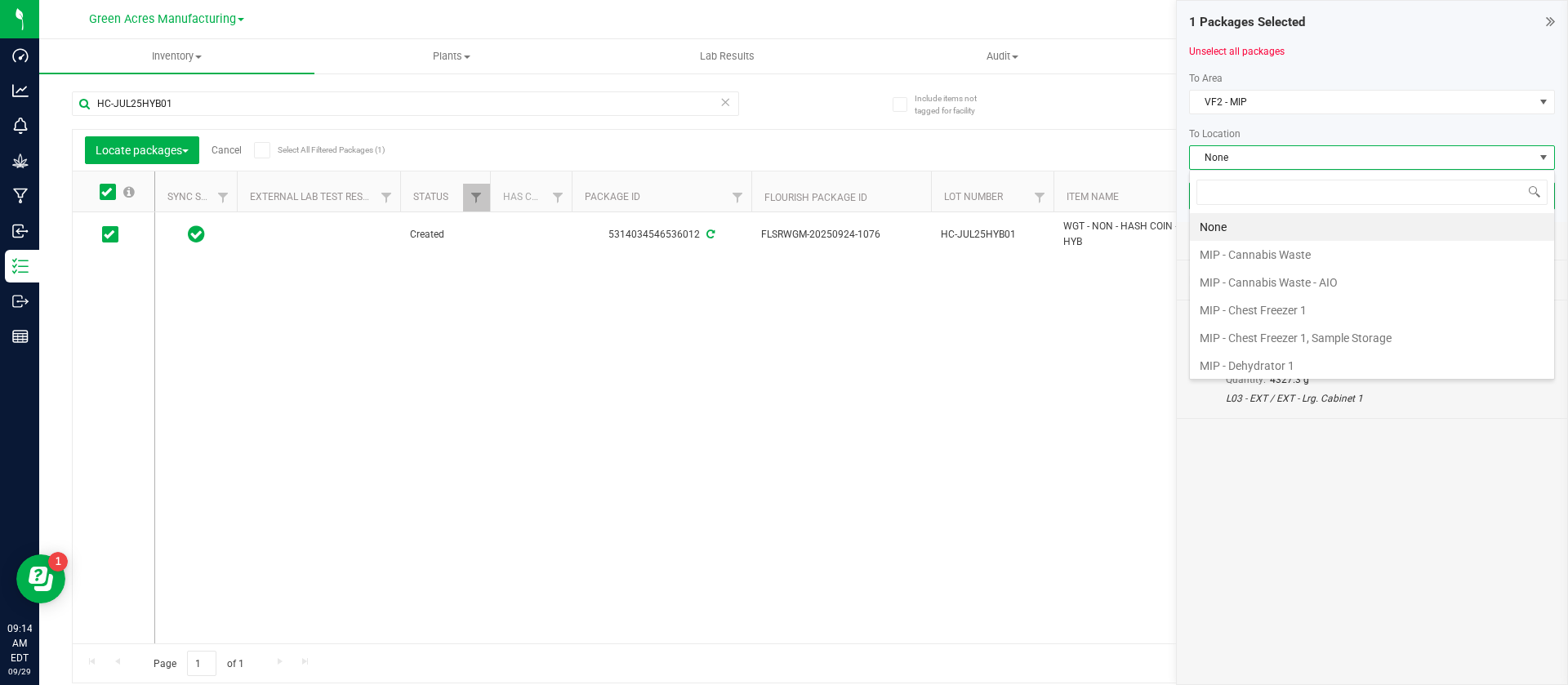
scroll to position [225, 0]
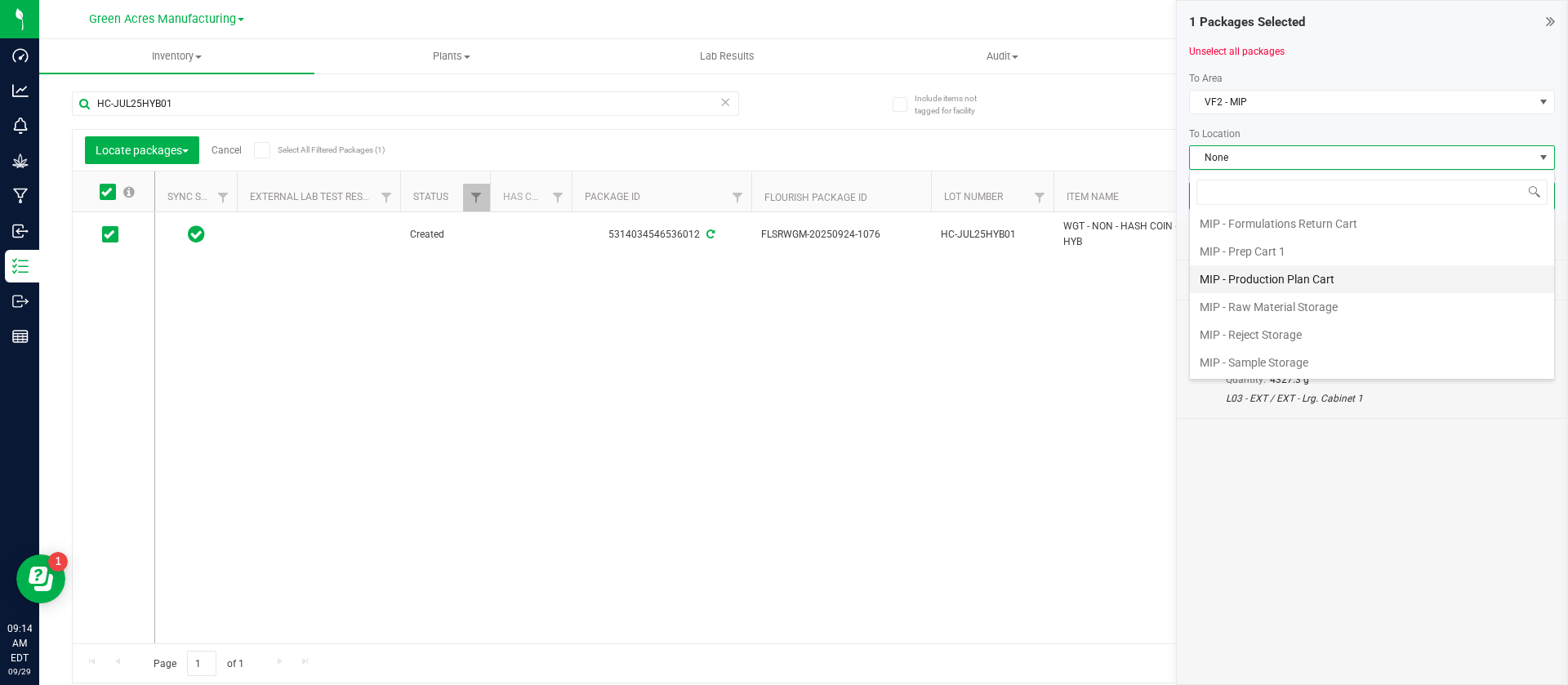
click at [1311, 280] on li "MIP - Production Plan Cart" at bounding box center [1372, 280] width 364 height 28
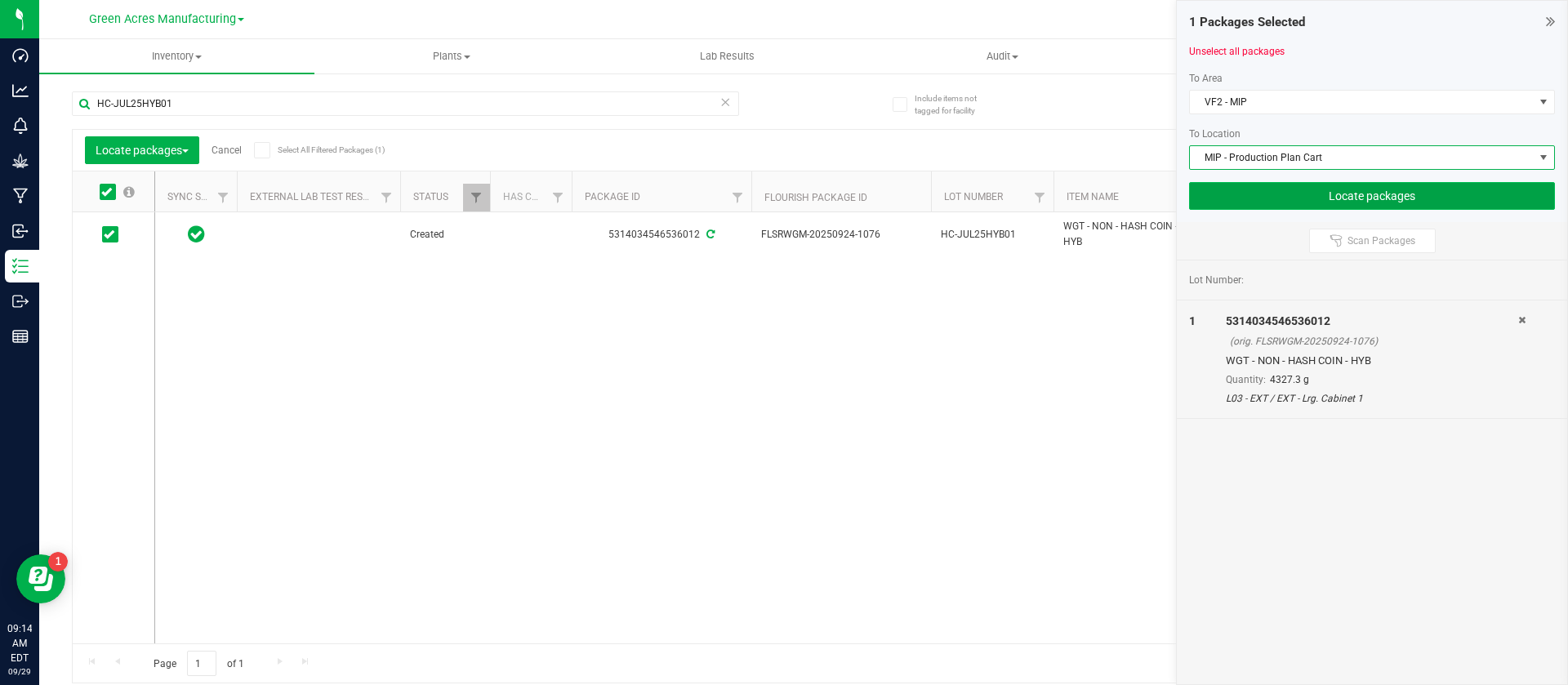
click at [1253, 198] on button "Locate packages" at bounding box center [1372, 196] width 366 height 28
